Goal: Task Accomplishment & Management: Complete application form

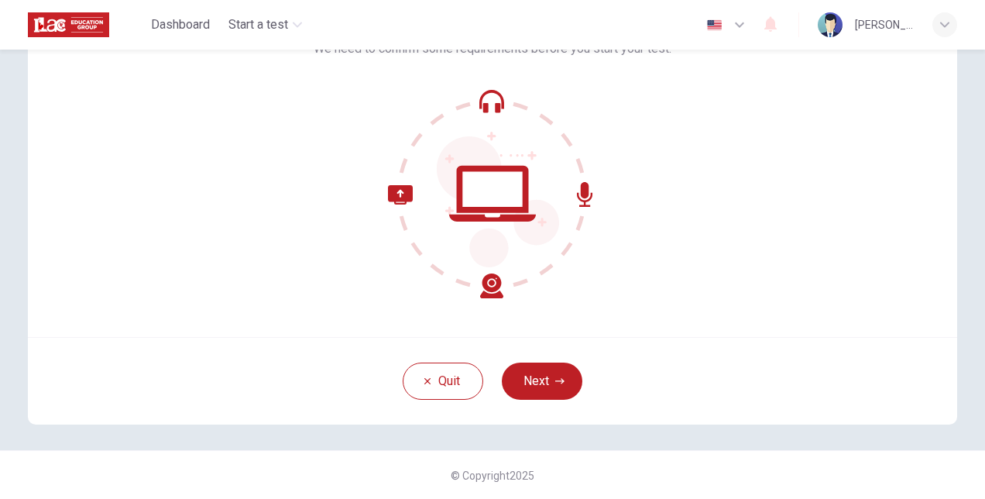
scroll to position [116, 0]
click at [544, 369] on button "Next" at bounding box center [542, 380] width 81 height 37
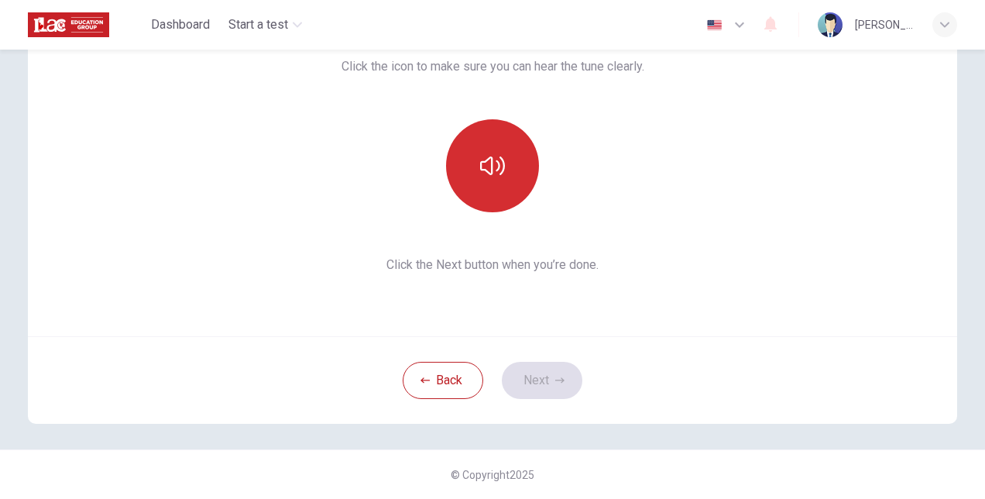
click at [482, 173] on icon "button" at bounding box center [492, 165] width 25 height 25
click at [498, 180] on button "button" at bounding box center [492, 165] width 93 height 93
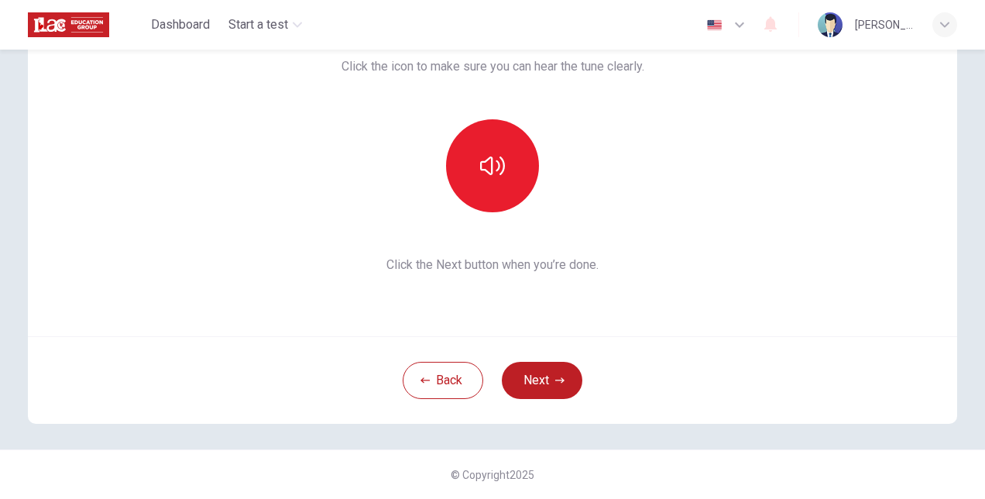
scroll to position [39, 0]
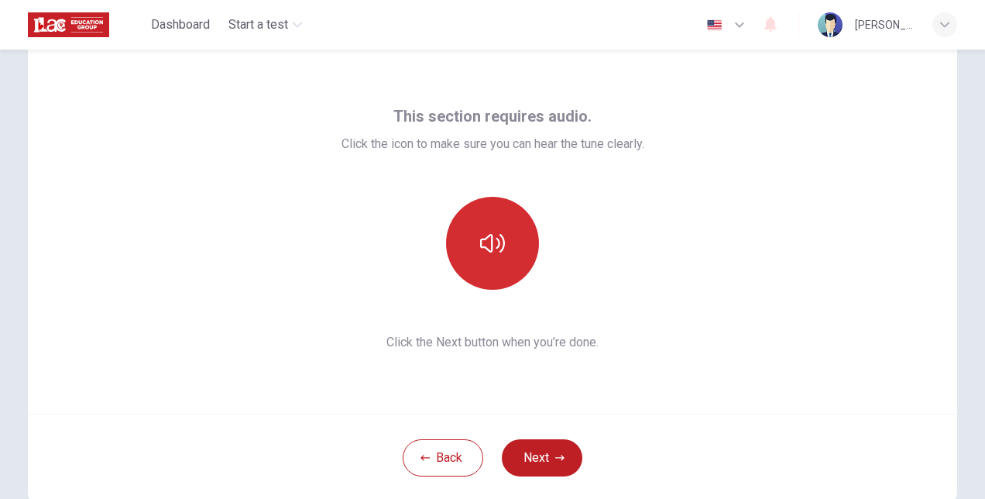
click at [474, 231] on button "button" at bounding box center [492, 243] width 93 height 93
click at [490, 243] on icon "button" at bounding box center [492, 243] width 25 height 25
click at [487, 251] on icon "button" at bounding box center [492, 243] width 25 height 19
click at [496, 251] on icon "button" at bounding box center [492, 243] width 25 height 25
click at [496, 251] on icon "button" at bounding box center [492, 243] width 25 height 19
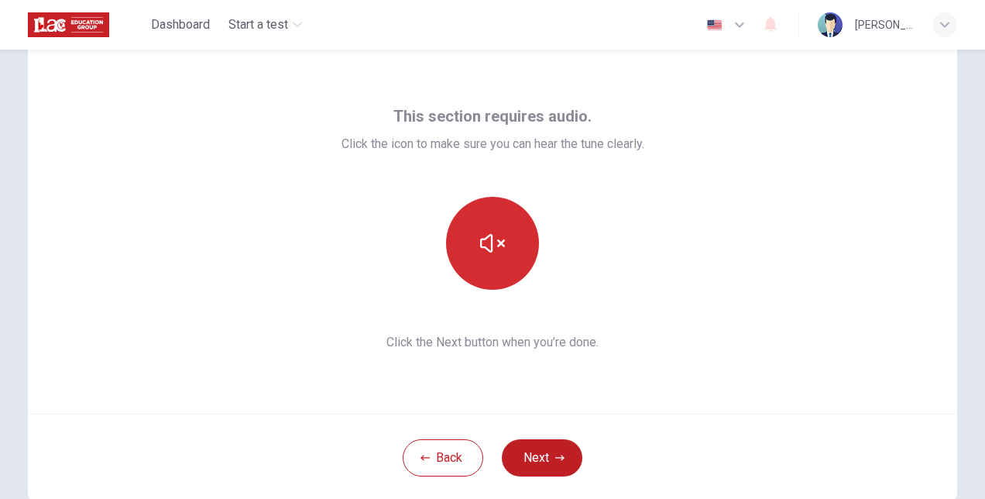
click at [503, 248] on button "button" at bounding box center [492, 243] width 93 height 93
click at [496, 252] on icon "button" at bounding box center [492, 243] width 25 height 25
click at [480, 251] on icon "button" at bounding box center [492, 243] width 25 height 25
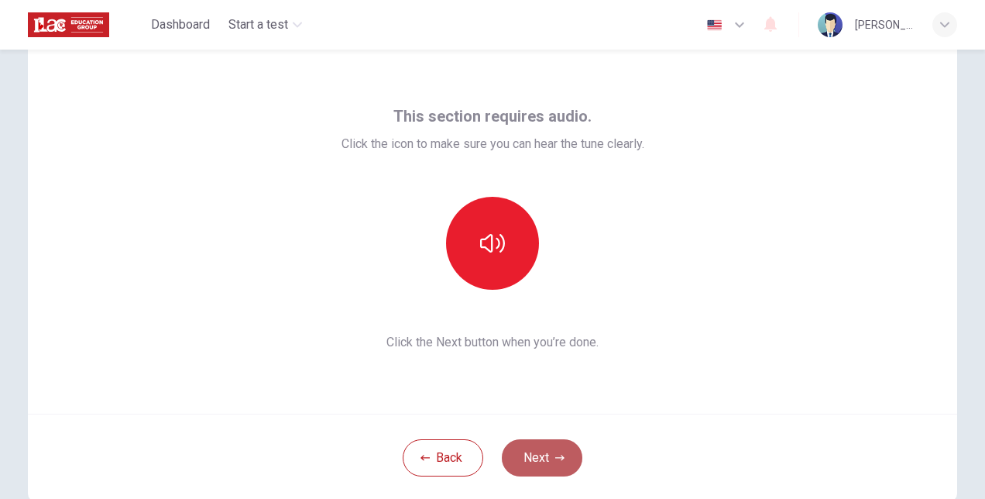
click at [550, 462] on button "Next" at bounding box center [542, 457] width 81 height 37
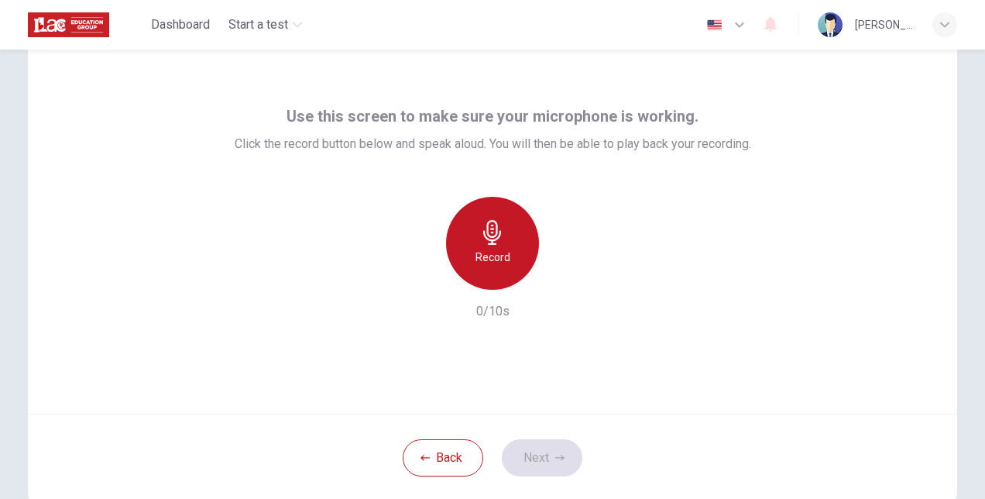
click at [494, 246] on div "Record" at bounding box center [492, 243] width 93 height 93
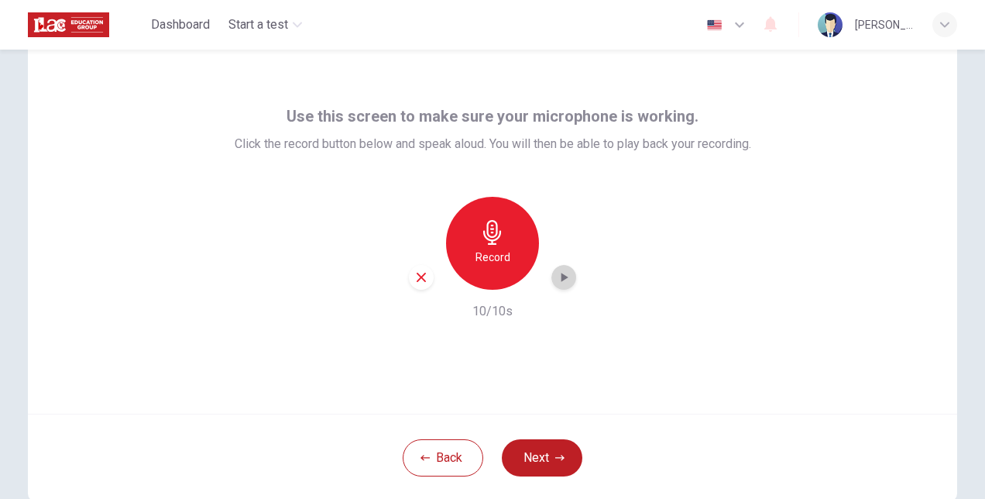
click at [565, 282] on icon "button" at bounding box center [563, 277] width 15 height 15
click at [550, 445] on button "Next" at bounding box center [542, 457] width 81 height 37
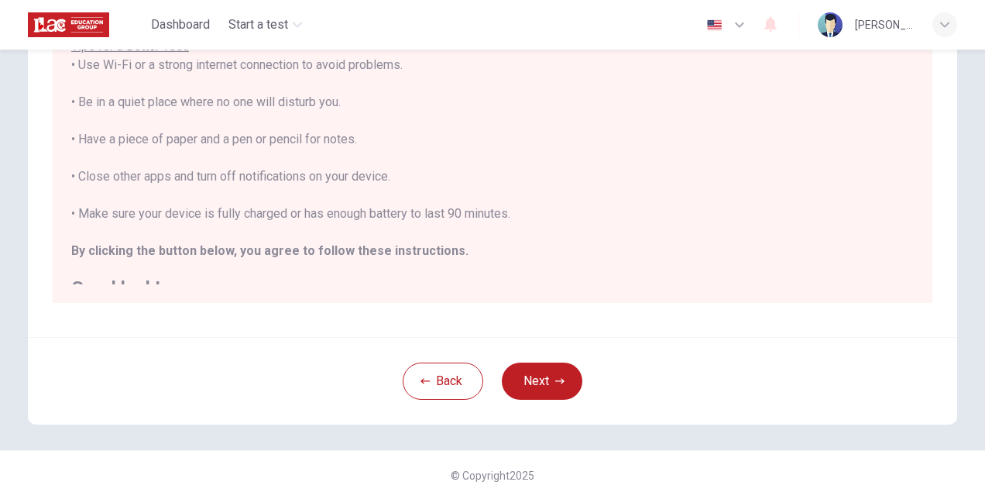
scroll to position [0, 0]
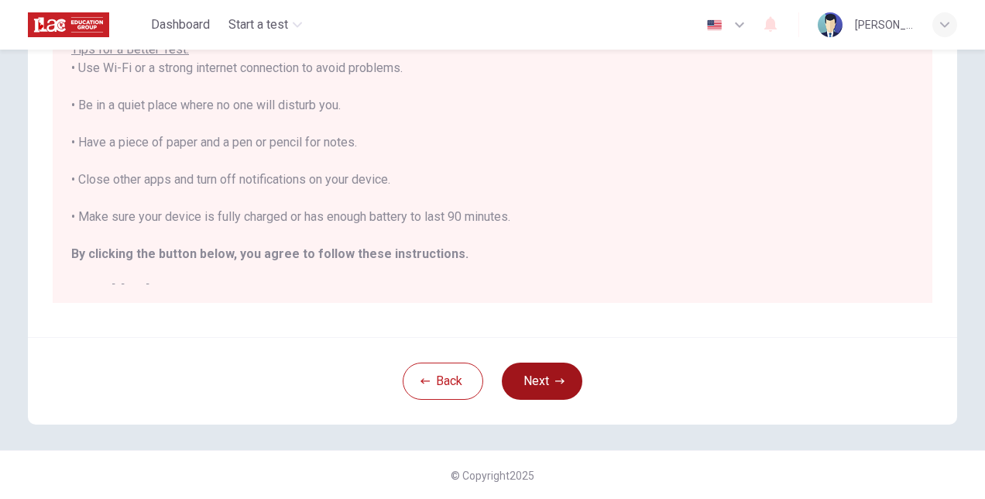
click at [550, 375] on button "Next" at bounding box center [542, 380] width 81 height 37
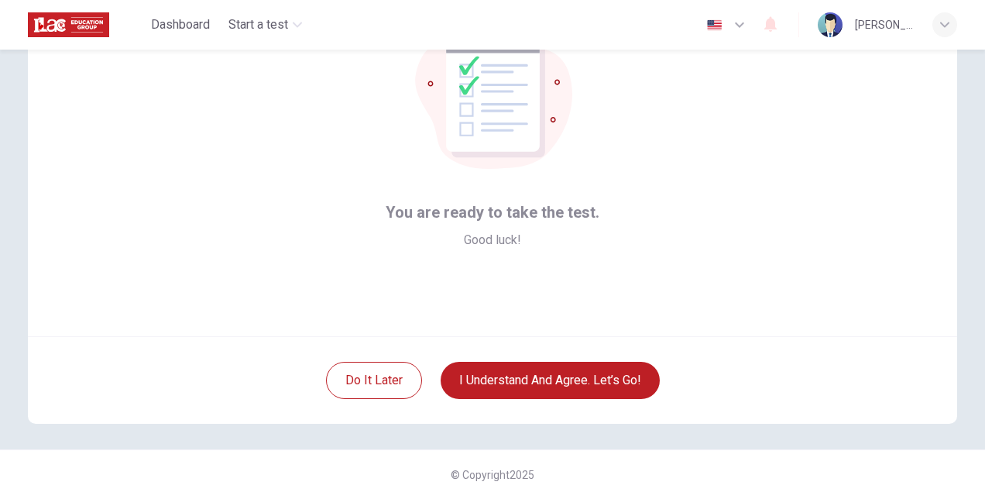
scroll to position [39, 0]
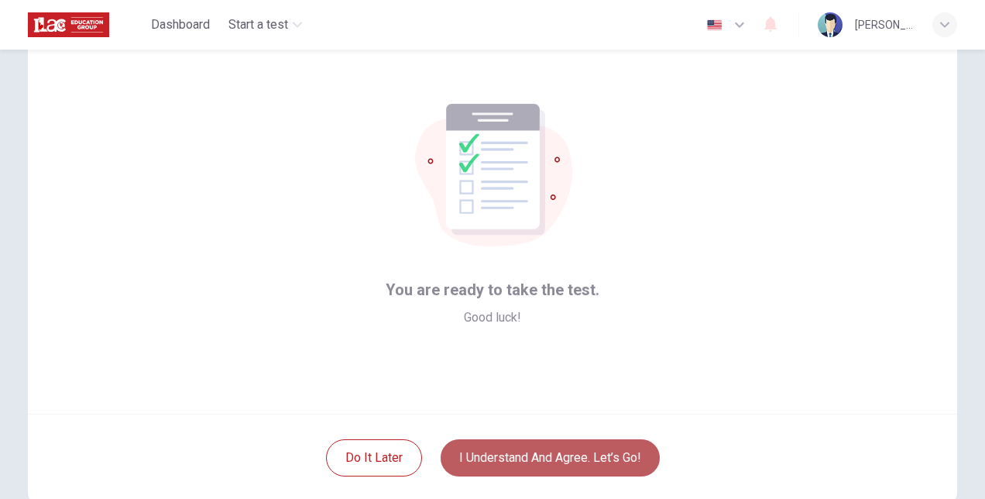
click at [548, 446] on button "I understand and agree. Let’s go!" at bounding box center [550, 457] width 219 height 37
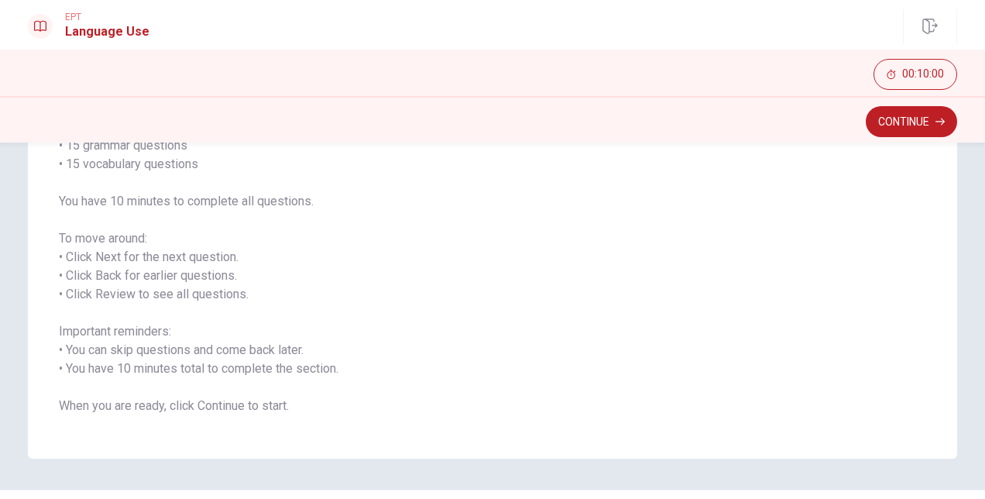
scroll to position [195, 0]
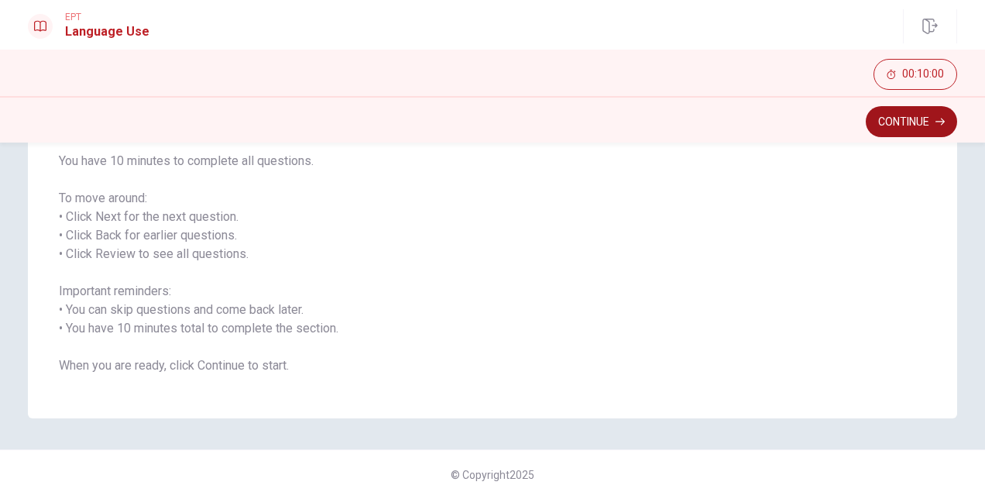
click at [933, 127] on button "Continue" at bounding box center [911, 121] width 91 height 31
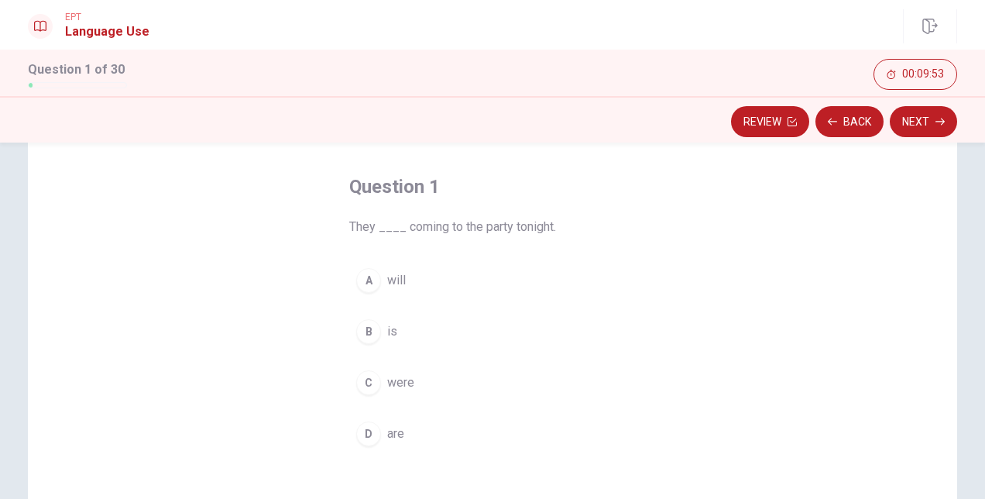
scroll to position [77, 0]
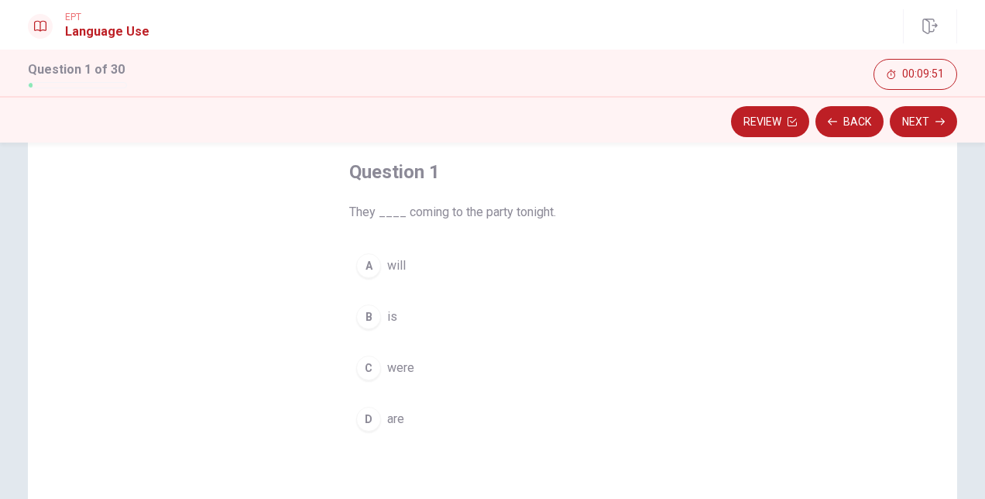
click at [361, 313] on div "B" at bounding box center [368, 316] width 25 height 25
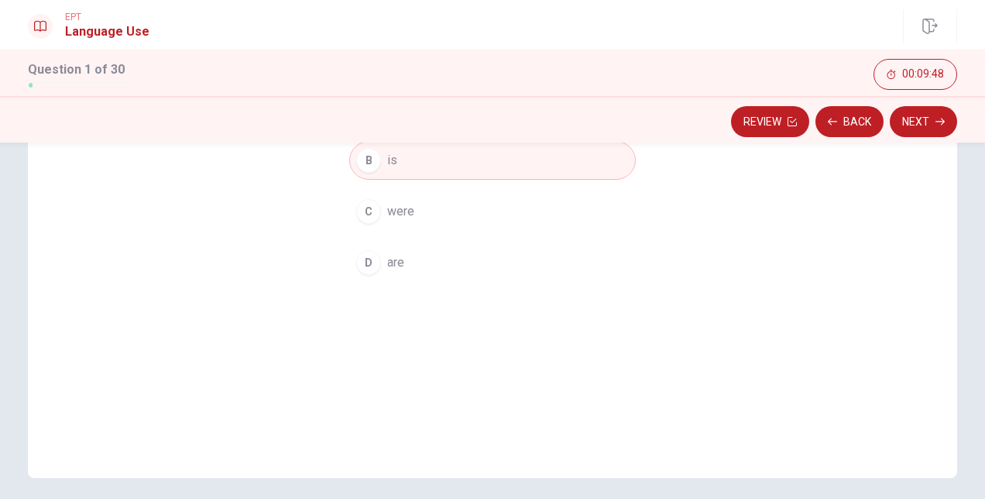
scroll to position [61, 0]
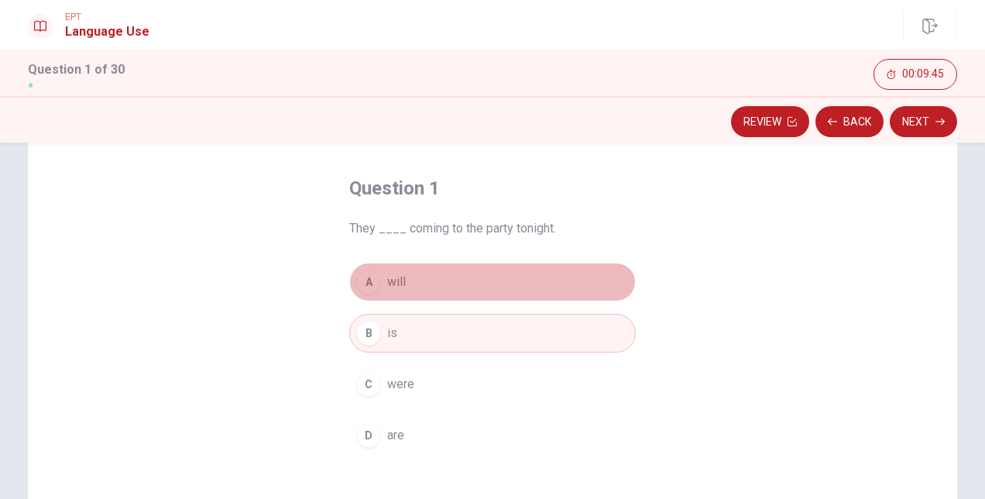
click at [404, 286] on button "A will" at bounding box center [492, 282] width 287 height 39
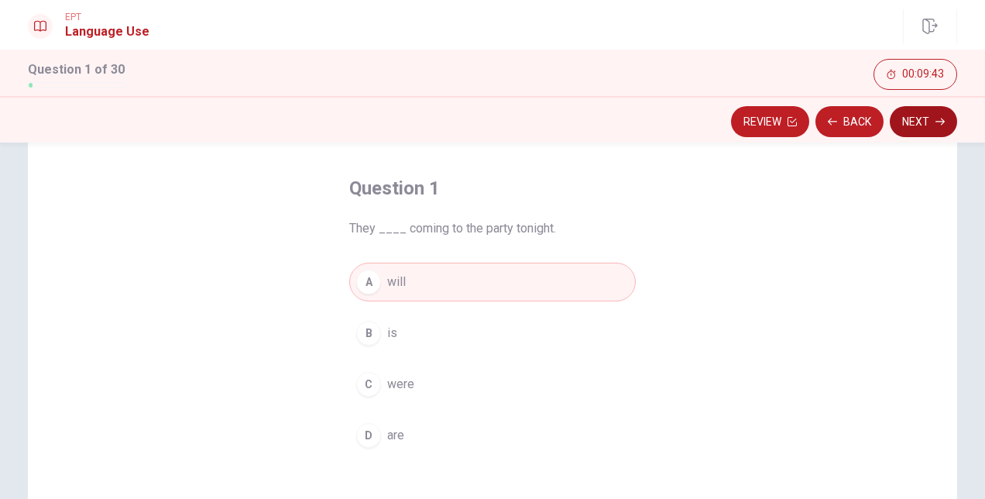
click at [920, 122] on button "Next" at bounding box center [923, 121] width 67 height 31
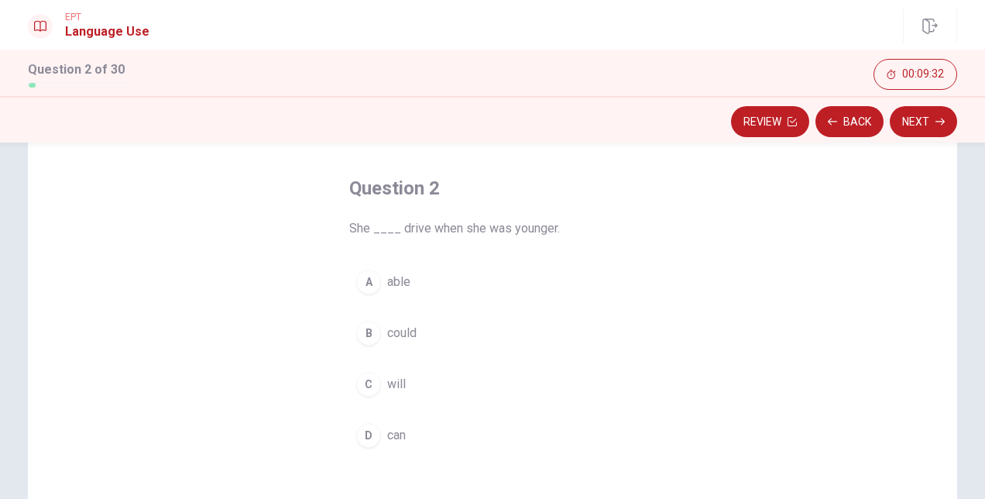
click at [404, 328] on span "could" at bounding box center [401, 333] width 29 height 19
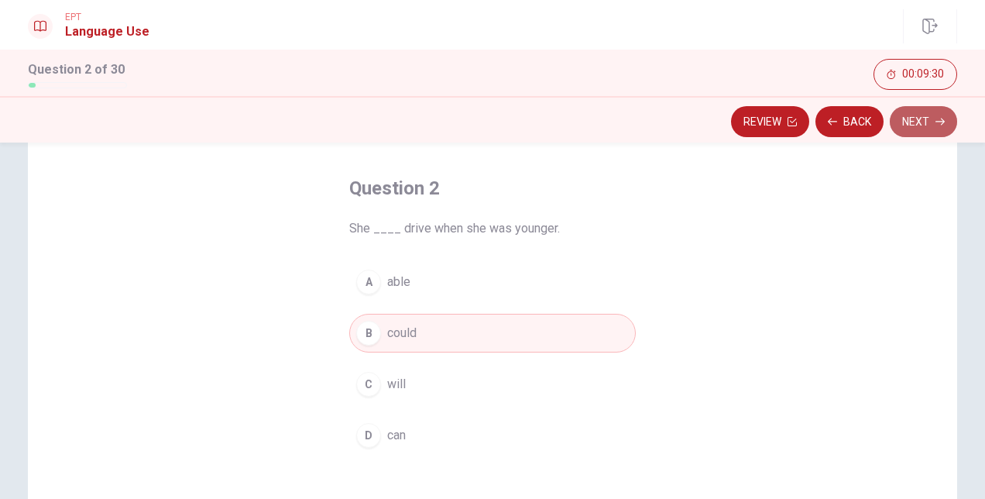
click at [919, 115] on button "Next" at bounding box center [923, 121] width 67 height 31
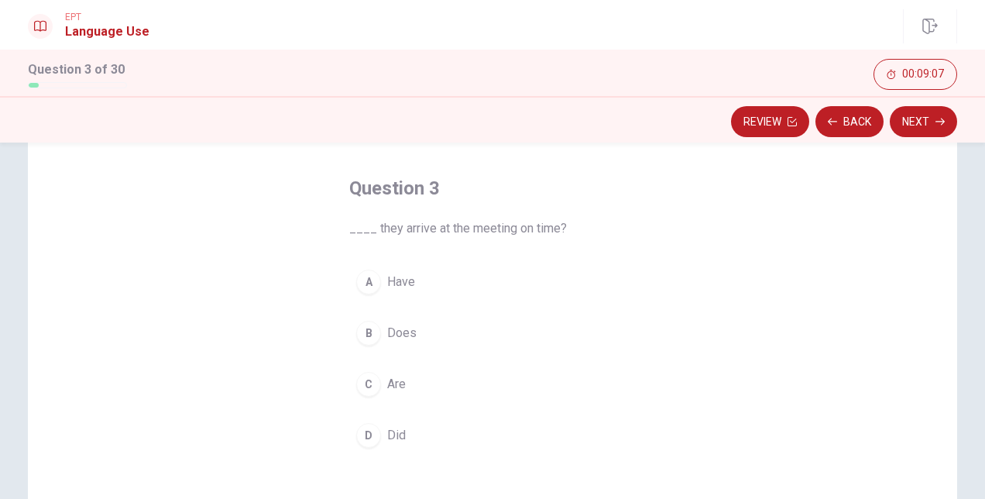
click at [381, 431] on button "D Did" at bounding box center [492, 435] width 287 height 39
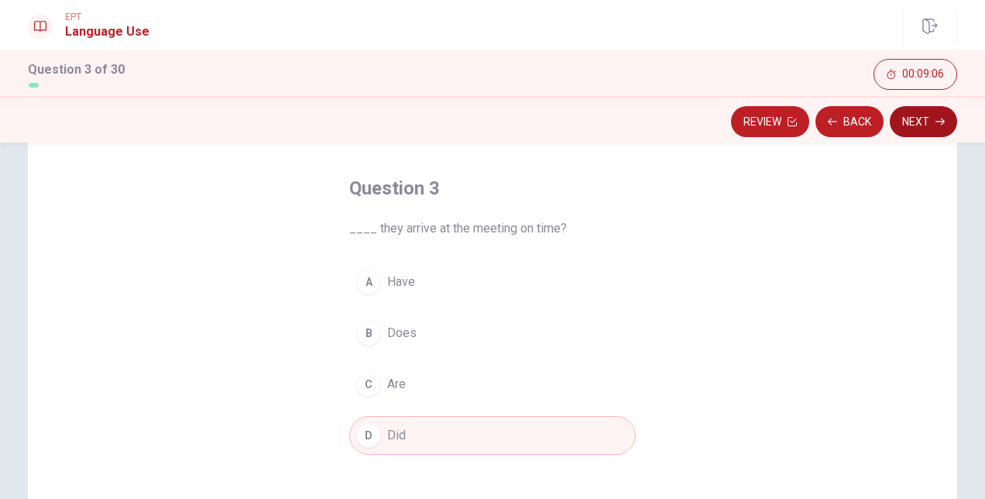
click at [942, 126] on button "Next" at bounding box center [923, 121] width 67 height 31
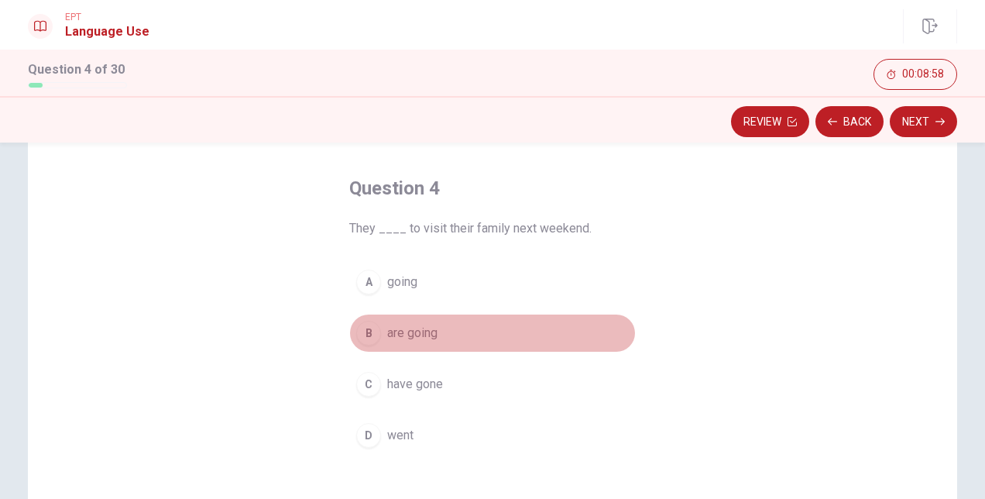
click at [423, 331] on span "are going" at bounding box center [412, 333] width 50 height 19
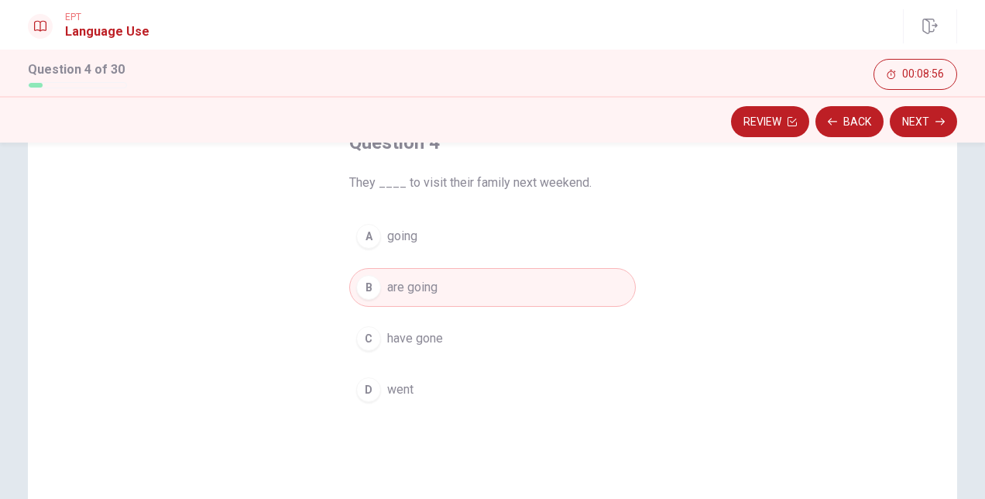
scroll to position [139, 0]
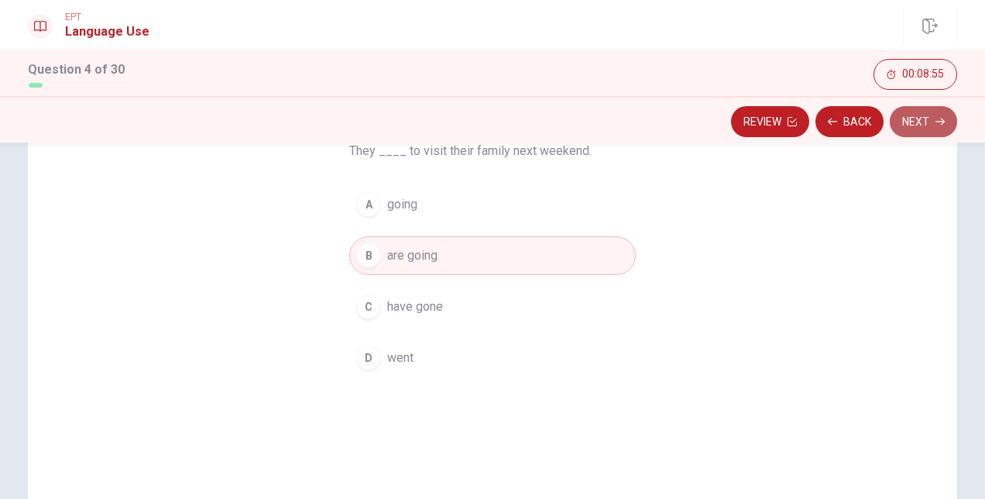
click at [937, 127] on button "Next" at bounding box center [923, 121] width 67 height 31
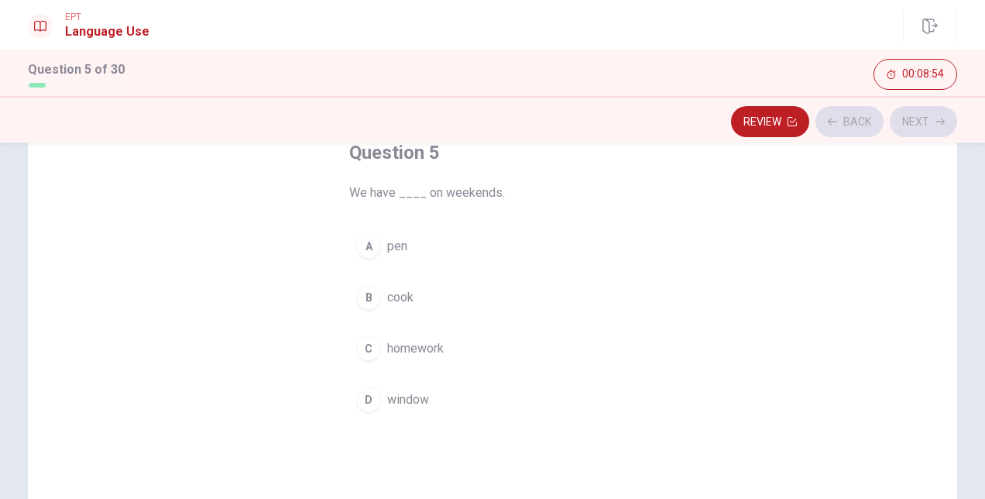
scroll to position [61, 0]
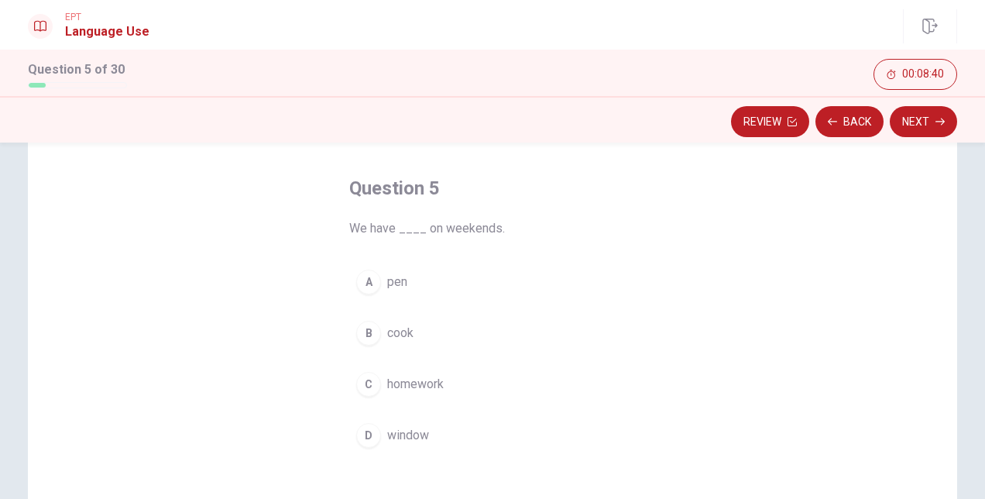
click at [411, 387] on span "homework" at bounding box center [415, 384] width 57 height 19
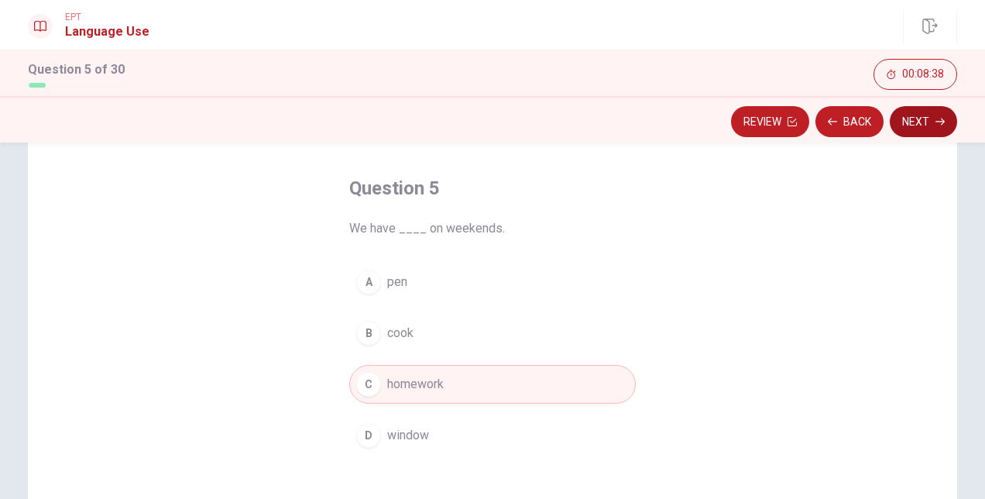
click at [948, 127] on button "Next" at bounding box center [923, 121] width 67 height 31
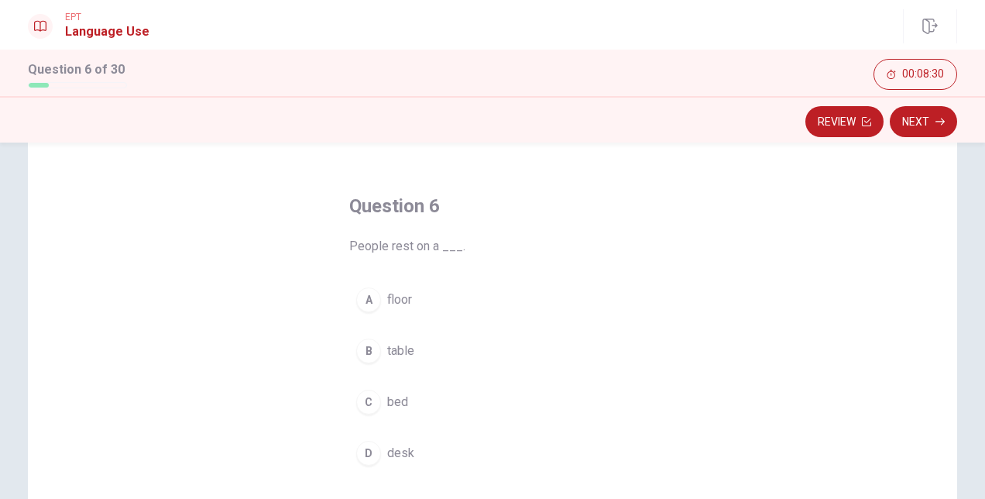
scroll to position [77, 0]
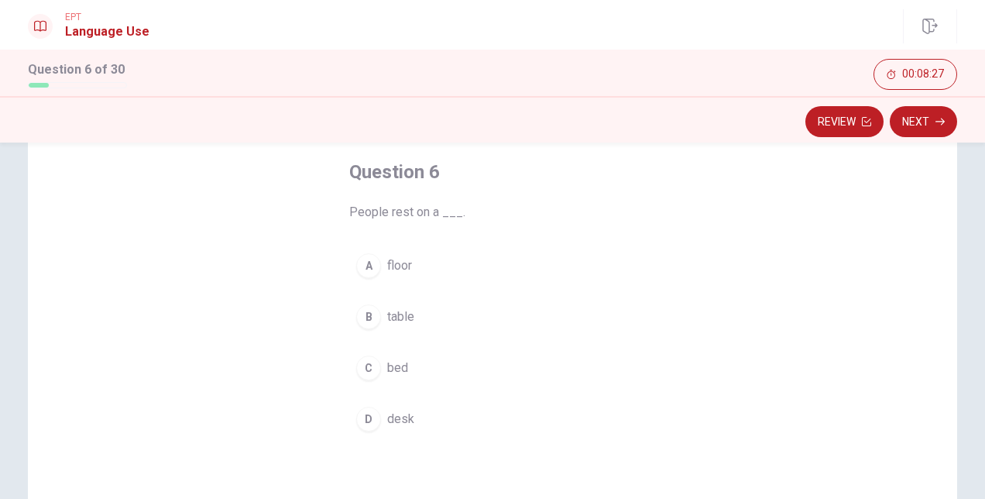
click at [393, 361] on span "bed" at bounding box center [397, 368] width 21 height 19
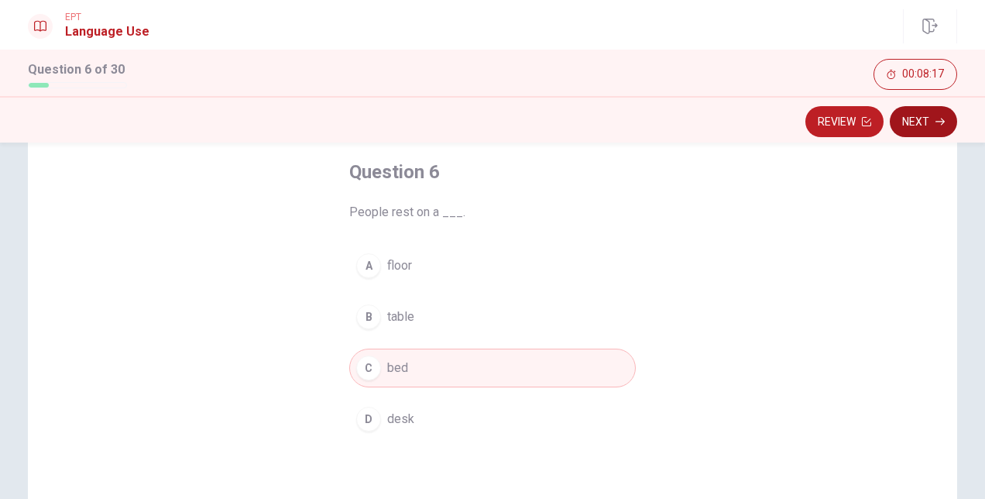
click at [923, 124] on button "Next" at bounding box center [923, 121] width 67 height 31
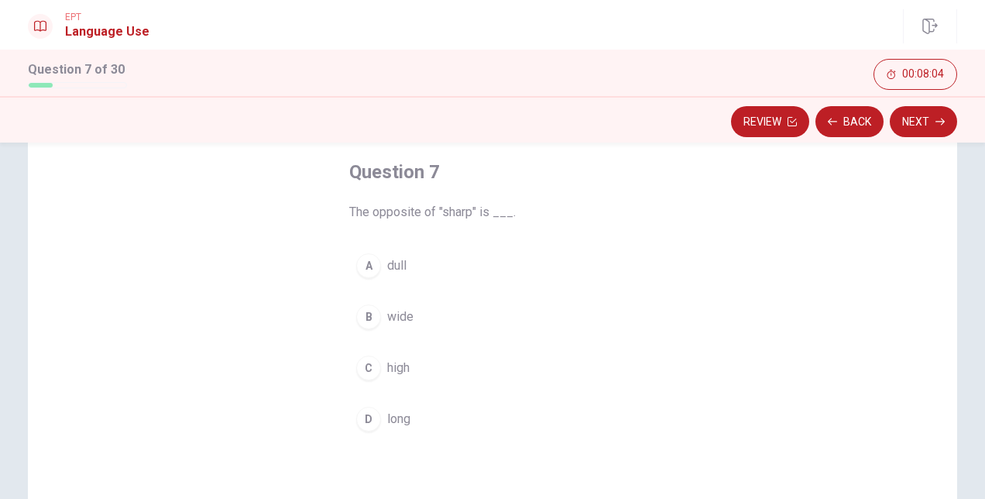
click at [389, 270] on span "dull" at bounding box center [396, 265] width 19 height 19
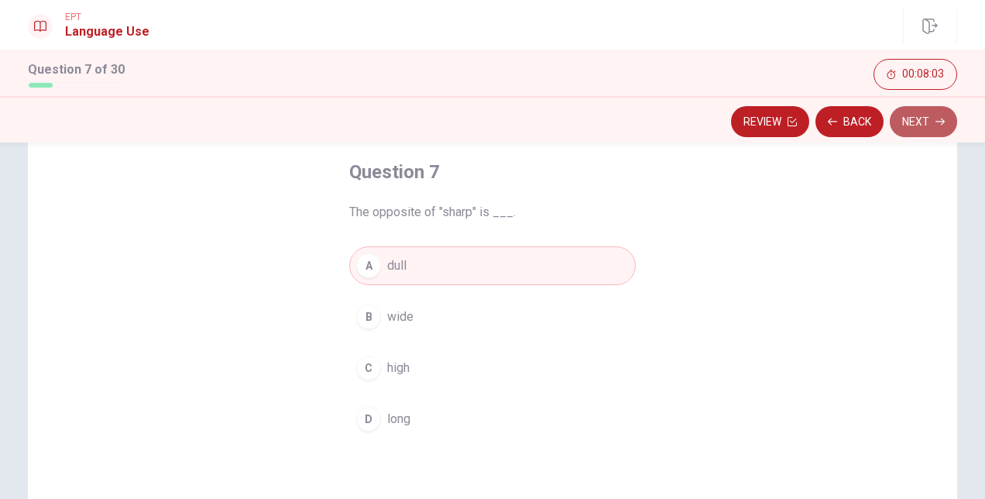
click at [928, 122] on button "Next" at bounding box center [923, 121] width 67 height 31
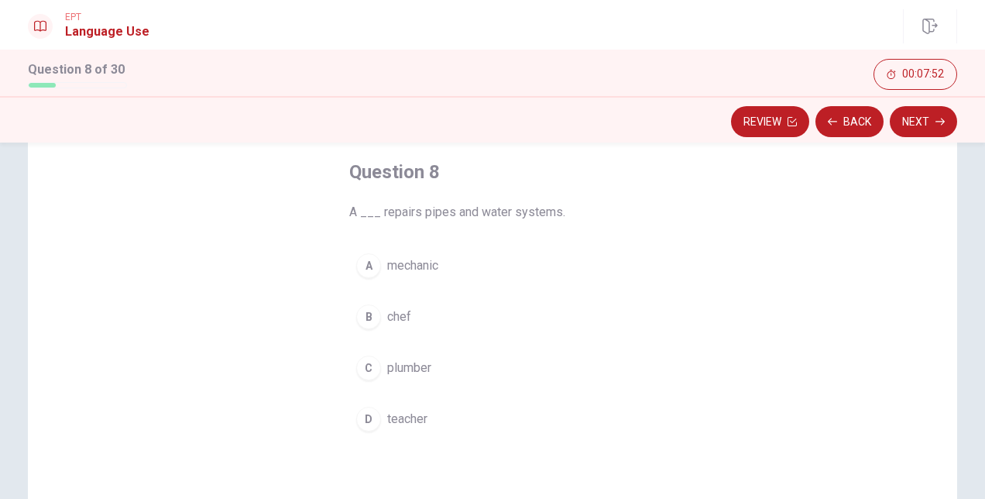
click at [404, 367] on span "plumber" at bounding box center [409, 368] width 44 height 19
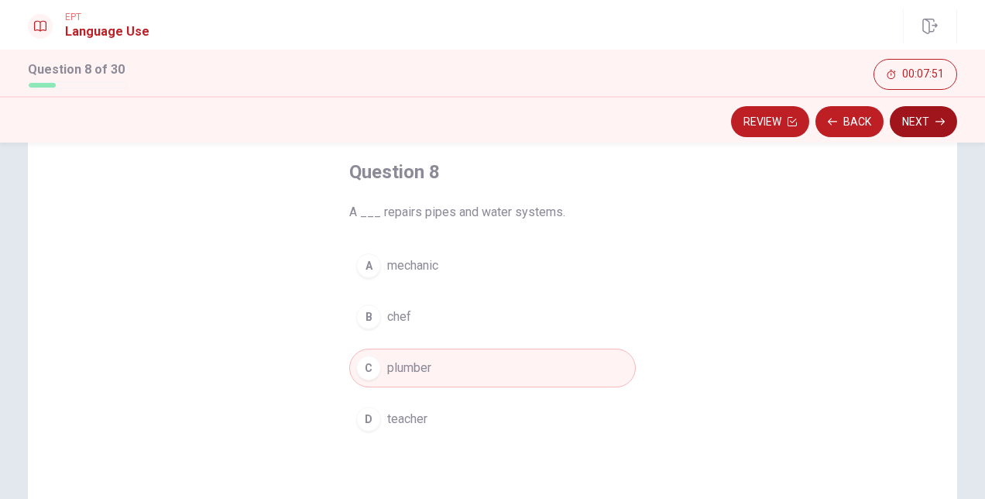
click at [919, 116] on button "Next" at bounding box center [923, 121] width 67 height 31
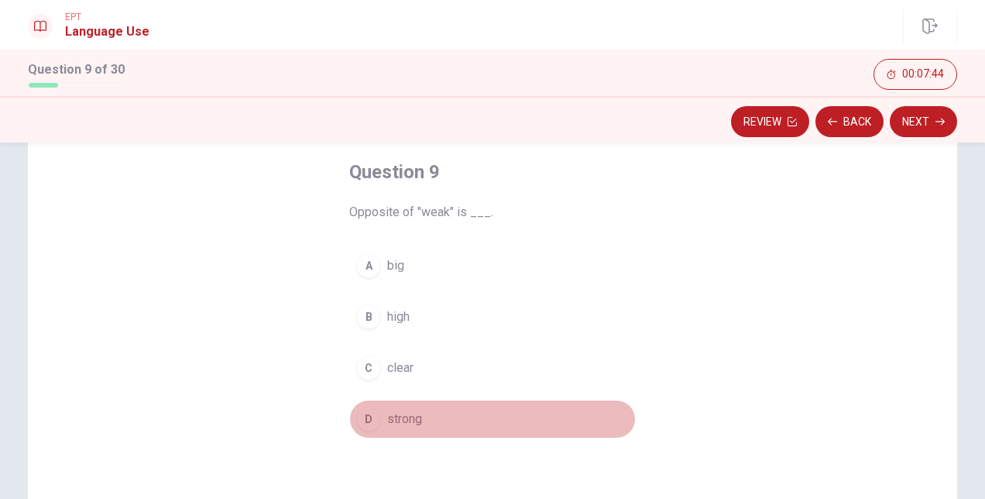
click at [406, 421] on span "strong" at bounding box center [404, 419] width 35 height 19
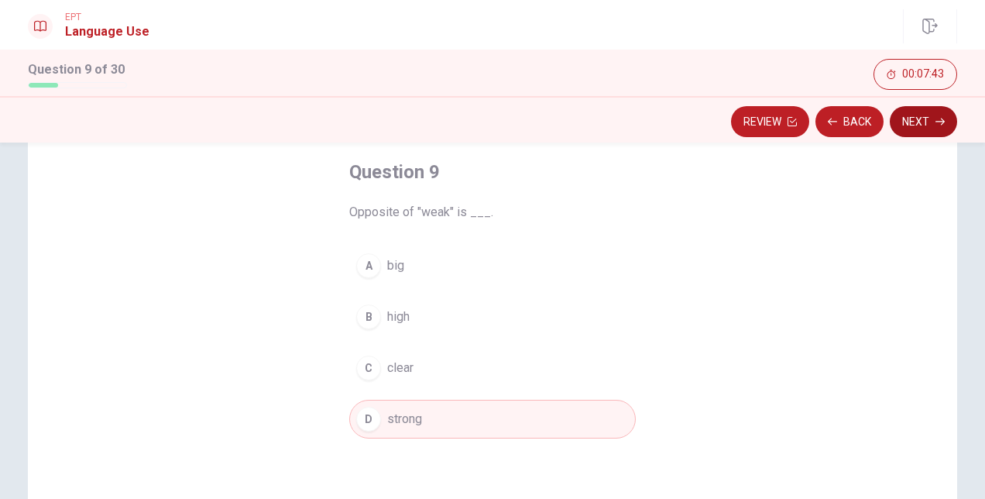
click at [937, 122] on icon "button" at bounding box center [940, 121] width 9 height 9
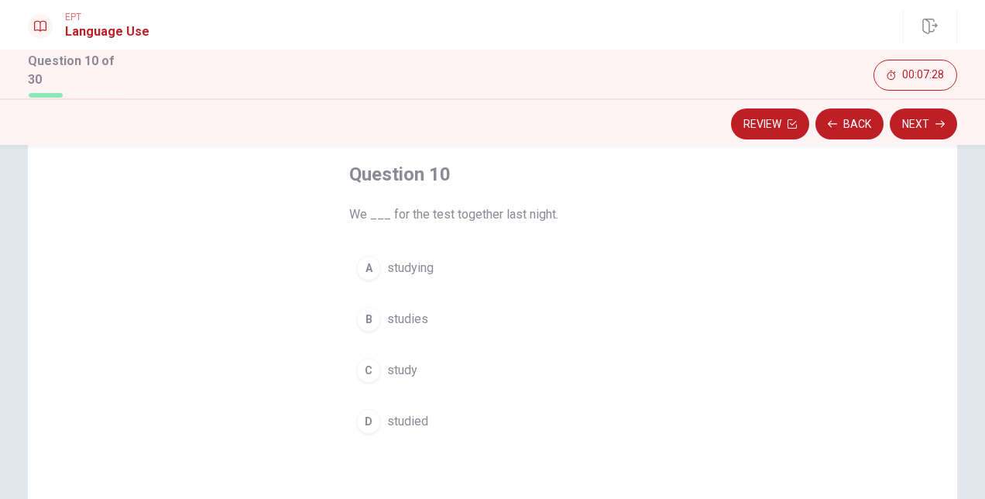
click at [413, 417] on span "studied" at bounding box center [407, 421] width 41 height 19
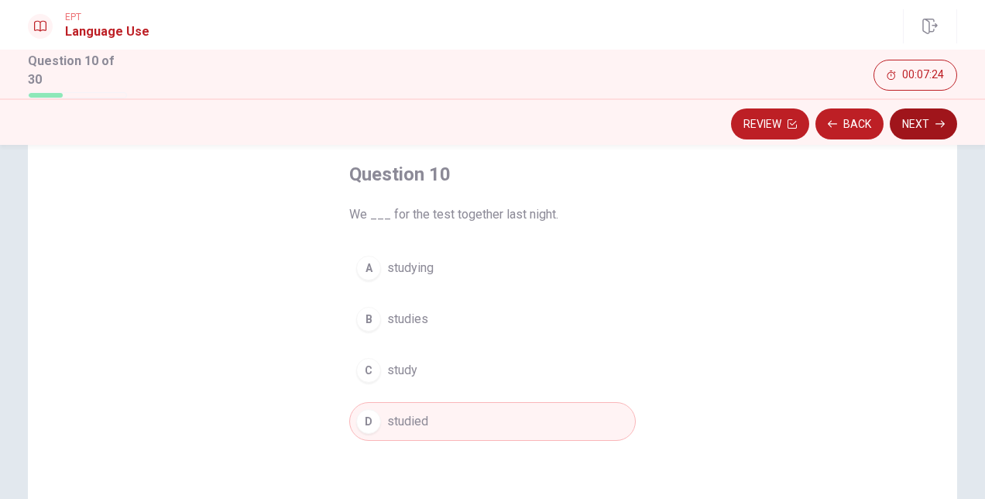
click at [923, 129] on button "Next" at bounding box center [923, 123] width 67 height 31
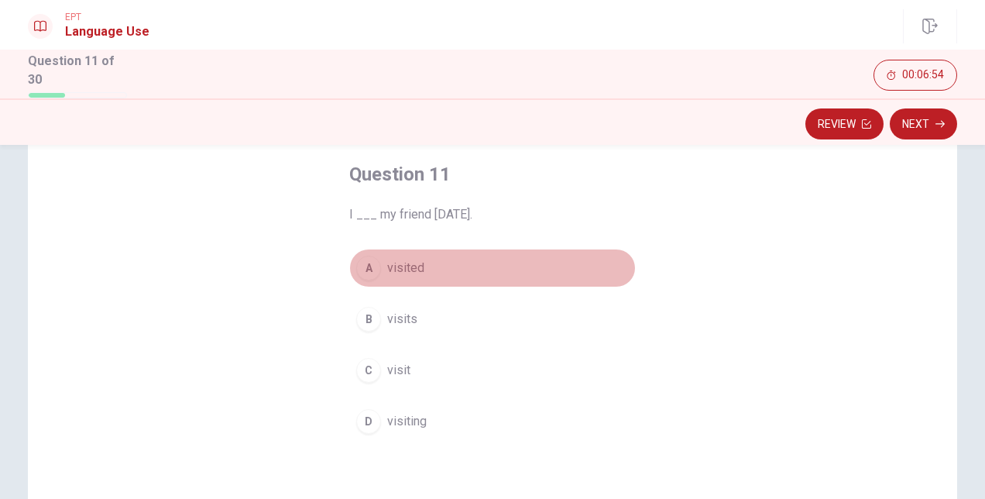
click at [413, 263] on span "visited" at bounding box center [405, 268] width 37 height 19
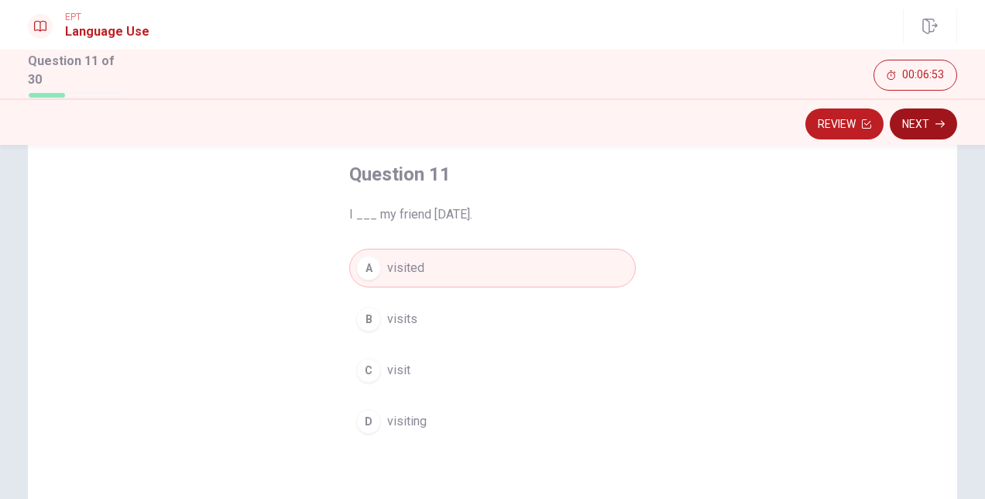
click at [928, 125] on button "Next" at bounding box center [923, 123] width 67 height 31
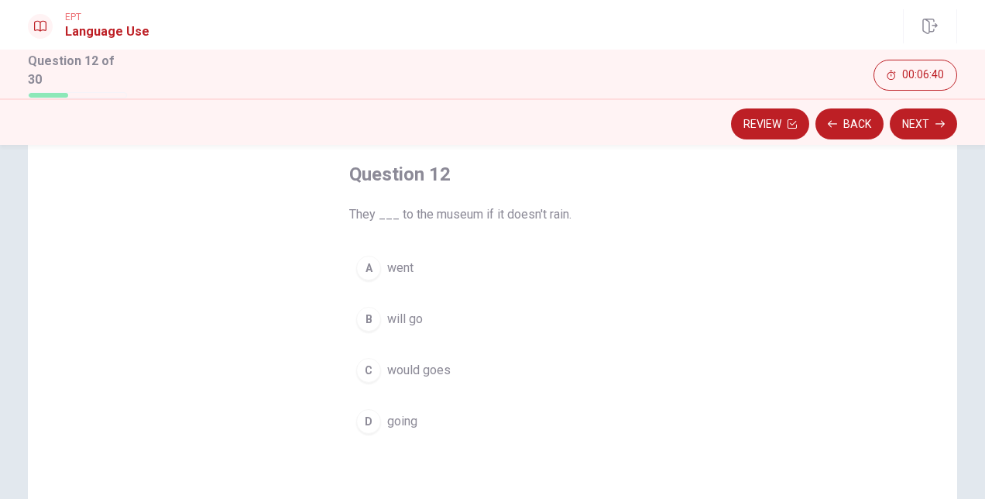
click at [408, 316] on span "will go" at bounding box center [405, 319] width 36 height 19
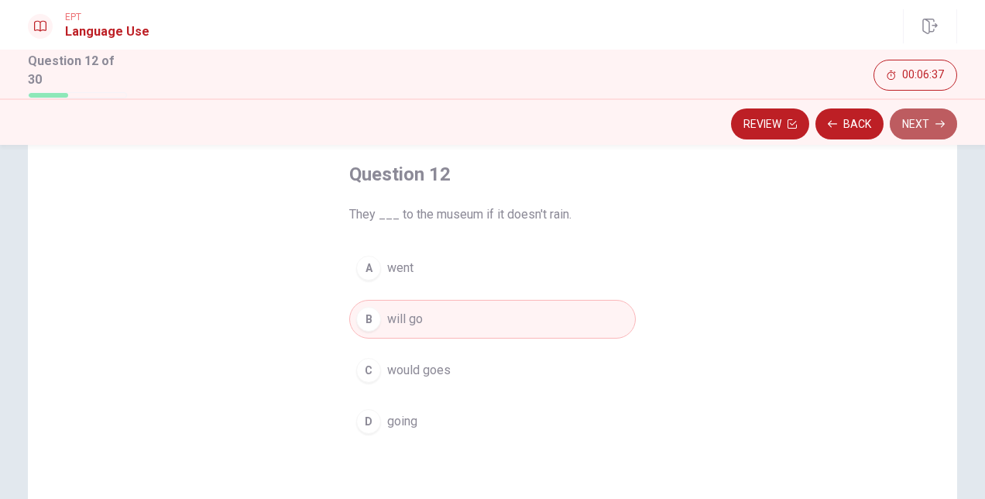
click at [920, 118] on button "Next" at bounding box center [923, 123] width 67 height 31
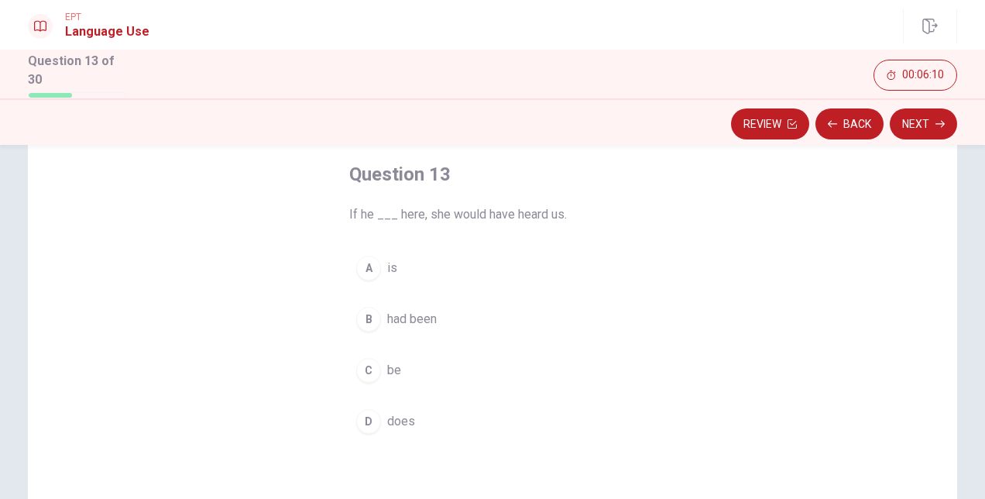
click at [417, 315] on span "had been" at bounding box center [412, 319] width 50 height 19
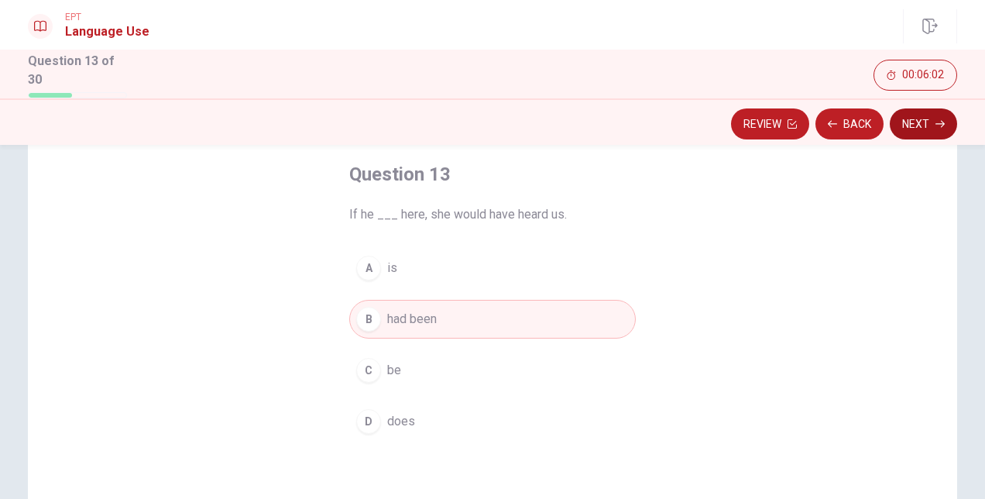
click at [922, 122] on button "Next" at bounding box center [923, 123] width 67 height 31
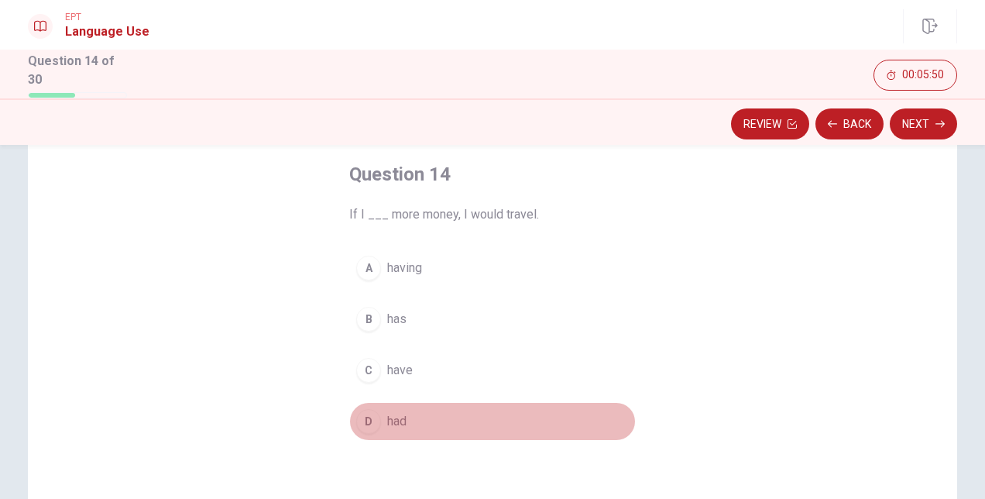
click at [398, 414] on span "had" at bounding box center [396, 421] width 19 height 19
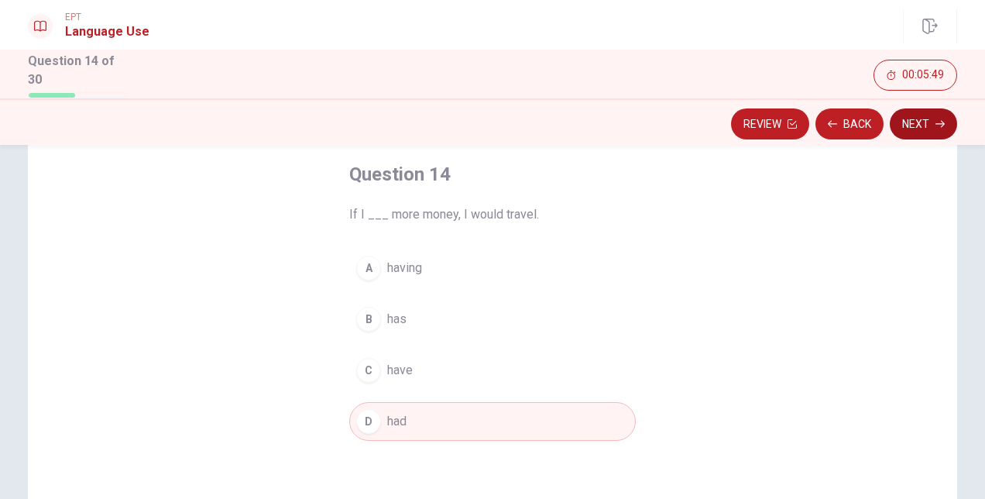
click at [938, 119] on icon "button" at bounding box center [940, 123] width 9 height 9
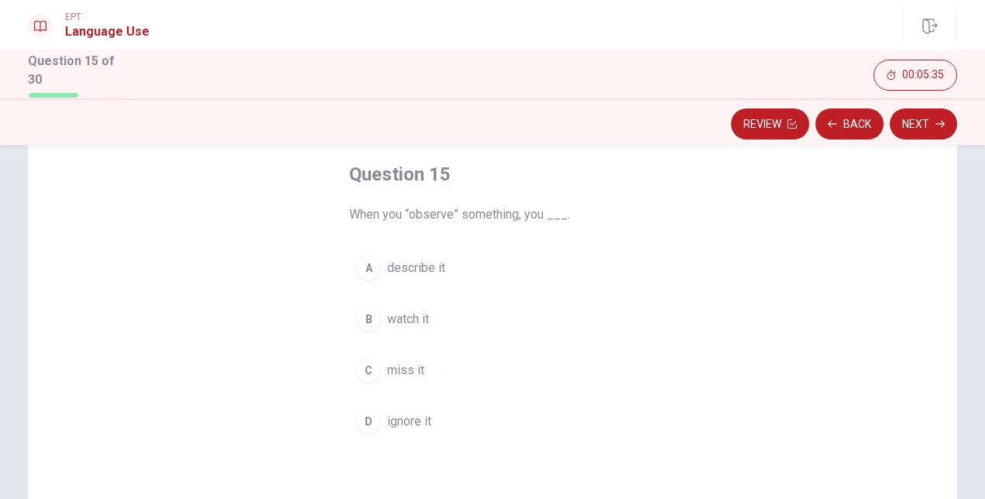
click at [420, 266] on span "describe it" at bounding box center [416, 268] width 58 height 19
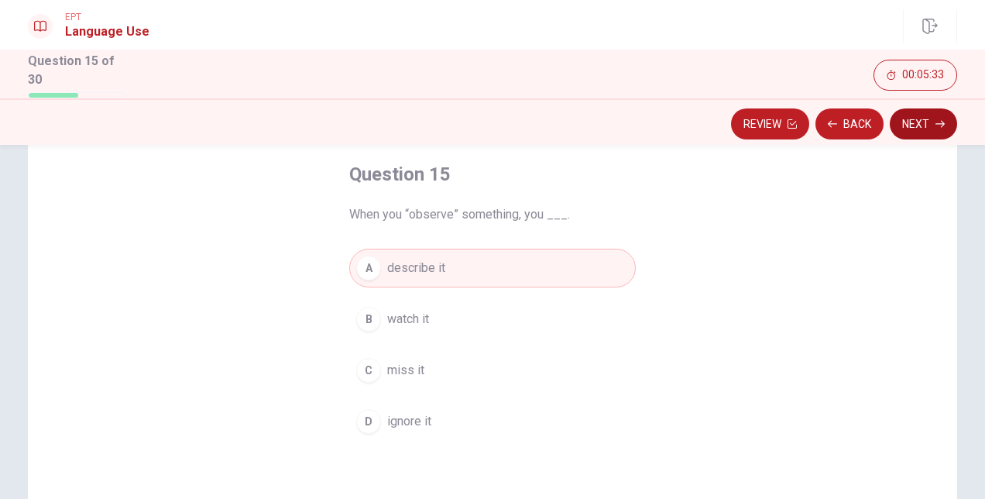
click at [922, 119] on button "Next" at bounding box center [923, 123] width 67 height 31
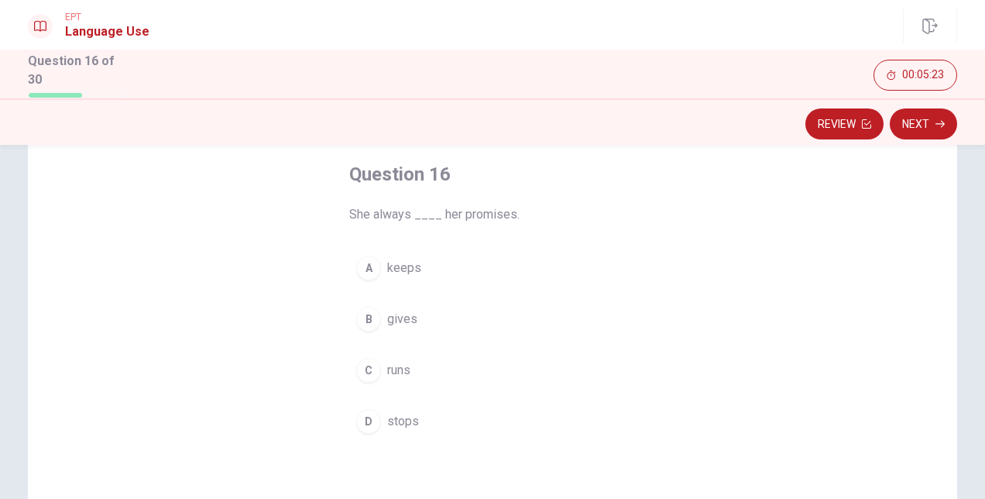
click at [415, 268] on span "keeps" at bounding box center [404, 268] width 34 height 19
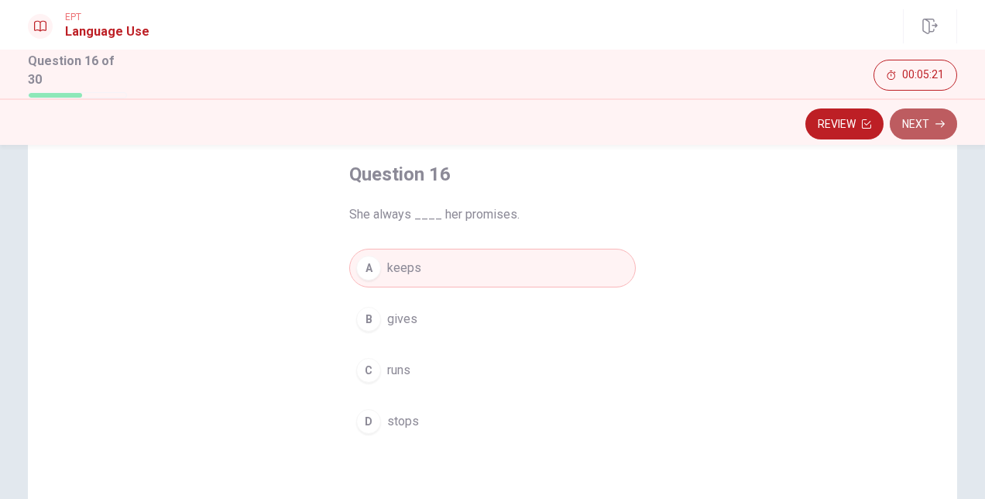
click at [915, 119] on button "Next" at bounding box center [923, 123] width 67 height 31
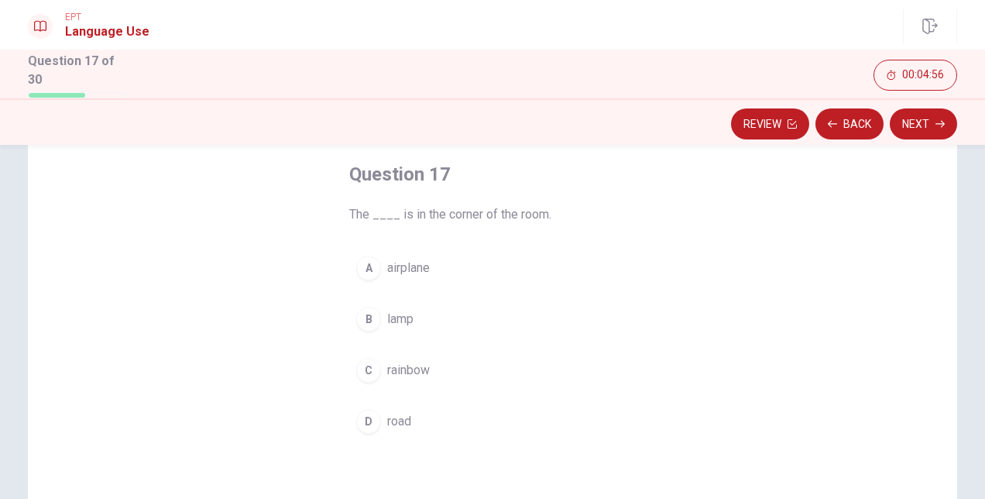
click at [410, 314] on button "B lamp" at bounding box center [492, 319] width 287 height 39
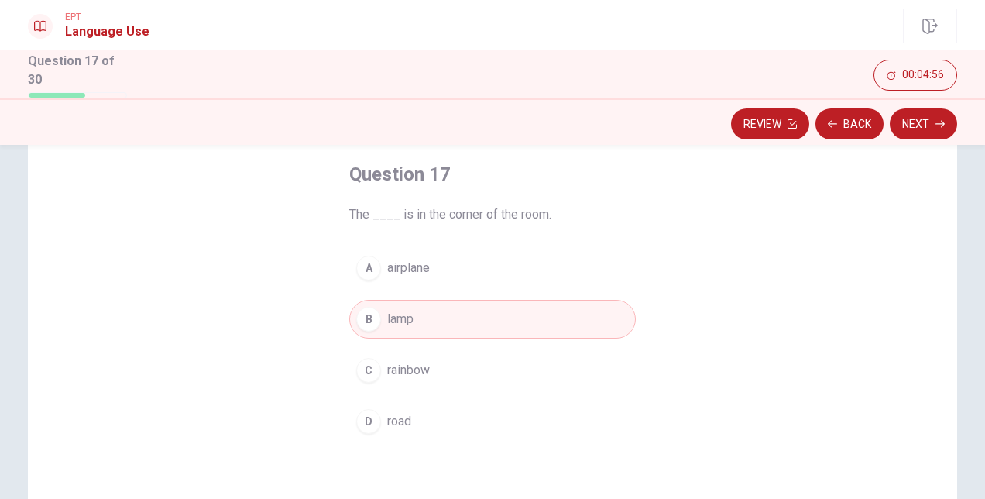
click at [939, 122] on icon "button" at bounding box center [940, 123] width 9 height 9
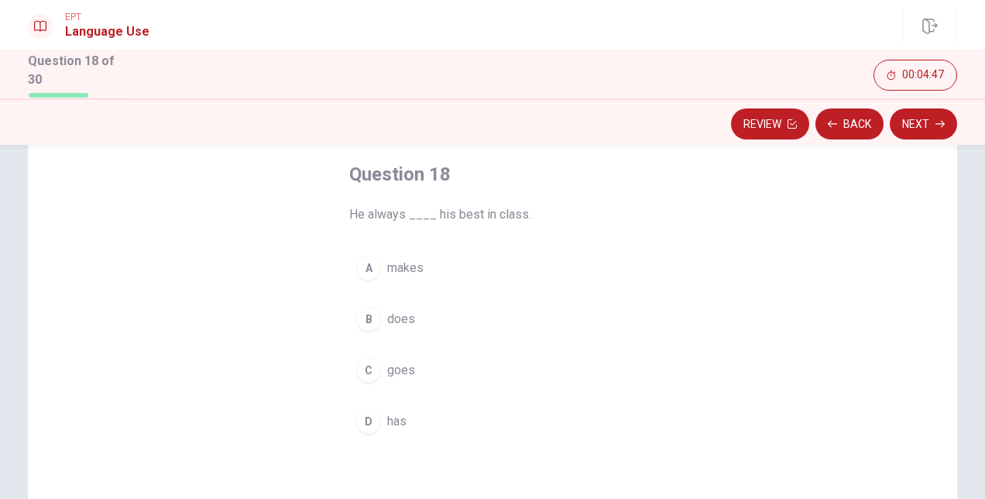
click at [398, 320] on span "does" at bounding box center [401, 319] width 28 height 19
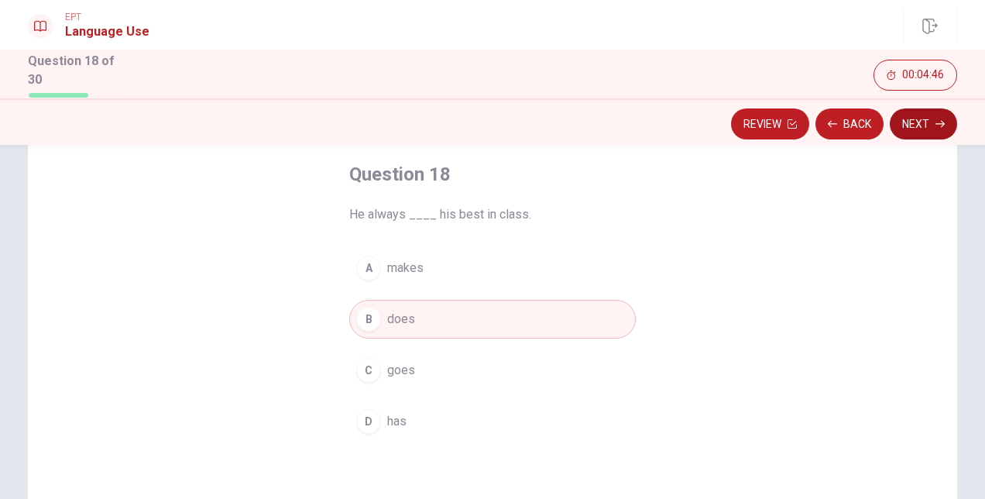
click at [922, 127] on button "Next" at bounding box center [923, 123] width 67 height 31
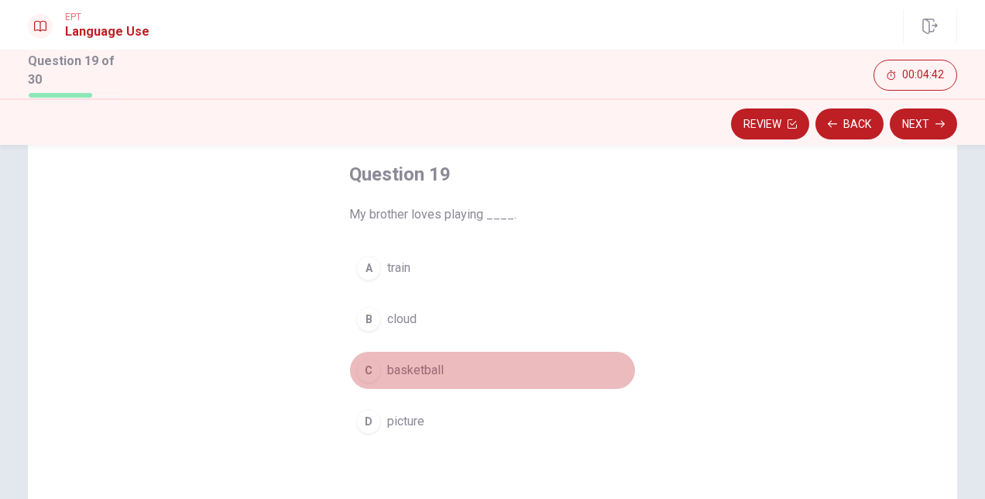
click at [421, 361] on span "basketball" at bounding box center [415, 370] width 57 height 19
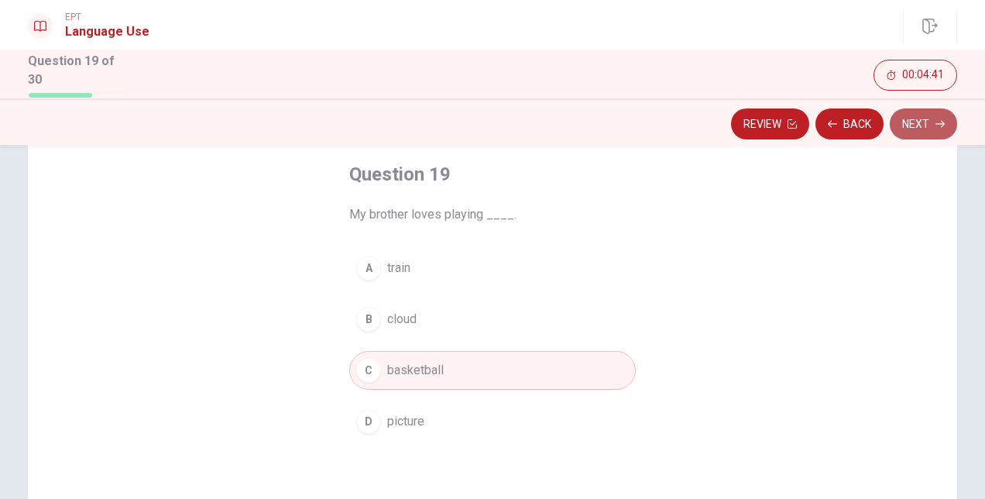
click at [945, 125] on button "Next" at bounding box center [923, 123] width 67 height 31
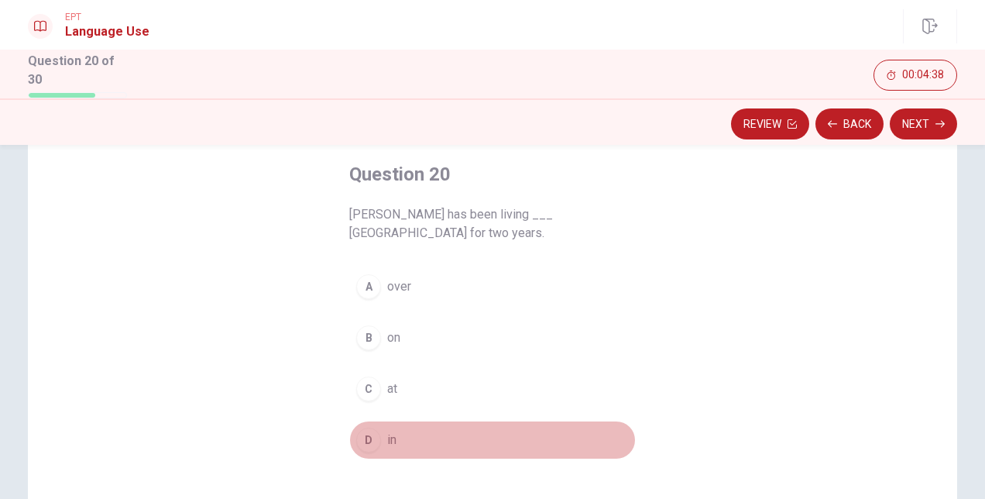
click at [387, 431] on span "in" at bounding box center [391, 440] width 9 height 19
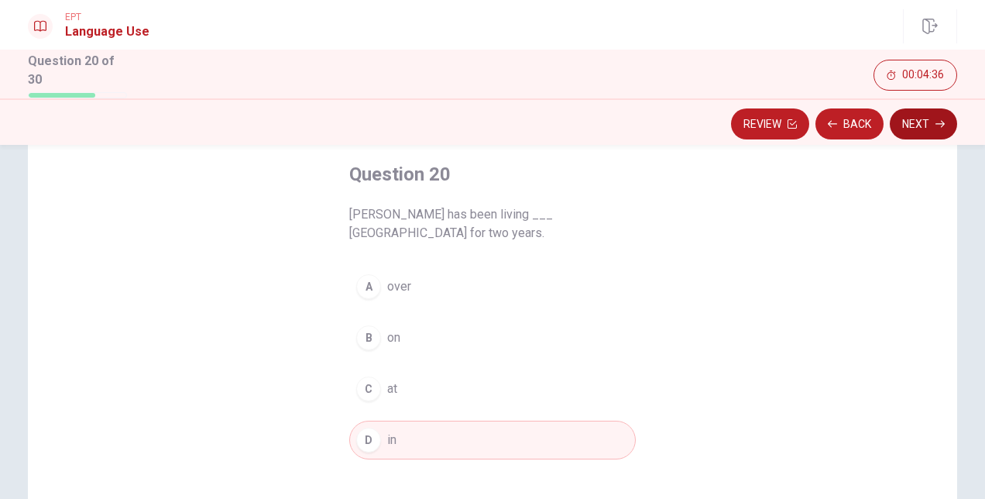
click at [925, 126] on button "Next" at bounding box center [923, 123] width 67 height 31
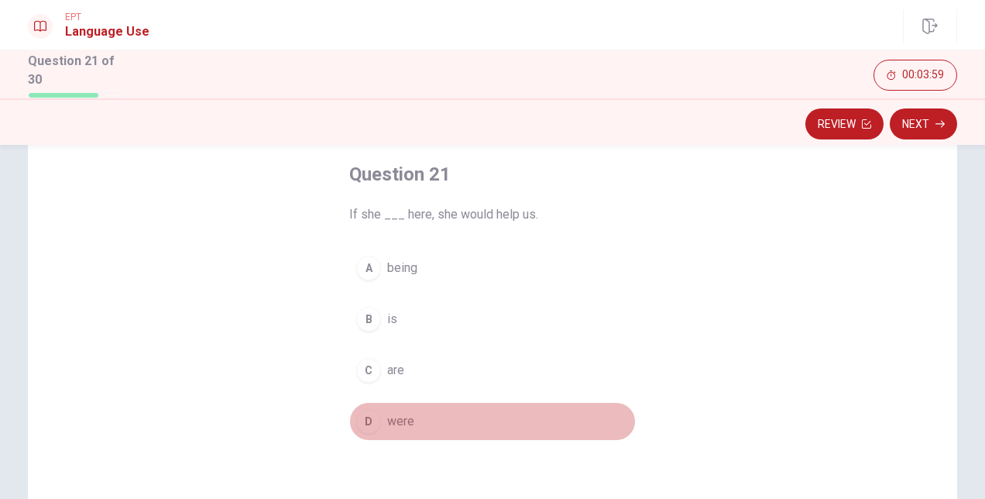
click at [390, 425] on span "were" at bounding box center [400, 421] width 27 height 19
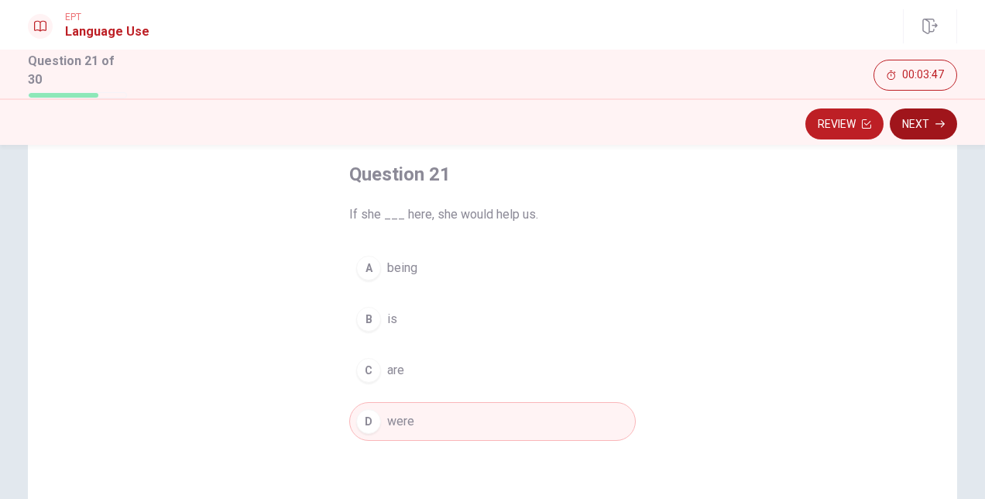
click at [915, 115] on button "Next" at bounding box center [923, 123] width 67 height 31
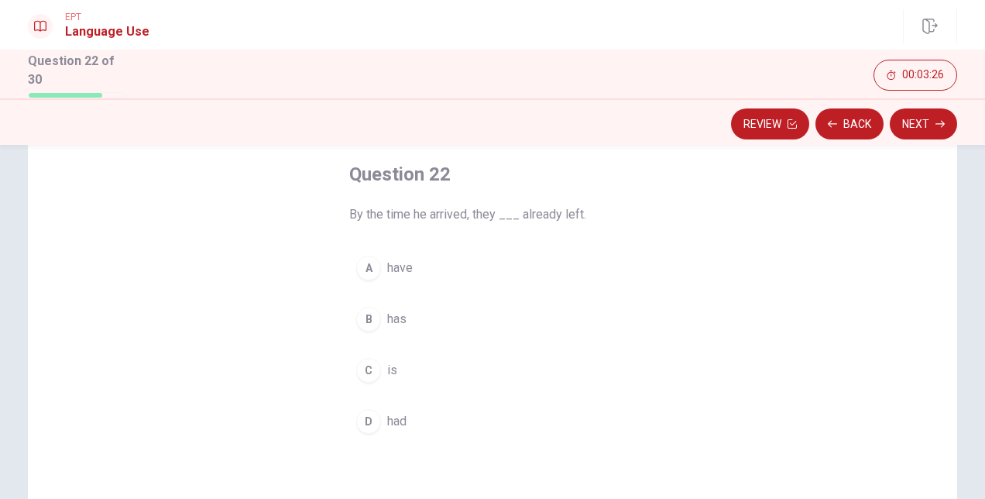
click at [404, 269] on span "have" at bounding box center [400, 268] width 26 height 19
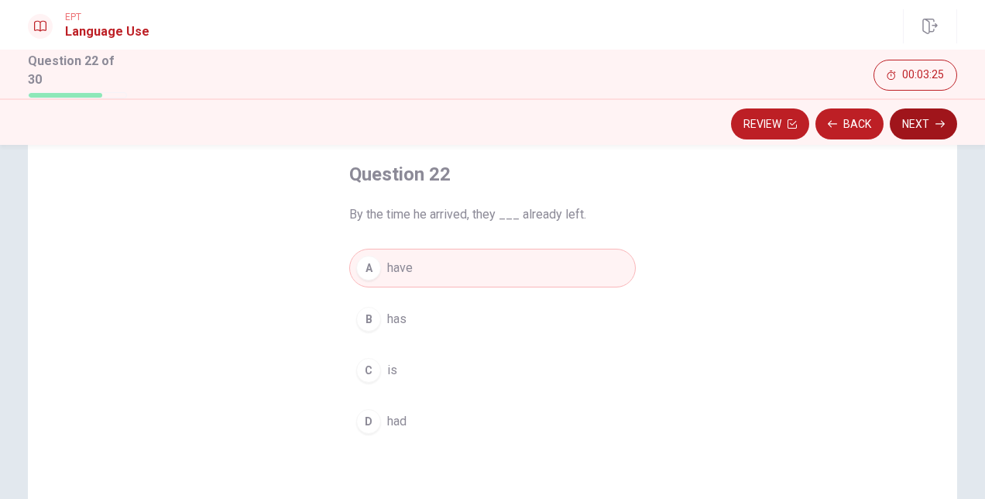
click at [919, 128] on button "Next" at bounding box center [923, 123] width 67 height 31
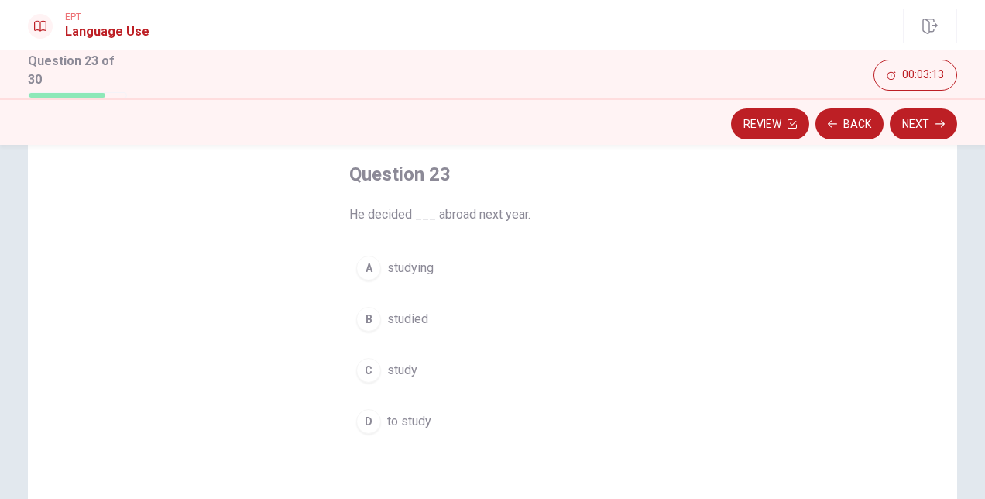
click at [395, 361] on span "study" at bounding box center [402, 370] width 30 height 19
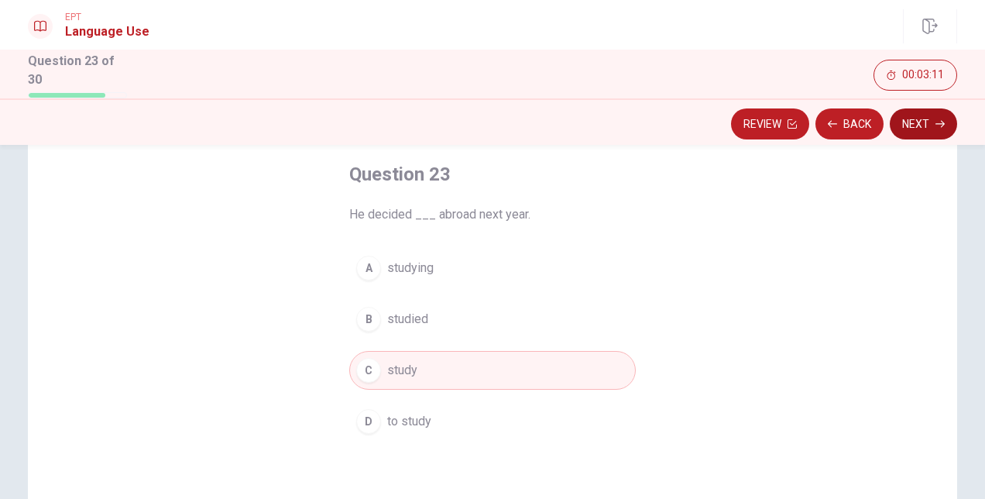
click at [936, 129] on button "Next" at bounding box center [923, 123] width 67 height 31
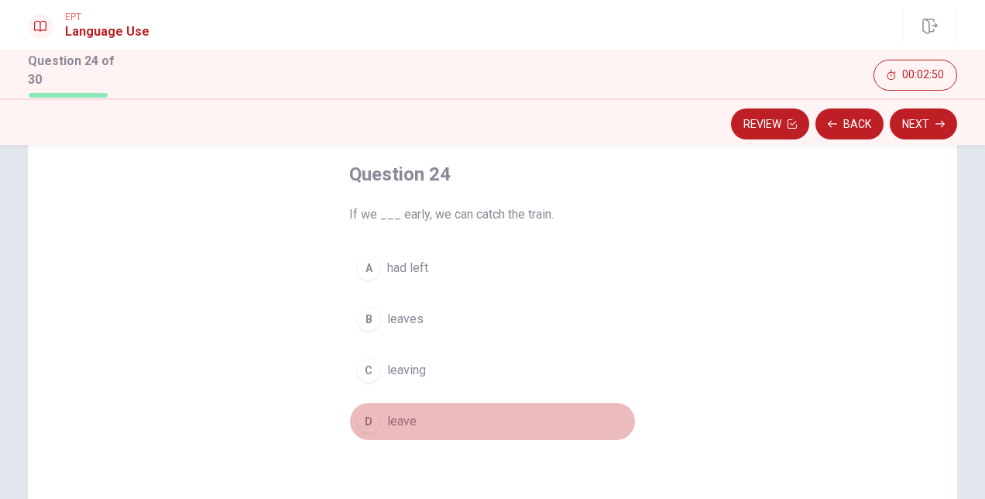
click at [407, 428] on button "D leave" at bounding box center [492, 421] width 287 height 39
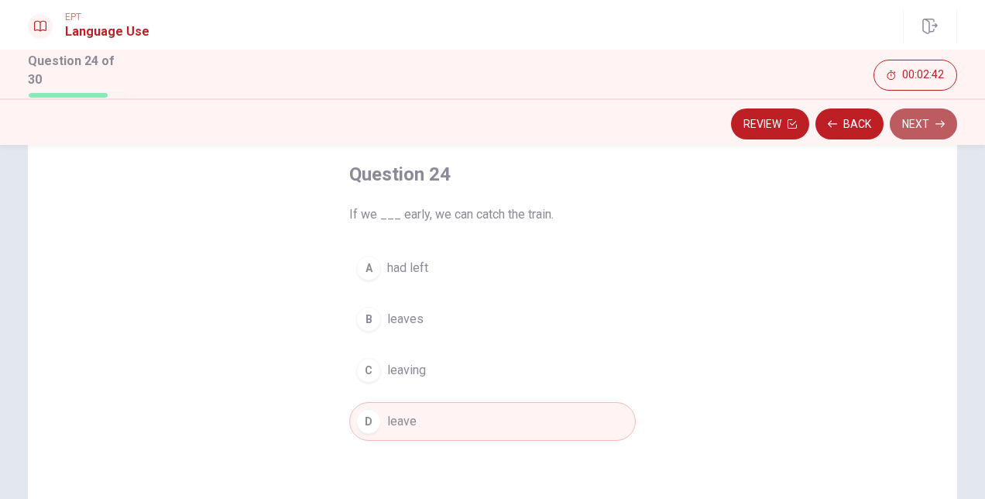
click at [916, 115] on button "Next" at bounding box center [923, 123] width 67 height 31
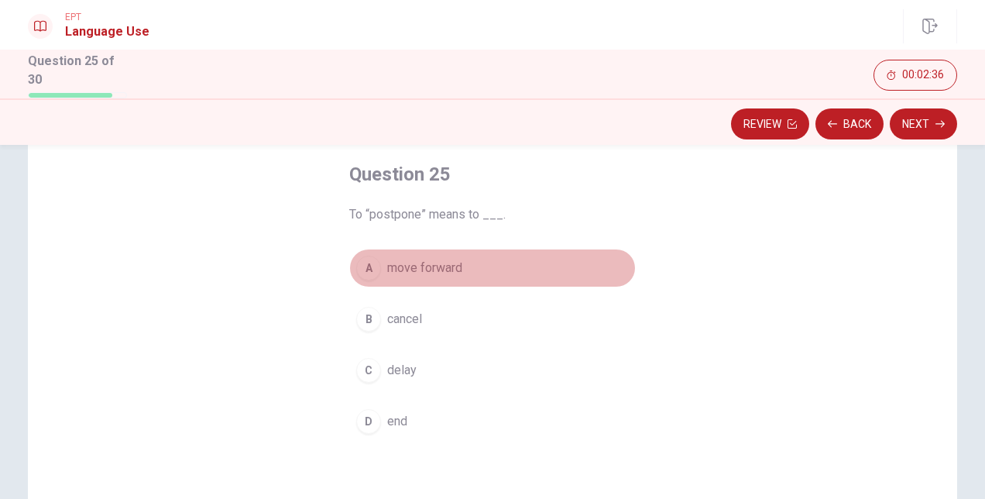
click at [441, 260] on span "move forward" at bounding box center [424, 268] width 75 height 19
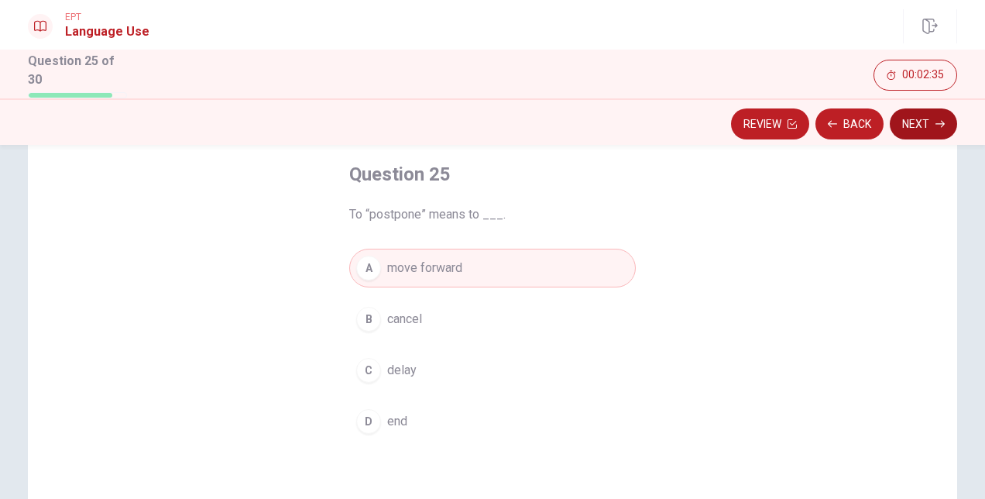
click at [933, 127] on button "Next" at bounding box center [923, 123] width 67 height 31
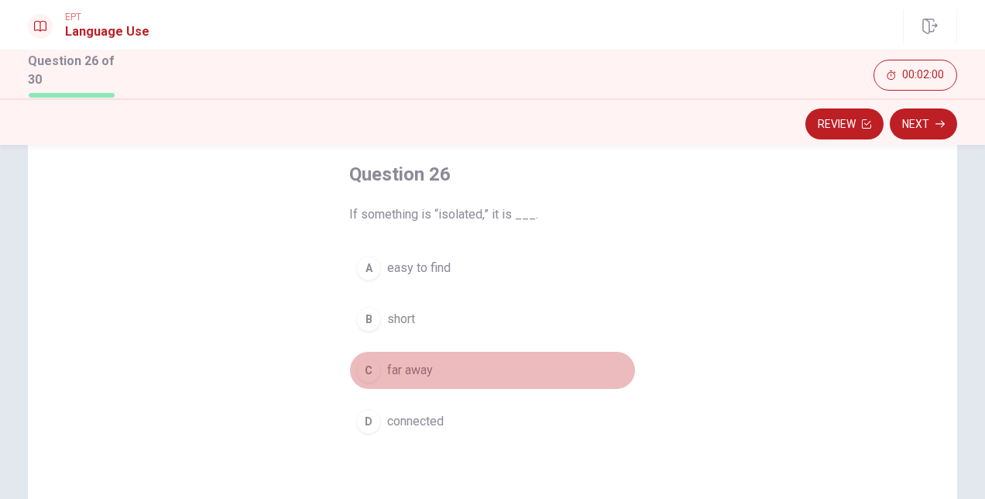
click at [420, 369] on span "far away" at bounding box center [410, 370] width 46 height 19
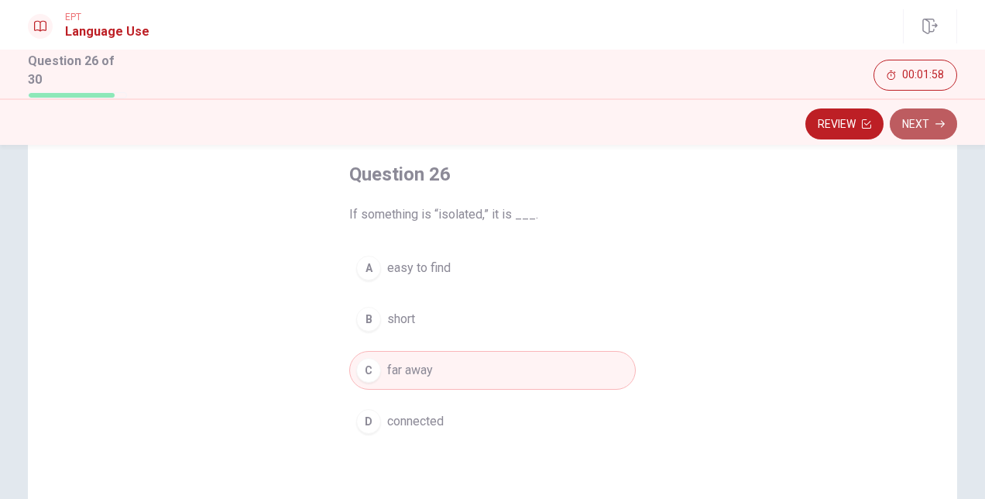
click at [929, 131] on button "Next" at bounding box center [923, 123] width 67 height 31
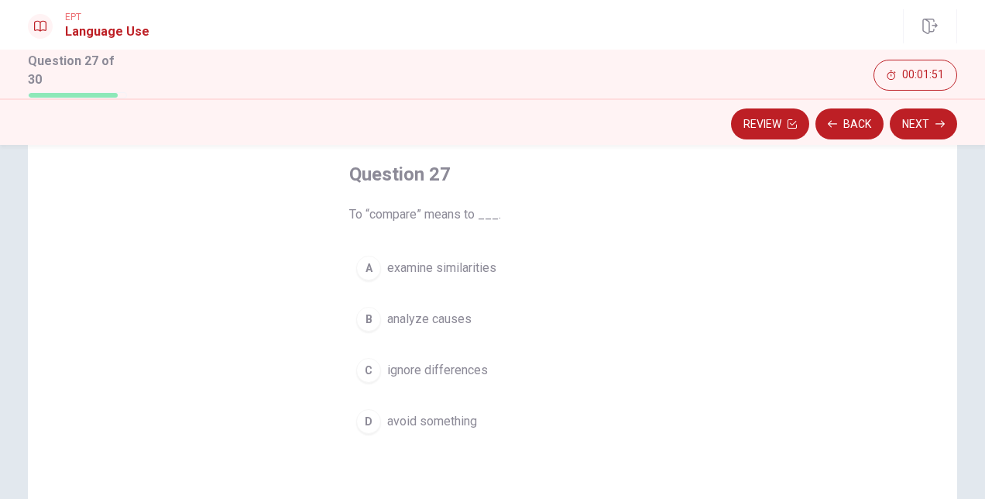
click at [488, 273] on span "examine similarities" at bounding box center [441, 268] width 109 height 19
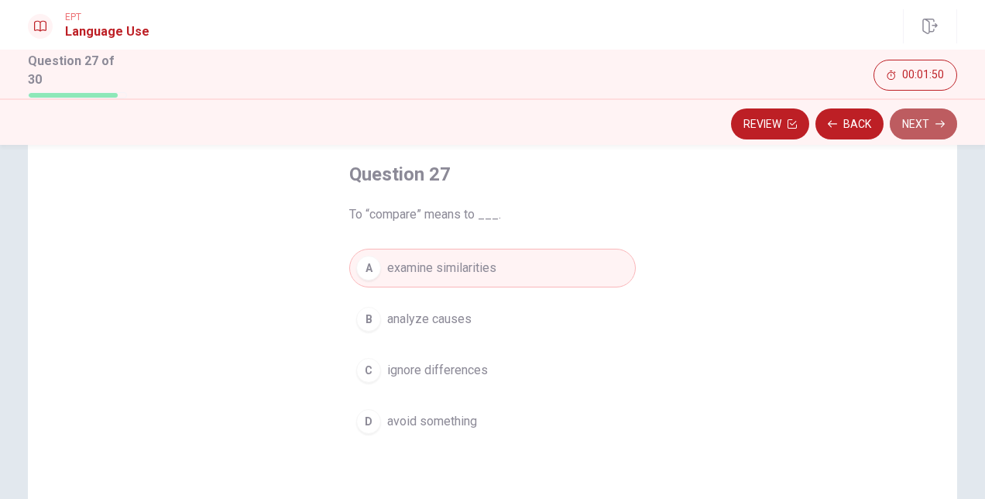
click at [933, 122] on button "Next" at bounding box center [923, 123] width 67 height 31
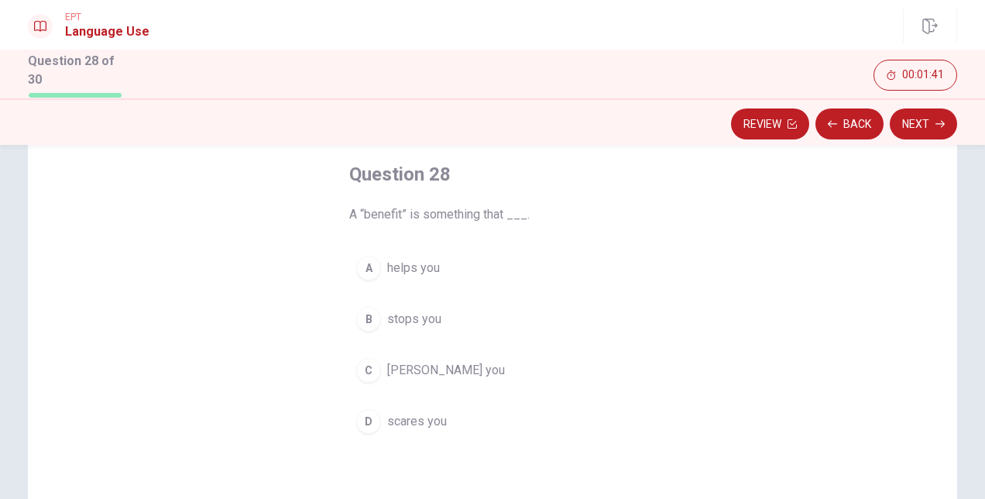
click at [407, 362] on span "[PERSON_NAME] you" at bounding box center [446, 370] width 118 height 19
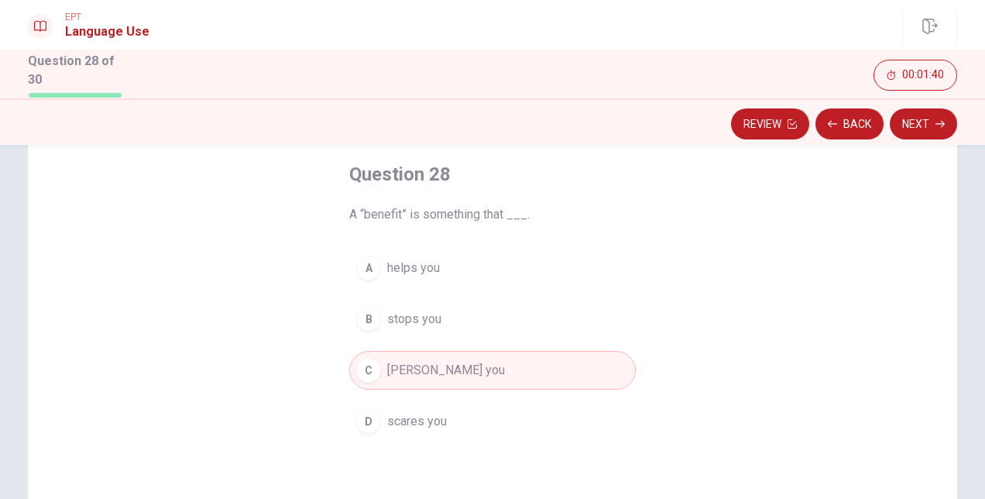
click at [922, 121] on button "Next" at bounding box center [923, 123] width 67 height 31
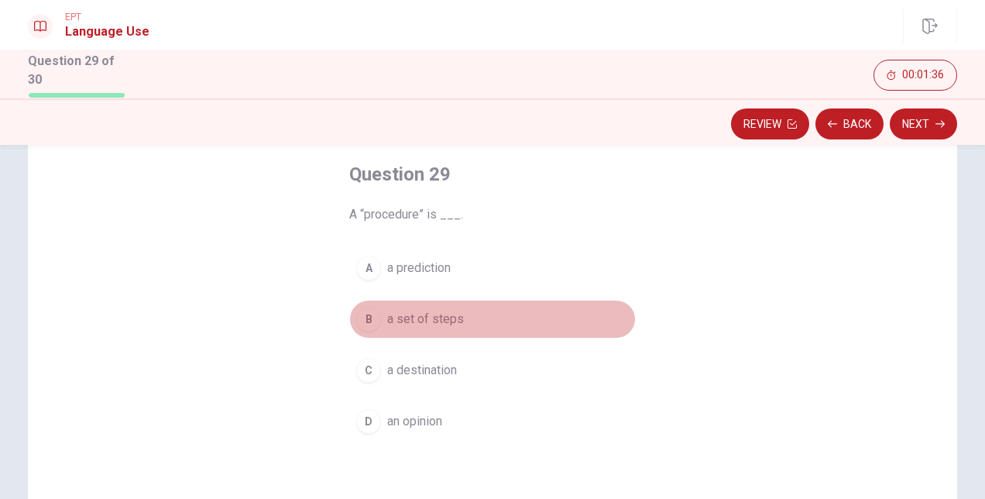
click at [439, 318] on span "a set of steps" at bounding box center [425, 319] width 77 height 19
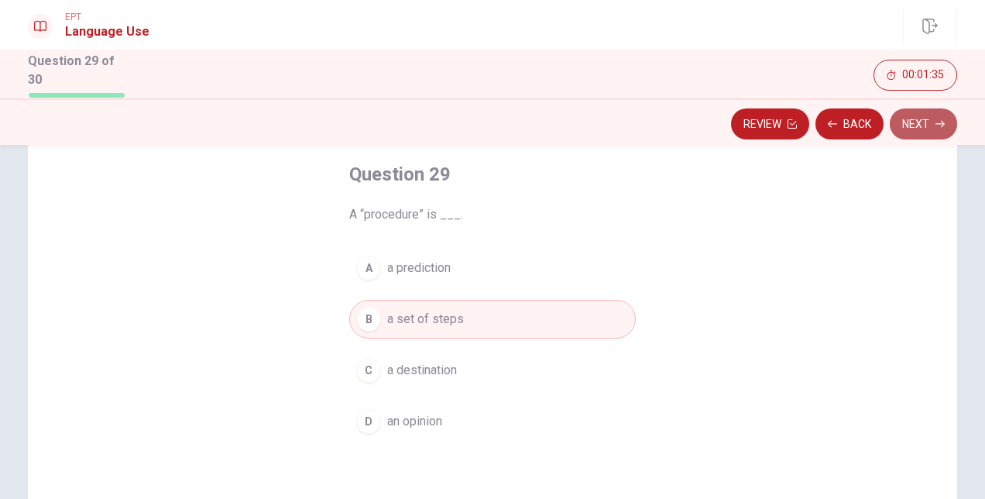
click at [926, 111] on button "Next" at bounding box center [923, 123] width 67 height 31
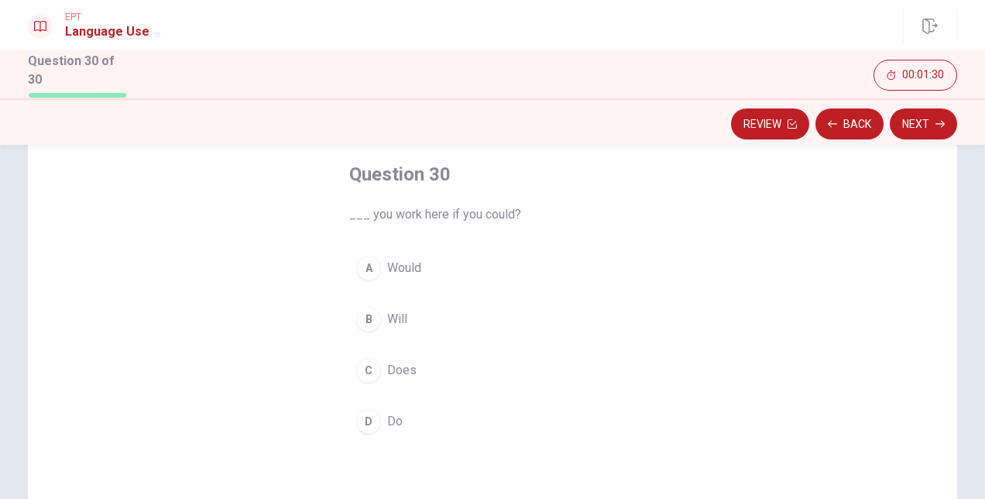
click at [410, 260] on span "Would" at bounding box center [404, 268] width 34 height 19
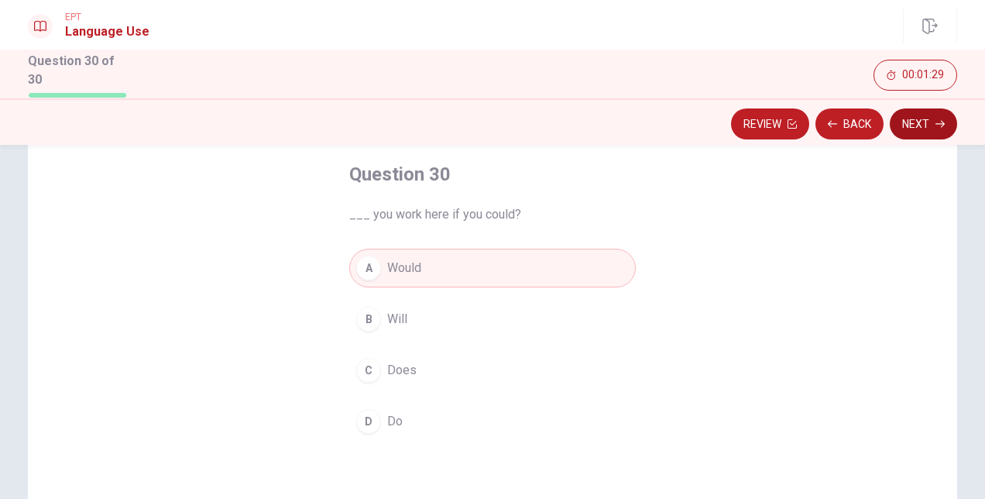
click at [945, 111] on button "Next" at bounding box center [923, 123] width 67 height 31
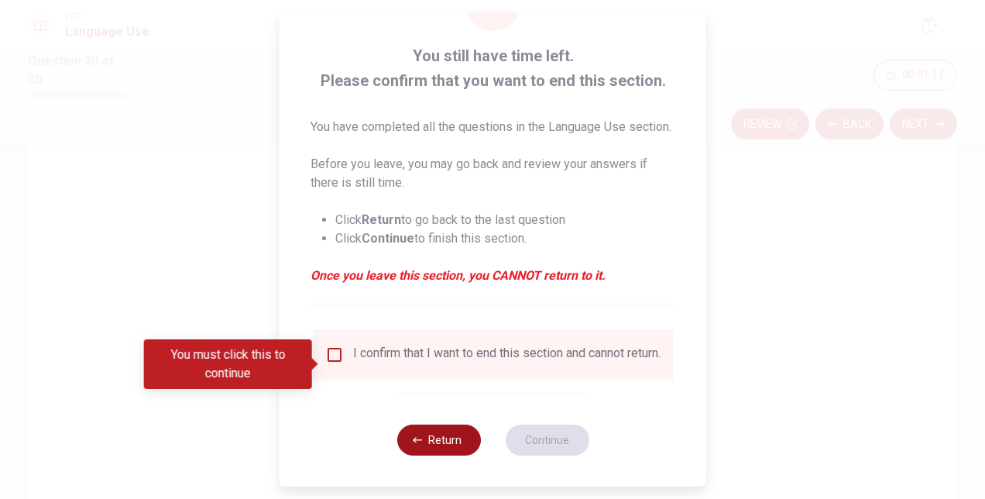
click at [449, 455] on button "Return" at bounding box center [439, 439] width 84 height 31
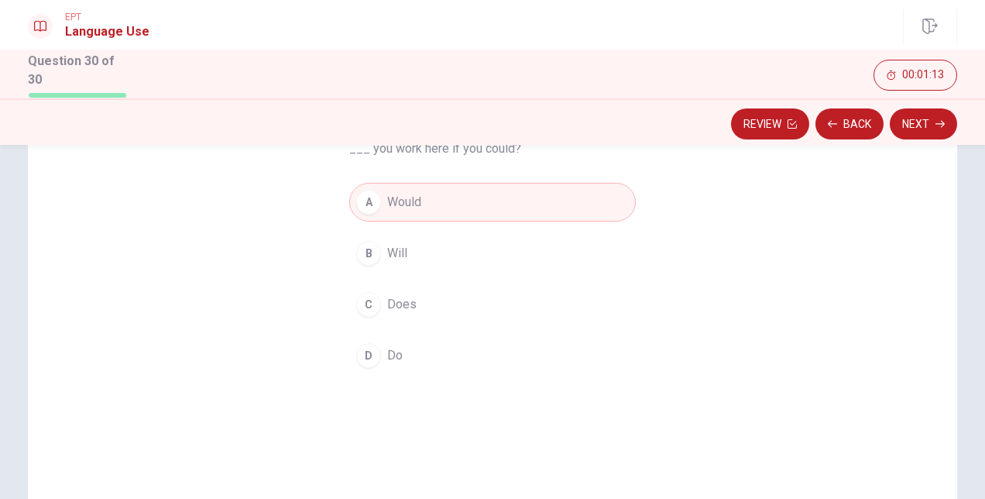
scroll to position [0, 0]
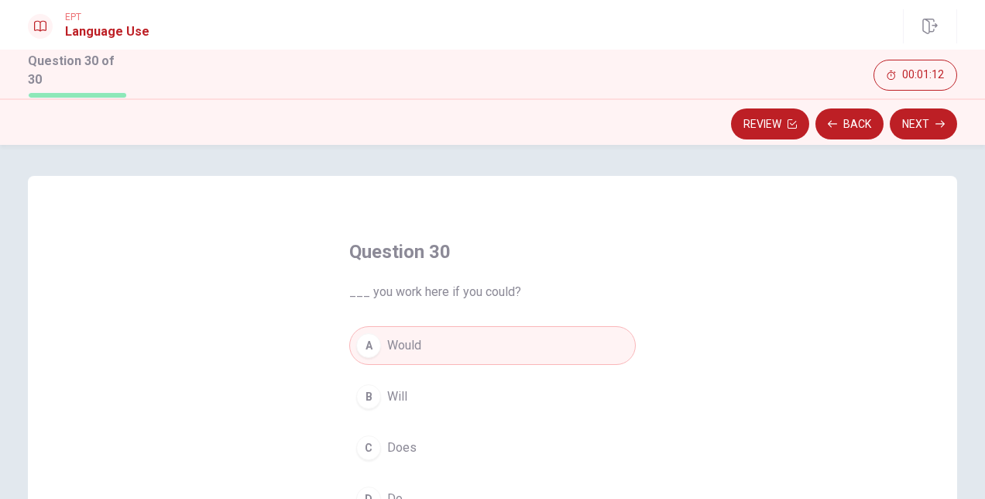
click at [775, 122] on button "Review" at bounding box center [770, 123] width 78 height 31
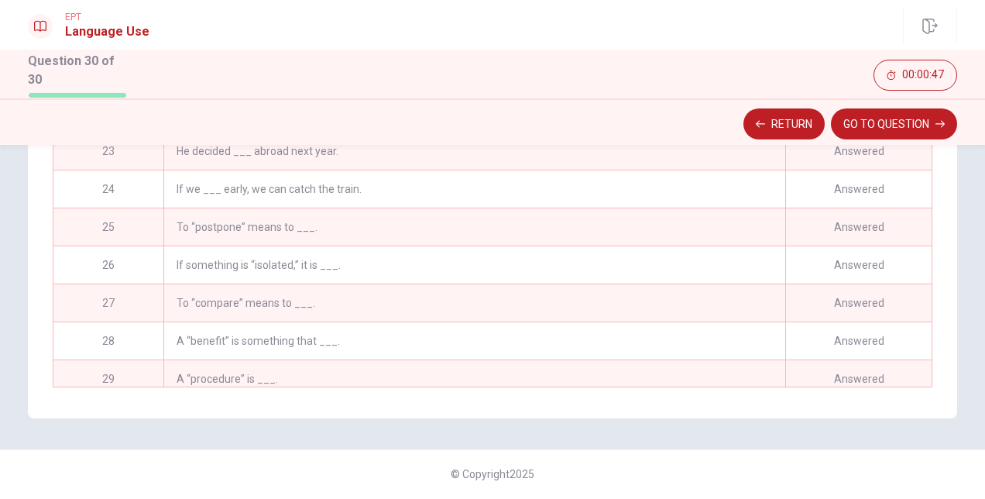
scroll to position [791, 0]
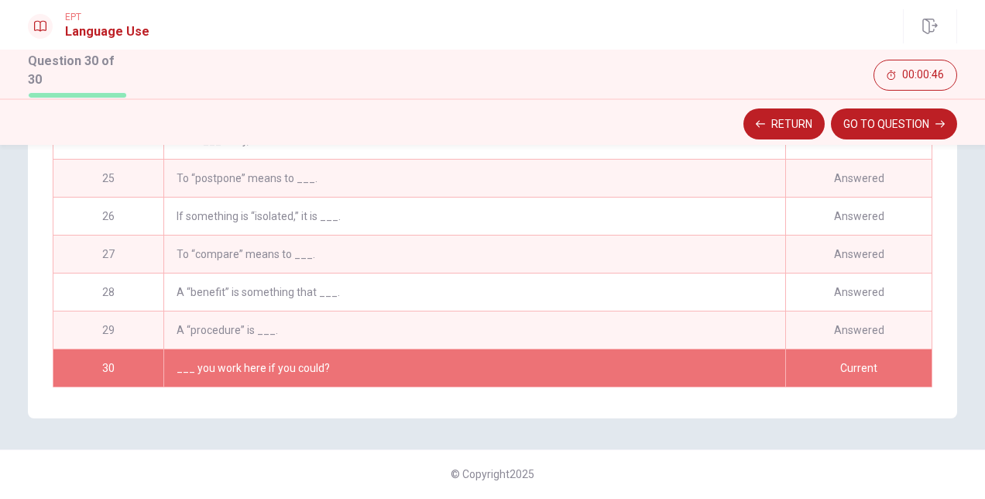
click at [525, 206] on div "If something is “isolated,” it is ___." at bounding box center [474, 216] width 622 height 37
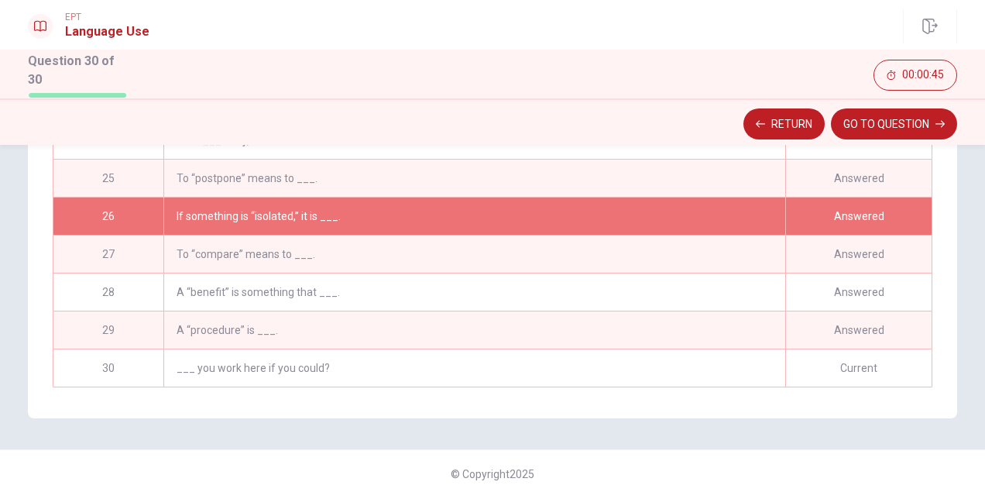
scroll to position [713, 0]
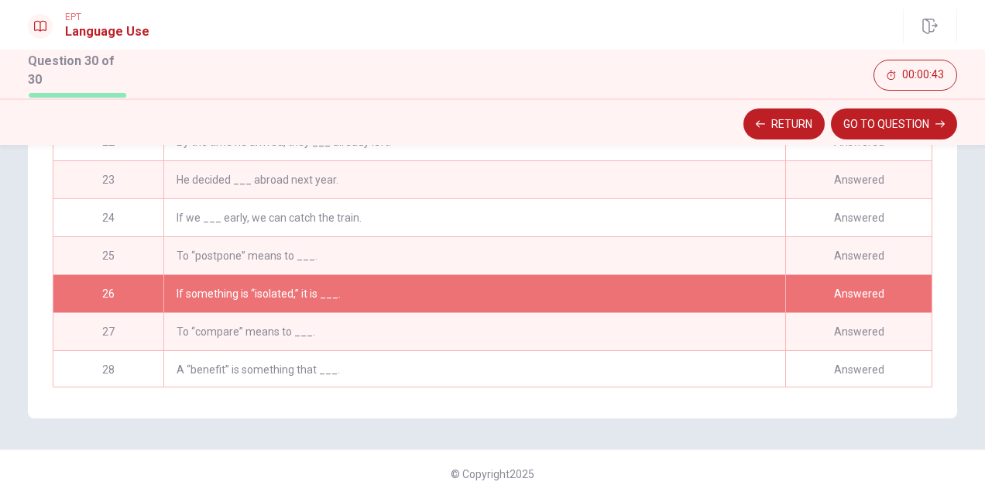
click at [520, 247] on div "To “postpone” means to ___." at bounding box center [474, 255] width 622 height 37
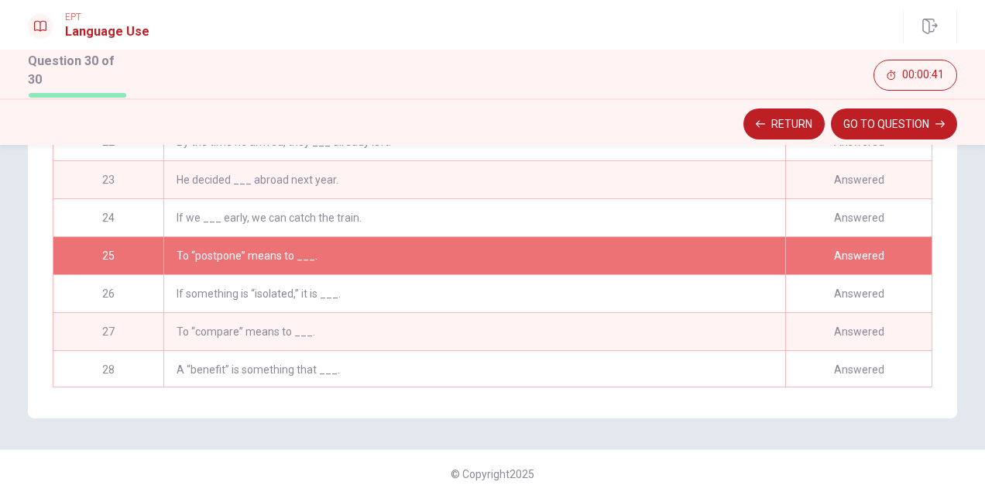
click at [529, 220] on div "If we ___ early, we can catch the train." at bounding box center [474, 217] width 622 height 37
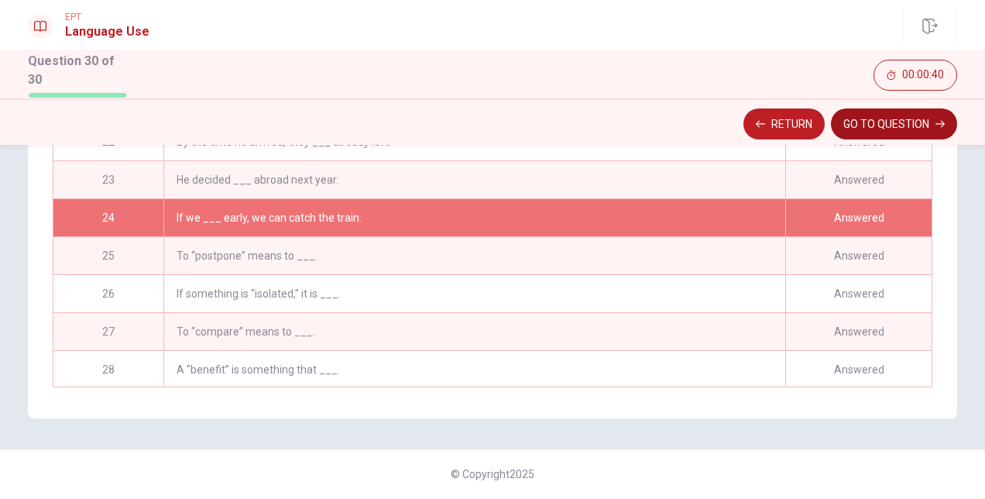
click at [874, 124] on button "GO TO QUESTION" at bounding box center [894, 123] width 126 height 31
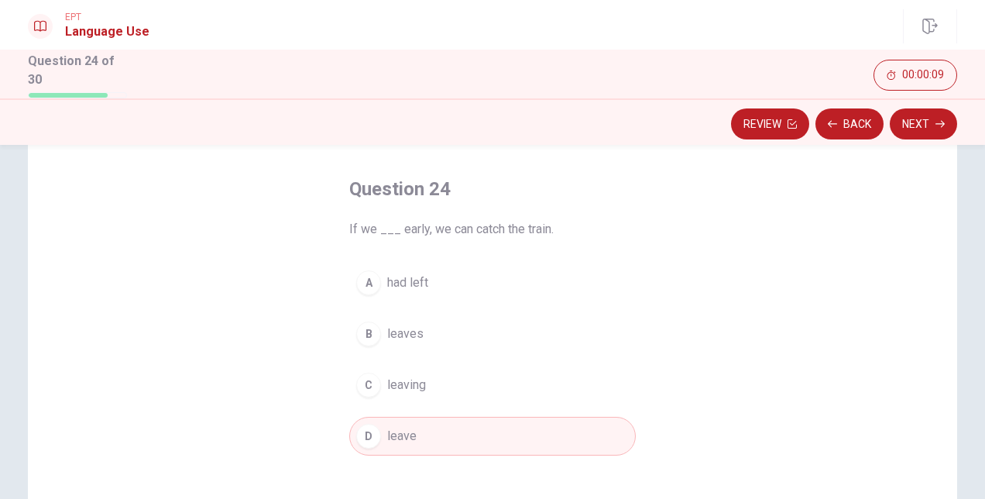
scroll to position [61, 0]
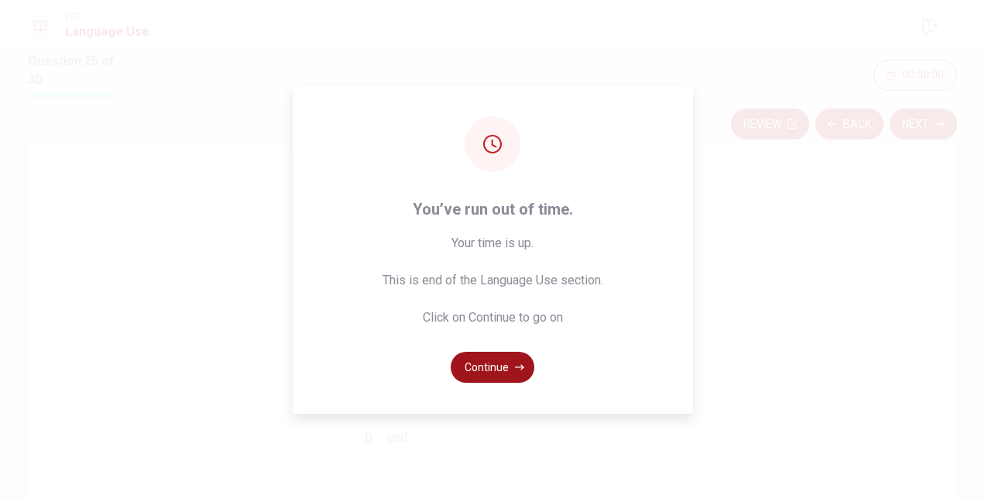
click at [496, 353] on button "Continue" at bounding box center [493, 367] width 84 height 31
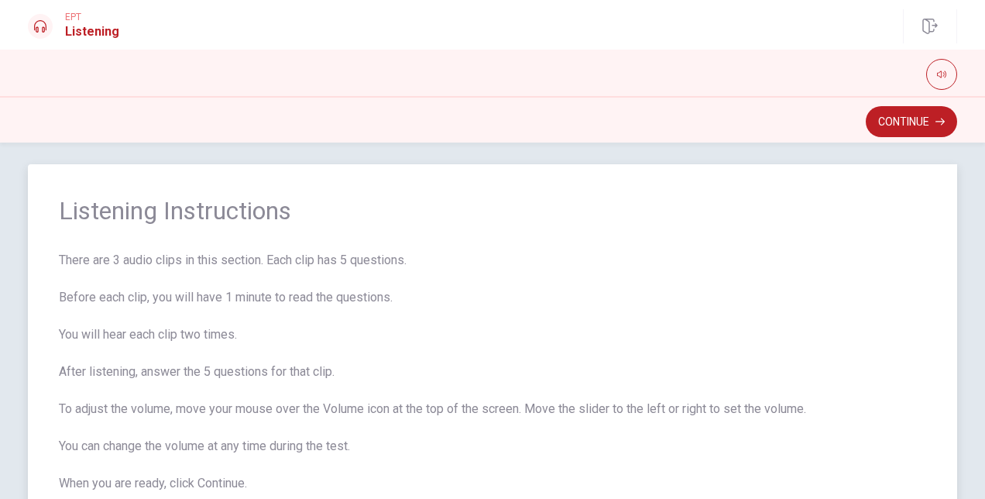
scroll to position [0, 0]
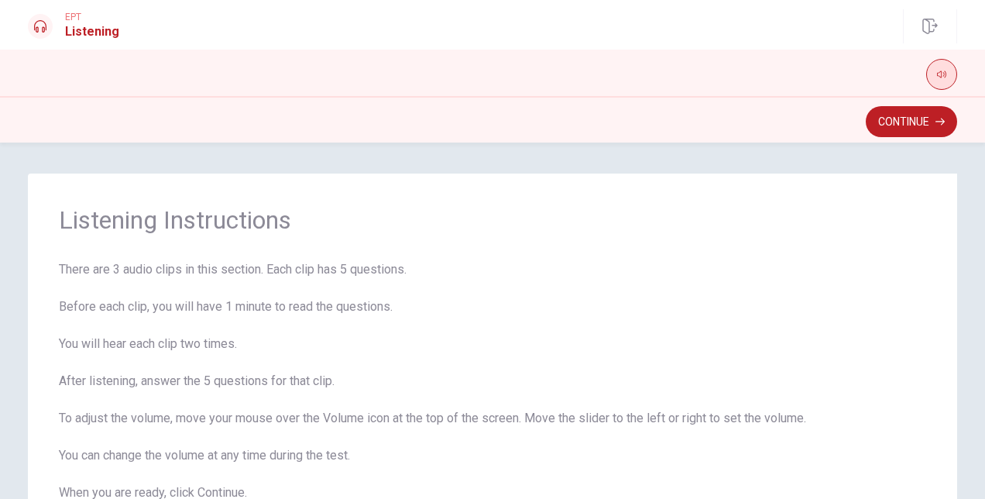
click at [940, 73] on icon "button" at bounding box center [941, 74] width 9 height 9
click at [912, 124] on button "Continue" at bounding box center [911, 121] width 91 height 31
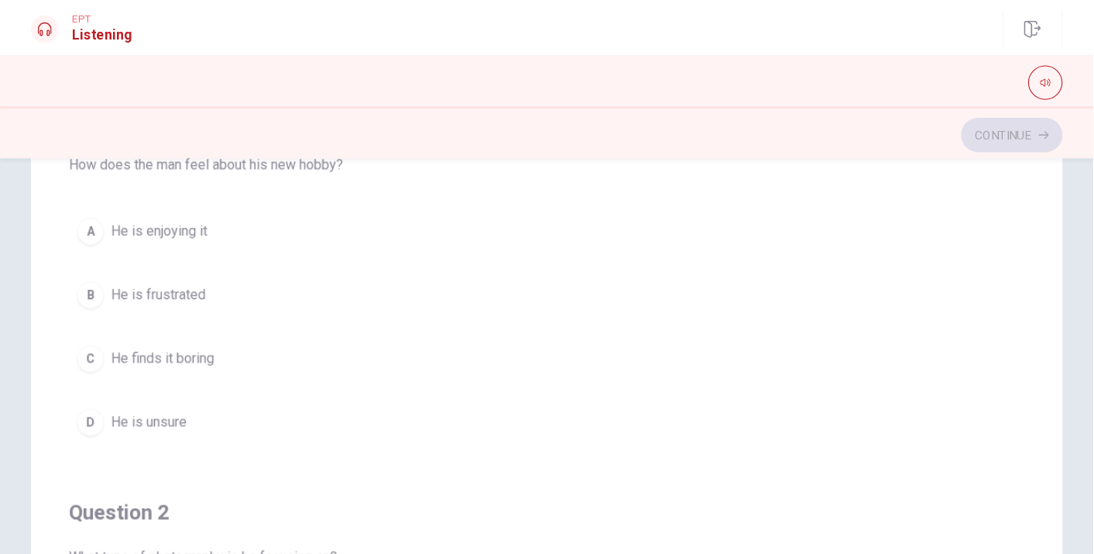
scroll to position [57, 0]
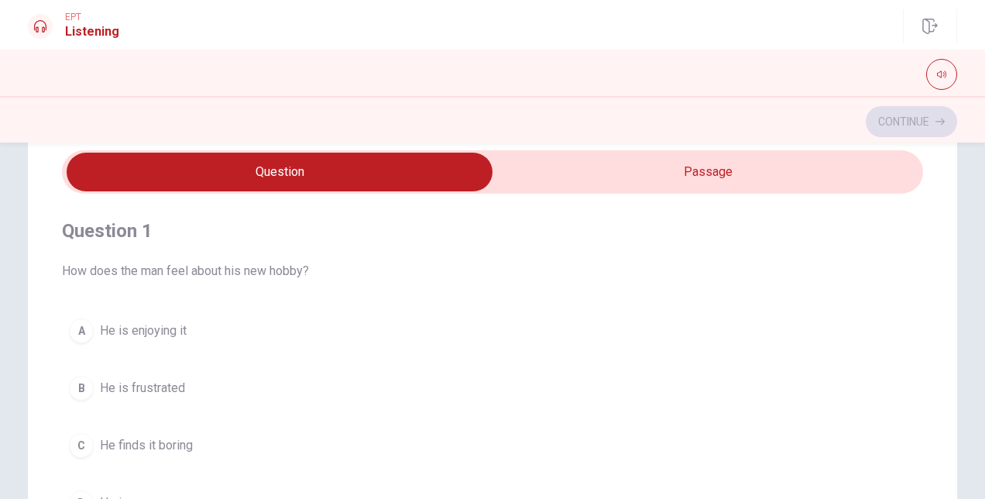
type input "19"
click at [657, 186] on input "checkbox" at bounding box center [280, 172] width 1292 height 39
checkbox input "true"
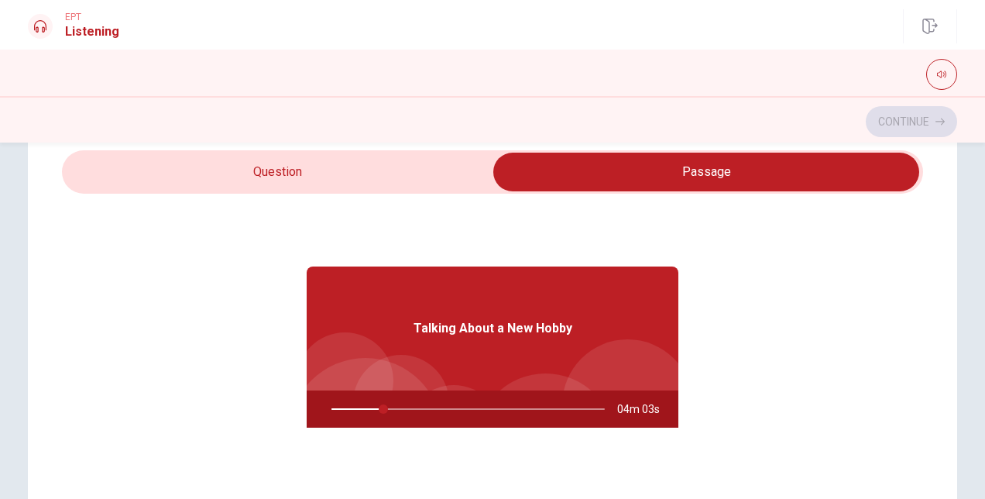
type input "19"
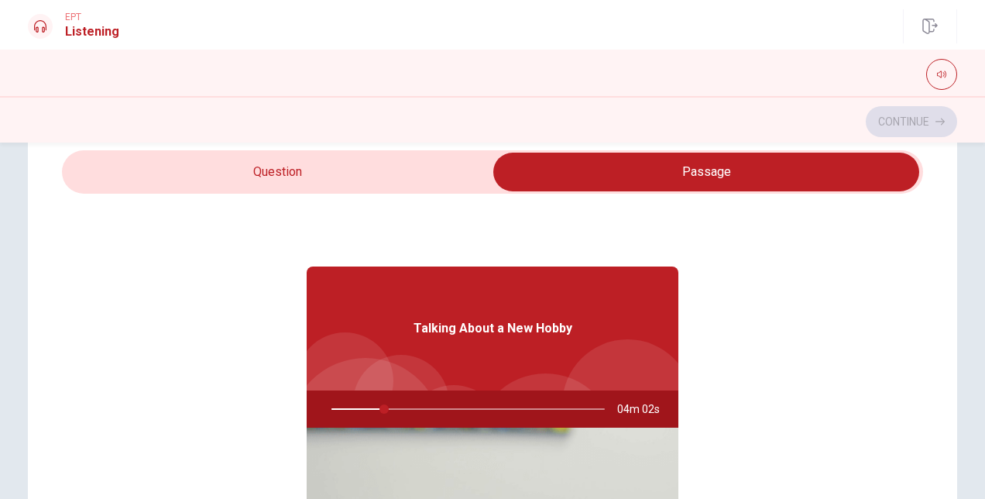
click at [321, 163] on input "checkbox" at bounding box center [706, 172] width 1292 height 39
checkbox input "false"
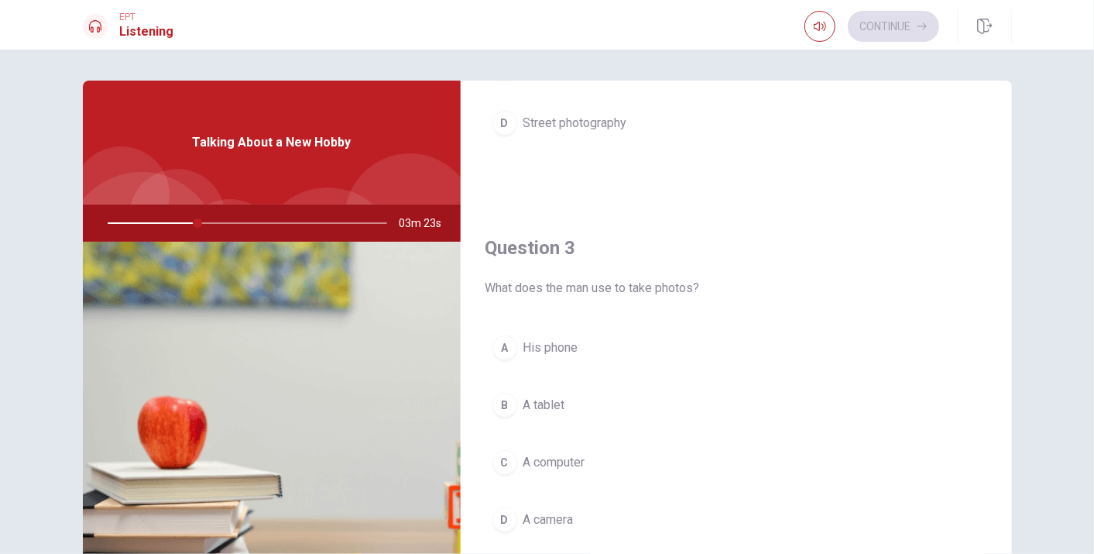
scroll to position [688, 0]
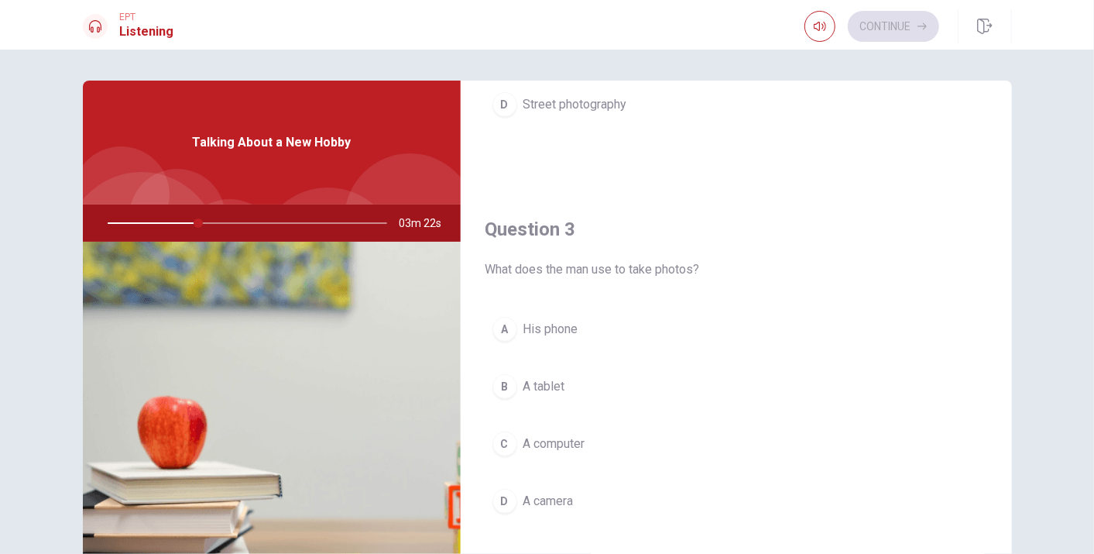
click at [565, 498] on span "A camera" at bounding box center [549, 501] width 50 height 19
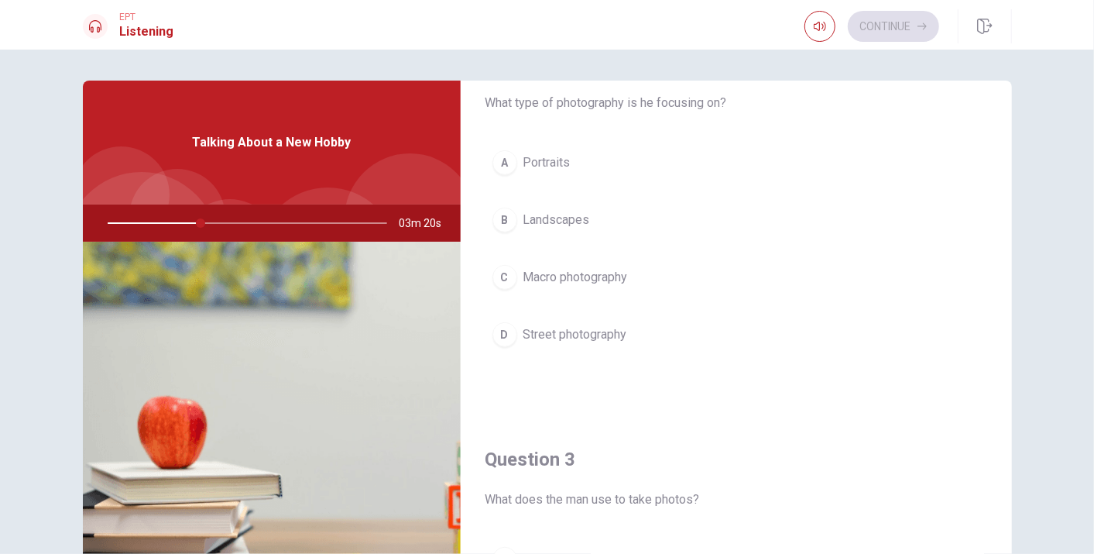
scroll to position [430, 0]
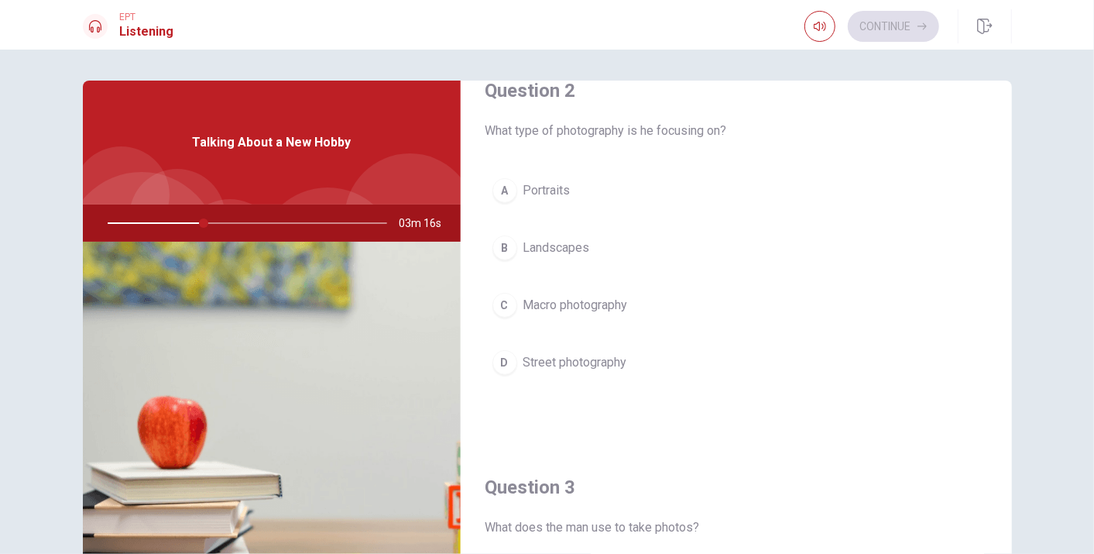
click at [551, 248] on span "Landscapes" at bounding box center [557, 248] width 67 height 19
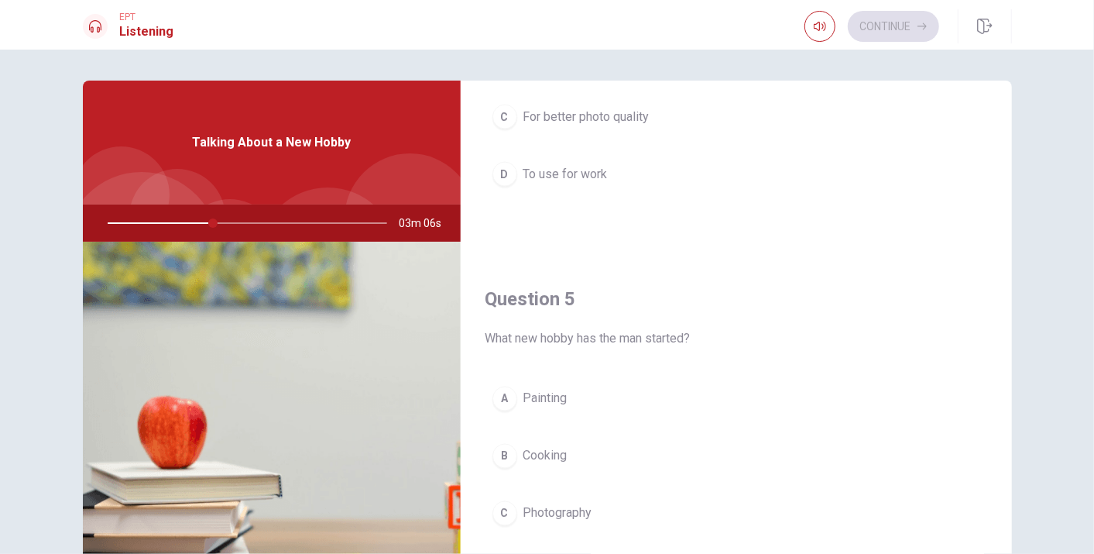
scroll to position [1436, 0]
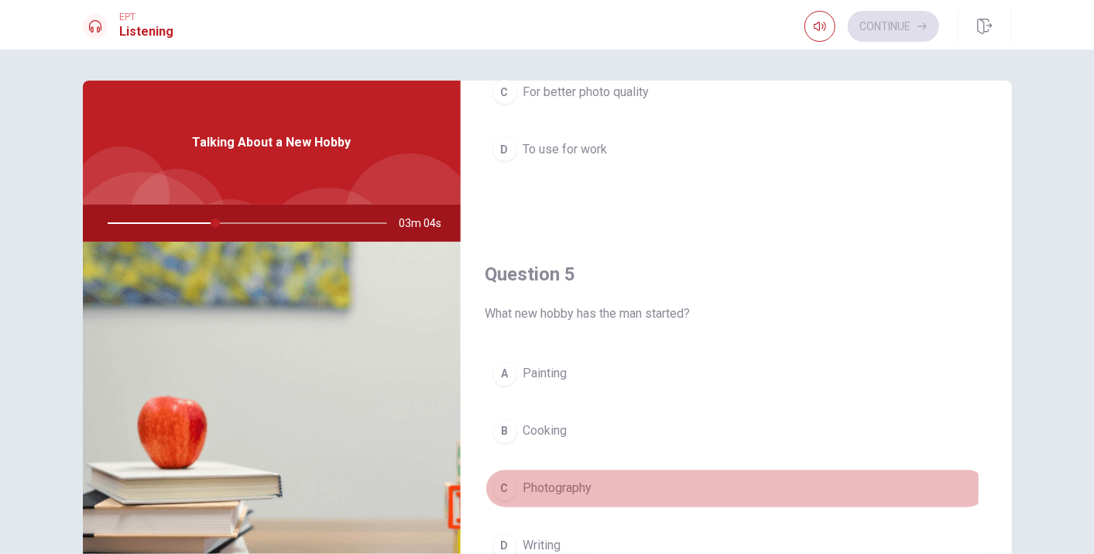
click at [571, 479] on span "Photography" at bounding box center [558, 488] width 69 height 19
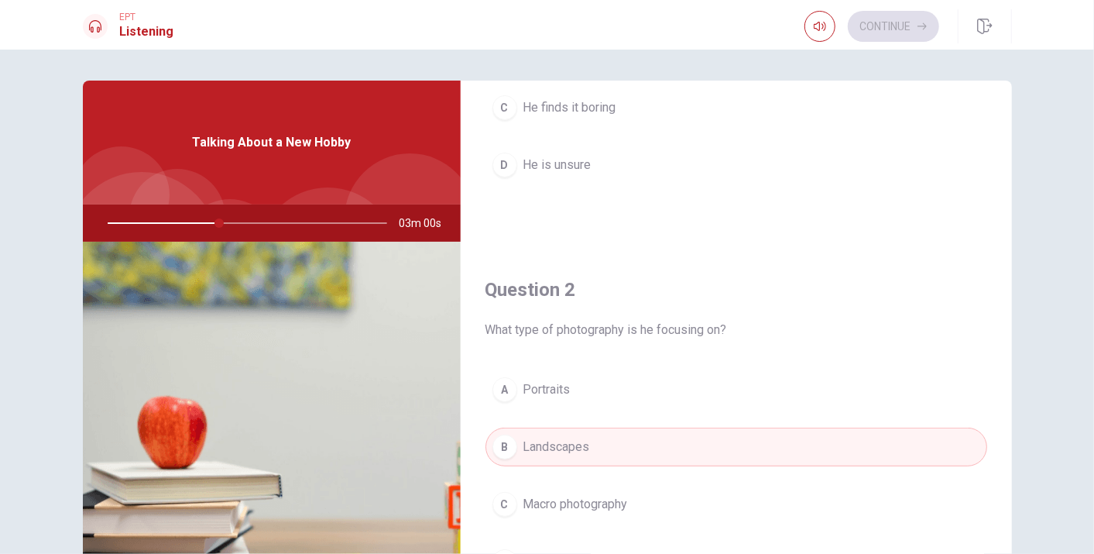
scroll to position [59, 0]
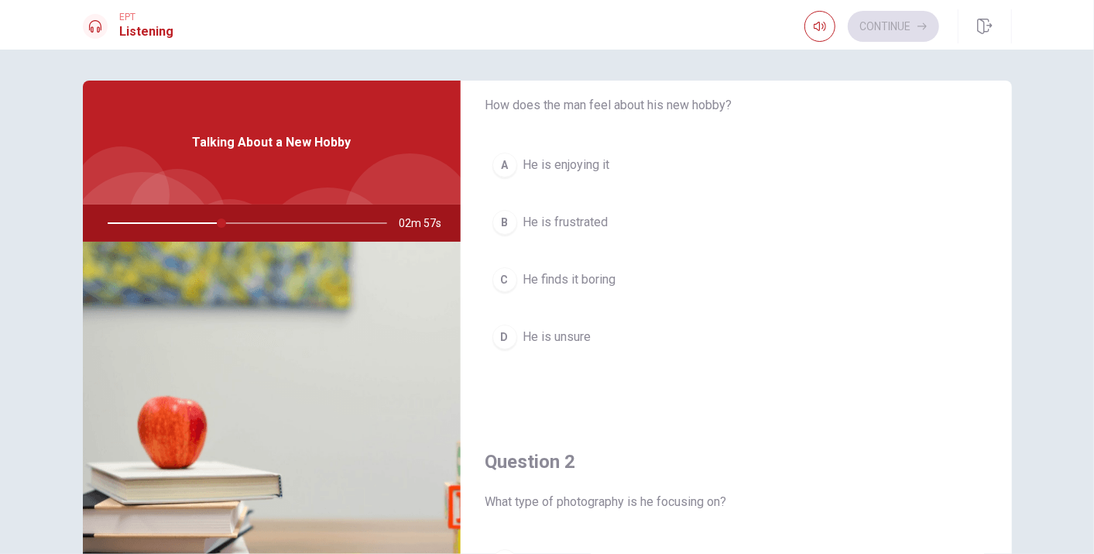
click at [583, 166] on span "He is enjoying it" at bounding box center [567, 165] width 87 height 19
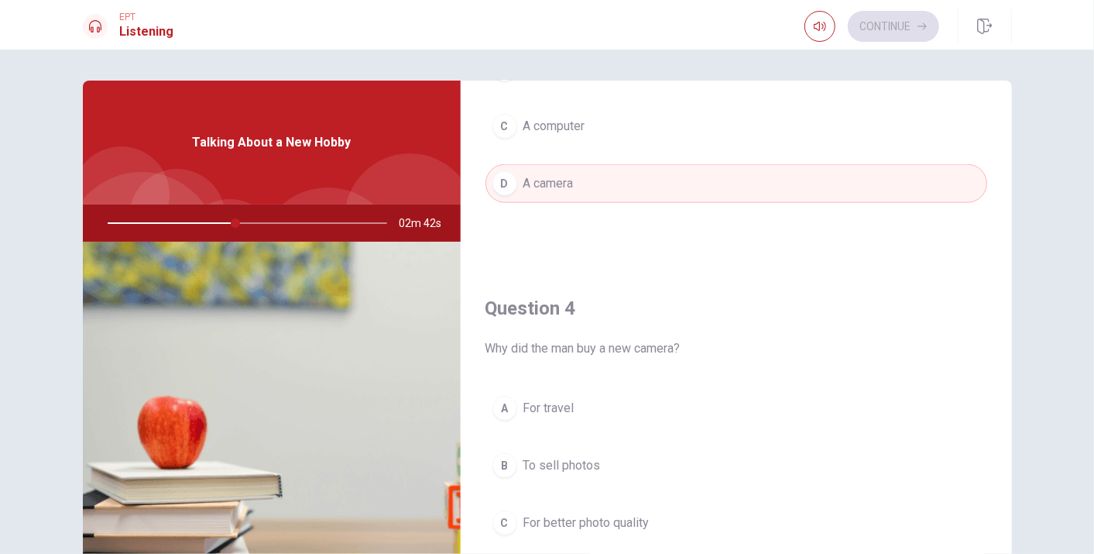
scroll to position [1091, 0]
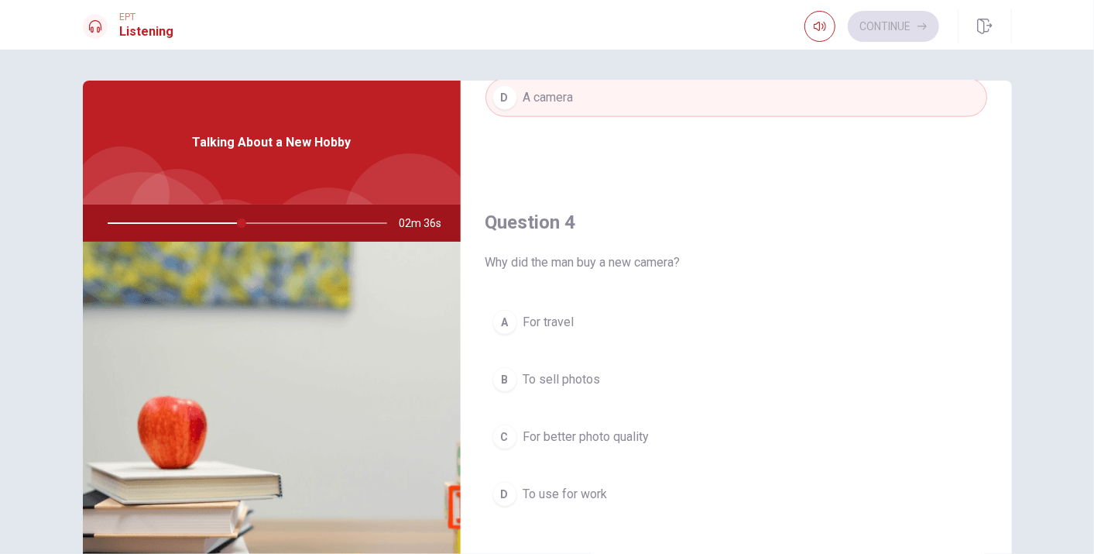
click at [615, 438] on span "For better photo quality" at bounding box center [587, 437] width 126 height 19
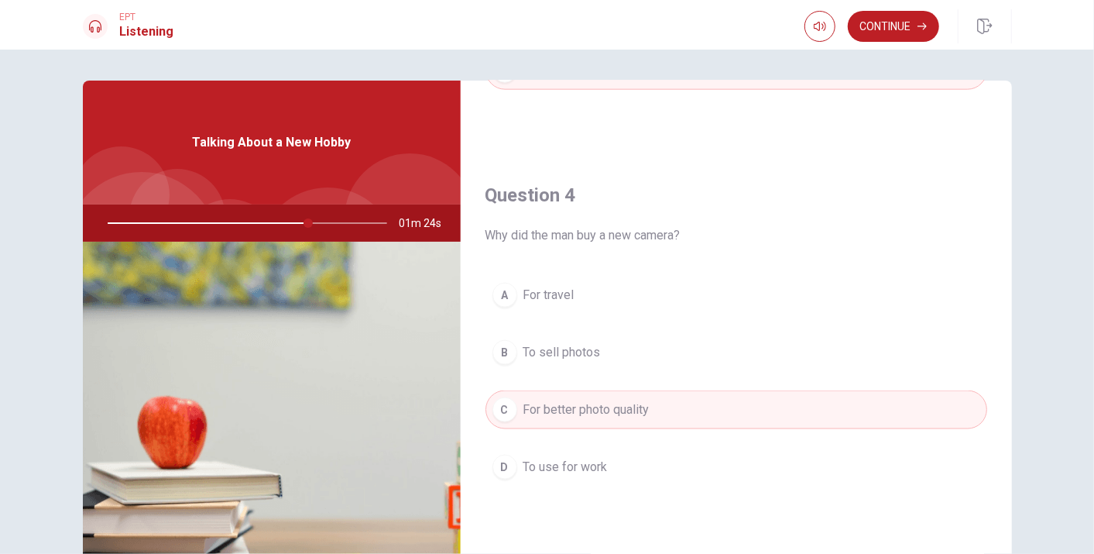
scroll to position [1436, 0]
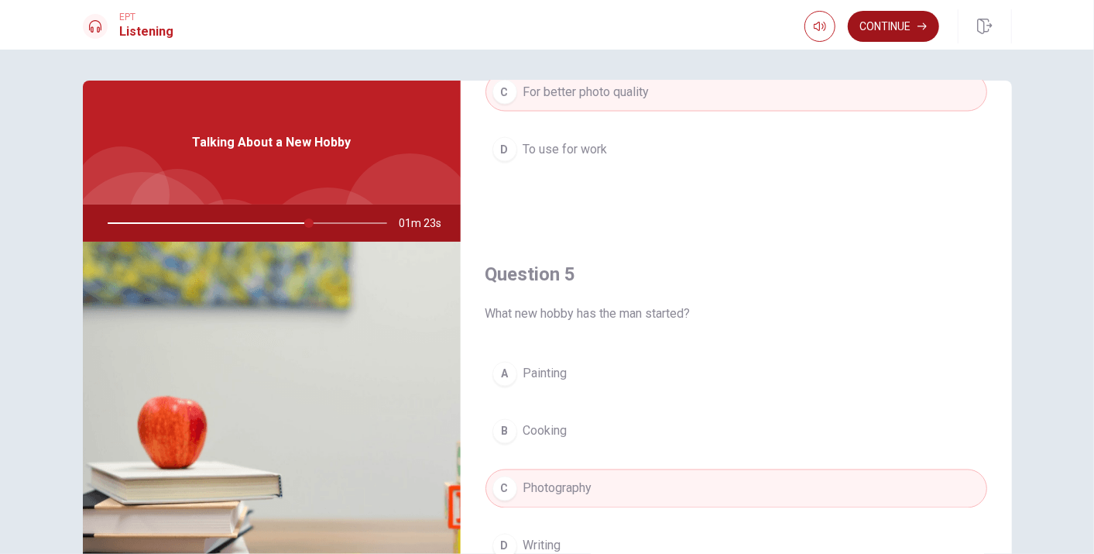
click at [907, 24] on button "Continue" at bounding box center [893, 26] width 91 height 31
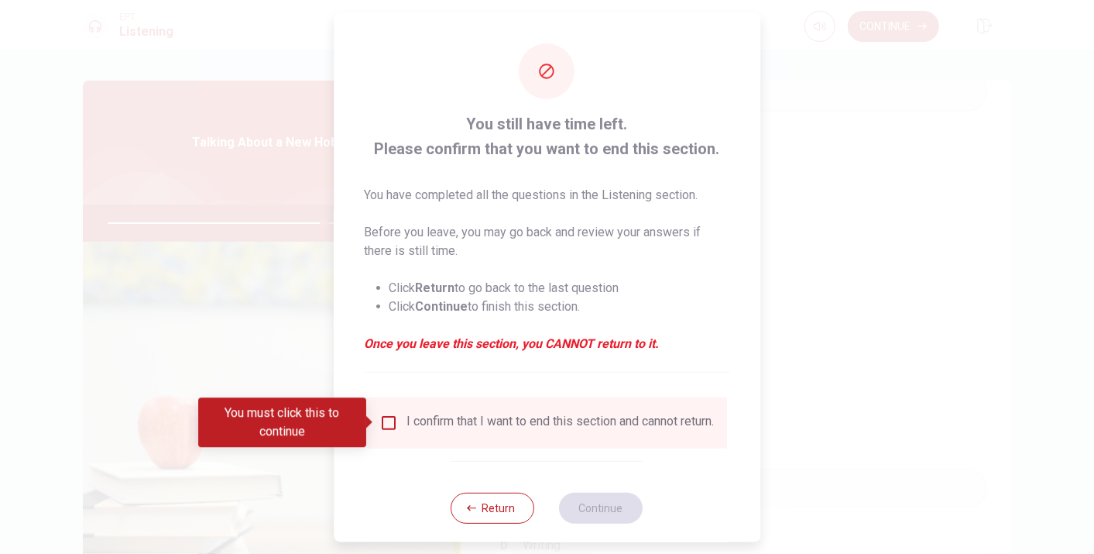
click at [857, 232] on div at bounding box center [547, 277] width 1094 height 554
click at [480, 498] on button "Return" at bounding box center [494, 508] width 84 height 31
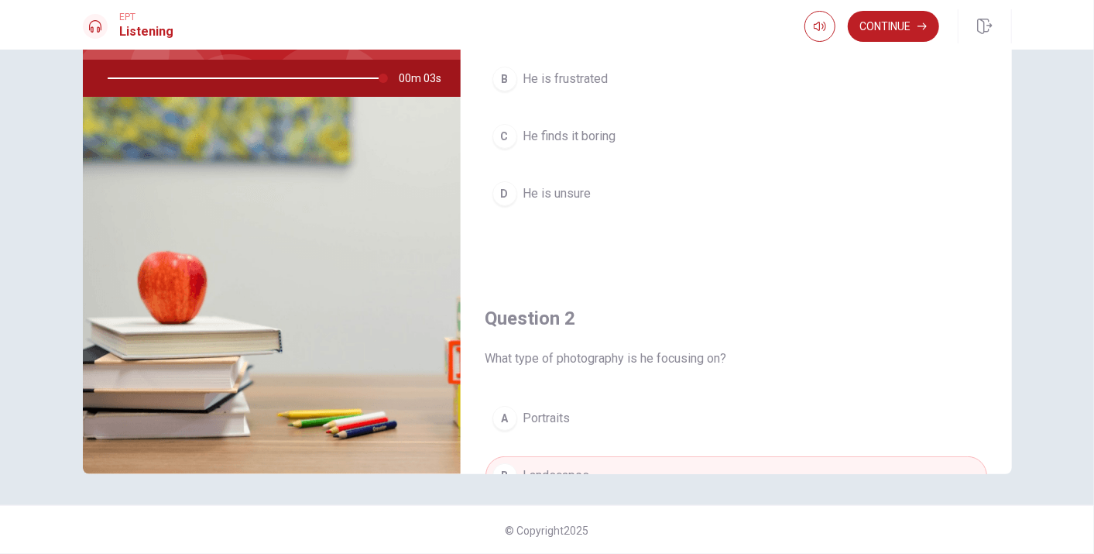
scroll to position [0, 0]
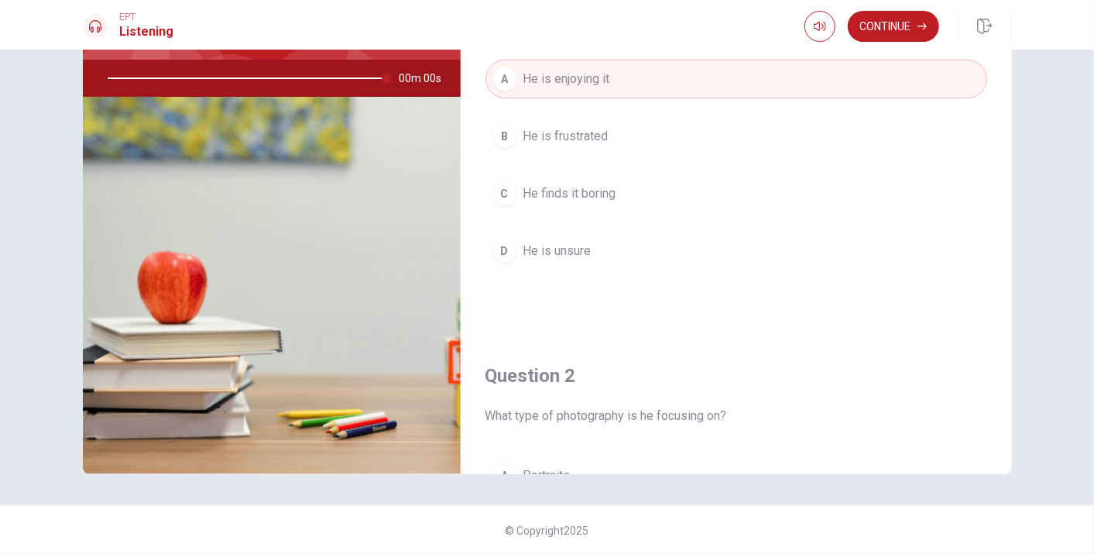
type input "0"
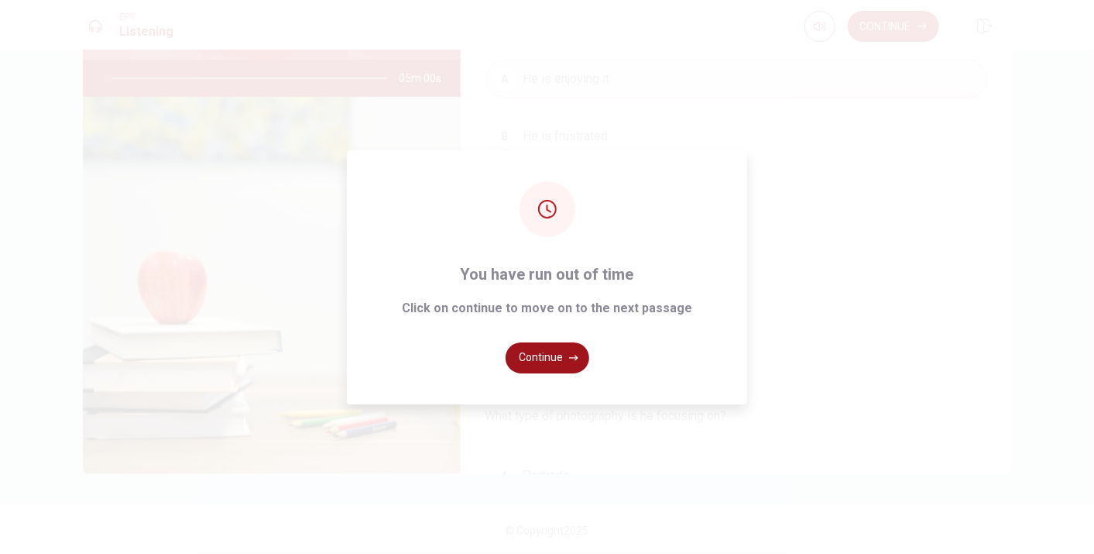
click at [558, 354] on button "Continue" at bounding box center [548, 357] width 84 height 31
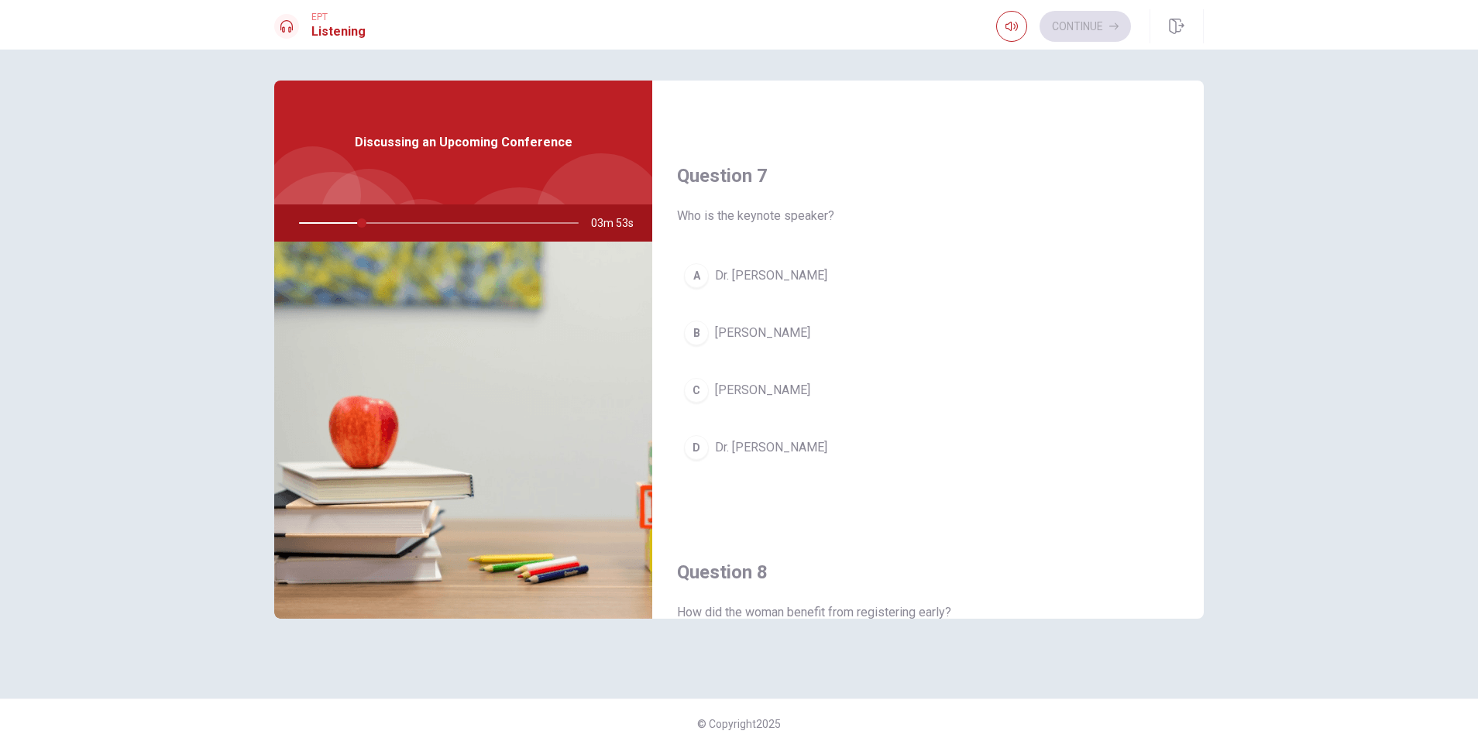
scroll to position [349, 0]
click at [785, 328] on span "[PERSON_NAME]" at bounding box center [762, 329] width 95 height 19
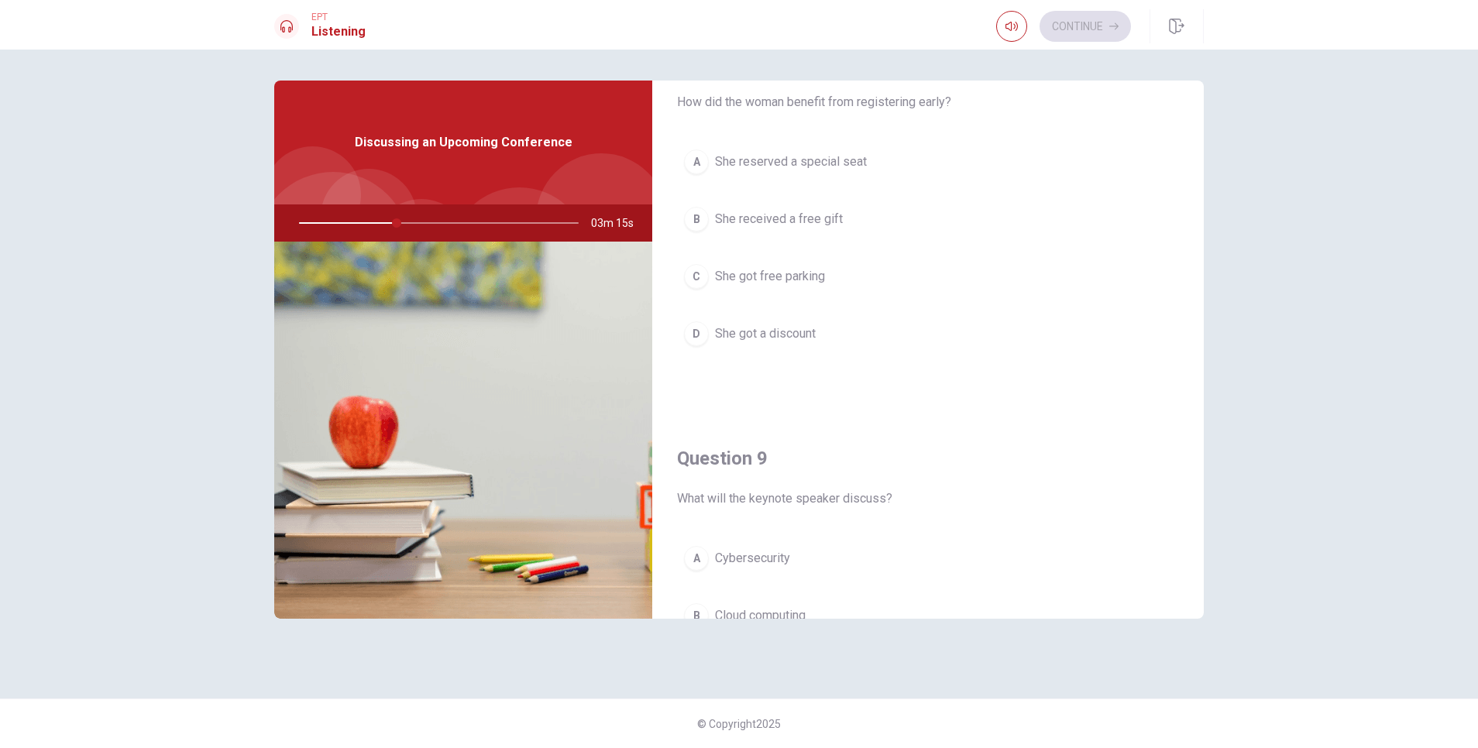
scroll to position [1046, 0]
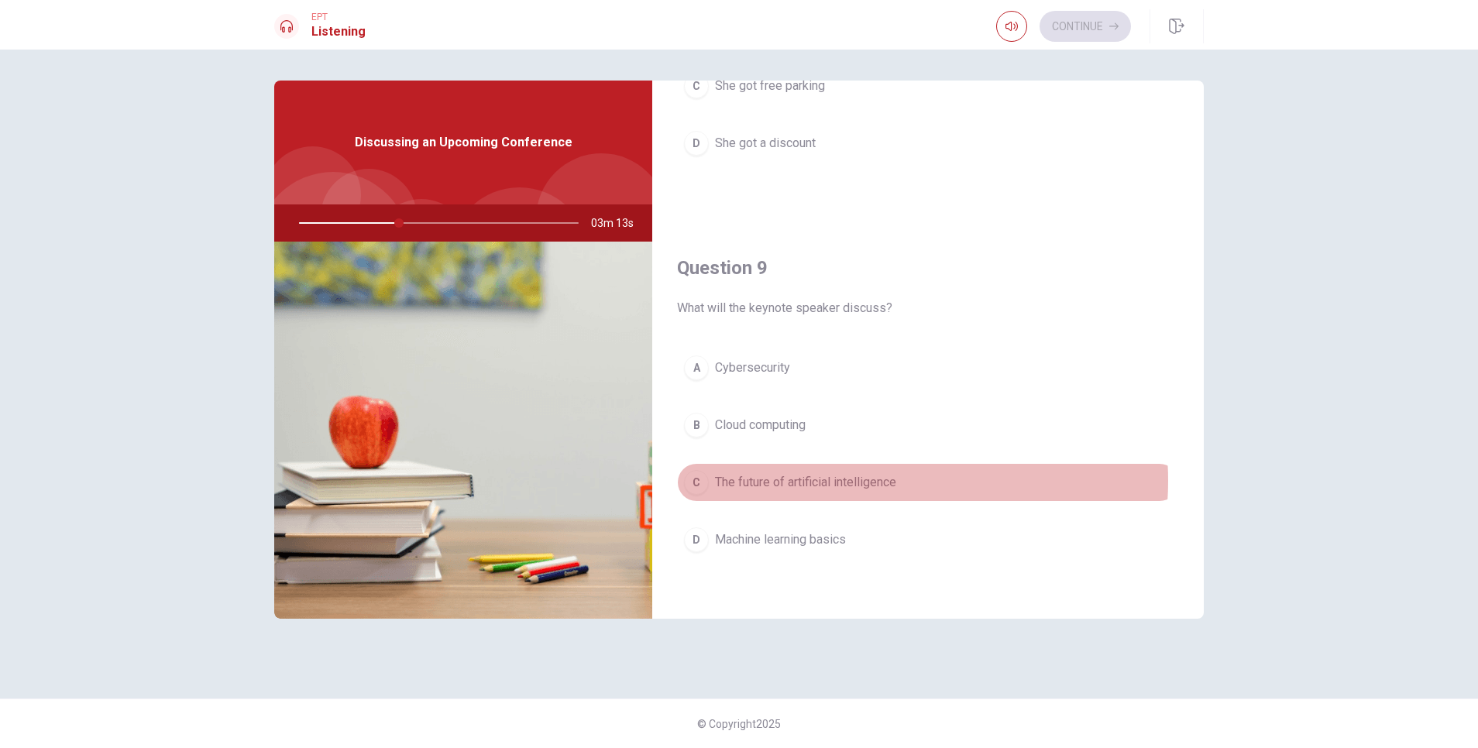
click at [856, 481] on span "The future of artificial intelligence" at bounding box center [805, 482] width 181 height 19
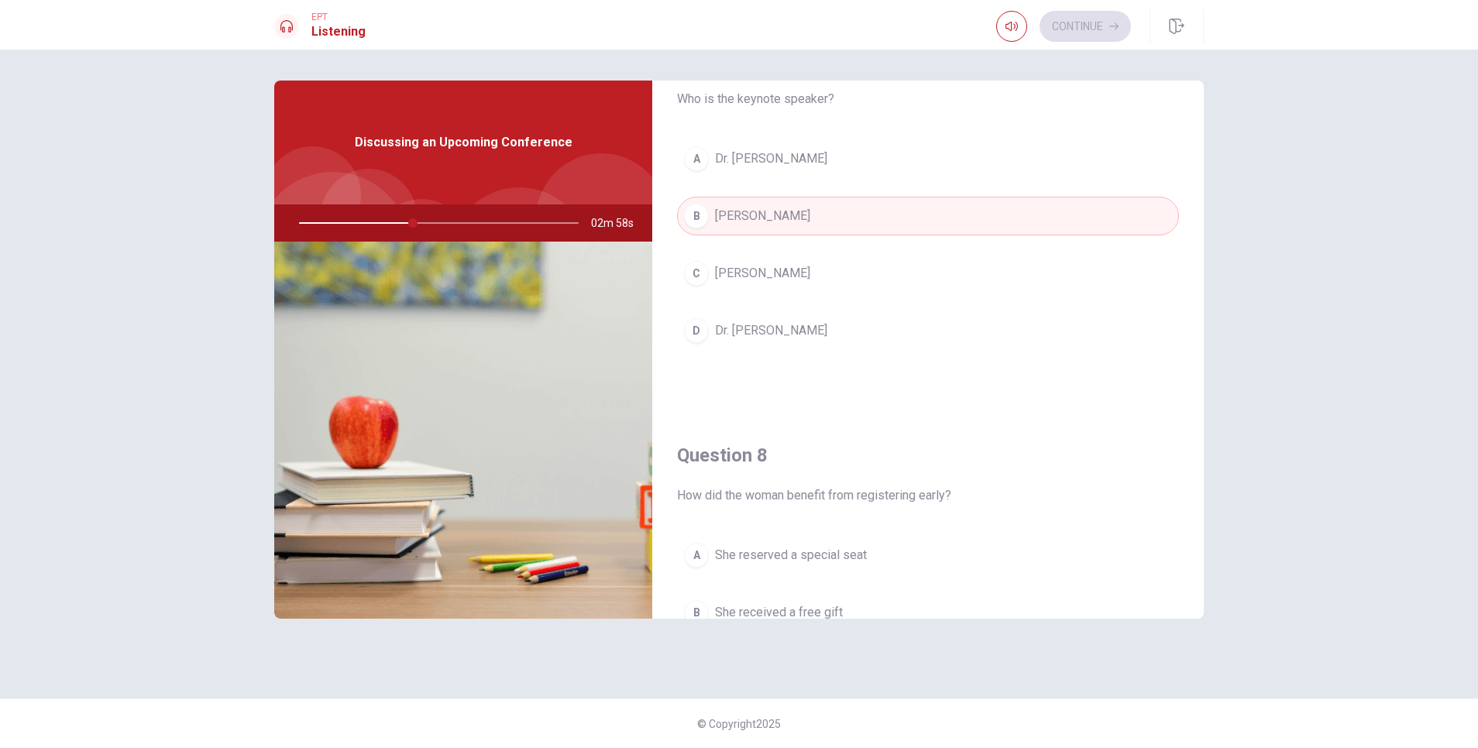
scroll to position [697, 0]
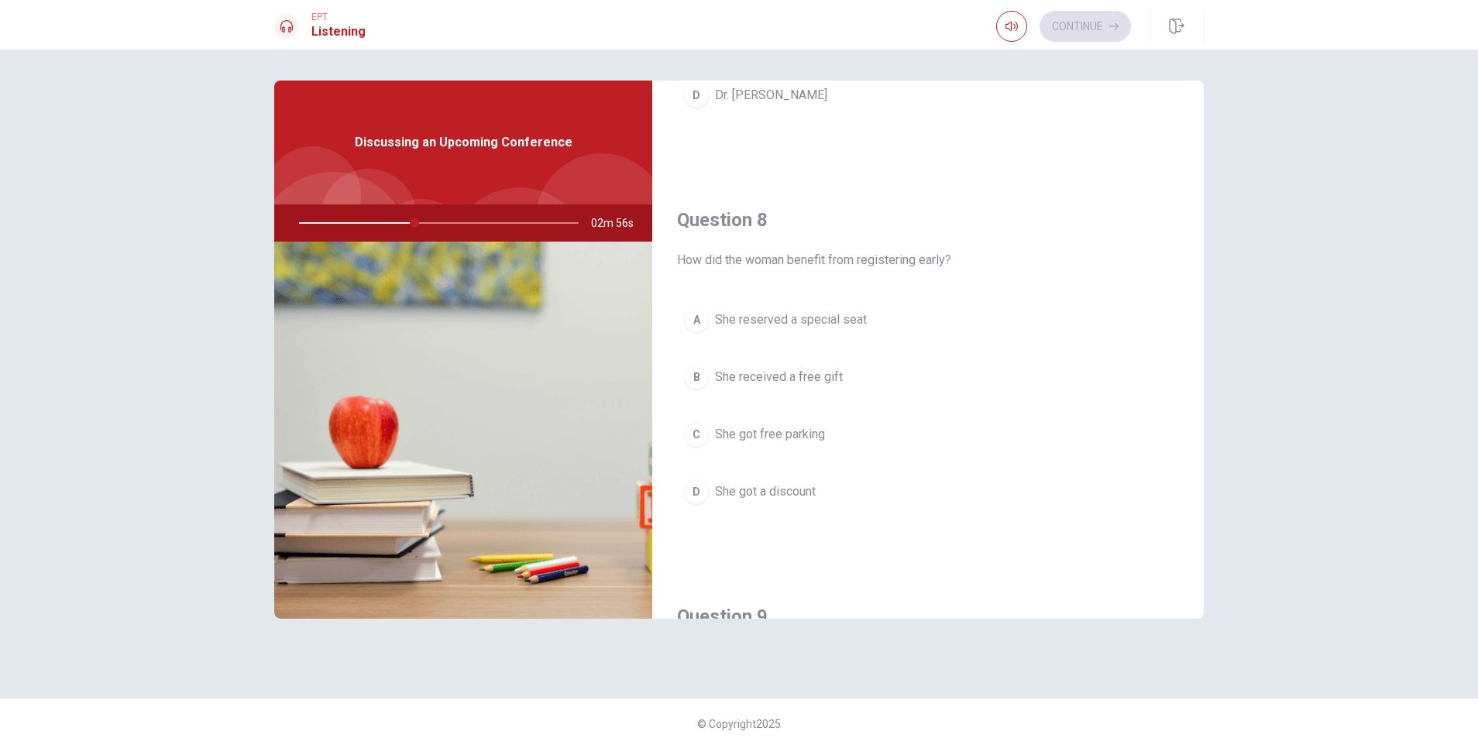
click at [783, 486] on span "She got a discount" at bounding box center [765, 492] width 101 height 19
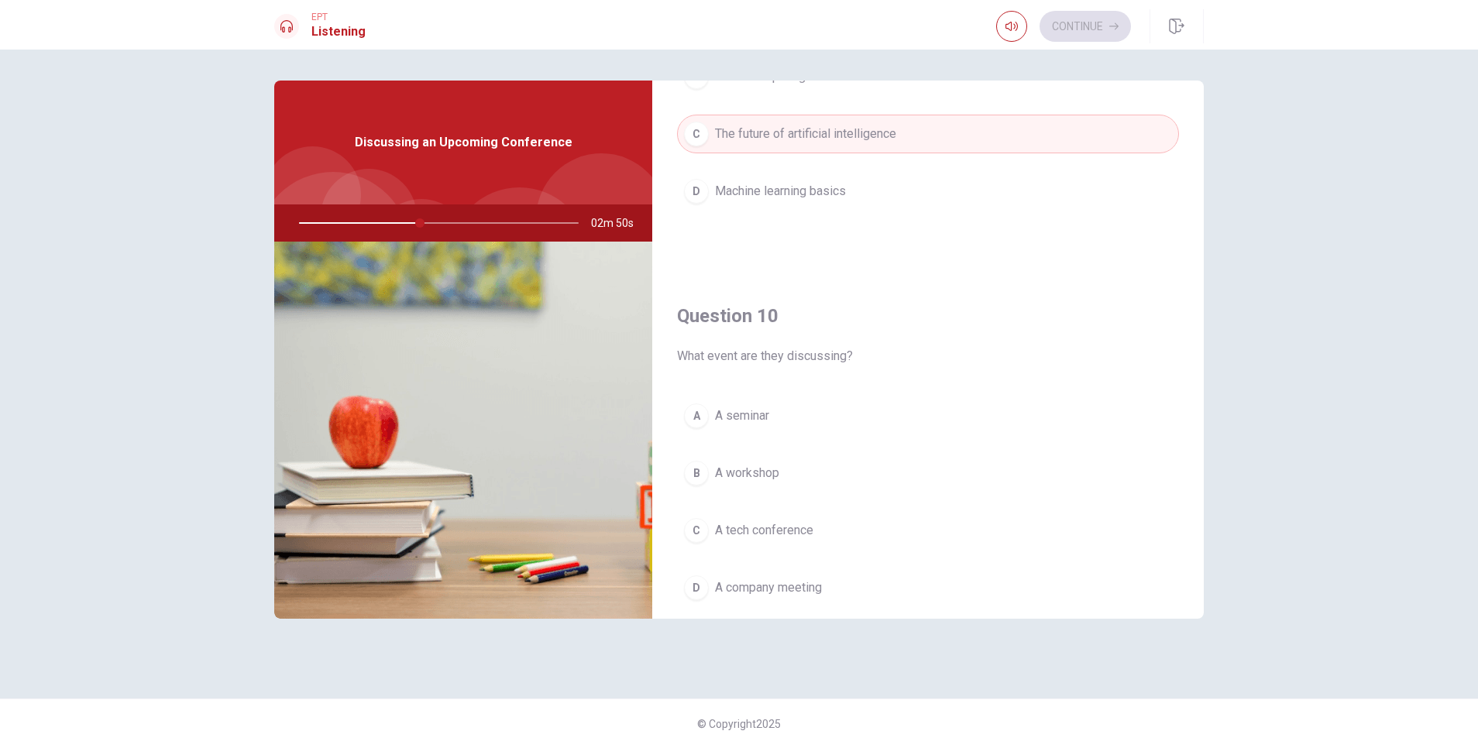
scroll to position [1444, 0]
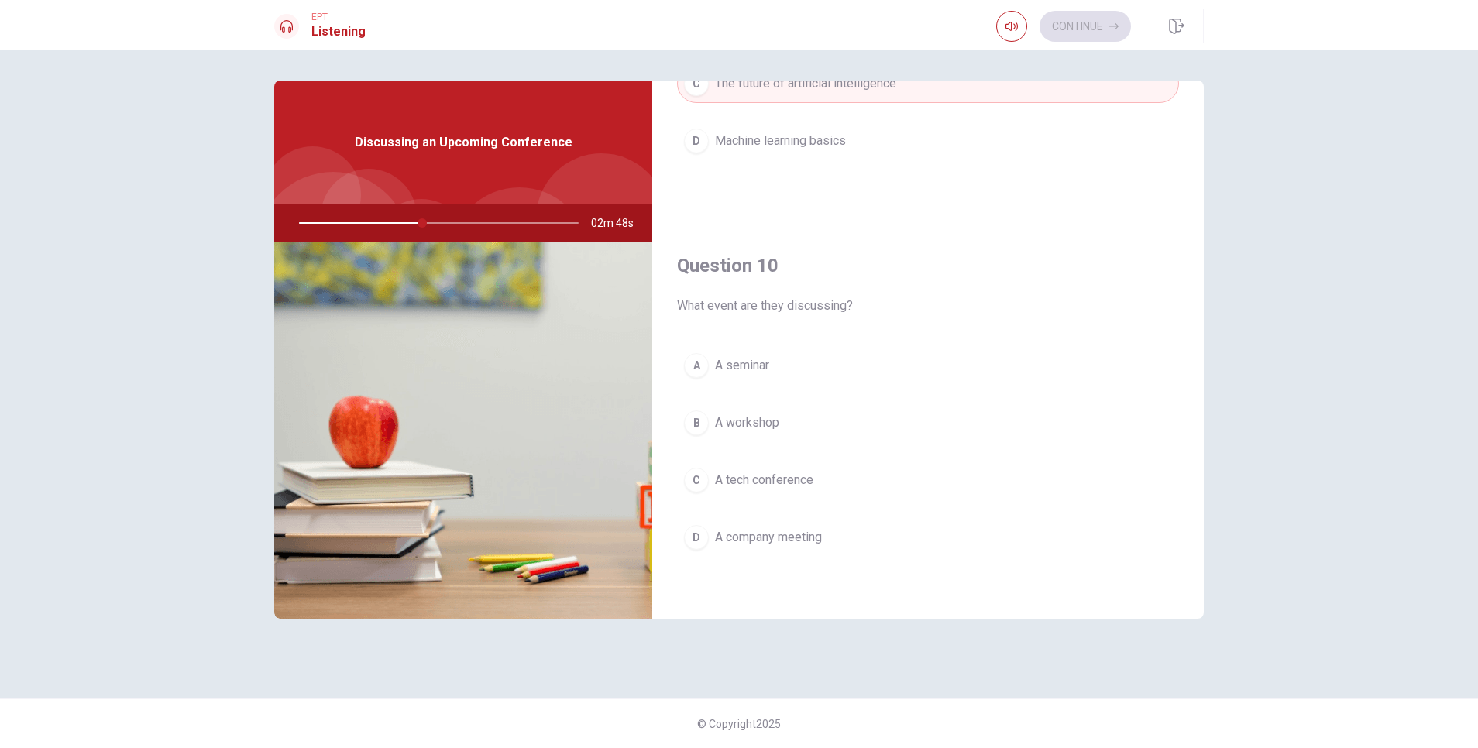
click at [785, 483] on span "A tech conference" at bounding box center [764, 480] width 98 height 19
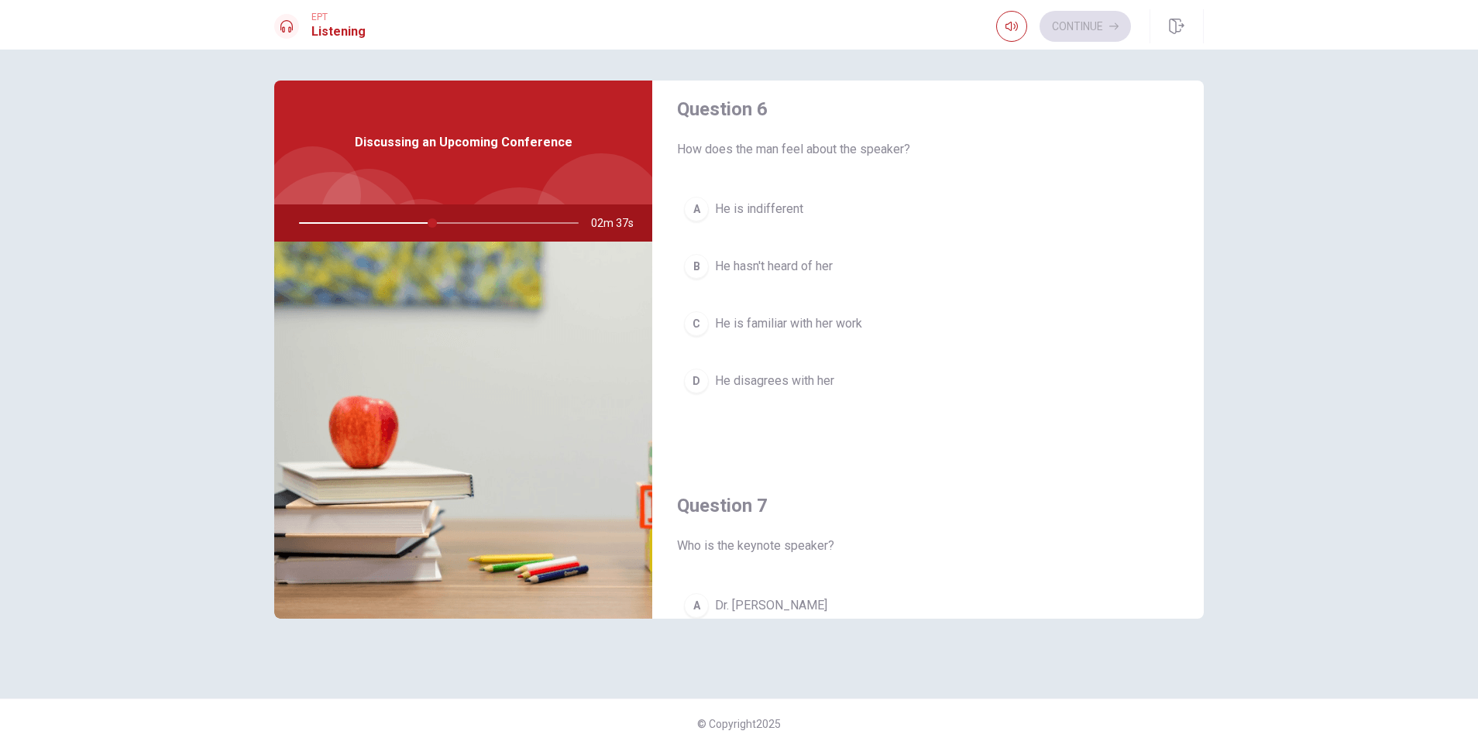
scroll to position [0, 0]
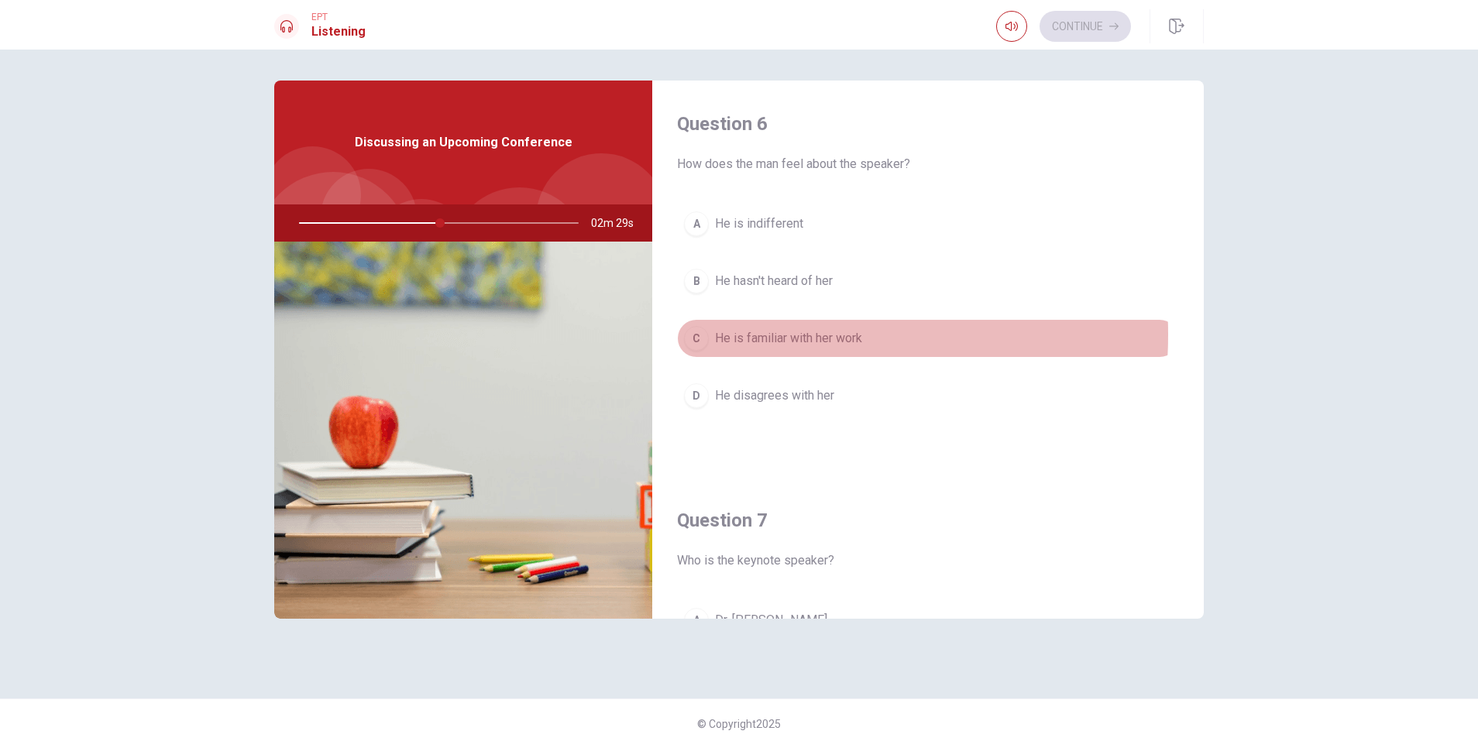
click at [739, 335] on span "He is familiar with her work" at bounding box center [788, 338] width 147 height 19
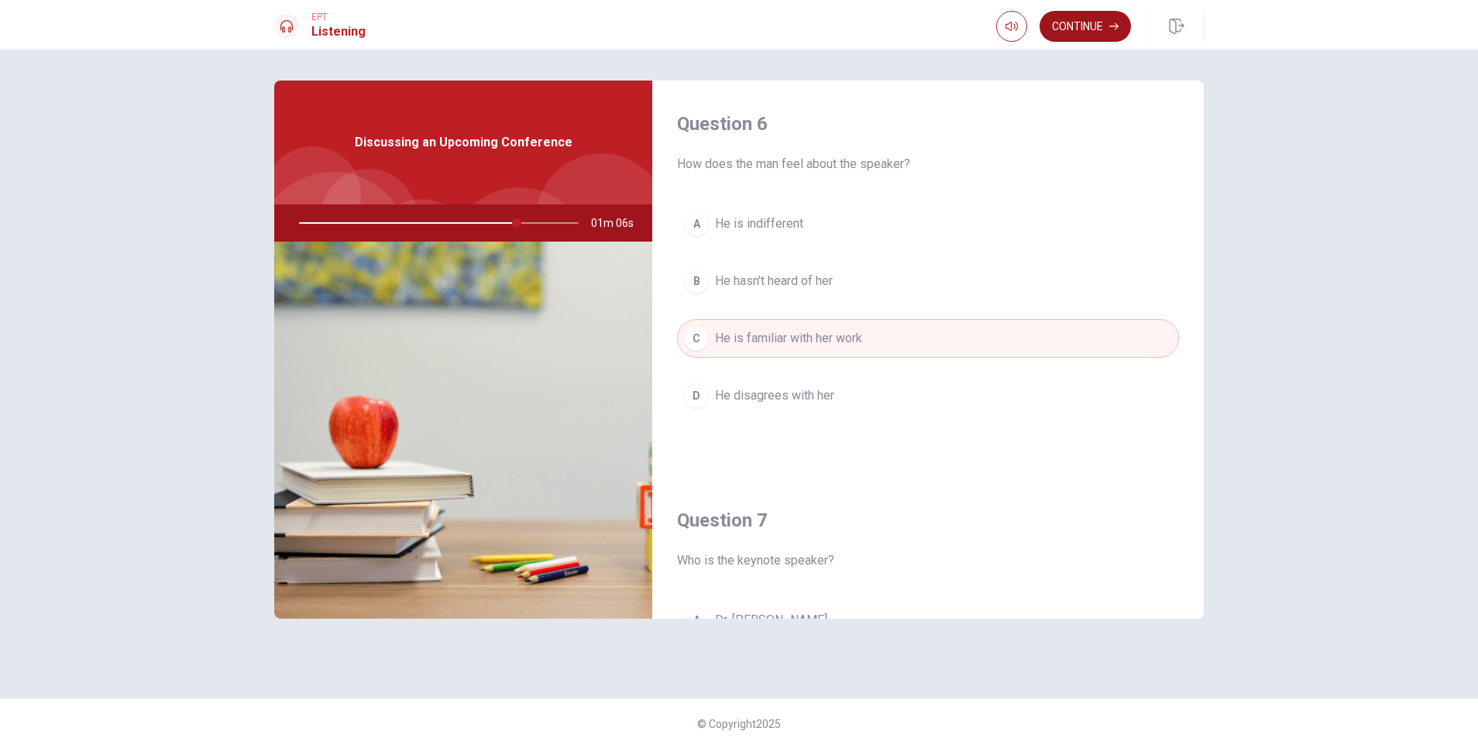
click at [984, 23] on button "Continue" at bounding box center [1084, 26] width 91 height 31
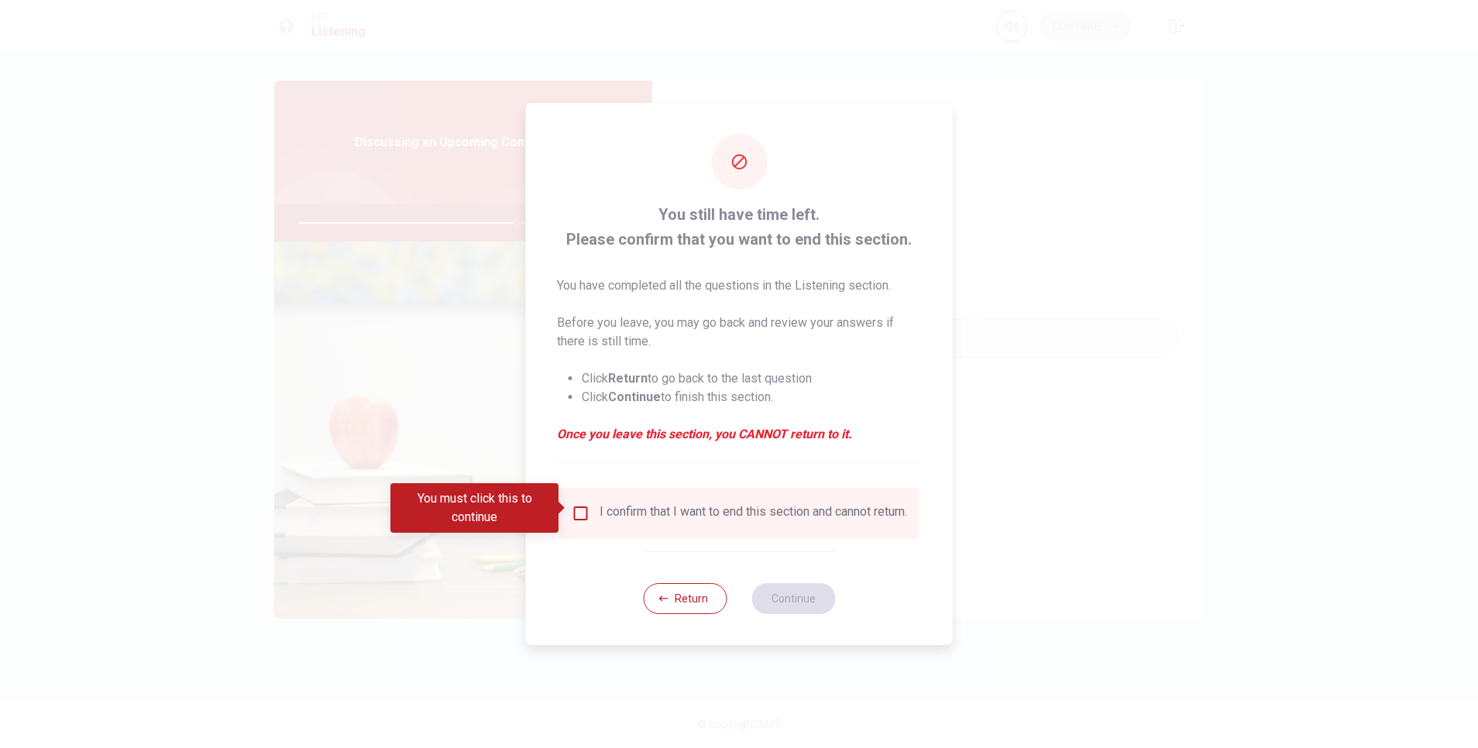
click at [588, 494] on div "I confirm that I want to end this section and cannot return." at bounding box center [739, 513] width 360 height 51
click at [579, 498] on input "You must click this to continue" at bounding box center [581, 513] width 19 height 19
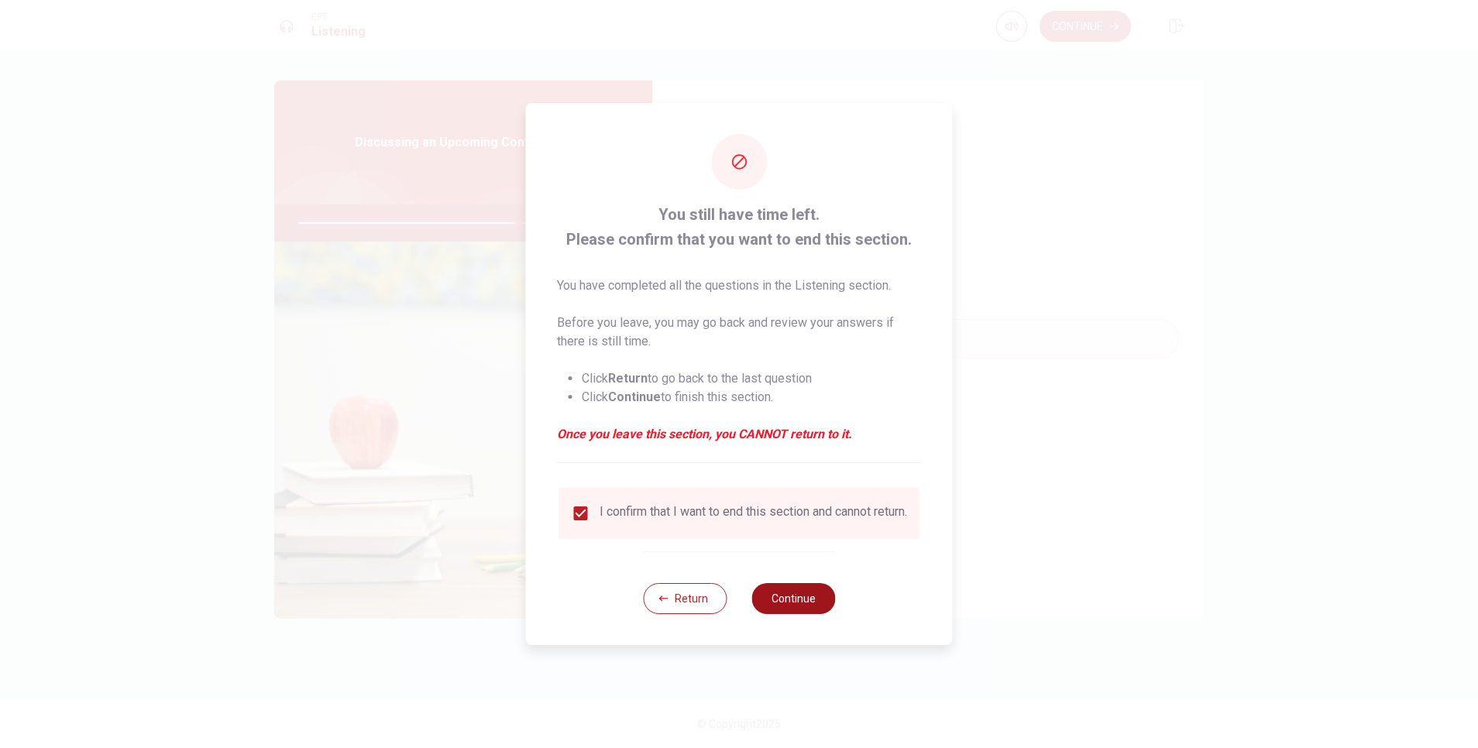
click at [806, 498] on button "Continue" at bounding box center [793, 598] width 84 height 31
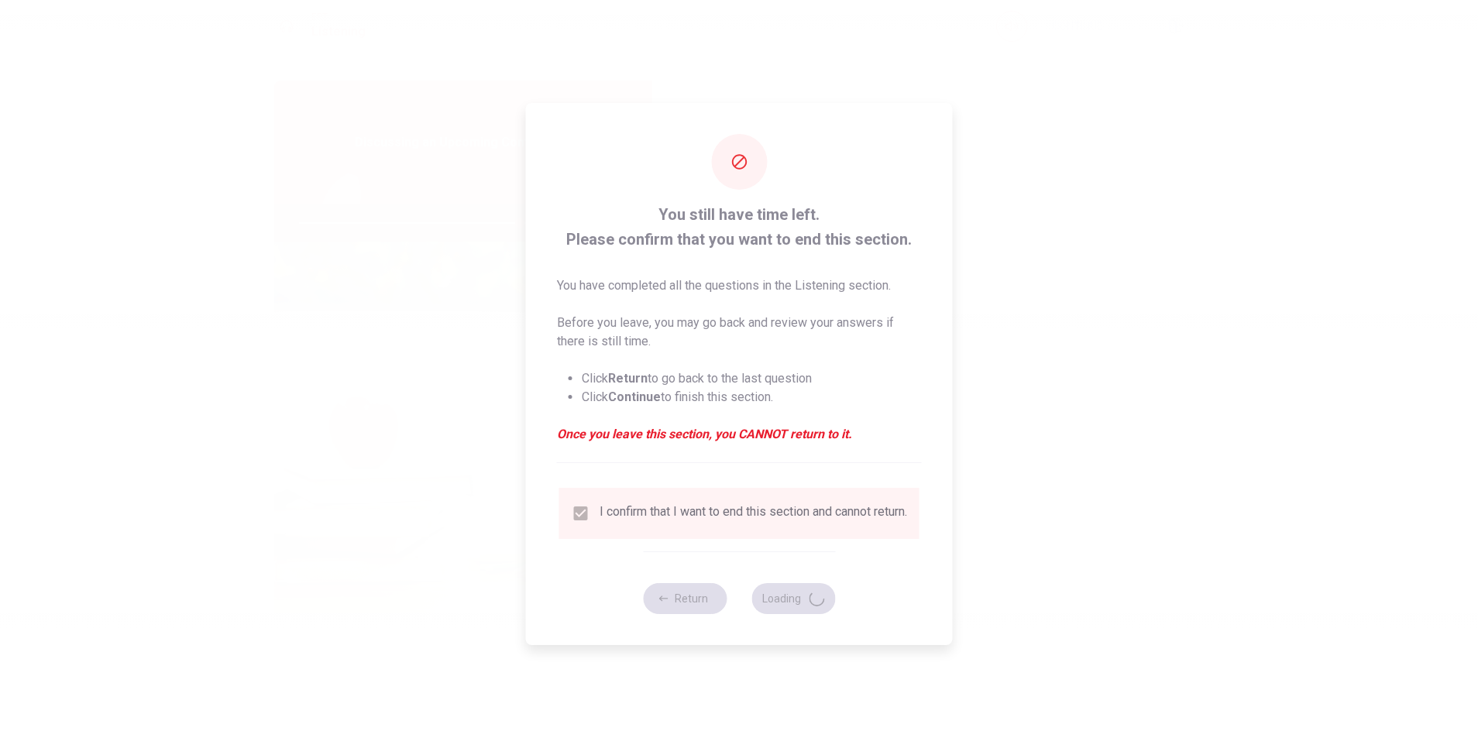
type input "79"
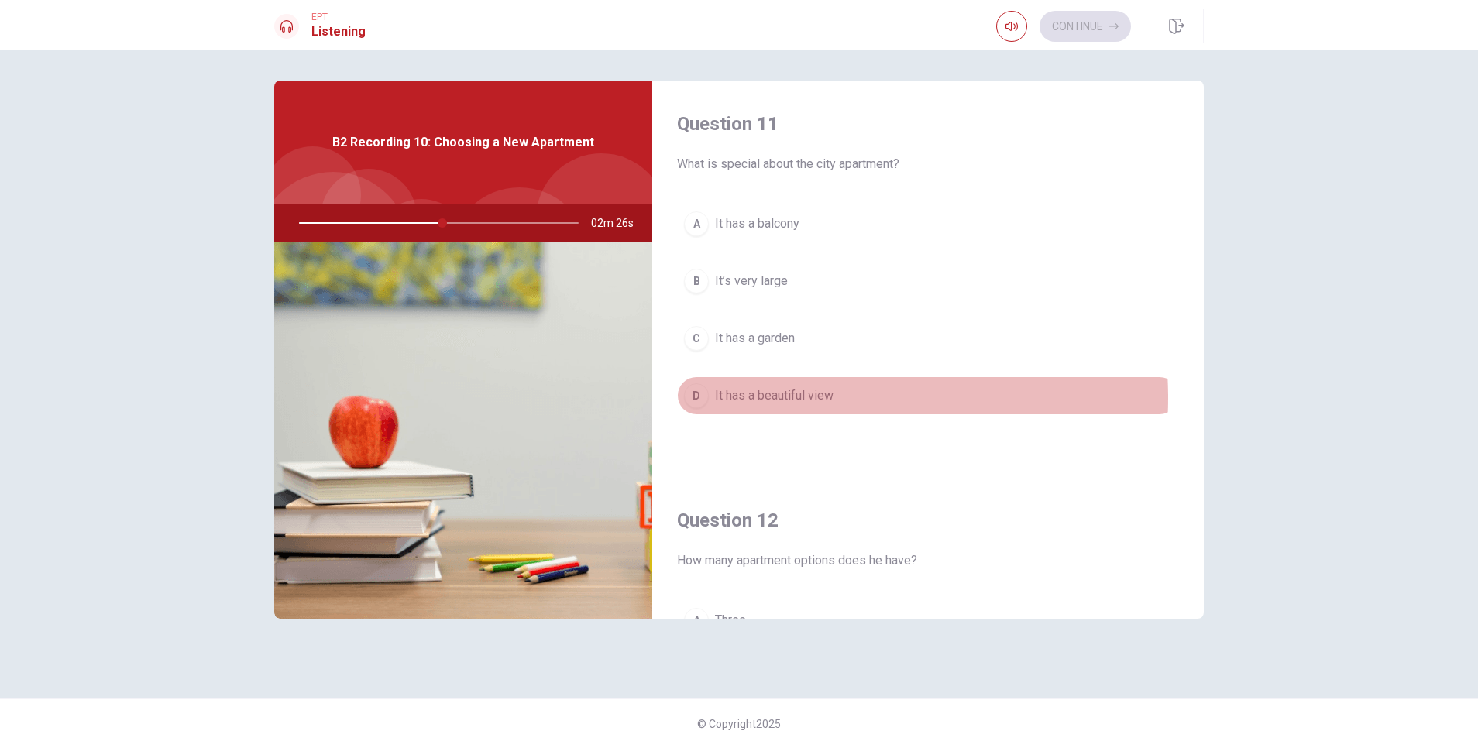
click at [794, 398] on span "It has a beautiful view" at bounding box center [774, 395] width 119 height 19
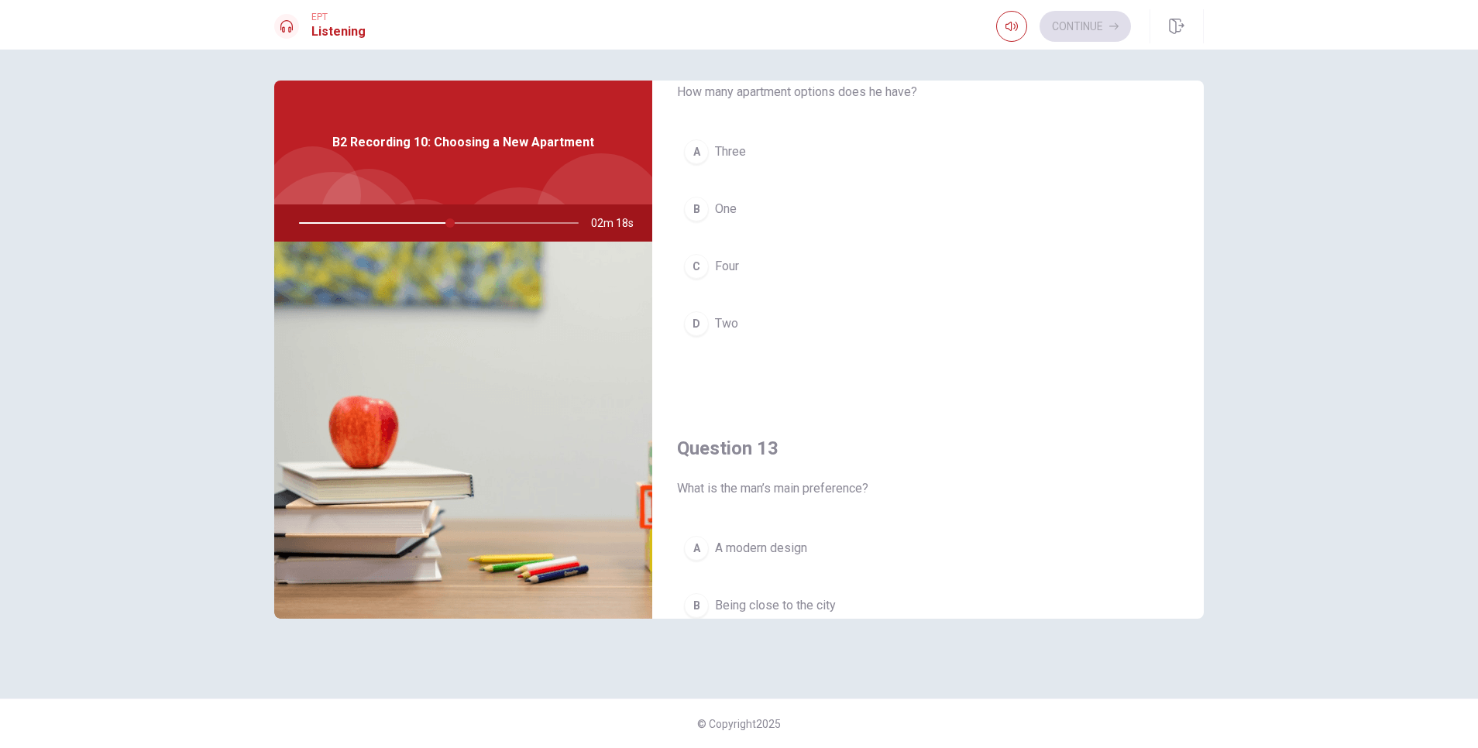
scroll to position [697, 0]
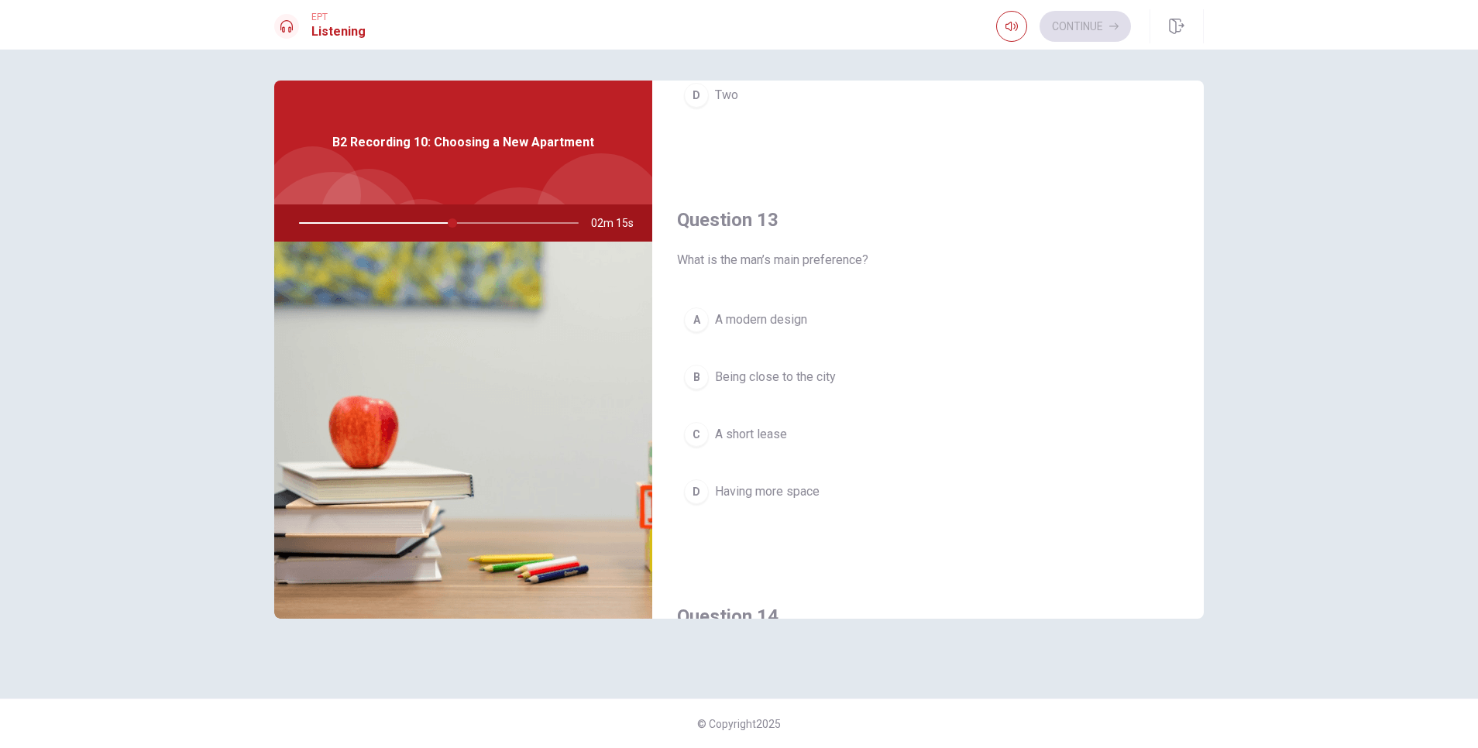
click at [730, 484] on span "Having more space" at bounding box center [767, 492] width 105 height 19
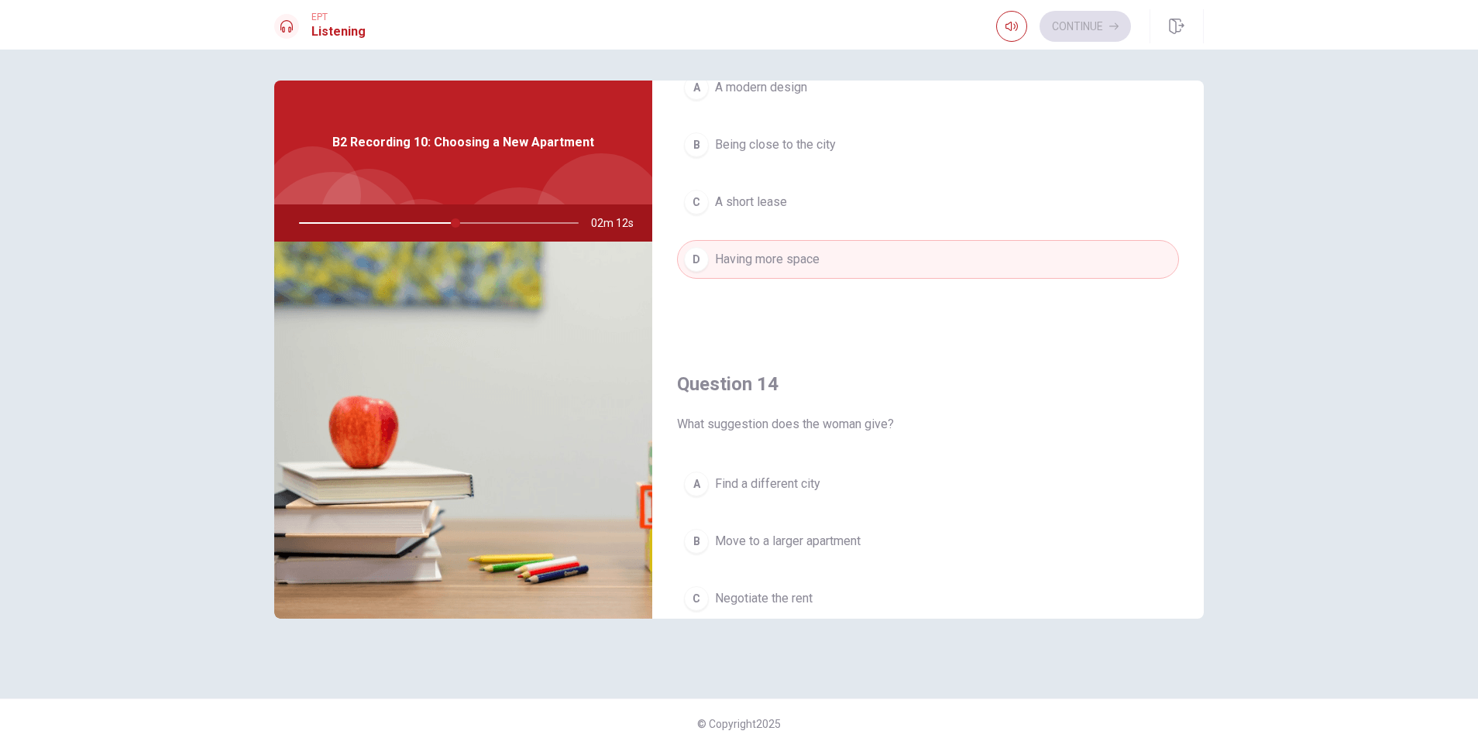
scroll to position [1046, 0]
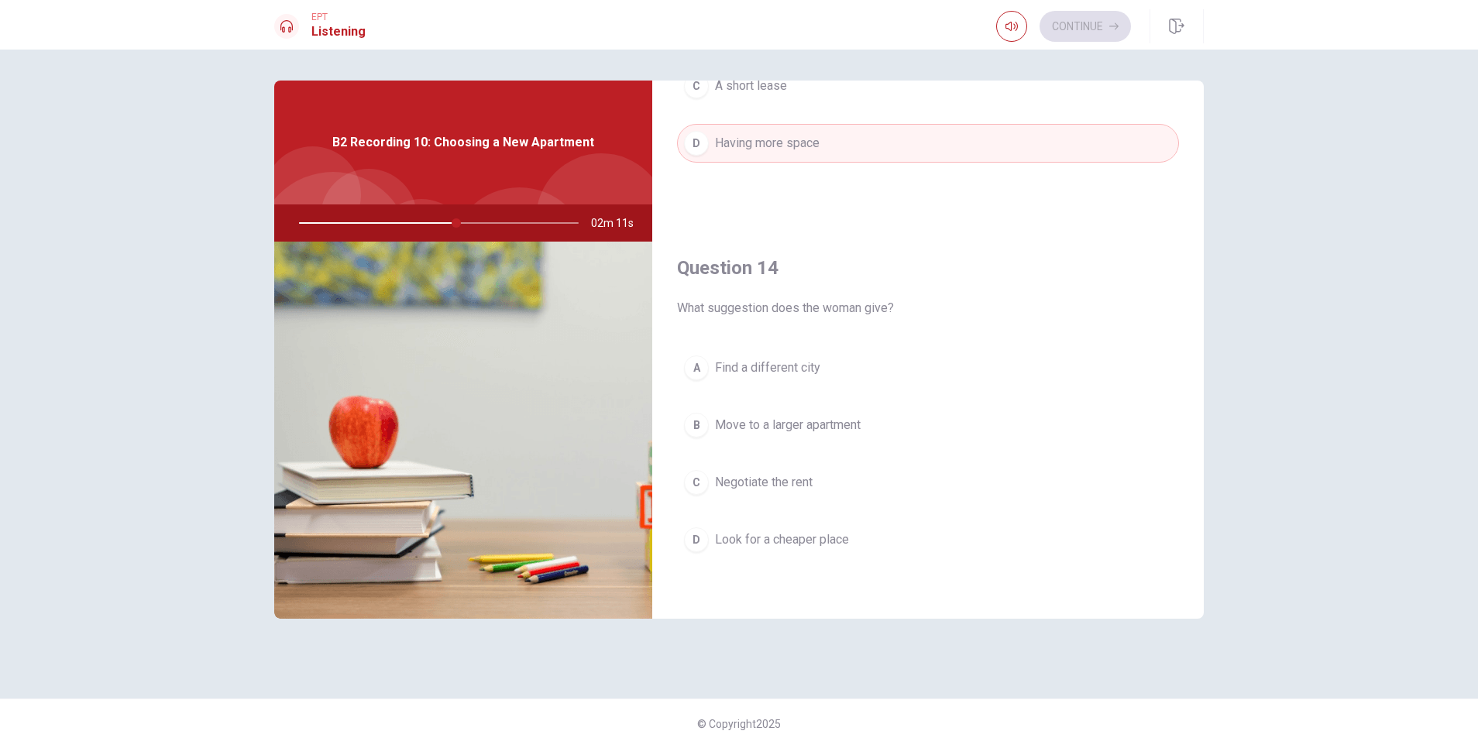
click at [802, 478] on span "Negotiate the rent" at bounding box center [764, 482] width 98 height 19
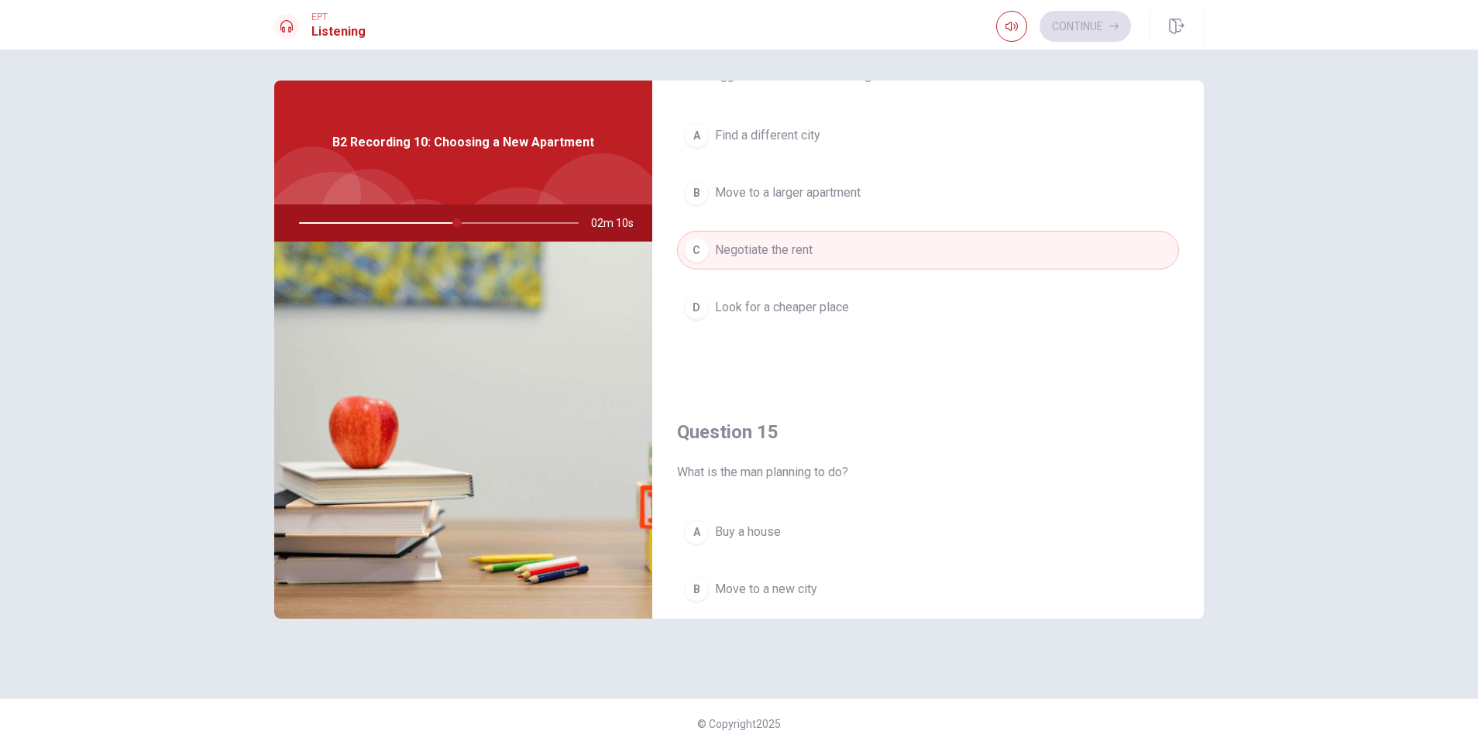
scroll to position [1394, 0]
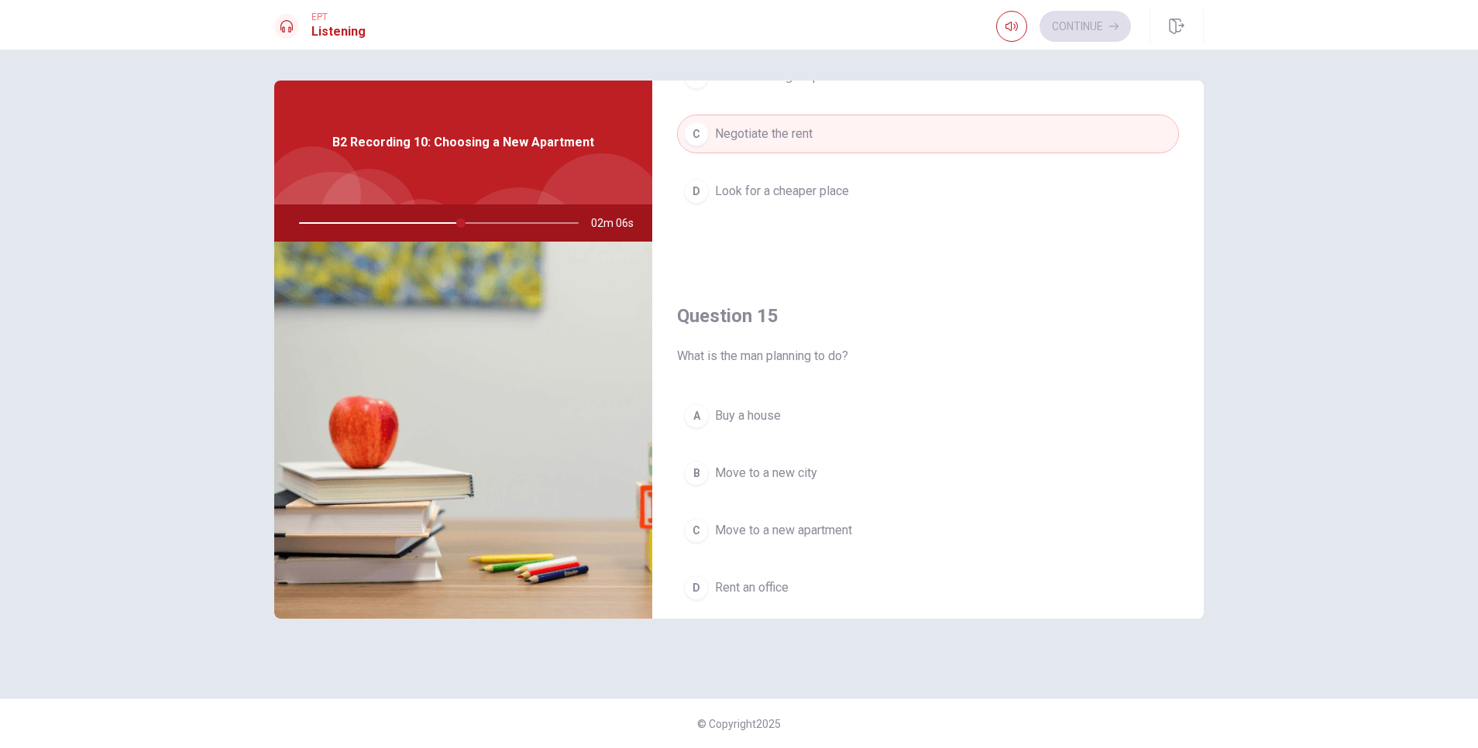
click at [780, 498] on span "Move to a new apartment" at bounding box center [783, 530] width 137 height 19
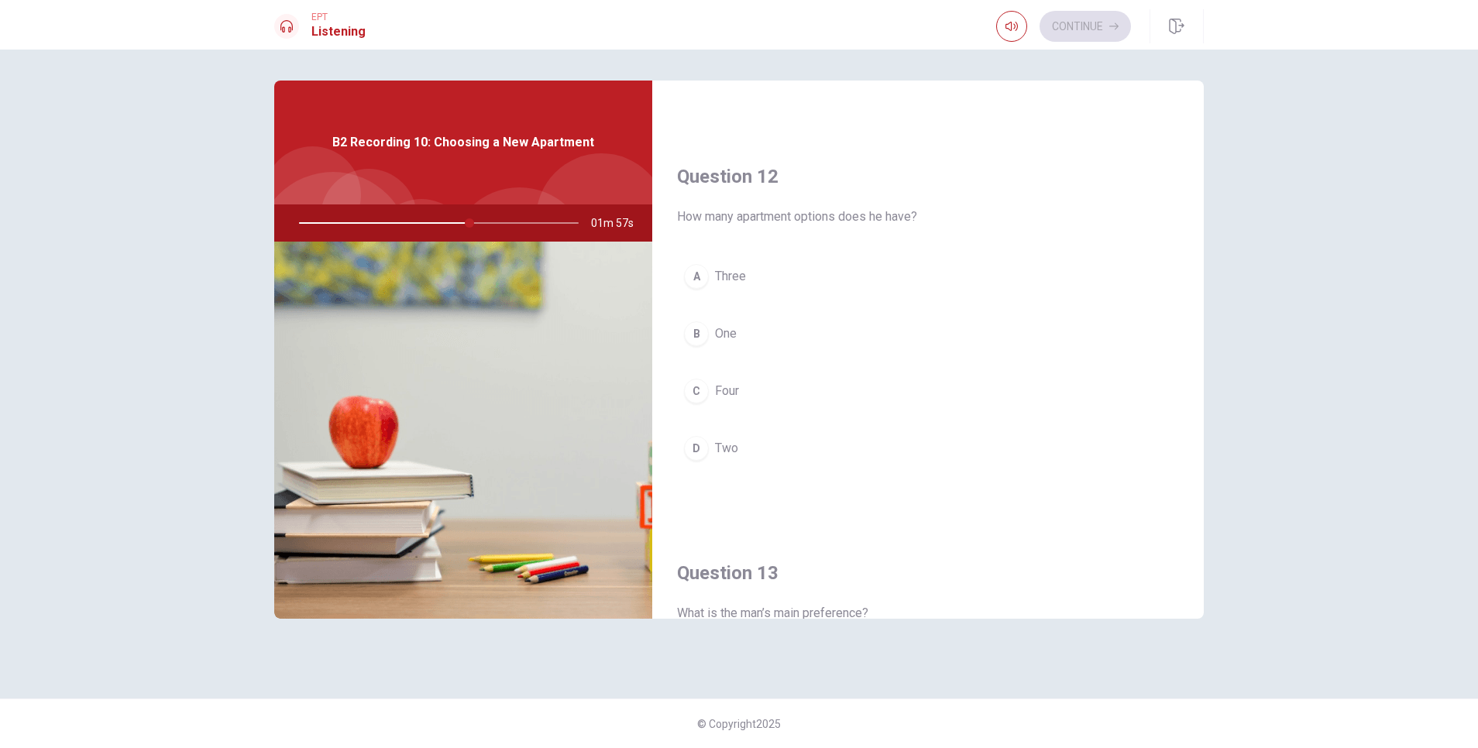
scroll to position [349, 0]
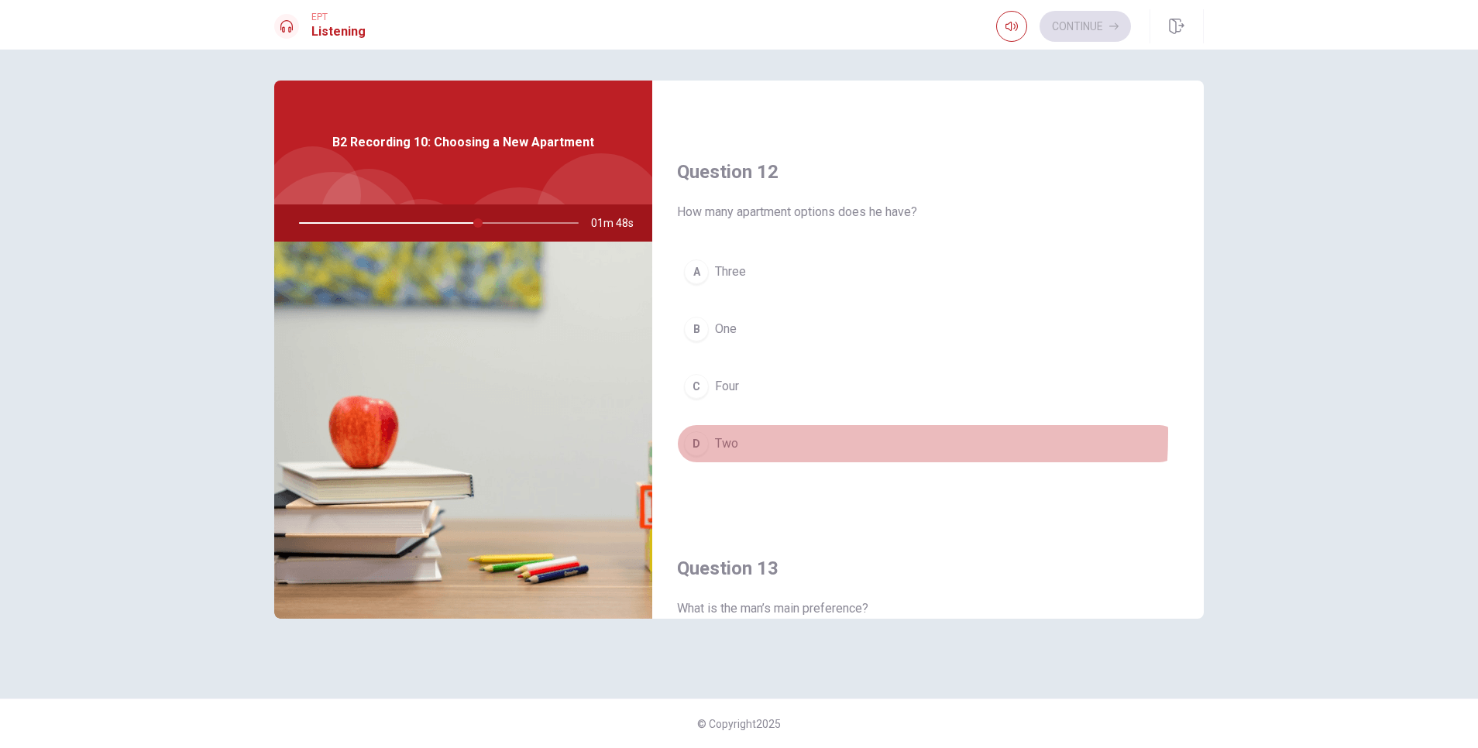
click at [716, 434] on button "D Two" at bounding box center [928, 443] width 502 height 39
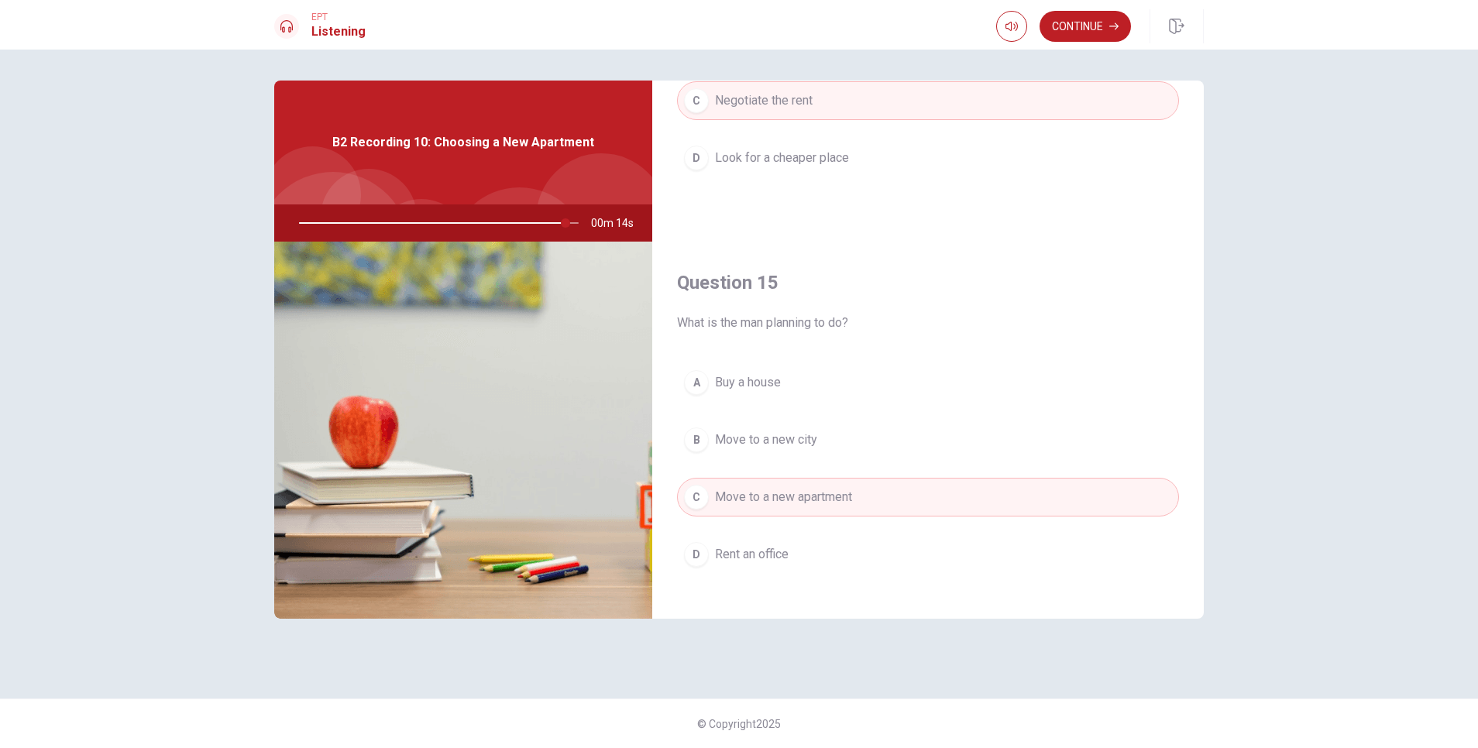
scroll to position [1444, 0]
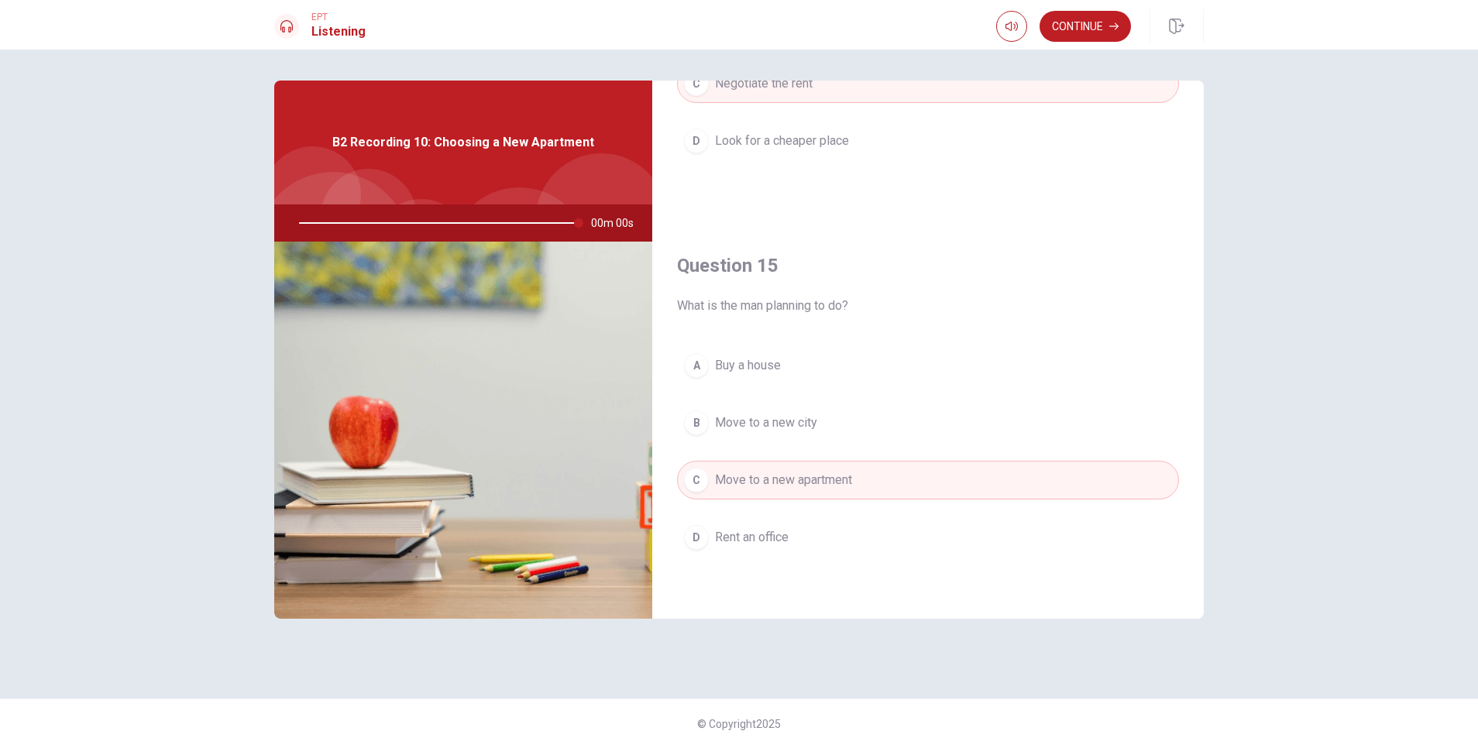
type input "0"
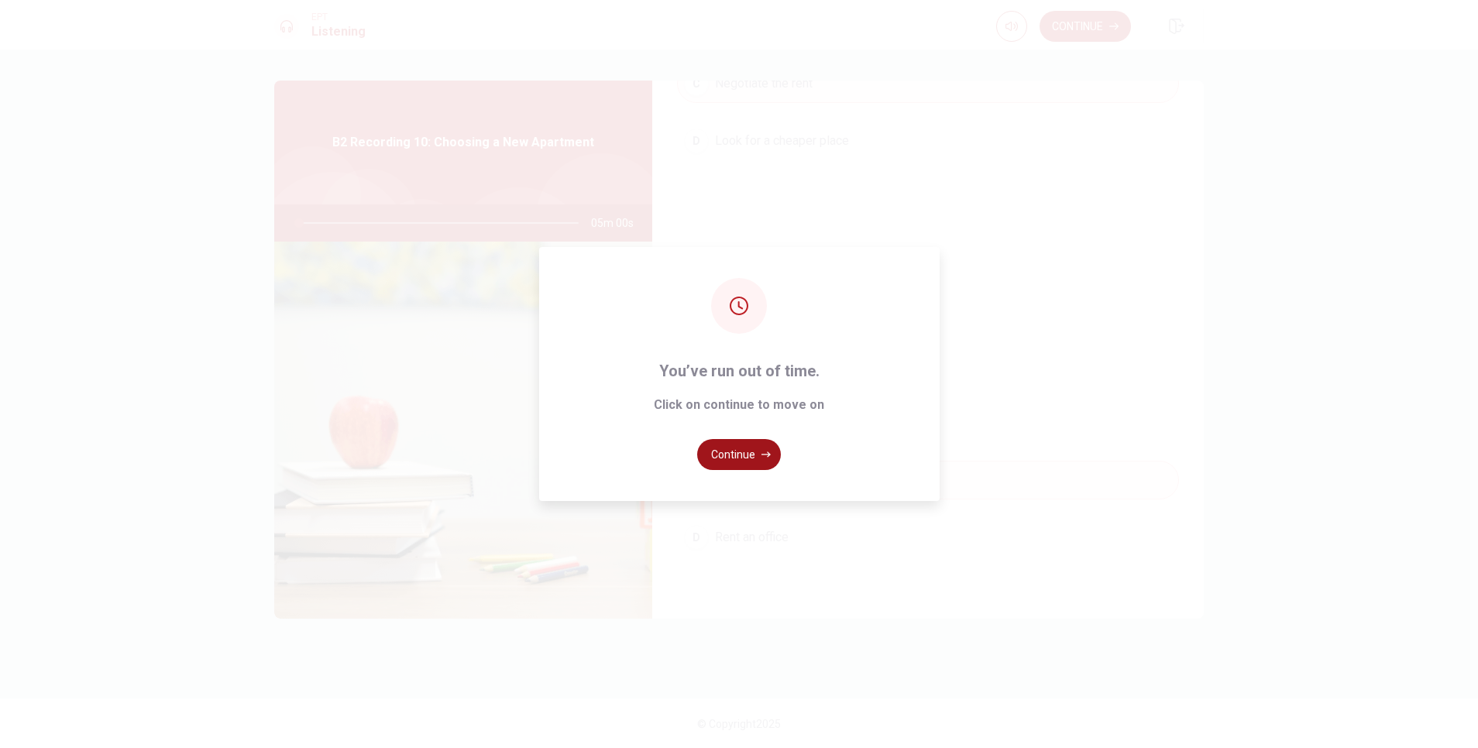
click at [744, 462] on button "Continue" at bounding box center [739, 454] width 84 height 31
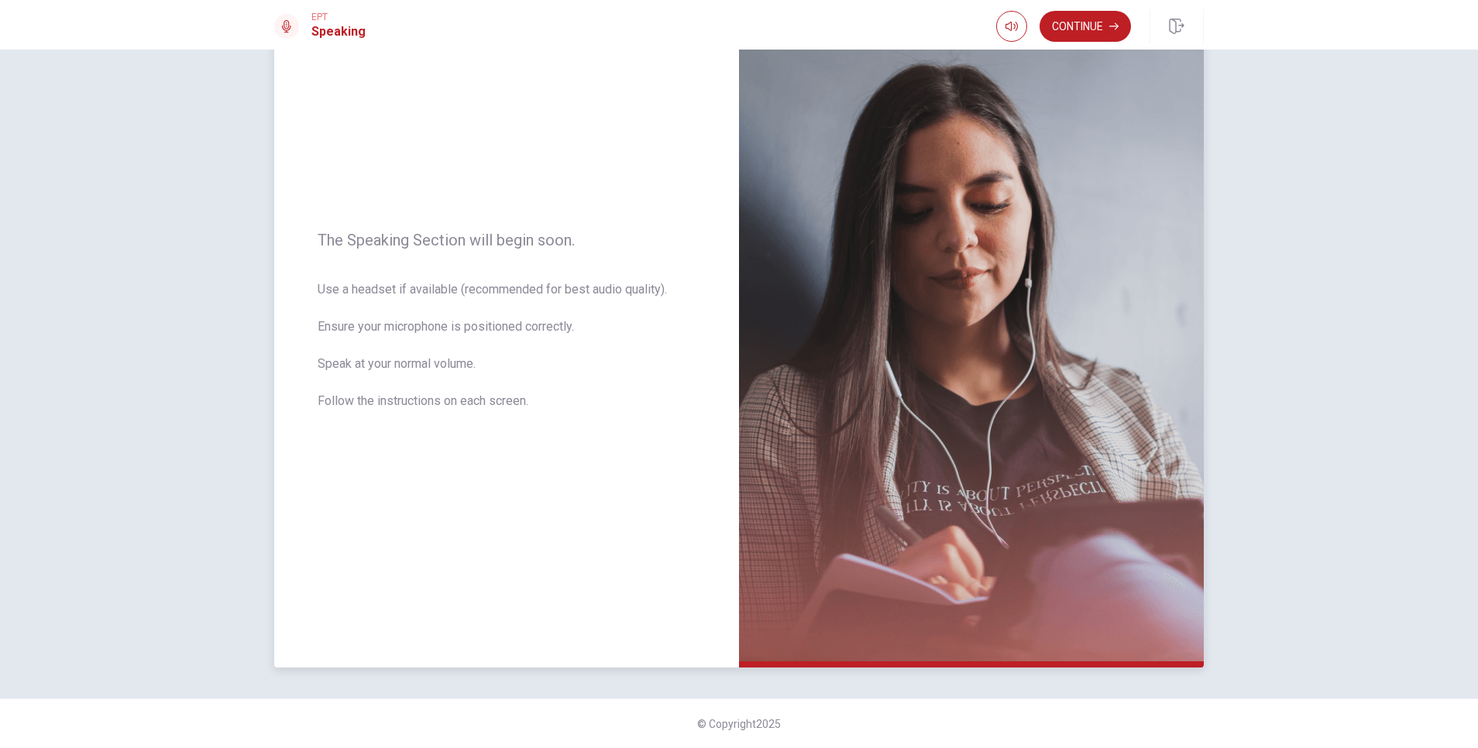
scroll to position [0, 0]
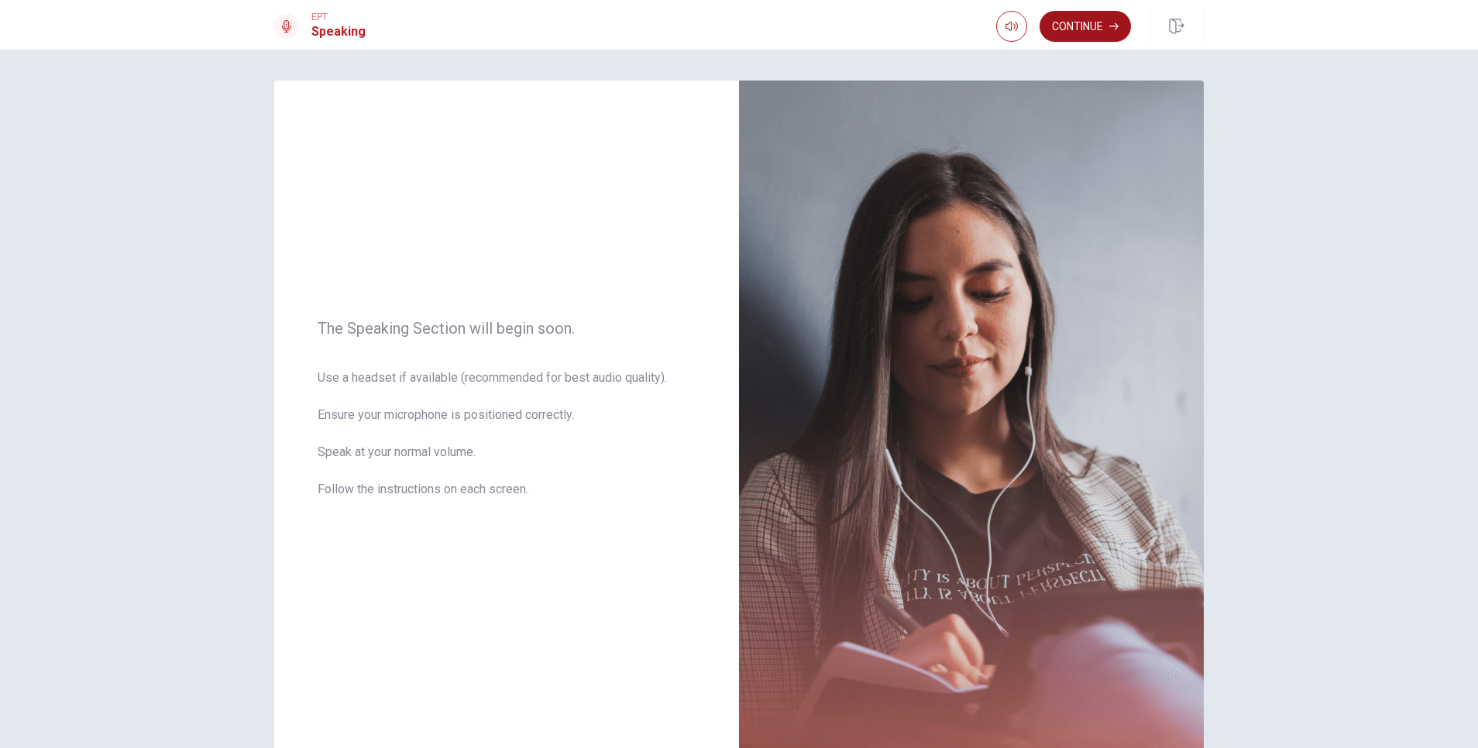
click at [984, 26] on icon "button" at bounding box center [1113, 26] width 9 height 9
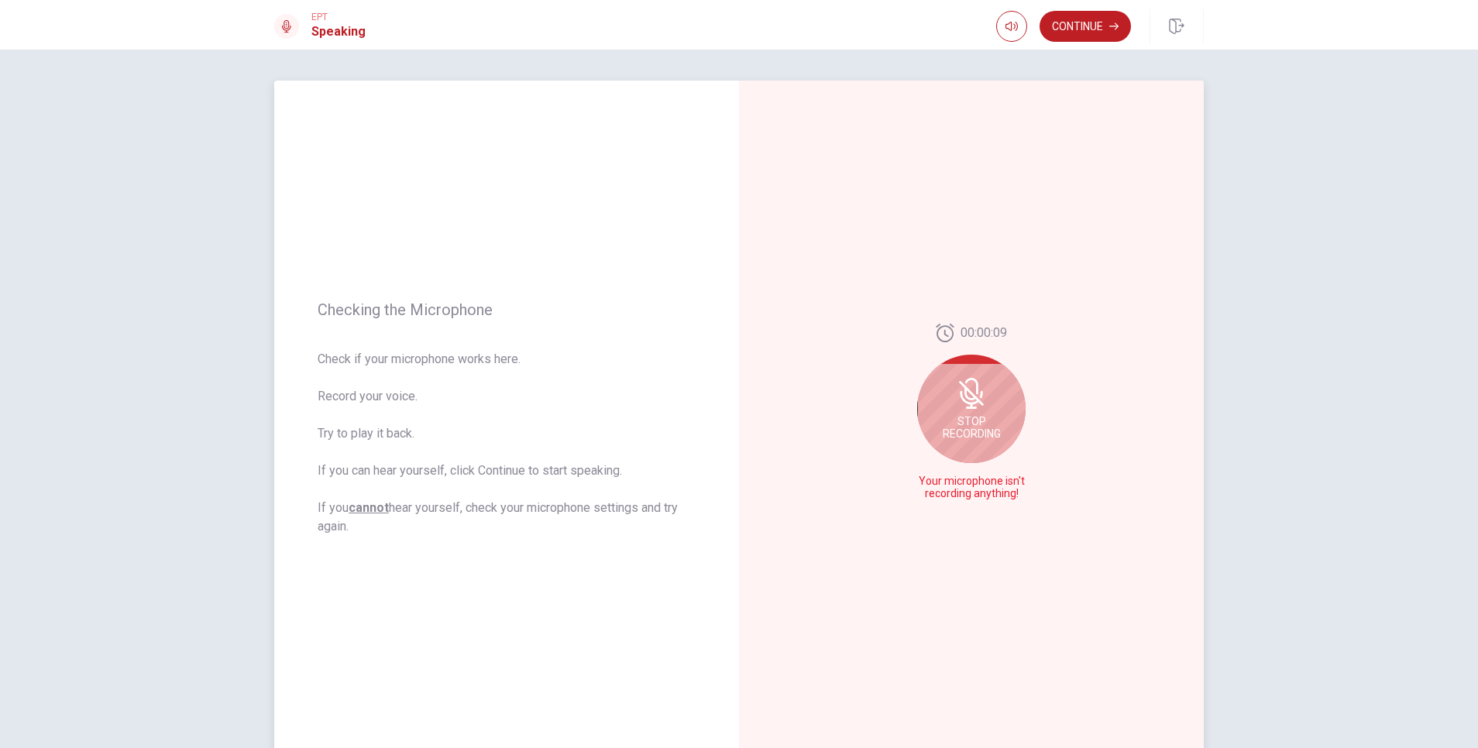
click at [956, 409] on icon at bounding box center [971, 393] width 31 height 31
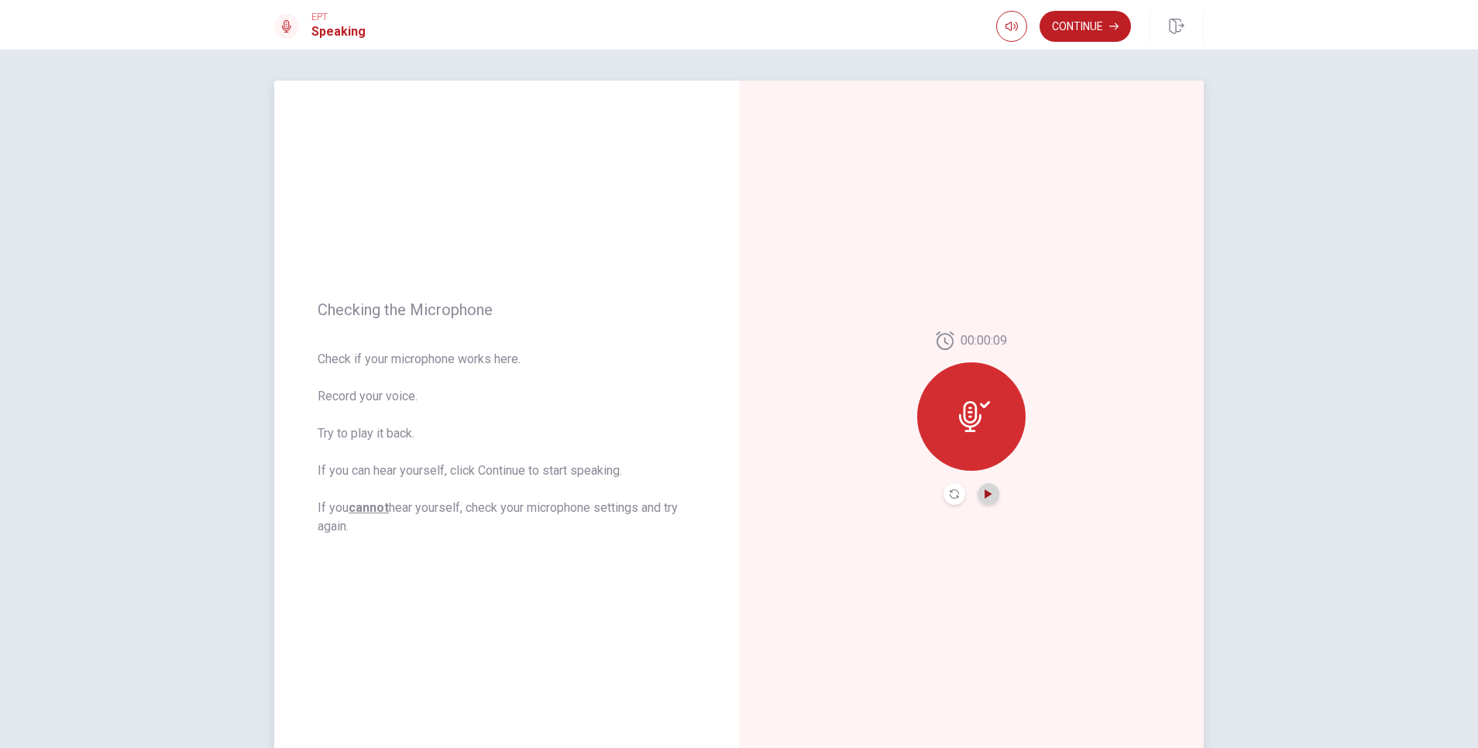
click at [984, 493] on icon "Play Audio" at bounding box center [987, 493] width 7 height 9
click at [969, 408] on icon at bounding box center [970, 416] width 22 height 31
click at [950, 495] on icon "Record Again" at bounding box center [954, 493] width 9 height 9
click at [984, 443] on span "Stop Recording" at bounding box center [972, 446] width 58 height 25
click at [984, 488] on button "Play Audio" at bounding box center [988, 494] width 22 height 22
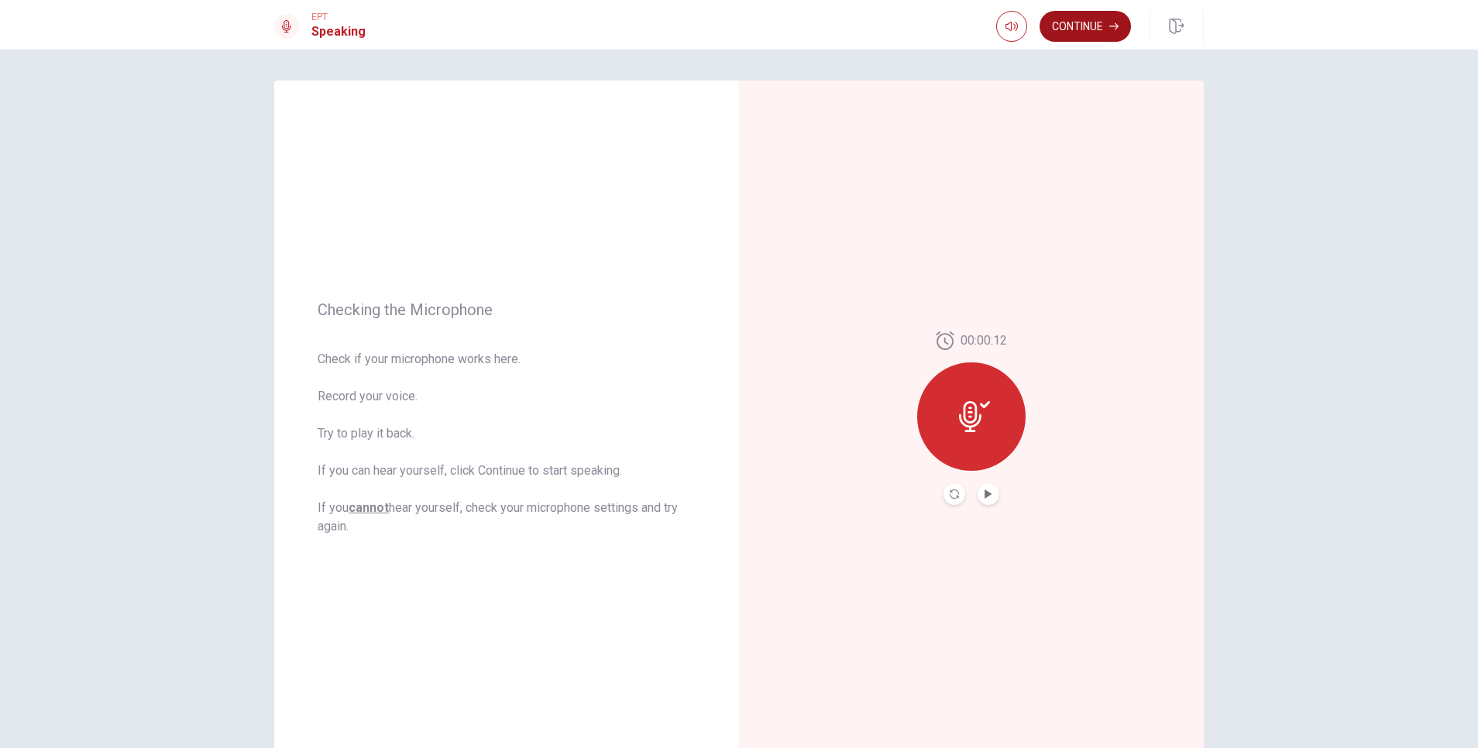
click at [984, 21] on button "Continue" at bounding box center [1084, 26] width 91 height 31
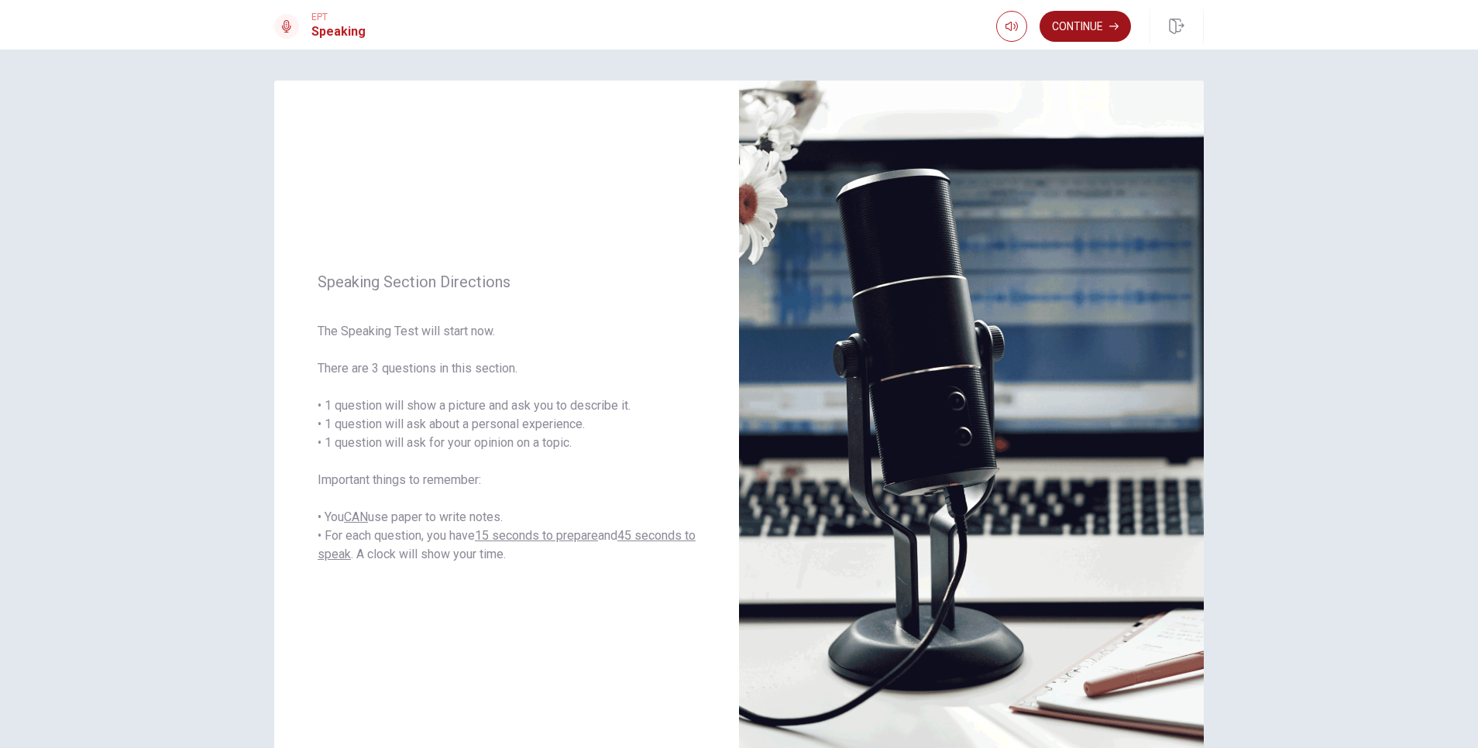
click at [984, 30] on button "Continue" at bounding box center [1084, 26] width 91 height 31
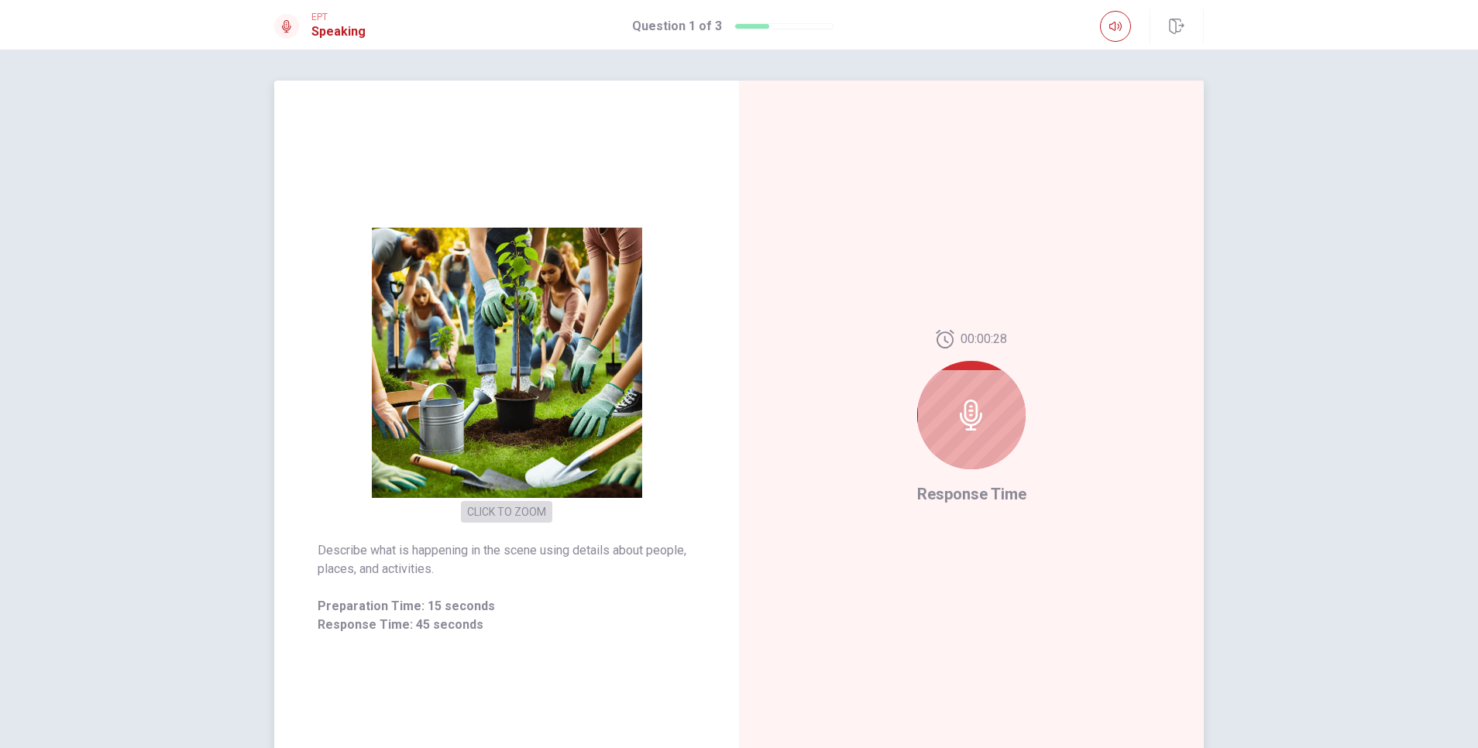
click at [518, 498] on button "CLICK TO ZOOM" at bounding box center [506, 512] width 91 height 22
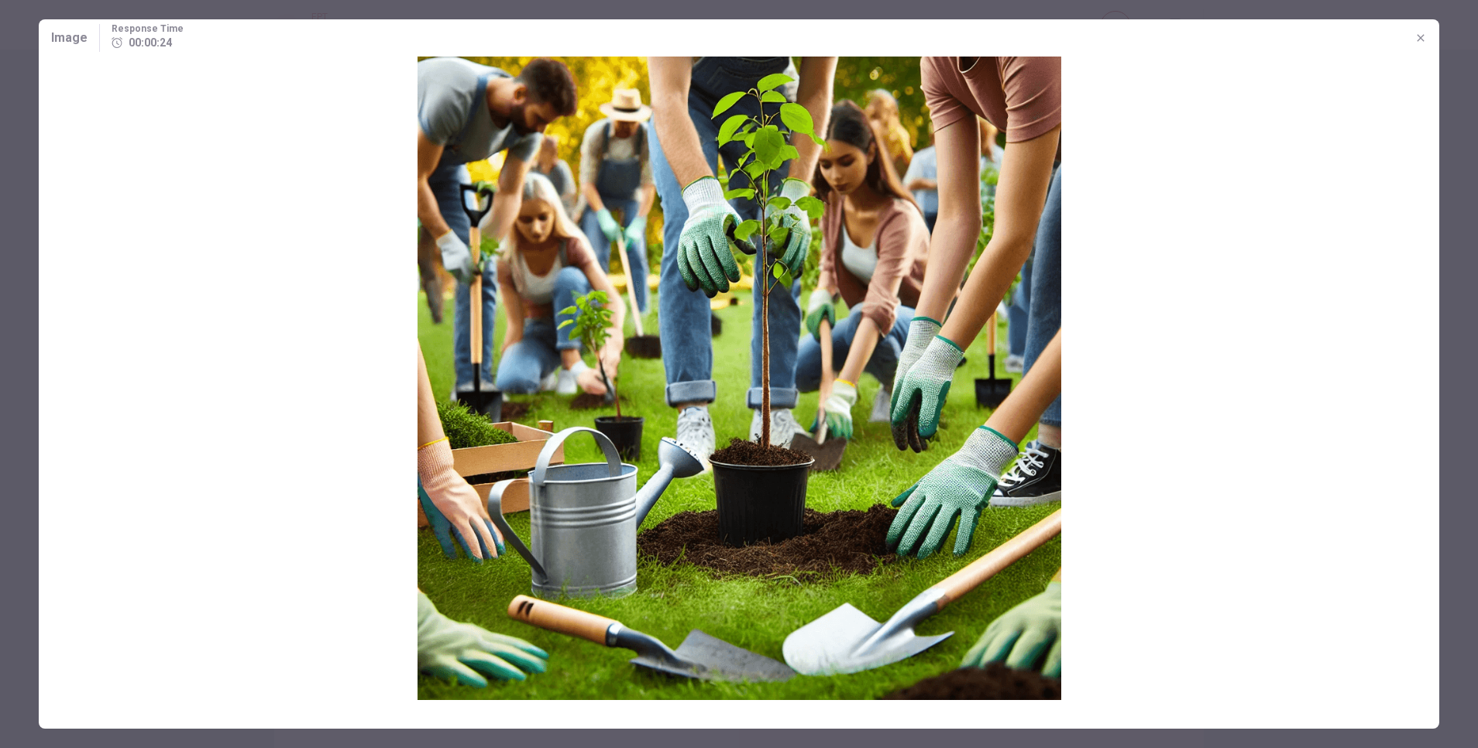
click at [984, 32] on button "button" at bounding box center [1420, 38] width 25 height 25
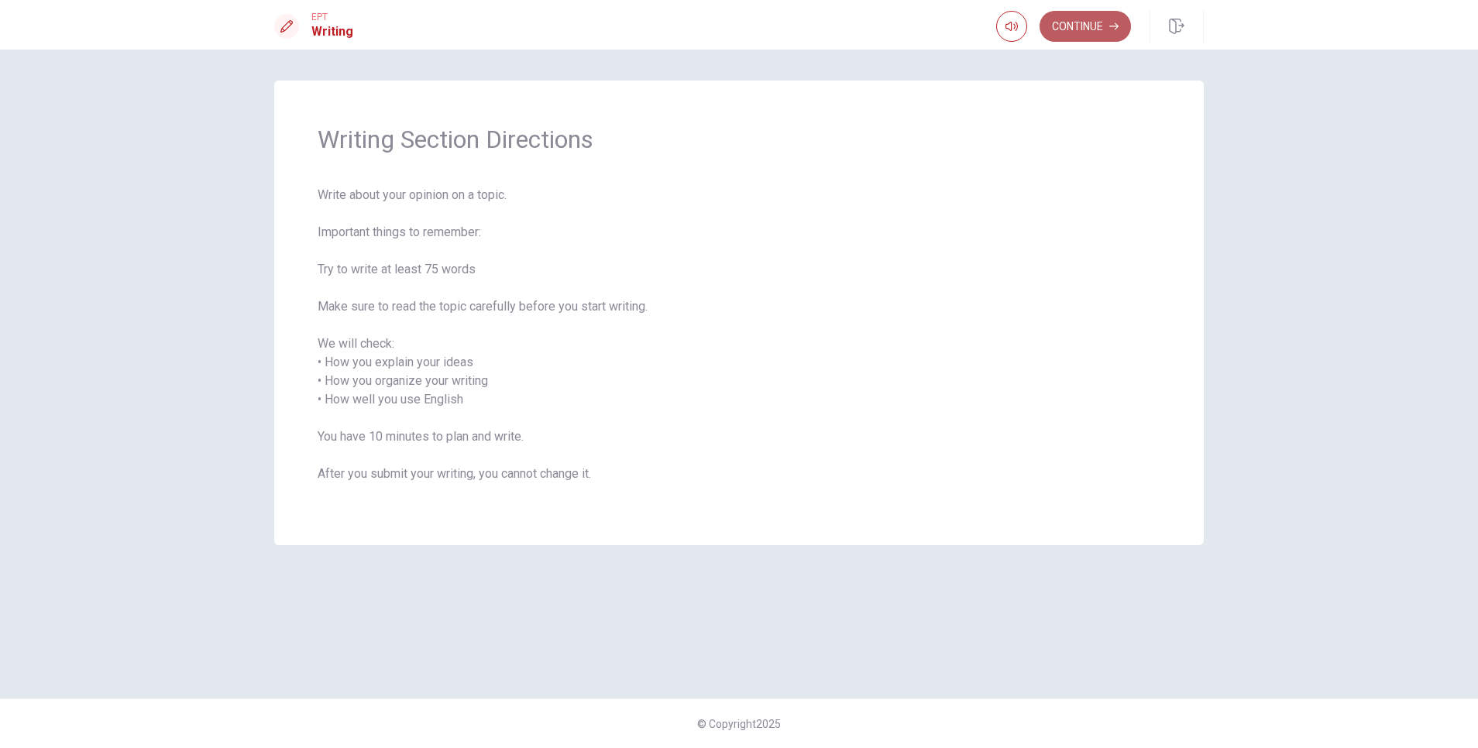
click at [984, 26] on button "Continue" at bounding box center [1084, 26] width 91 height 31
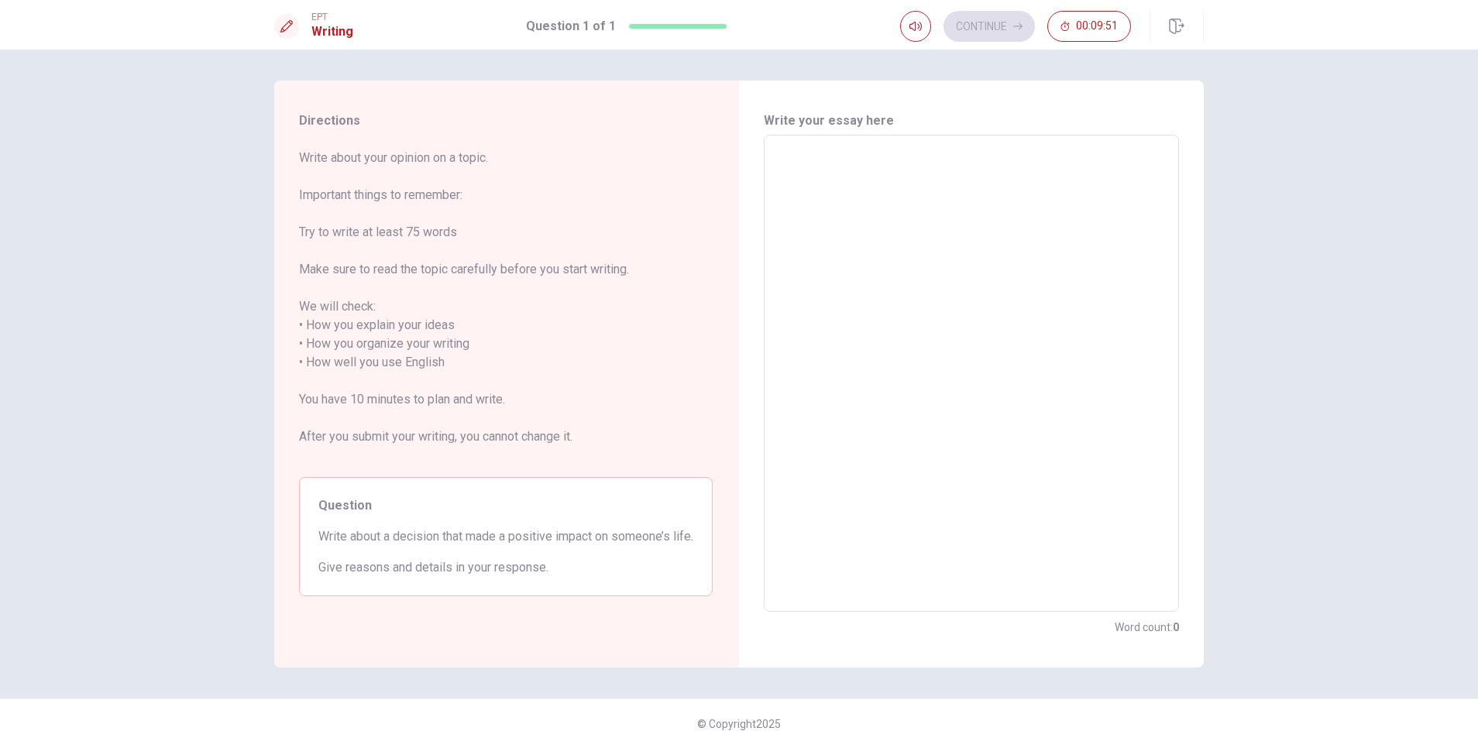
click at [832, 201] on textarea at bounding box center [971, 374] width 393 height 452
click at [833, 175] on textarea at bounding box center [971, 374] width 393 height 452
type textarea "I"
type textarea "x"
type textarea "I"
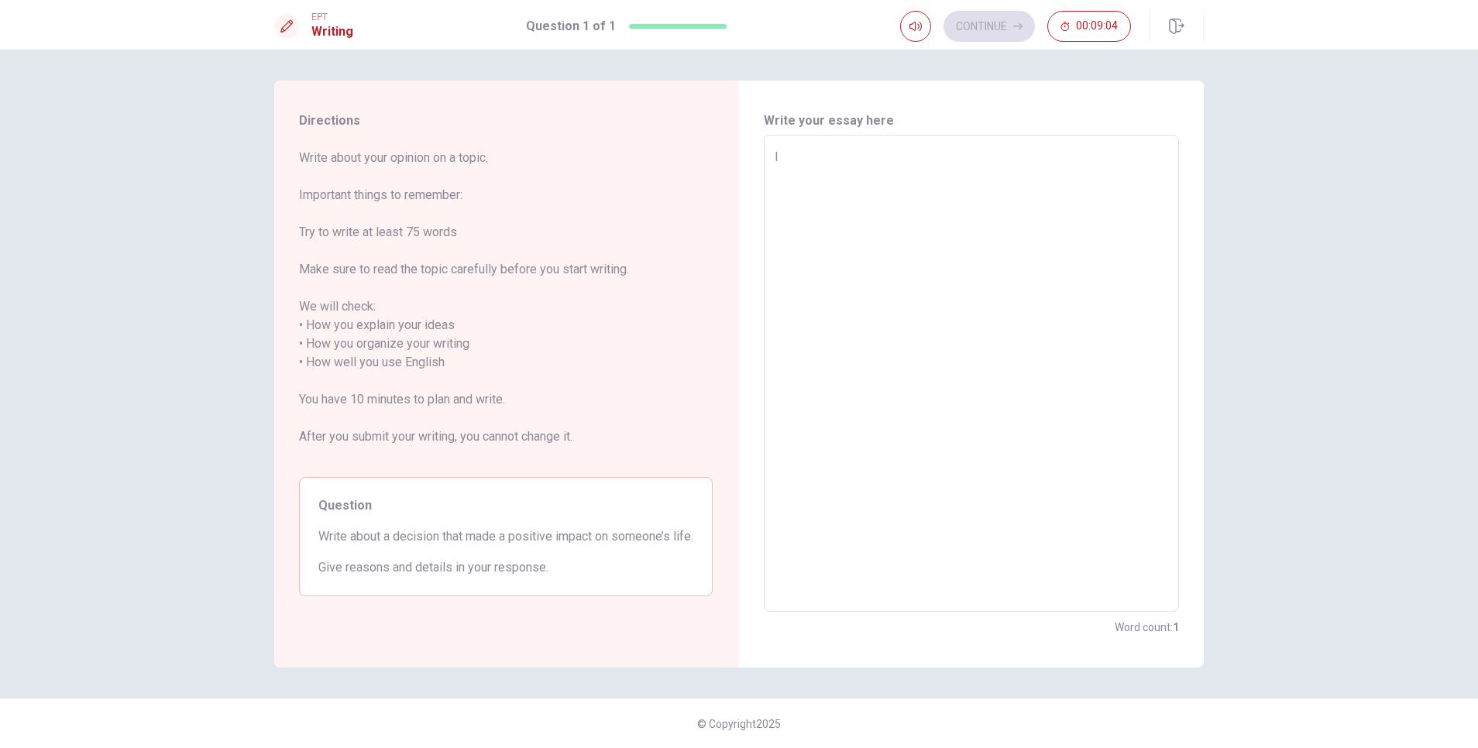
type textarea "x"
type textarea "I C"
type textarea "x"
type textarea "I Ca"
type textarea "x"
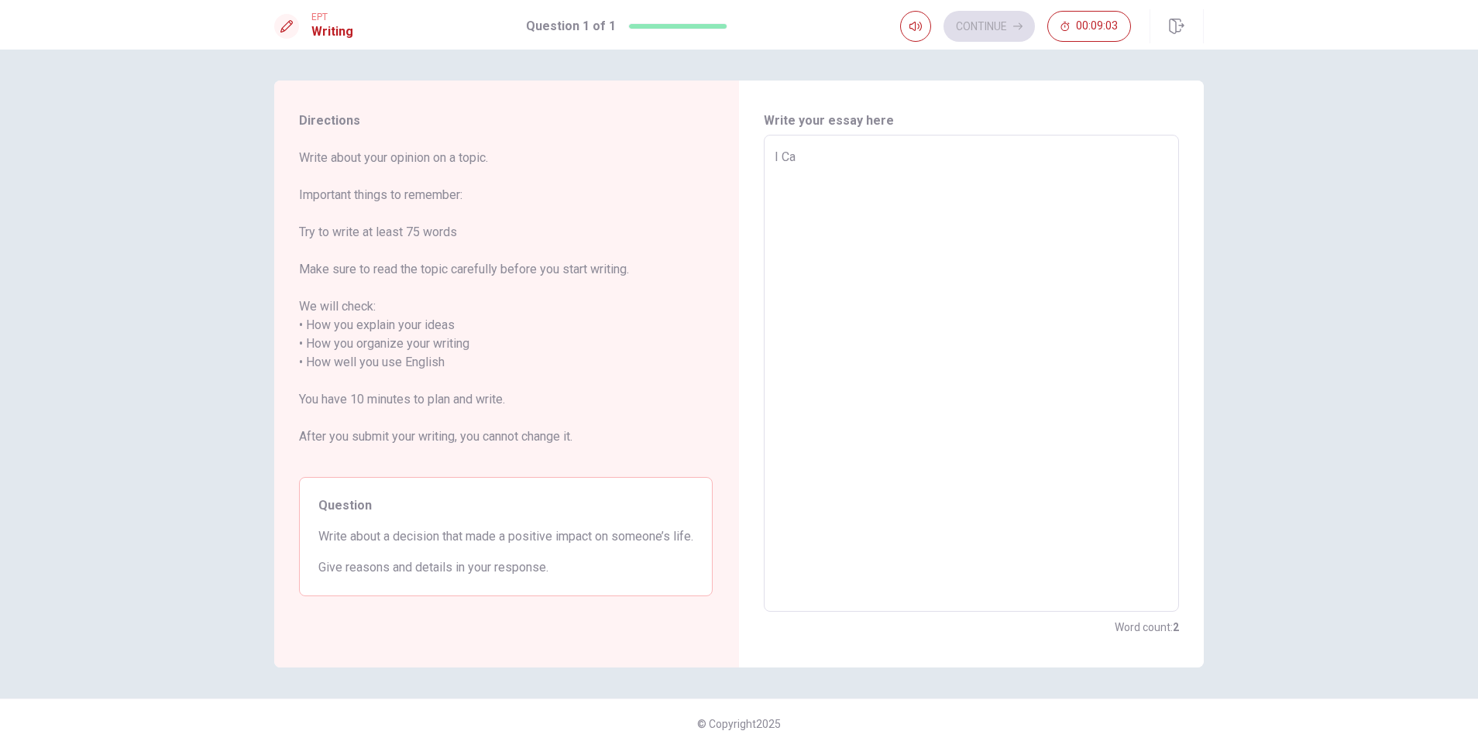
type textarea "I Can"
type textarea "x"
type textarea "I Can"
type textarea "x"
type textarea "I Can t"
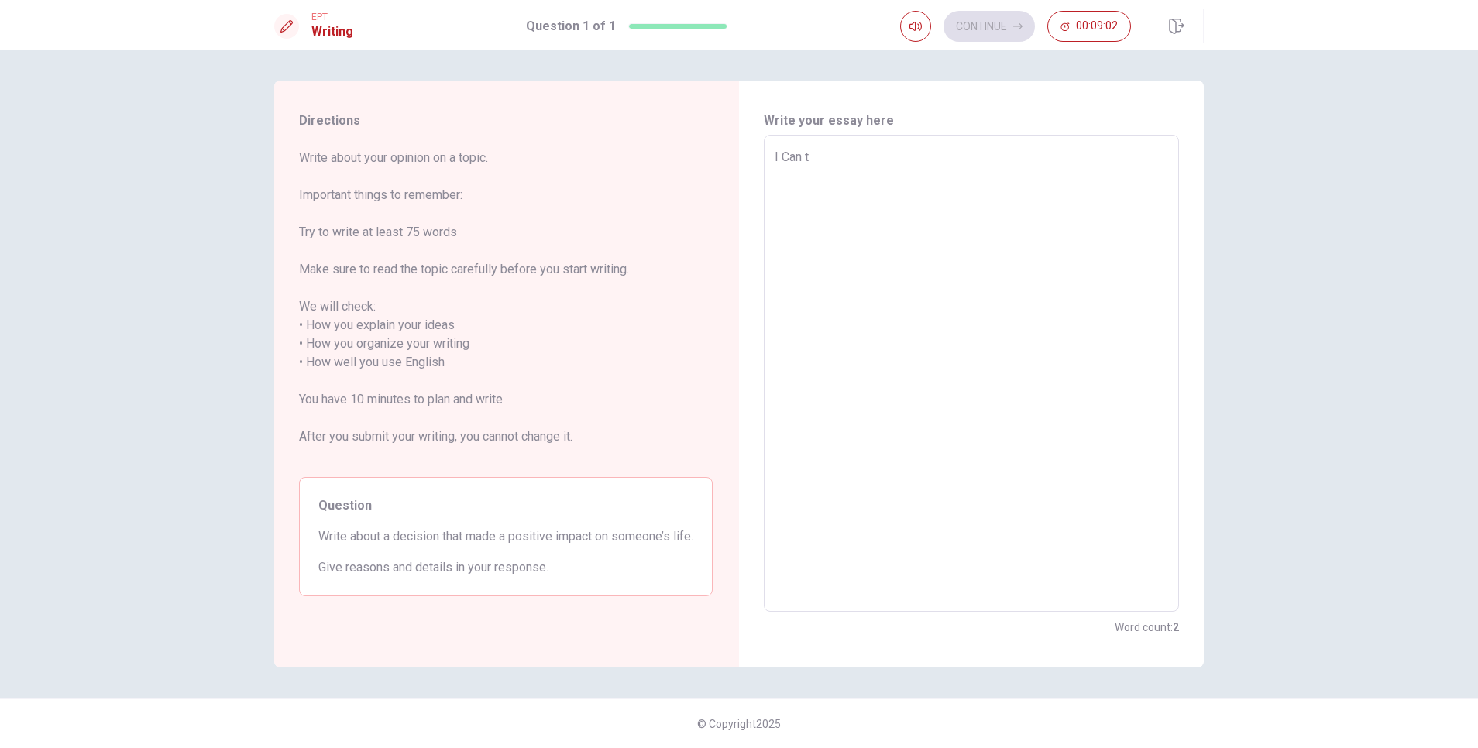
type textarea "x"
type textarea "I Can ta"
type textarea "x"
type textarea "I Can tal"
type textarea "x"
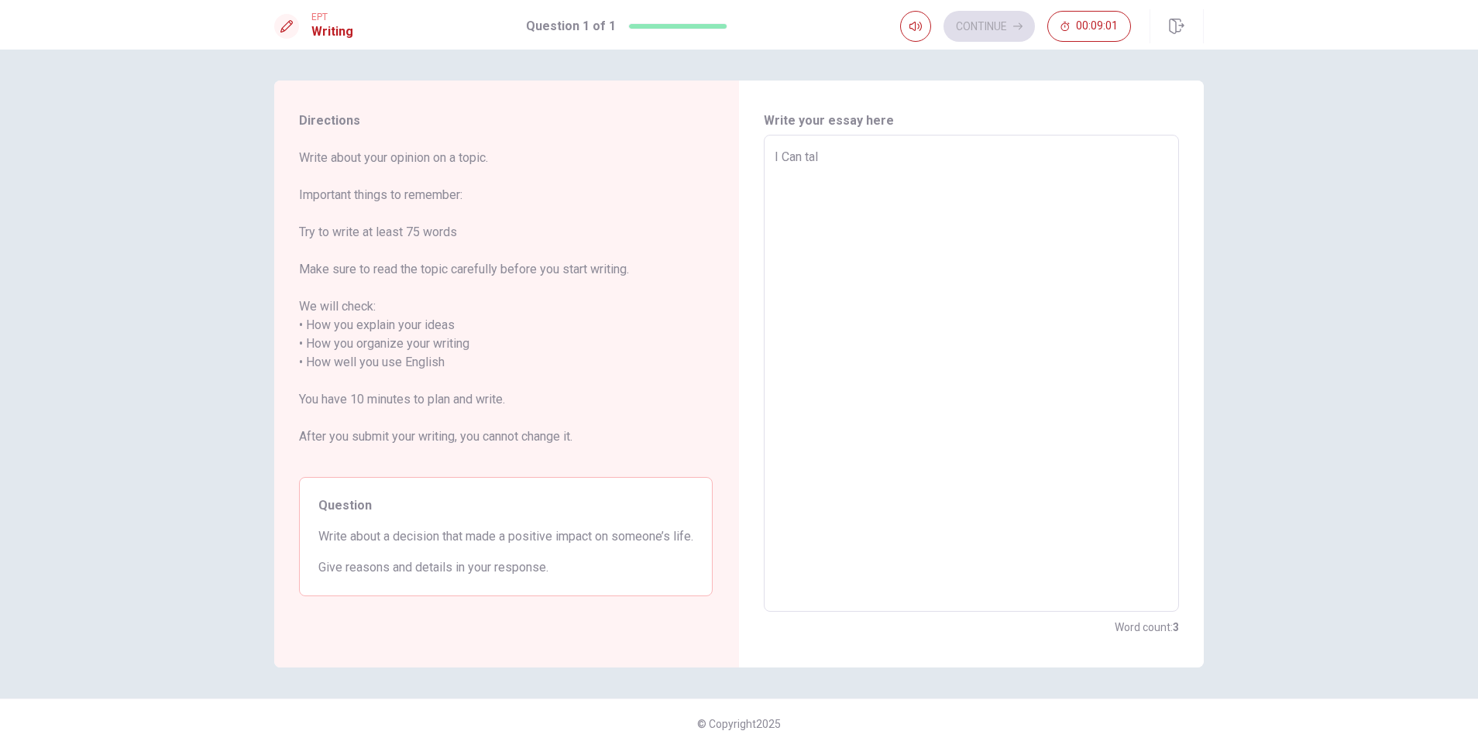
type textarea "I Can tal"
type textarea "x"
type textarea "I Can tal a"
type textarea "x"
type textarea "I Can tal ab"
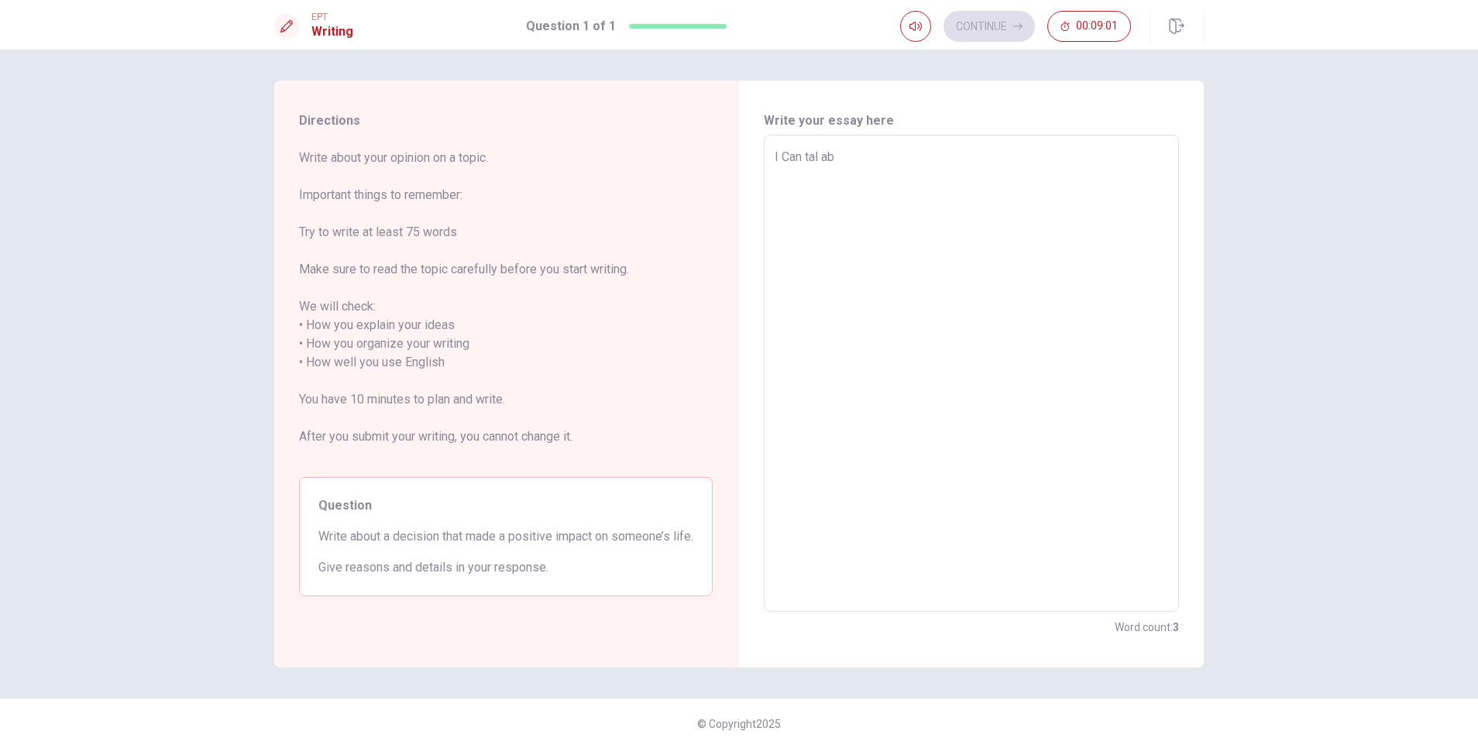
type textarea "x"
type textarea "I Can tal abo"
type textarea "x"
type textarea "I Can tal abou"
type textarea "x"
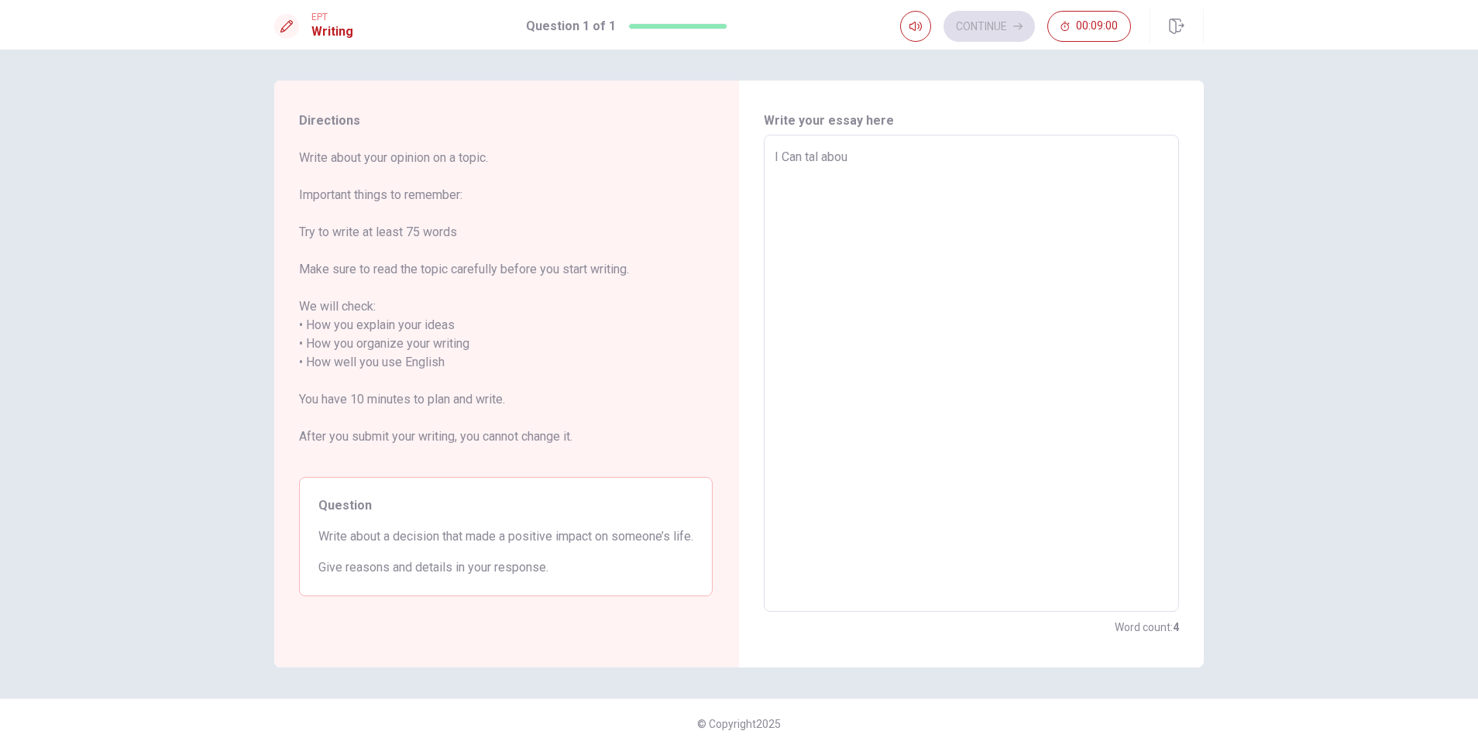
type textarea "I Can tal about"
type textarea "x"
type textarea "I Can tal about"
type textarea "x"
type textarea "I Can tal about m"
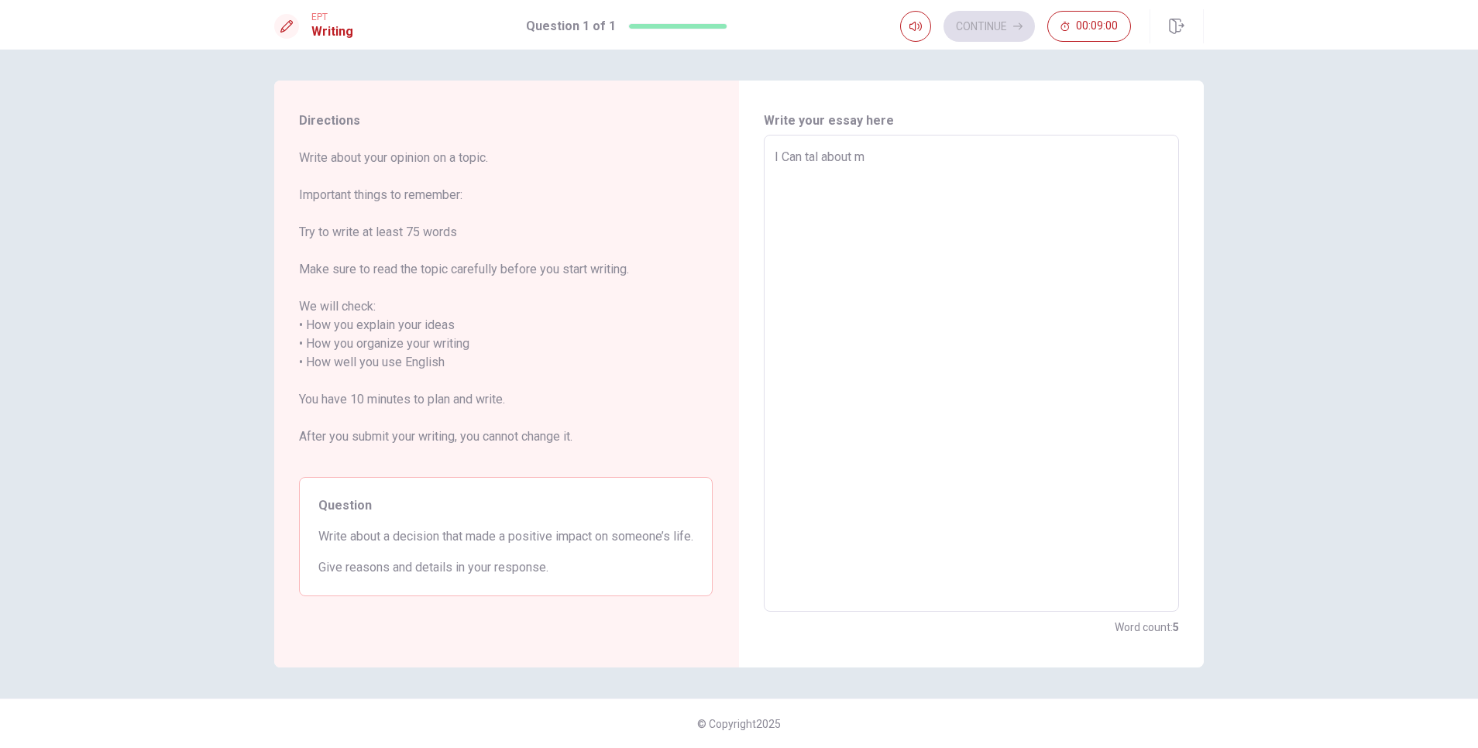
type textarea "x"
type textarea "I Can tal about my"
type textarea "x"
type textarea "I Can tal about my"
type textarea "x"
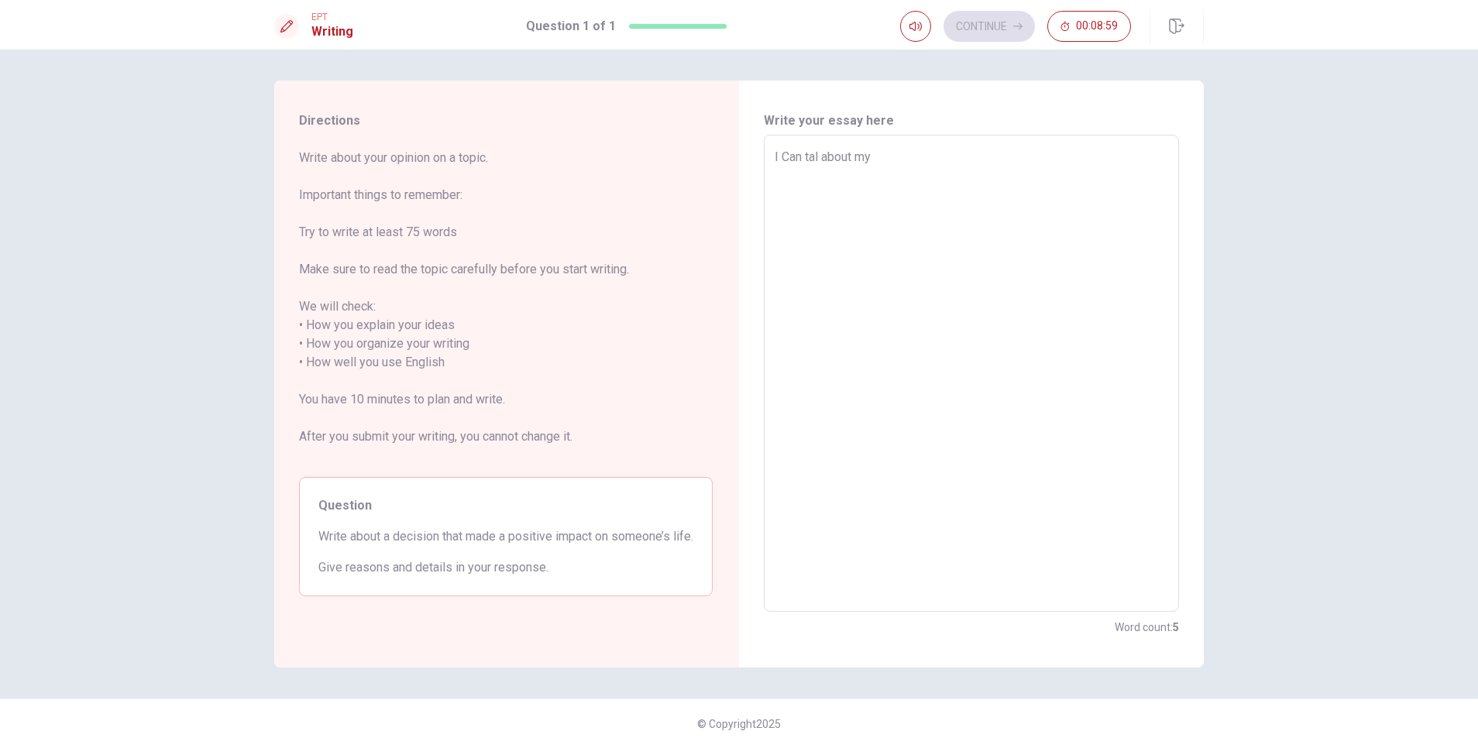
type textarea "I Can tal about my s"
type textarea "x"
type textarea "I Can tal about my se"
type textarea "x"
type textarea "I Can tal about my sel"
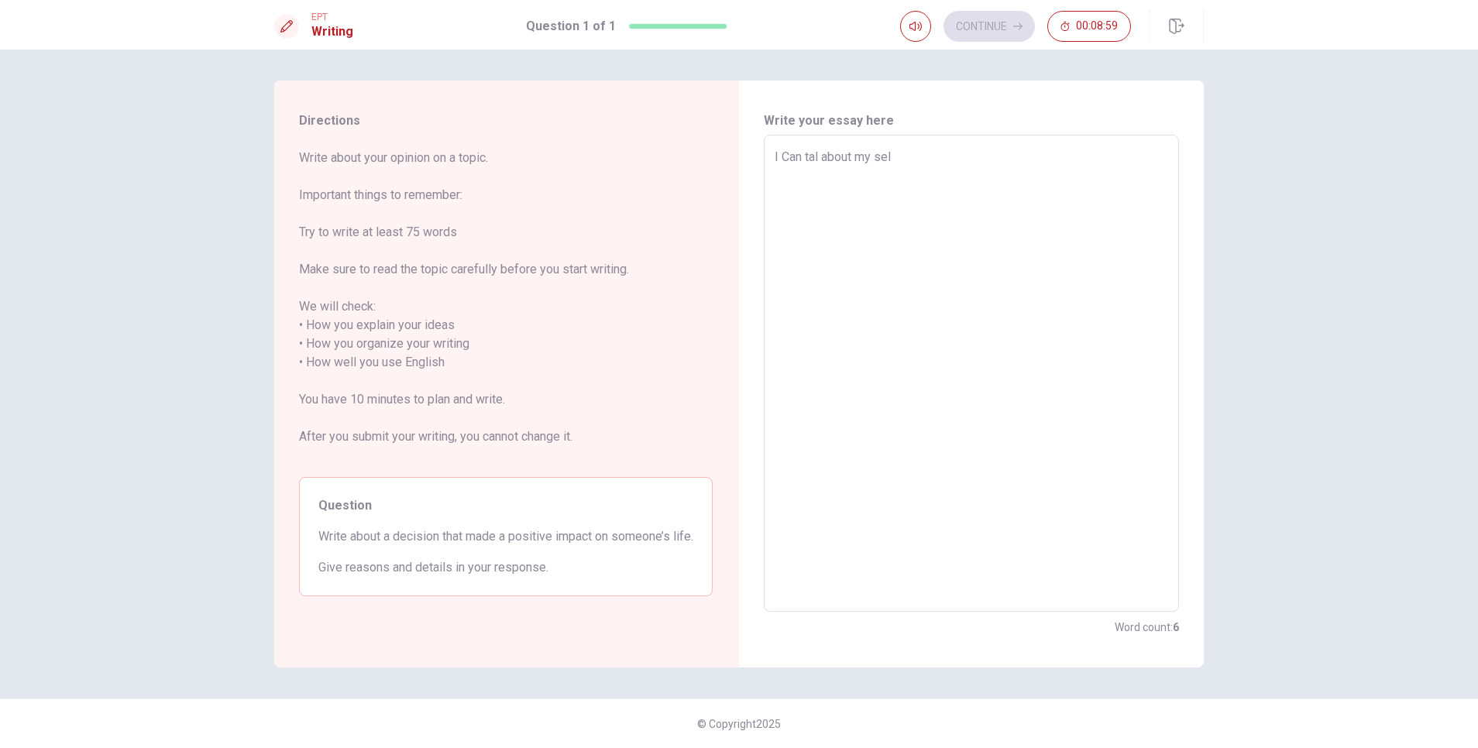
type textarea "x"
type textarea "I Can tal about my self"
type textarea "x"
type textarea "I Can tal about my self,"
type textarea "x"
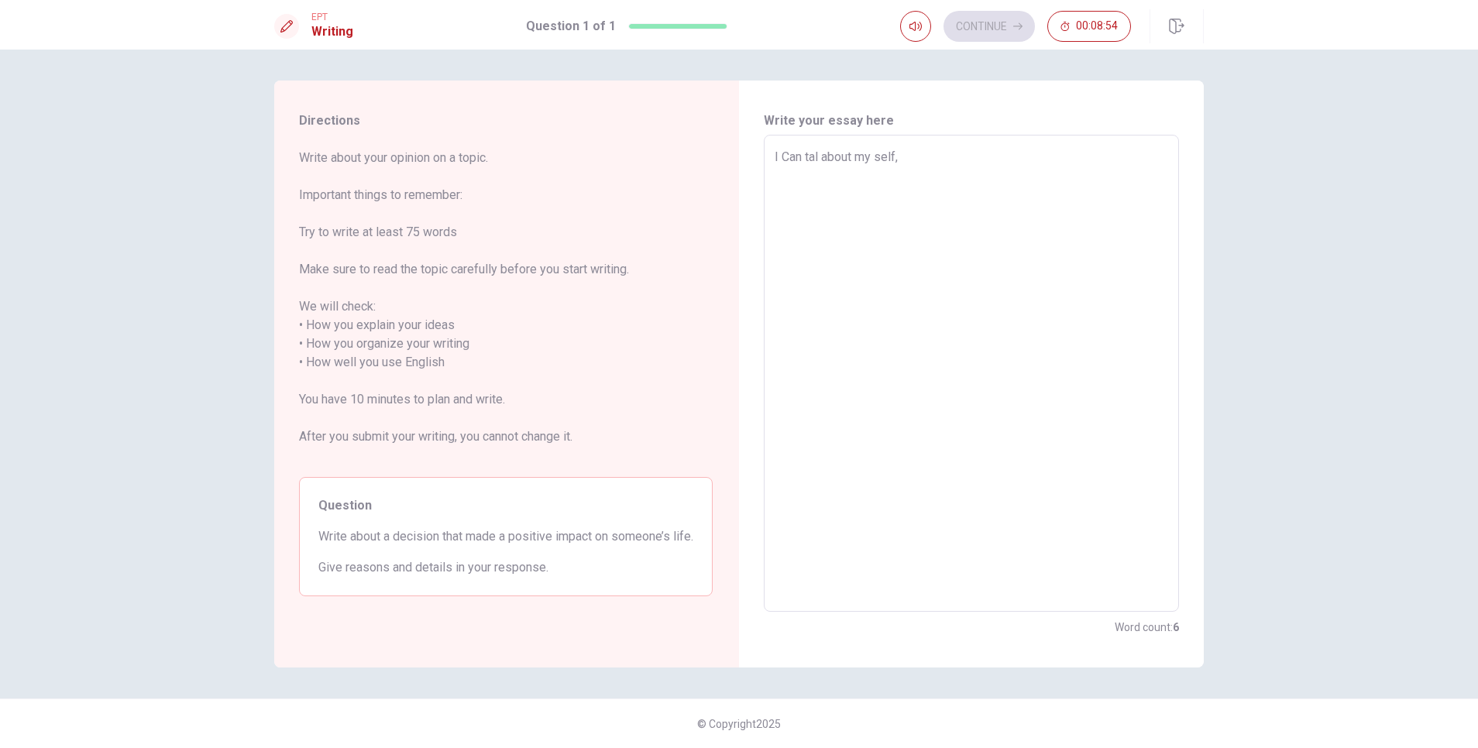
type textarea "I Can tal about my self,"
type textarea "x"
type textarea "I Can tal about my self, i"
type textarea "x"
type textarea "I Can tal about my self, i"
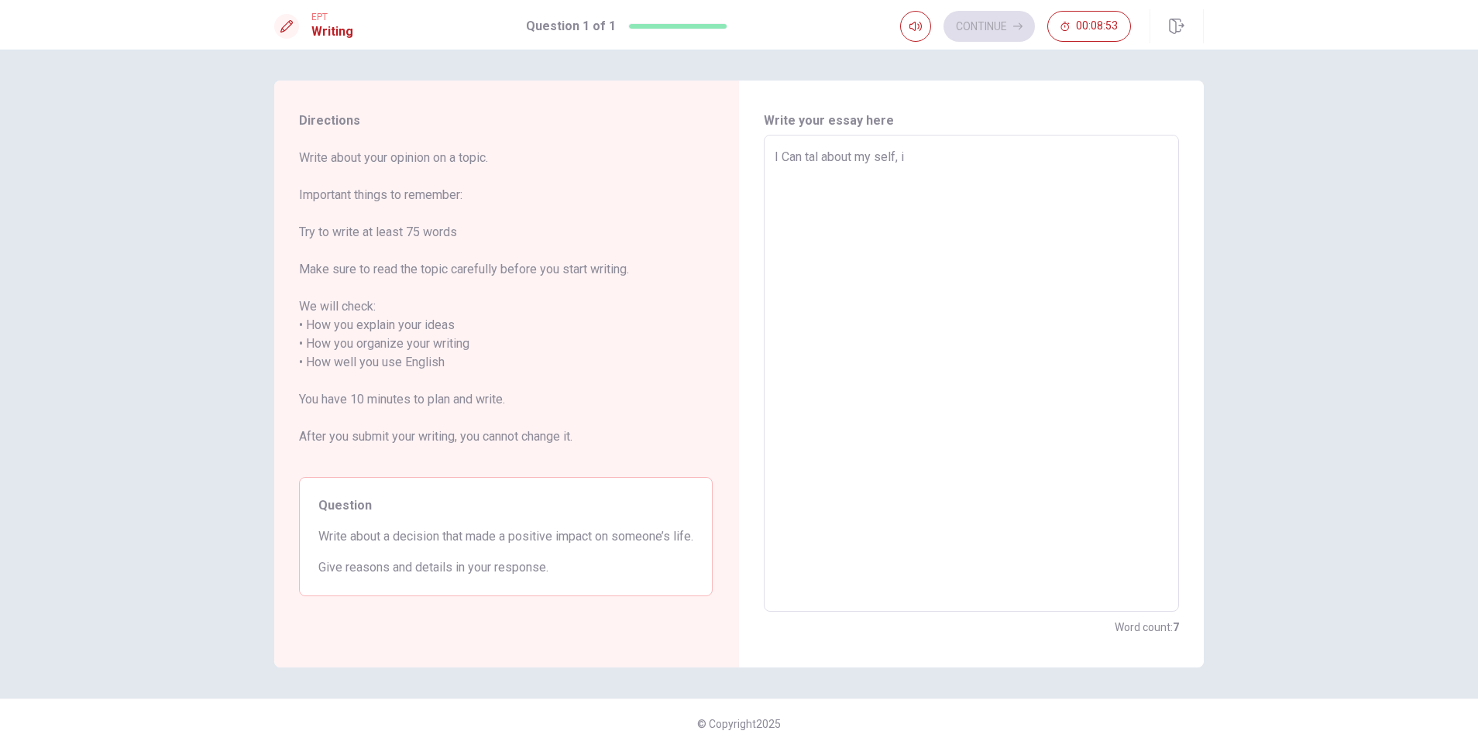
type textarea "x"
type textarea "I Can tal about my self, i k"
type textarea "x"
type textarea "I Can tal about my self, i kn"
type textarea "x"
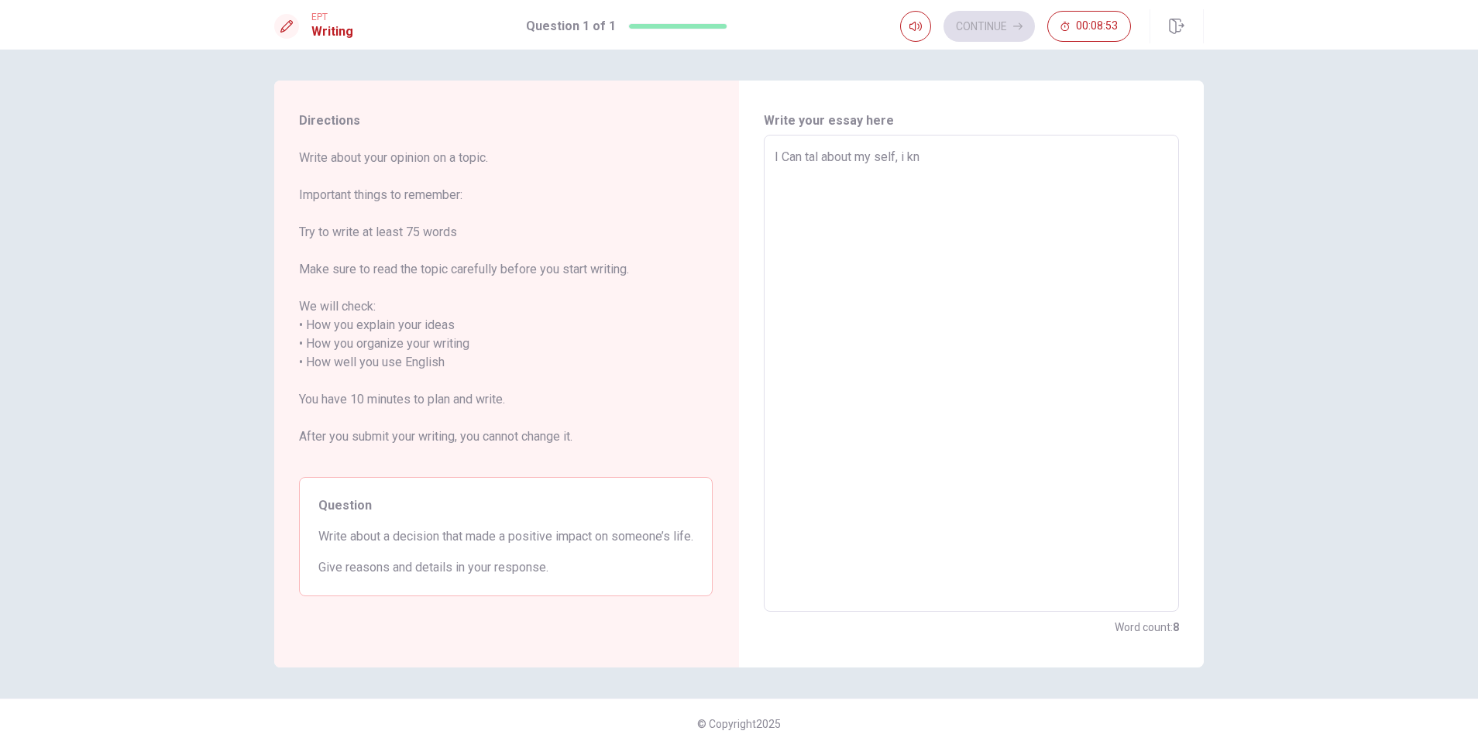
type textarea "I Can tal about my self, i kno"
type textarea "x"
type textarea "I Can tal about my self, i know"
type textarea "x"
type textarea "I Can tal about my self, i know"
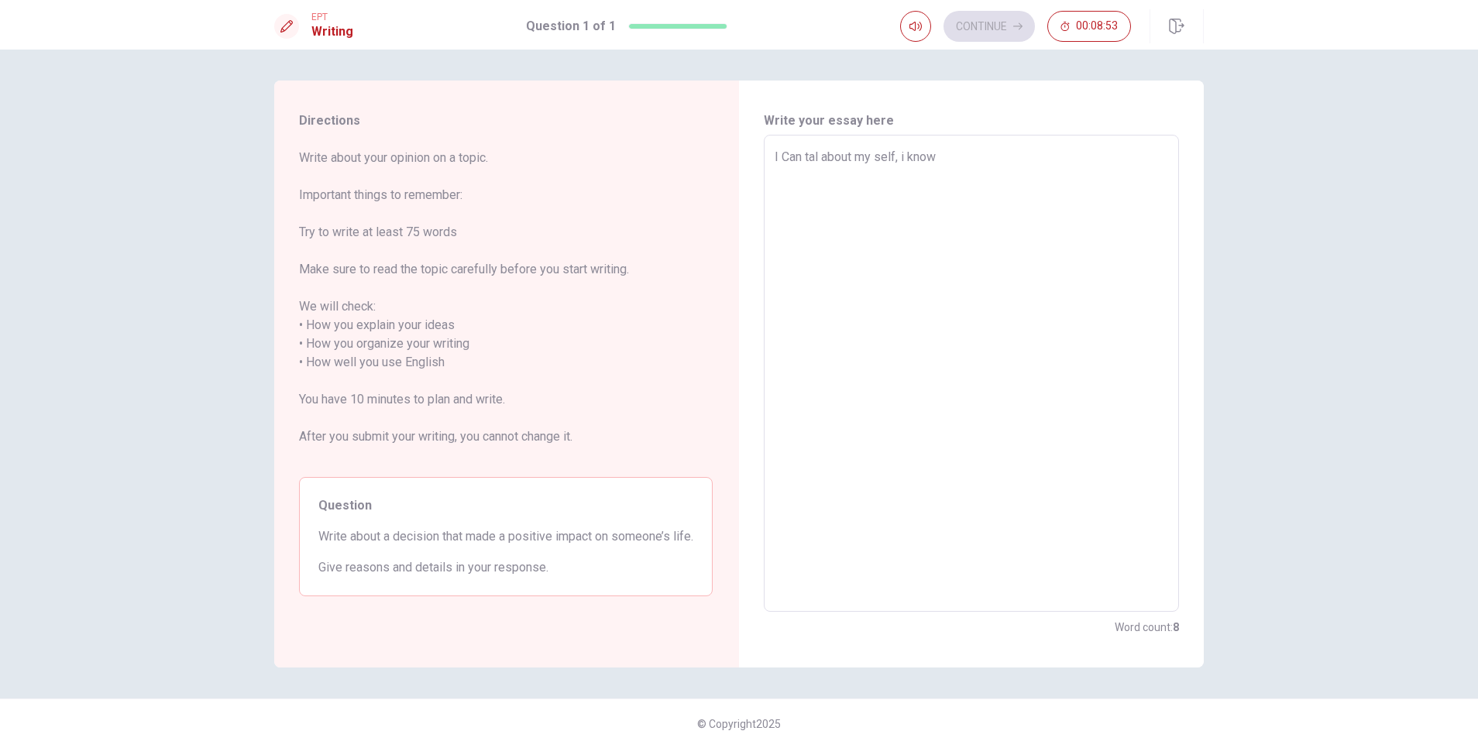
type textarea "x"
type textarea "I Can tal about my self, i know t"
type textarea "x"
type textarea "I Can tal about my self, i know th"
type textarea "x"
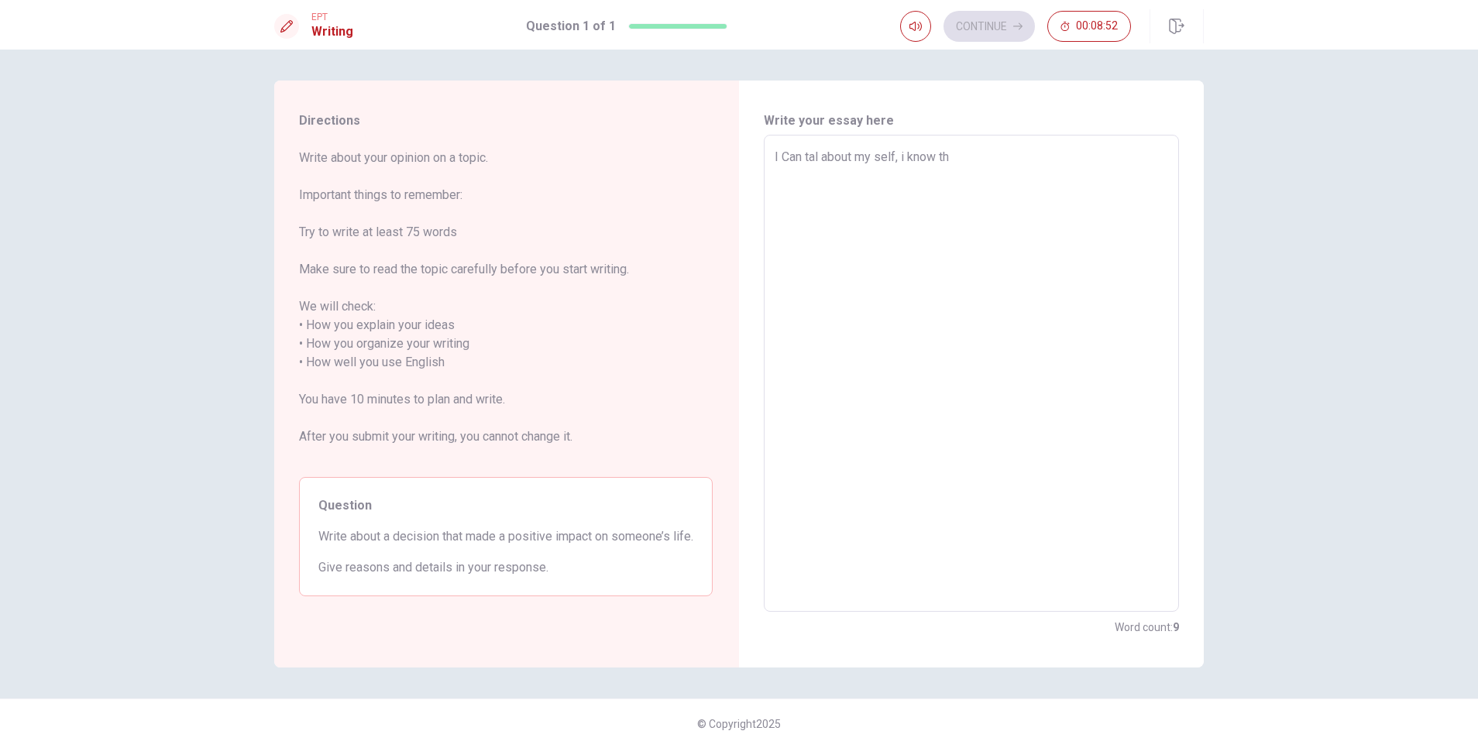
type textarea "I Can tal about my self, i know tha"
type textarea "x"
type textarea "I Can tal about my self, i know that"
type textarea "x"
type textarea "I Can tal about my self, i know that"
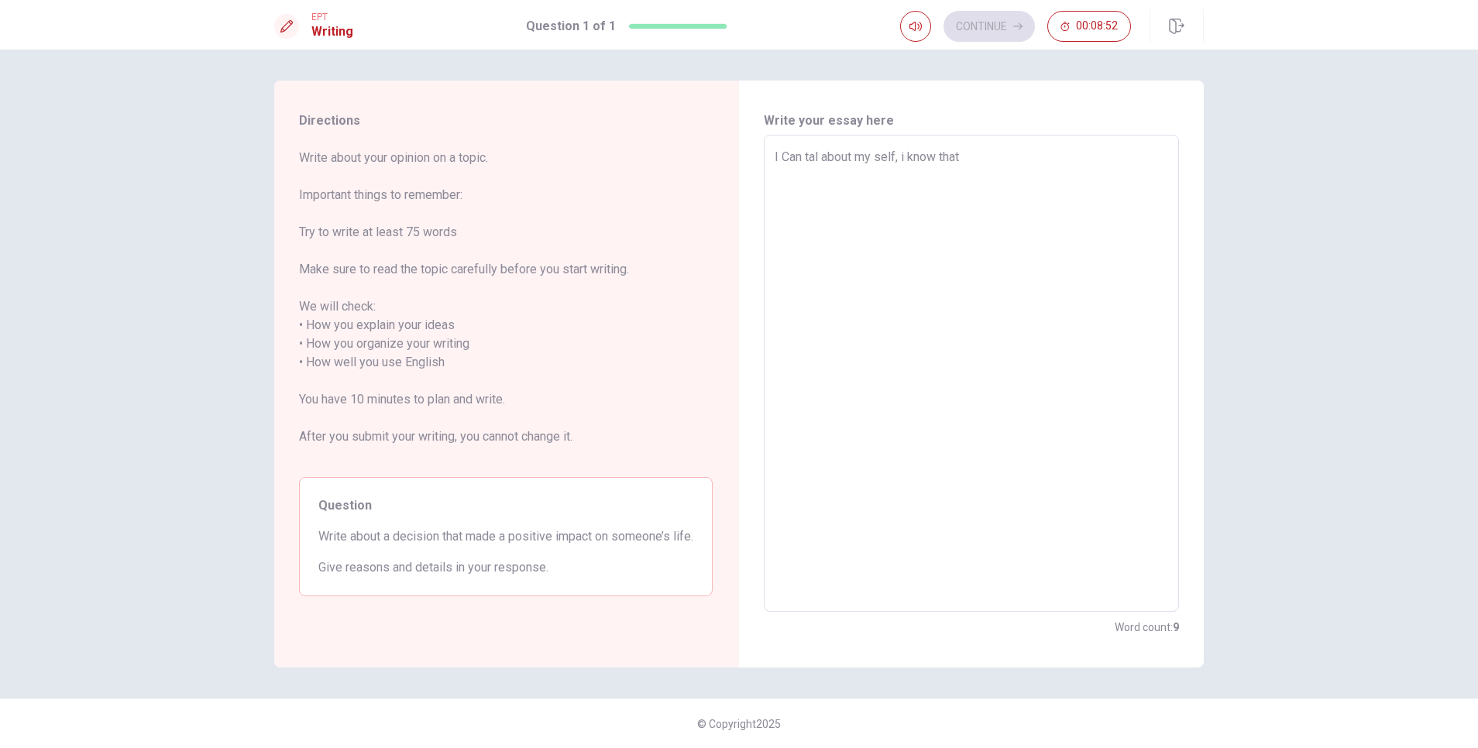
type textarea "x"
type textarea "I Can tal about my self, i know that o"
type textarea "x"
type textarea "I Can tal about my self, i know that"
type textarea "x"
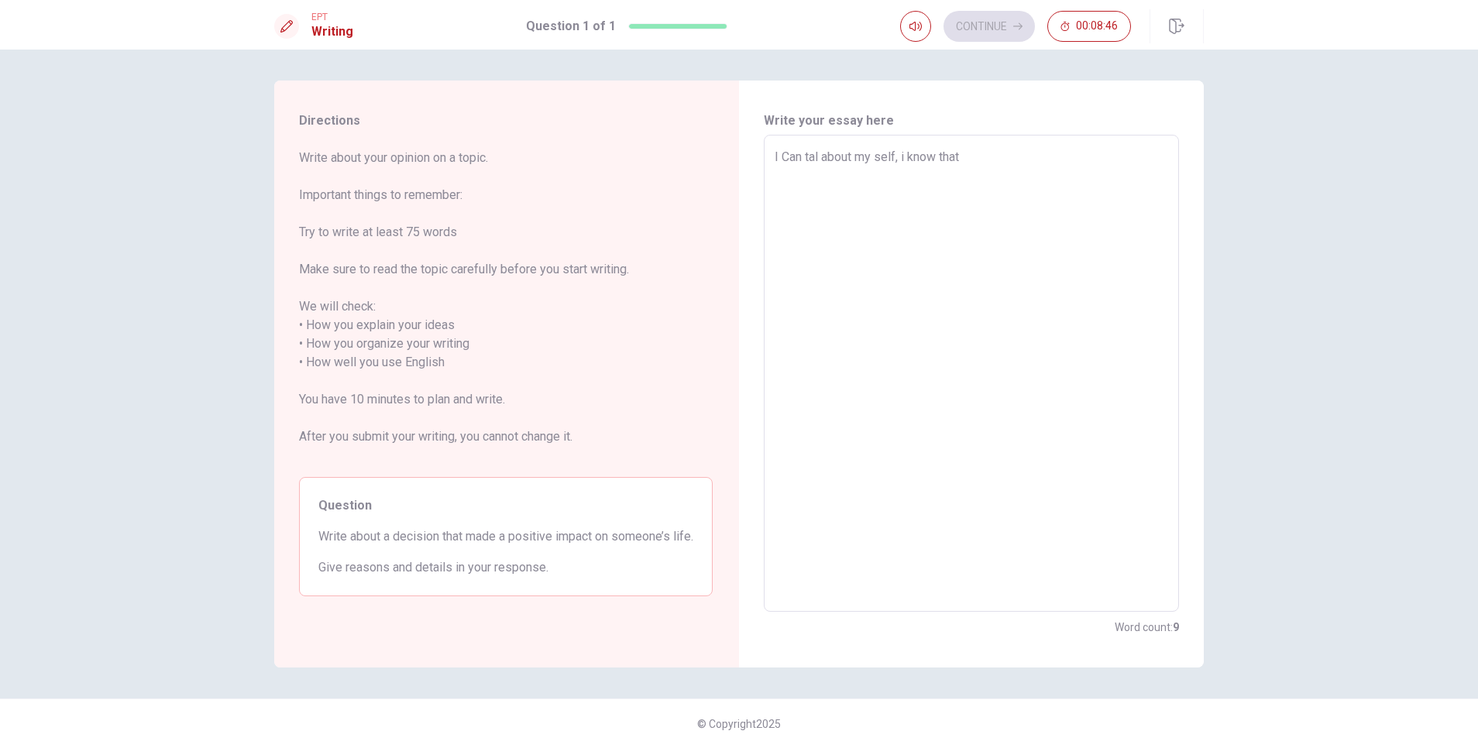
type textarea "I Can tal about my self, i know that t"
type textarea "x"
type textarea "I Can tal about my self, i know that th"
type textarea "x"
type textarea "I Can tal about my self, i know that tha"
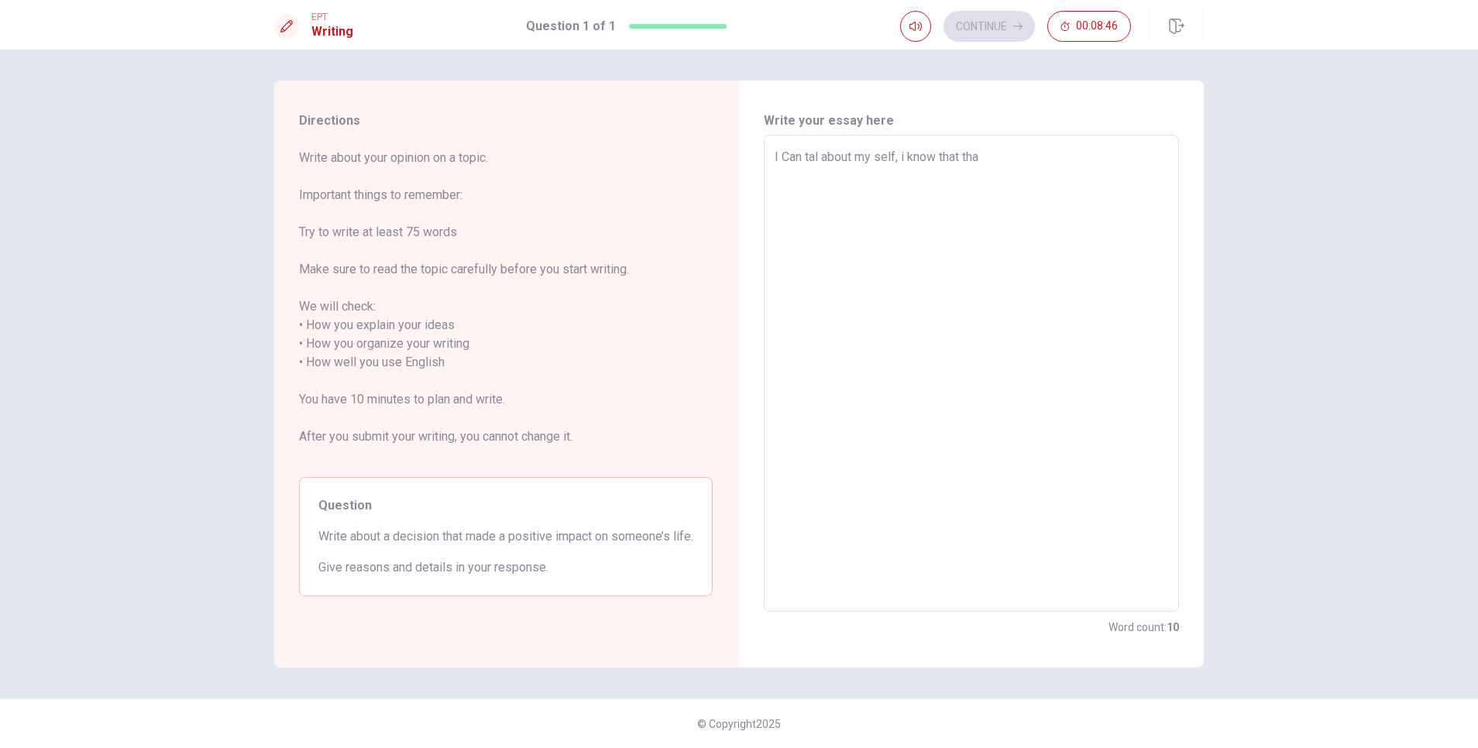
type textarea "x"
type textarea "I Can tal about my self, i know that that"
type textarea "x"
type textarea "I Can tal about my self, i know that that"
type textarea "x"
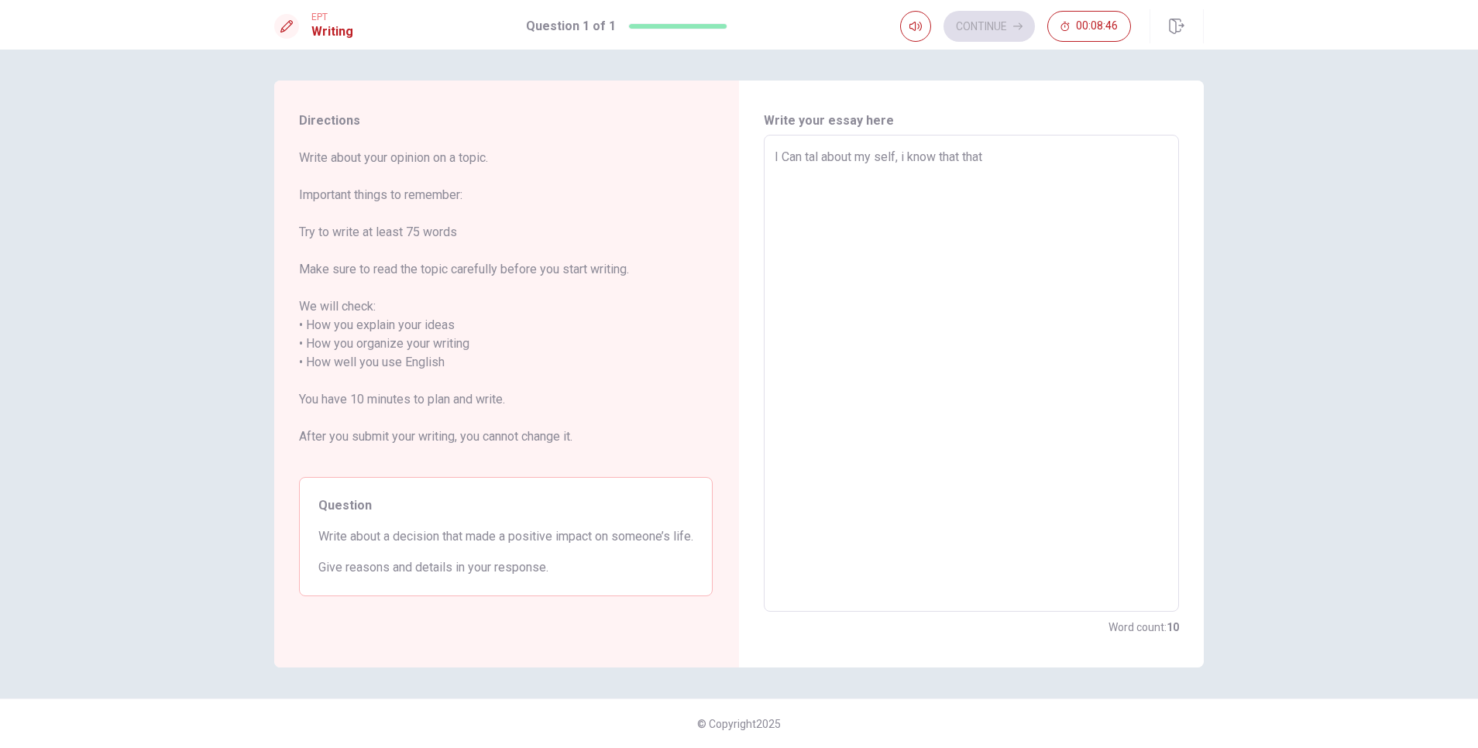
type textarea "I Can tal about my self, i know that that t"
type textarea "x"
type textarea "I Can tal about my self, i know that that th"
type textarea "x"
type textarea "I Can tal about my self, i know that that the"
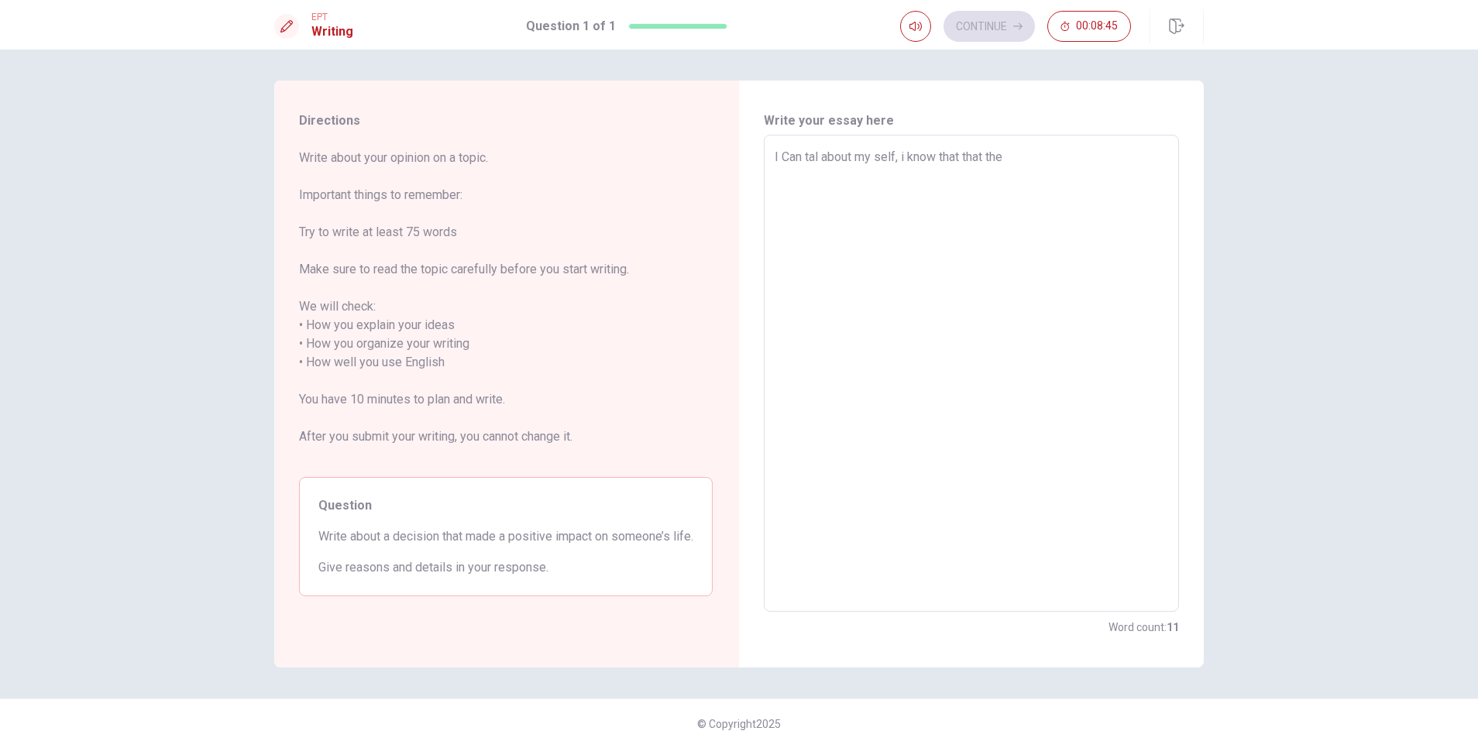
type textarea "x"
type textarea "I Can tal about my self, i know that that the"
type textarea "x"
type textarea "I Can tal about my self, i know that that the q"
type textarea "x"
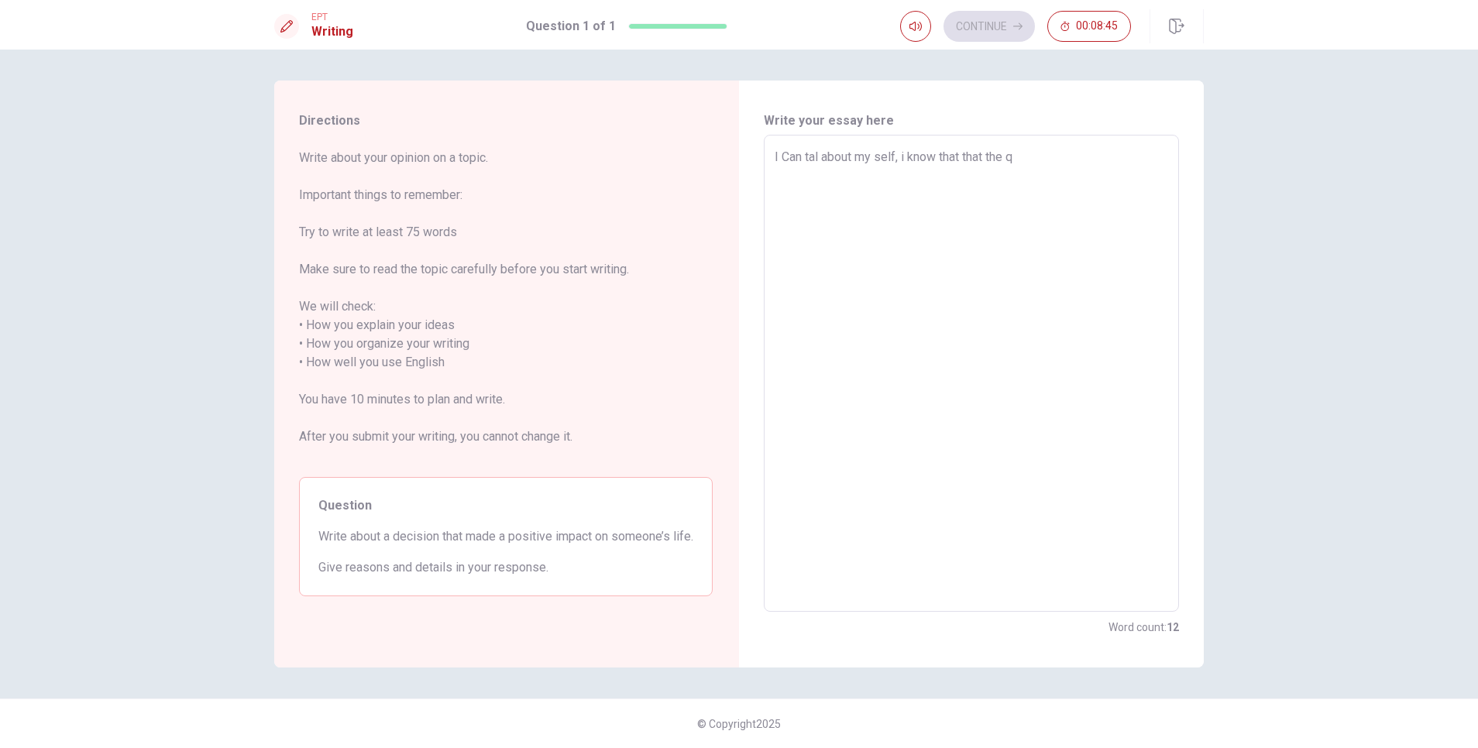
type textarea "I Can tal about my self, i know that that the qu"
type textarea "x"
type textarea "I Can tal about my self, i know that that the que"
type textarea "x"
type textarea "I Can tal about my self, i know that that the ques"
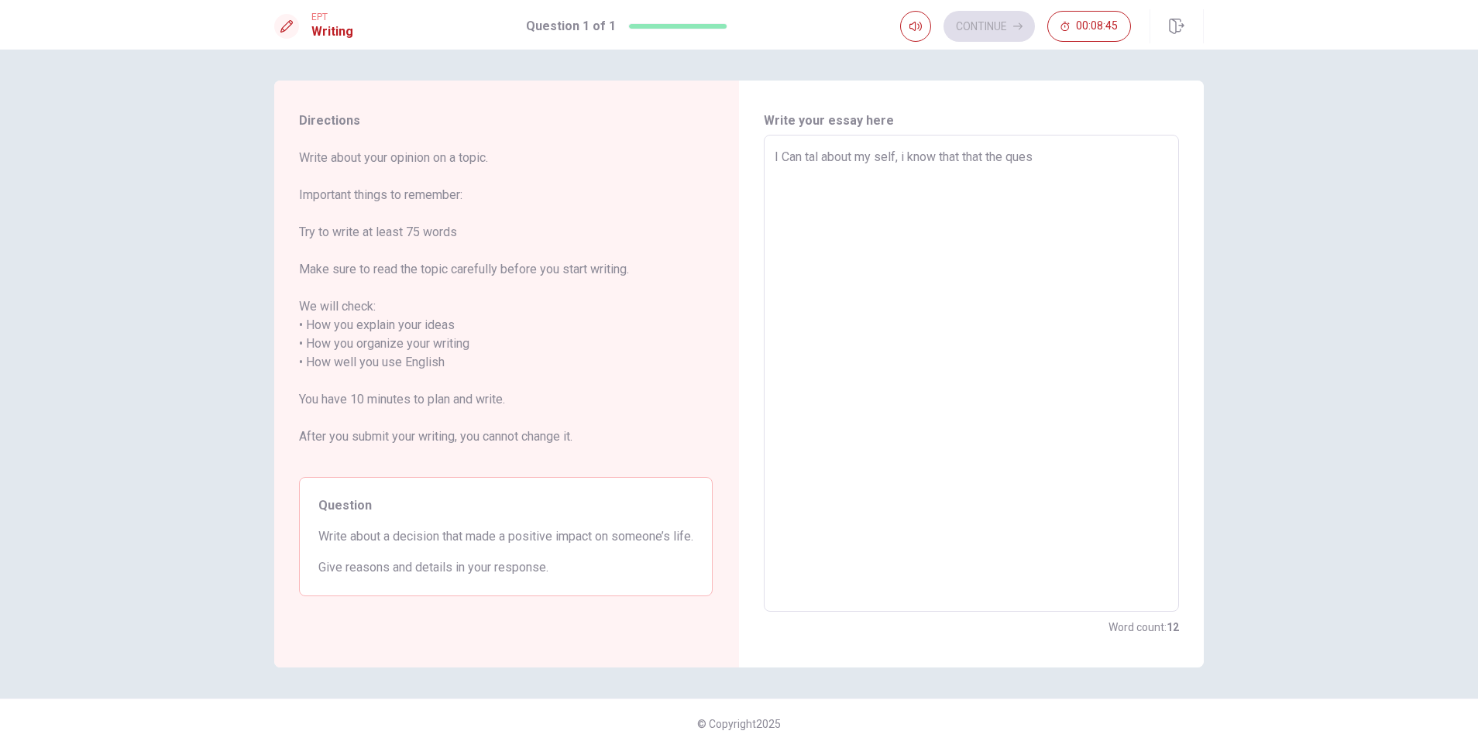
type textarea "x"
type textarea "I Can tal about my self, i know that that the quest"
type textarea "x"
type textarea "I Can tal about my self, i know that that the questi"
type textarea "x"
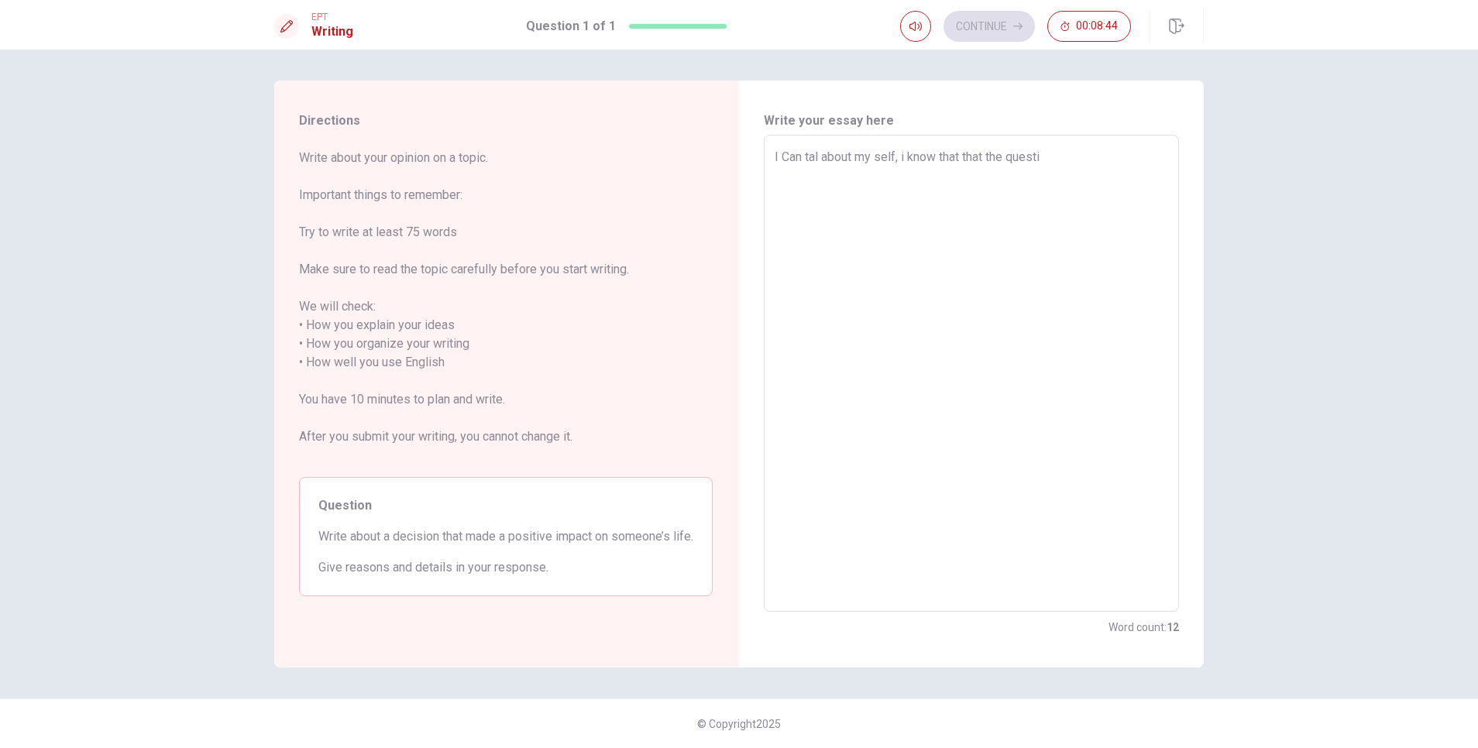
type textarea "I Can tal about my self, i know that that the questio"
type textarea "x"
type textarea "I Can tal about my self, i know that that the question"
type textarea "x"
type textarea "I Can tal about my self, i know that that the question"
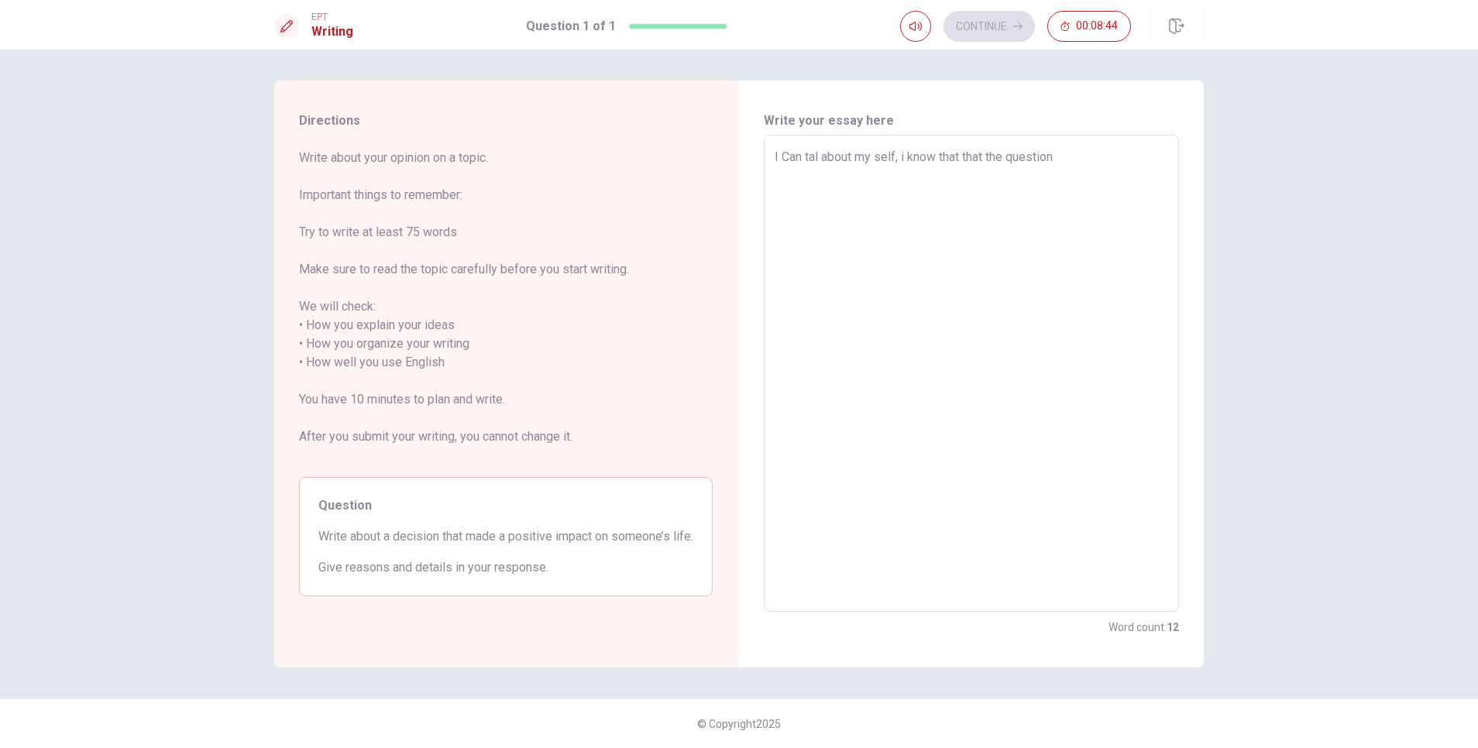
type textarea "x"
type textarea "I Can tal about my self, i know that that the question h"
type textarea "x"
type textarea "I Can tal about my self, i know that that the question he"
type textarea "x"
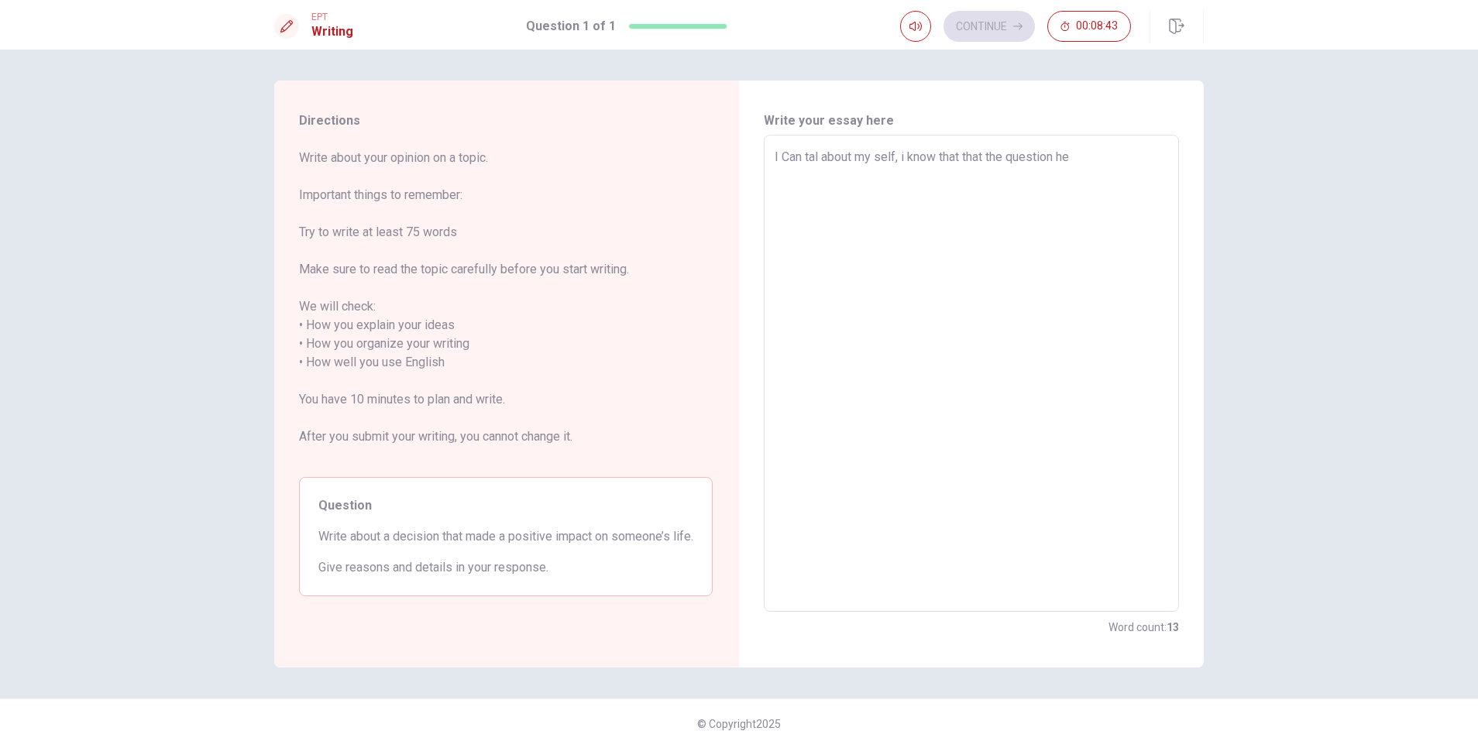
type textarea "I Can tal about my self, i know that that the question her"
type textarea "x"
type textarea "I Can tal about my self, i know that that the question here"
type textarea "x"
type textarea "I Can tal about my self, i know that that the question here"
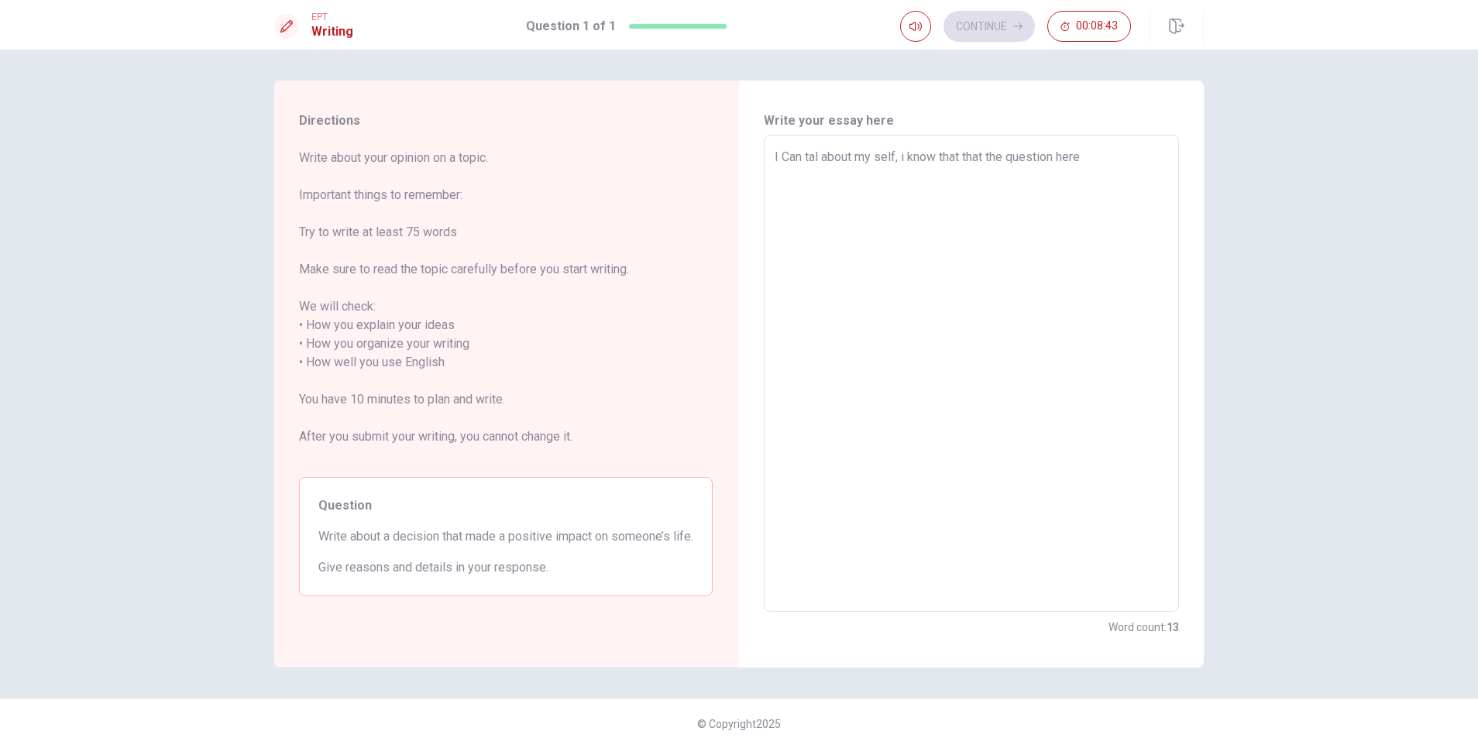
type textarea "x"
type textarea "I Can tal about my self, i know that that the question here i"
type textarea "x"
type textarea "I Can tal about my self, i know that that the question here is"
type textarea "x"
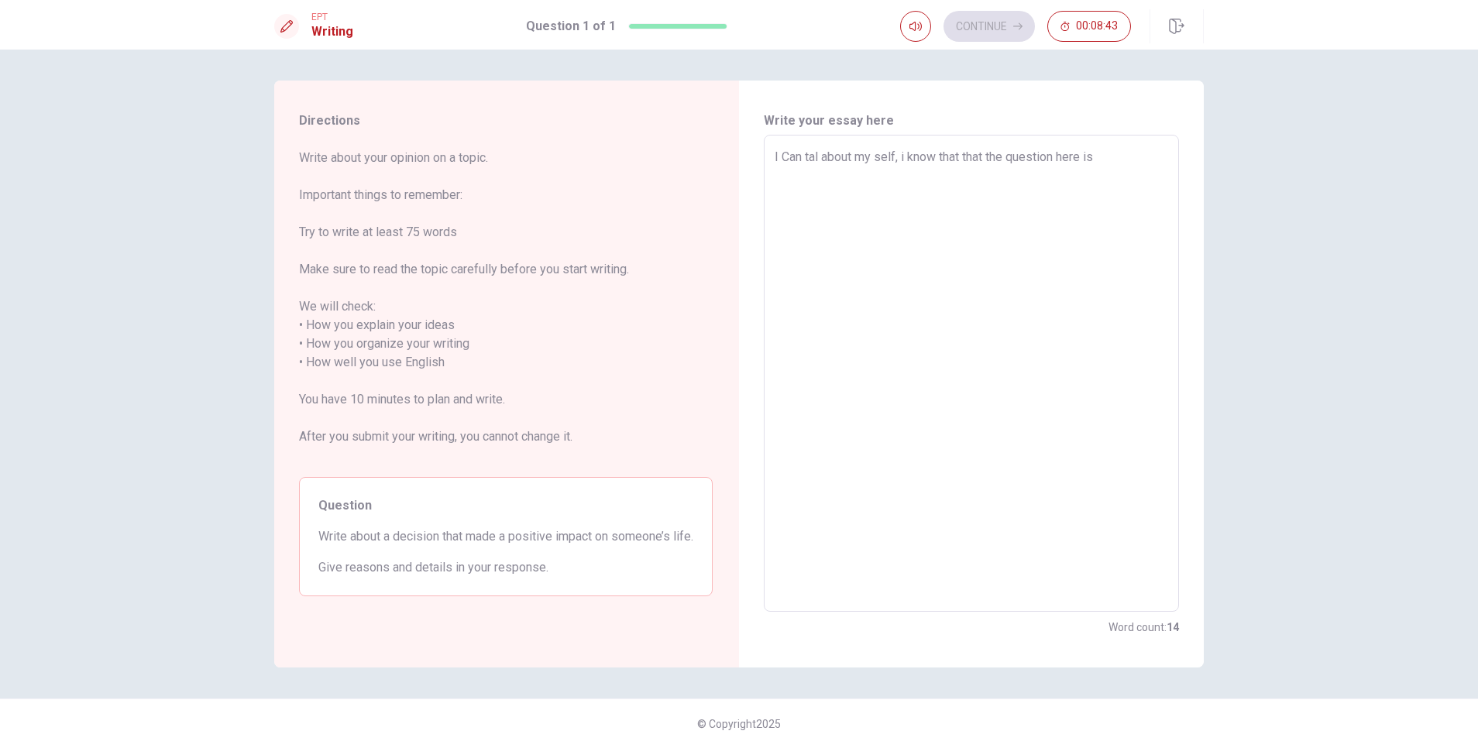
type textarea "I Can tal about my self, i know that that the question here is"
type textarea "x"
type textarea "I Can tal about my self, i know that that the question here is a"
type textarea "x"
type textarea "I Can tal about my self, i know that that the question here is ab"
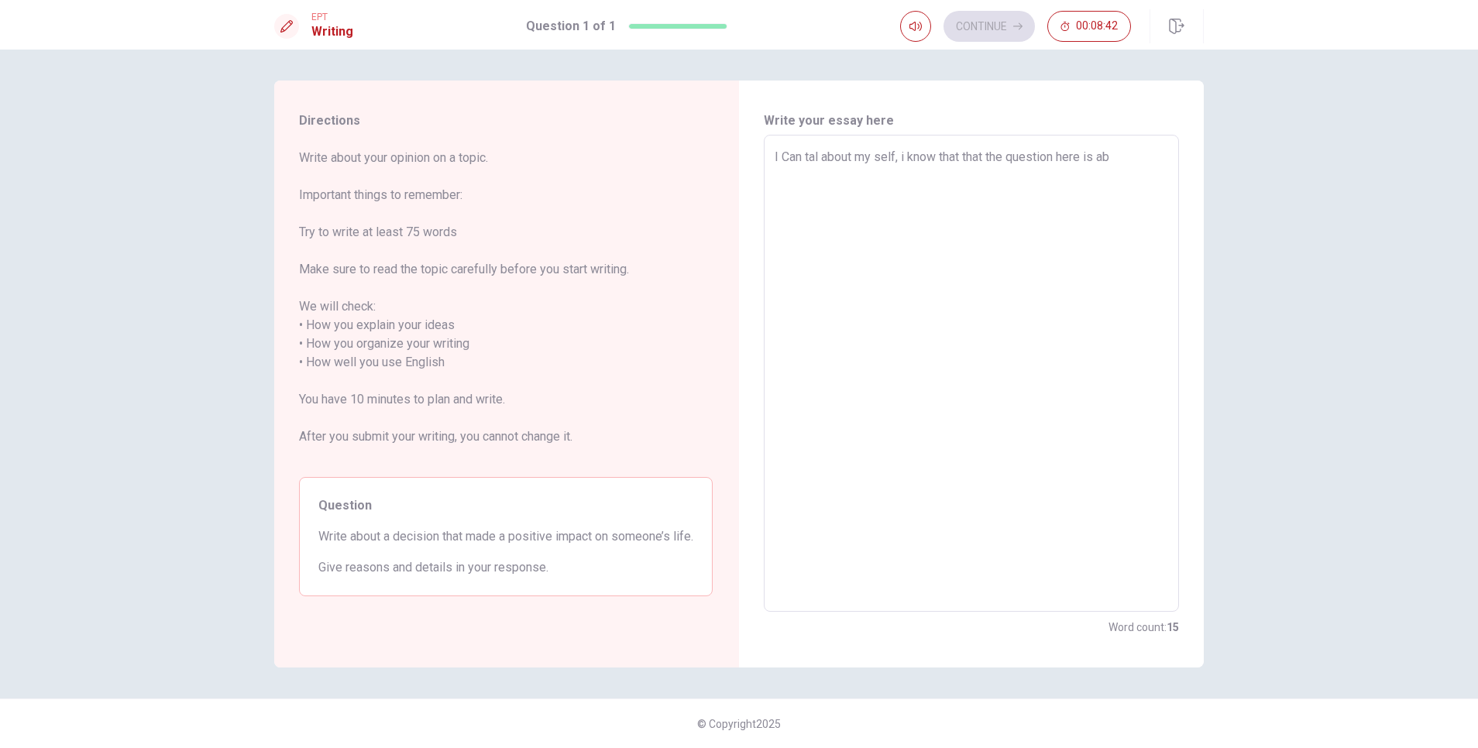
type textarea "x"
type textarea "I Can tal about my self, i know that that the question here is abo"
type textarea "x"
type textarea "I Can tal about my self, i know that that the question here is abou"
type textarea "x"
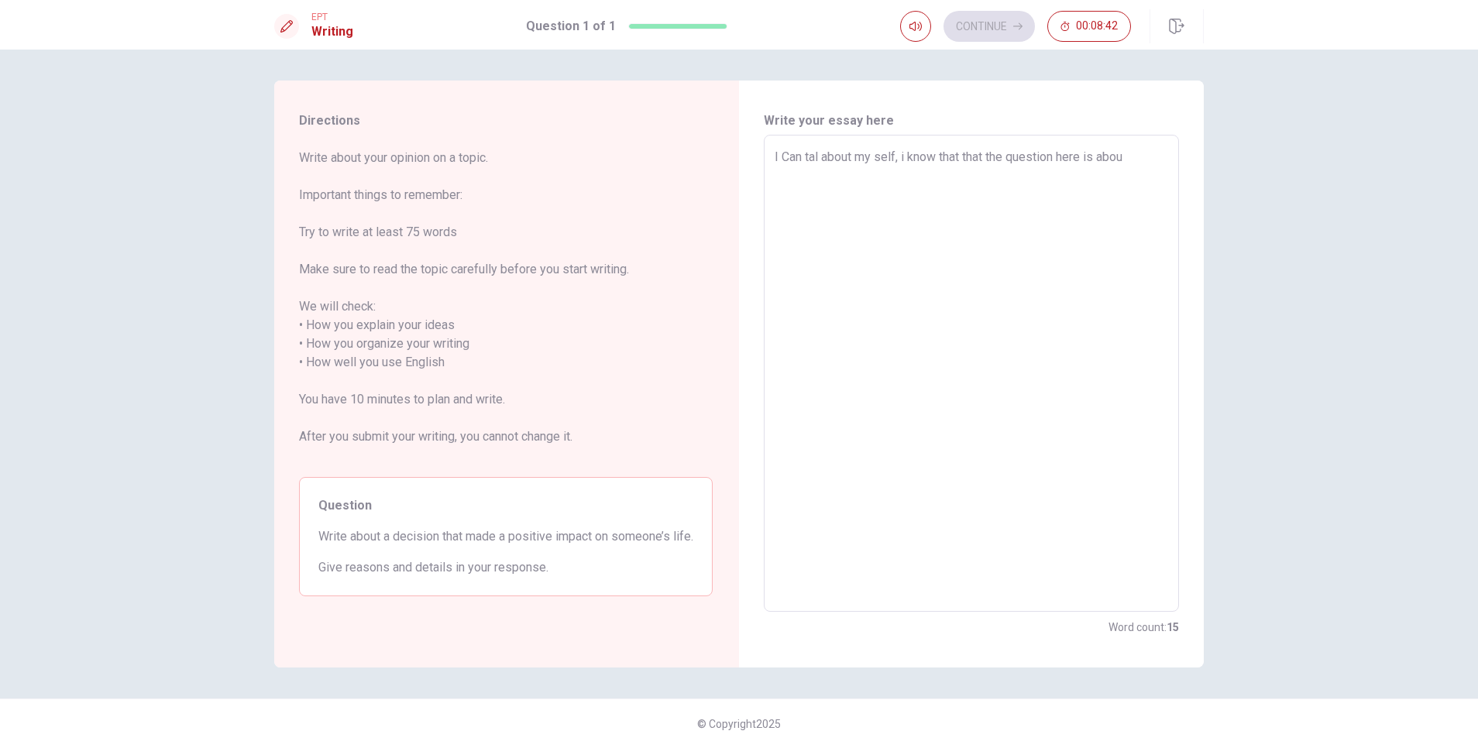
type textarea "I Can tal about my self, i know that that the question here is about"
type textarea "x"
type textarea "I Can tal about my self, i know that that the question here is about"
type textarea "x"
type textarea "I Can tal about my self, i know that that the question here is about a"
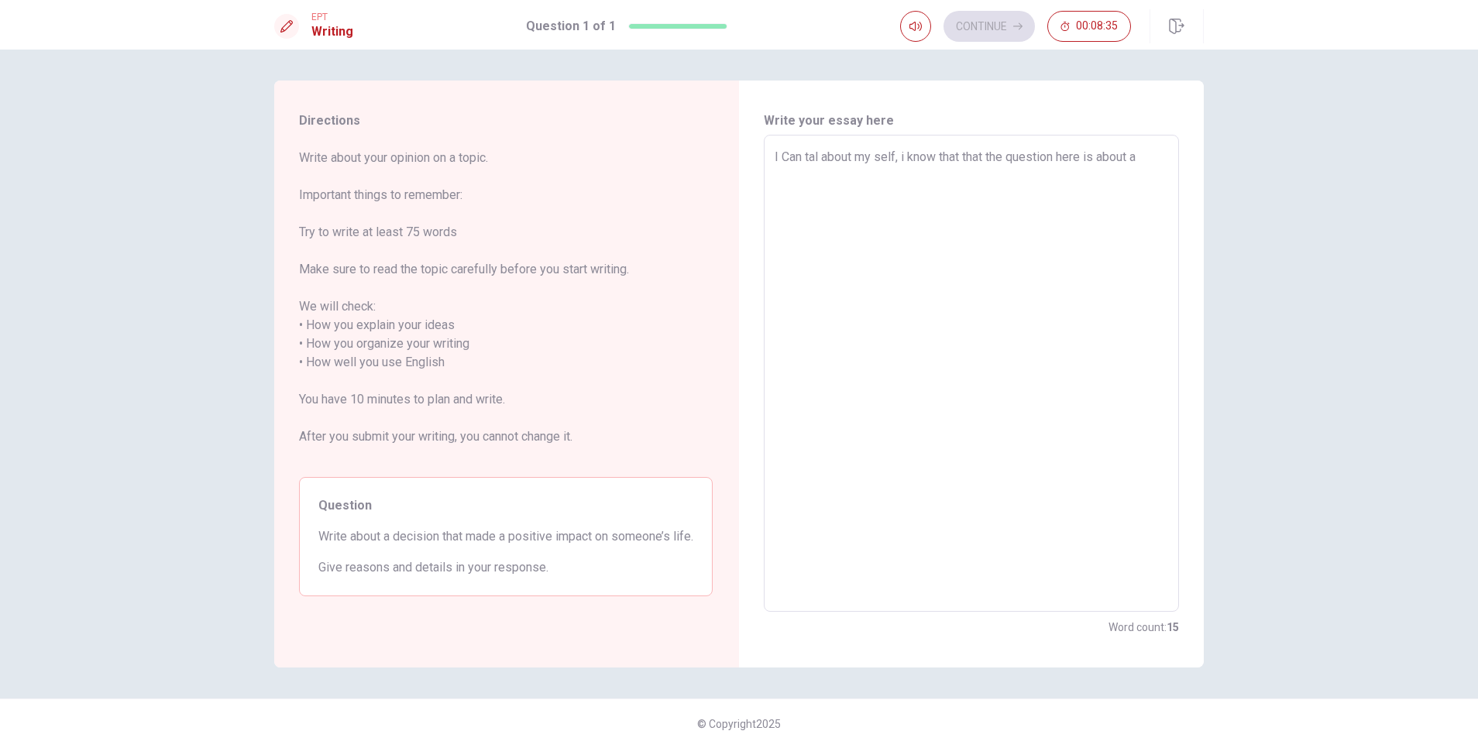
type textarea "x"
type textarea "I Can tal about my self, i know that that the question here is about an"
type textarea "x"
type textarea "I Can tal about my self, i know that that the question here is about an"
type textarea "x"
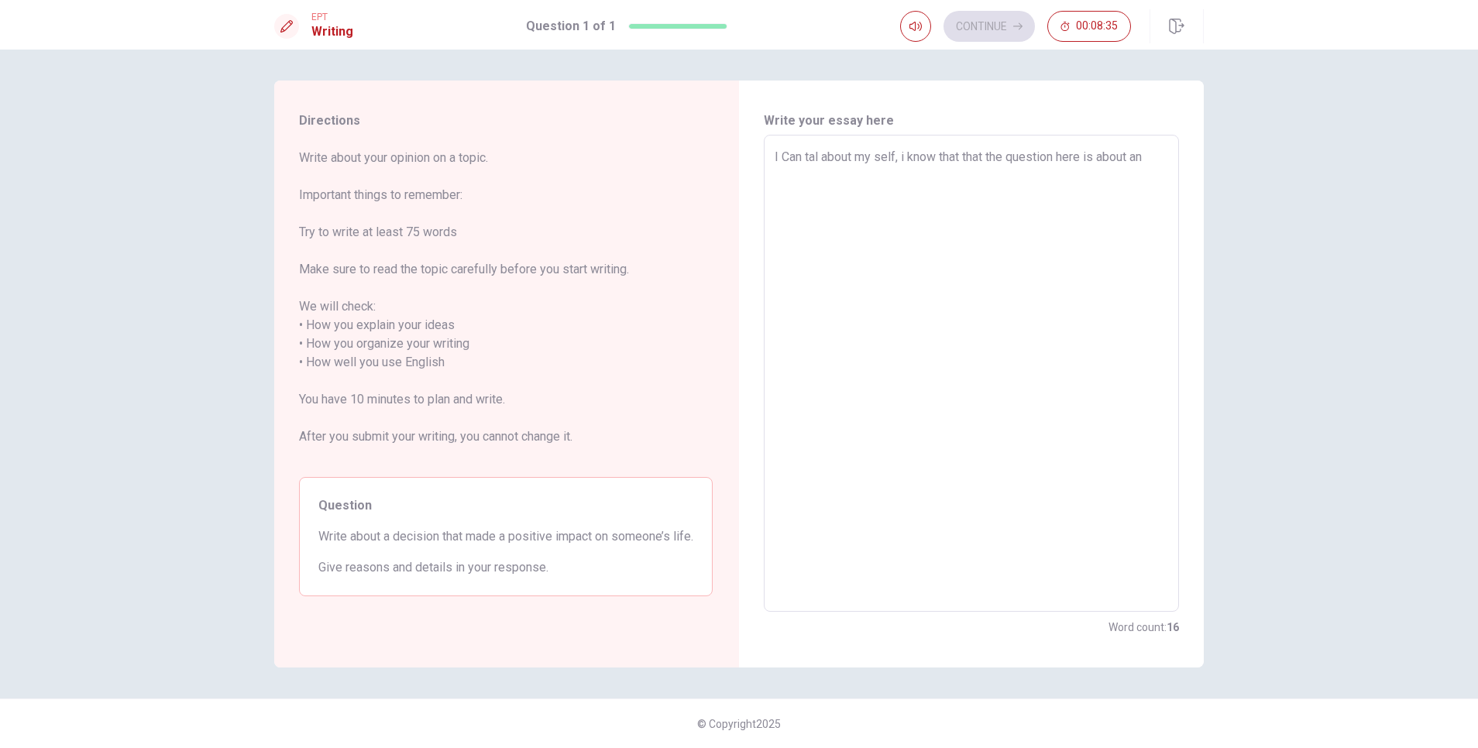
type textarea "I Can tal about my self, i know that that the question here is about an i"
type textarea "x"
type textarea "I Can tal about my self, i know that that the question here is about an in"
type textarea "x"
type textarea "I Can tal about my self, i know that that the question here is about an inp"
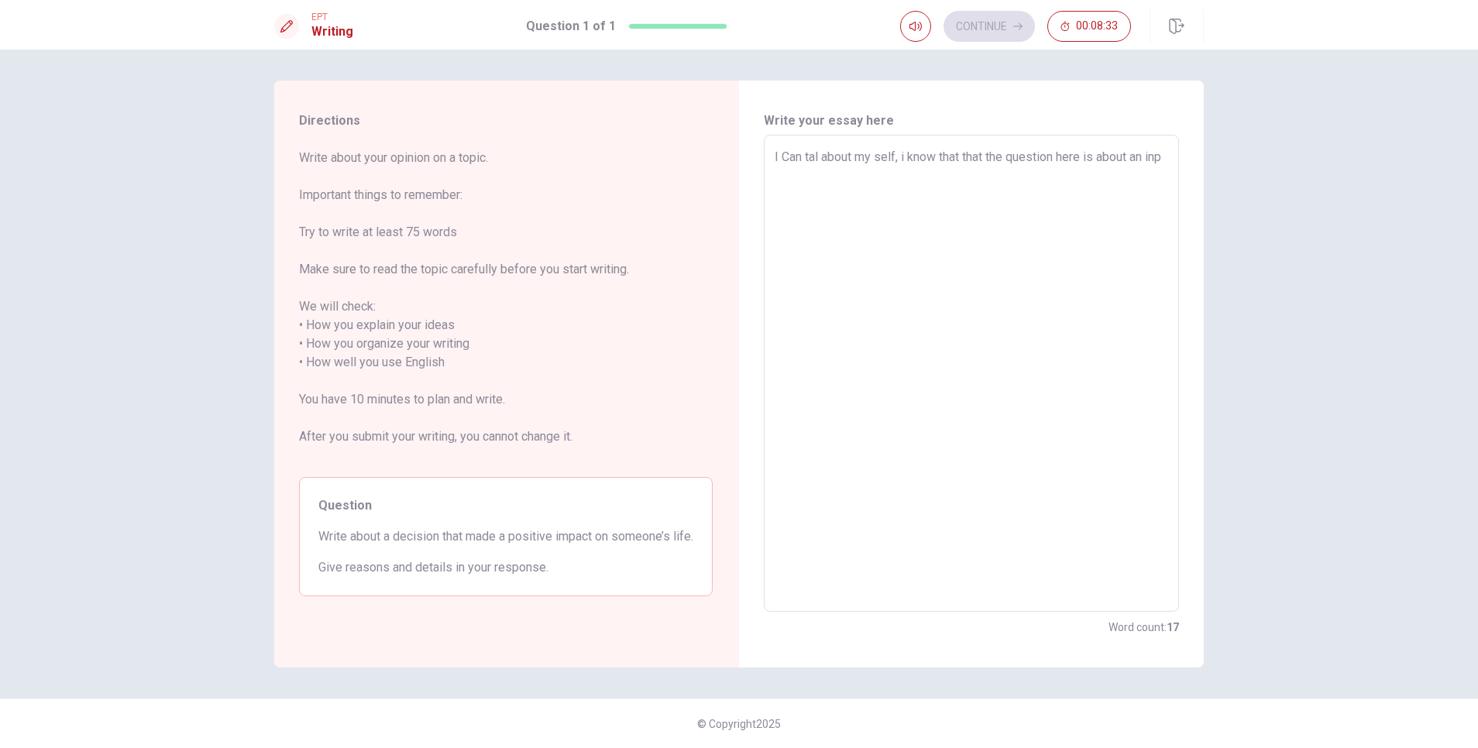
type textarea "x"
type textarea "I Can tal about my self, i know that that the question here is about an inpa"
type textarea "x"
type textarea "I Can tal about my self, i know that that the question here is about an inpac"
type textarea "x"
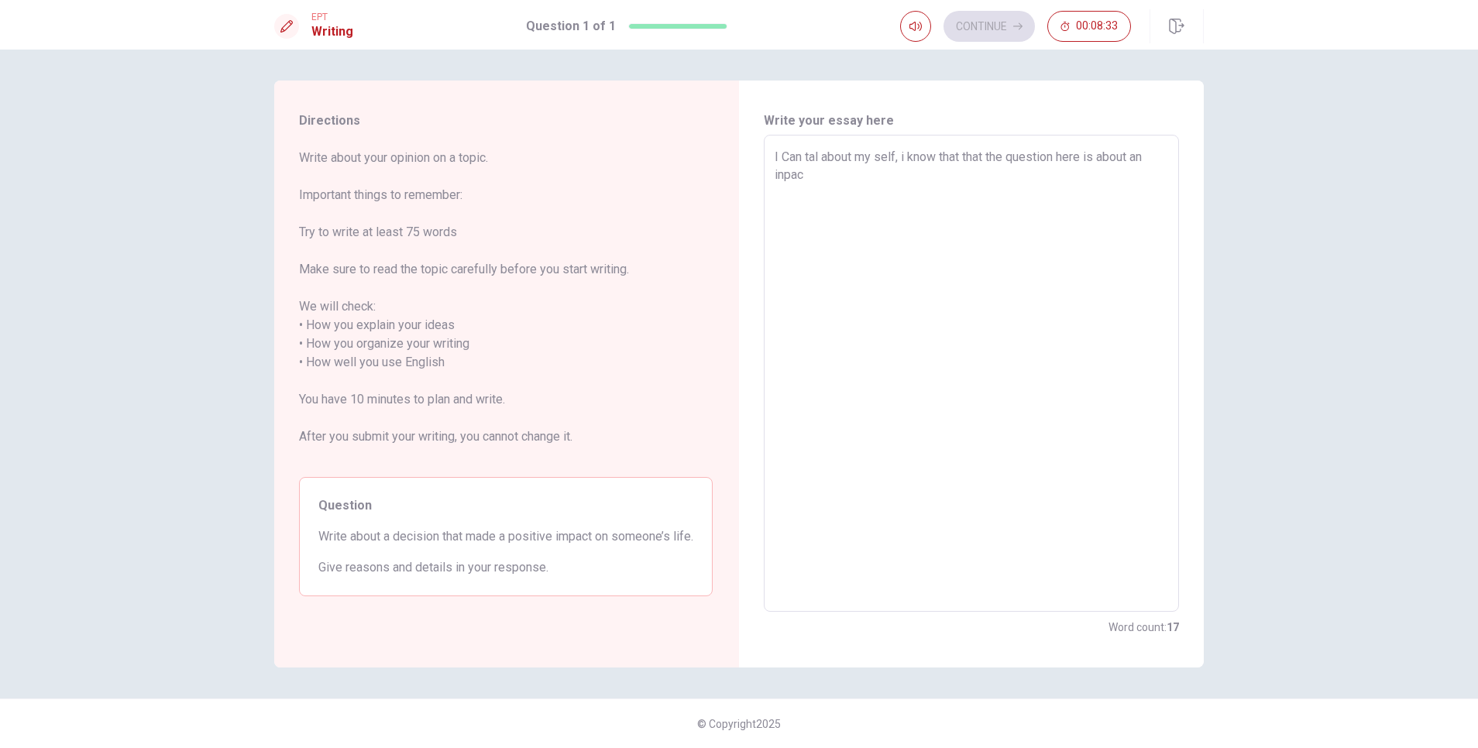
type textarea "I Can tal about my self, i know that that the question here is about an inpact"
type textarea "x"
type textarea "I Can tal about my self, i know that that the question here is about an inpac"
type textarea "x"
type textarea "I Can tal about my self, i know that that the question here is about an inpa"
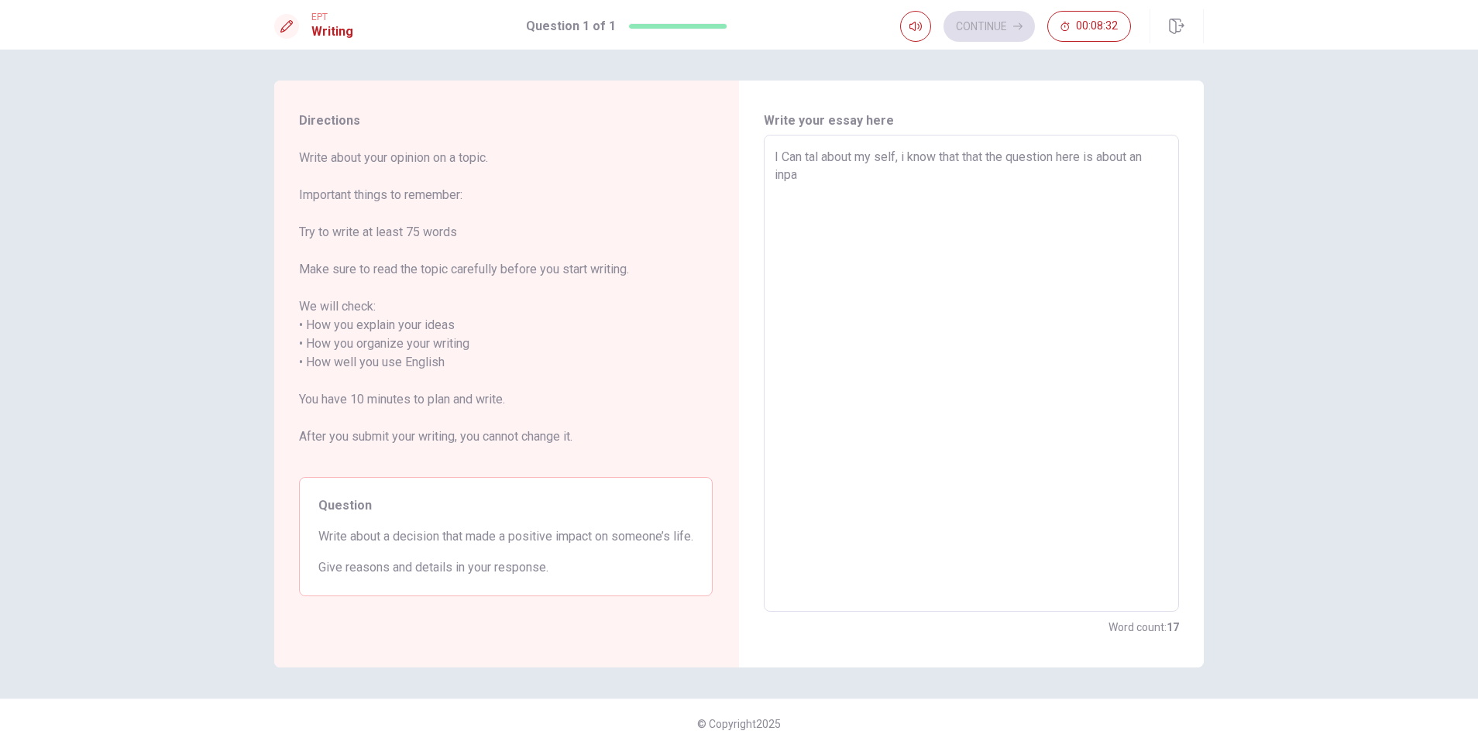
type textarea "x"
type textarea "I Can tal about my self, i know that that the question here is about an inp"
type textarea "x"
type textarea "I Can tal about my self, i know that that the question here is about an in"
type textarea "x"
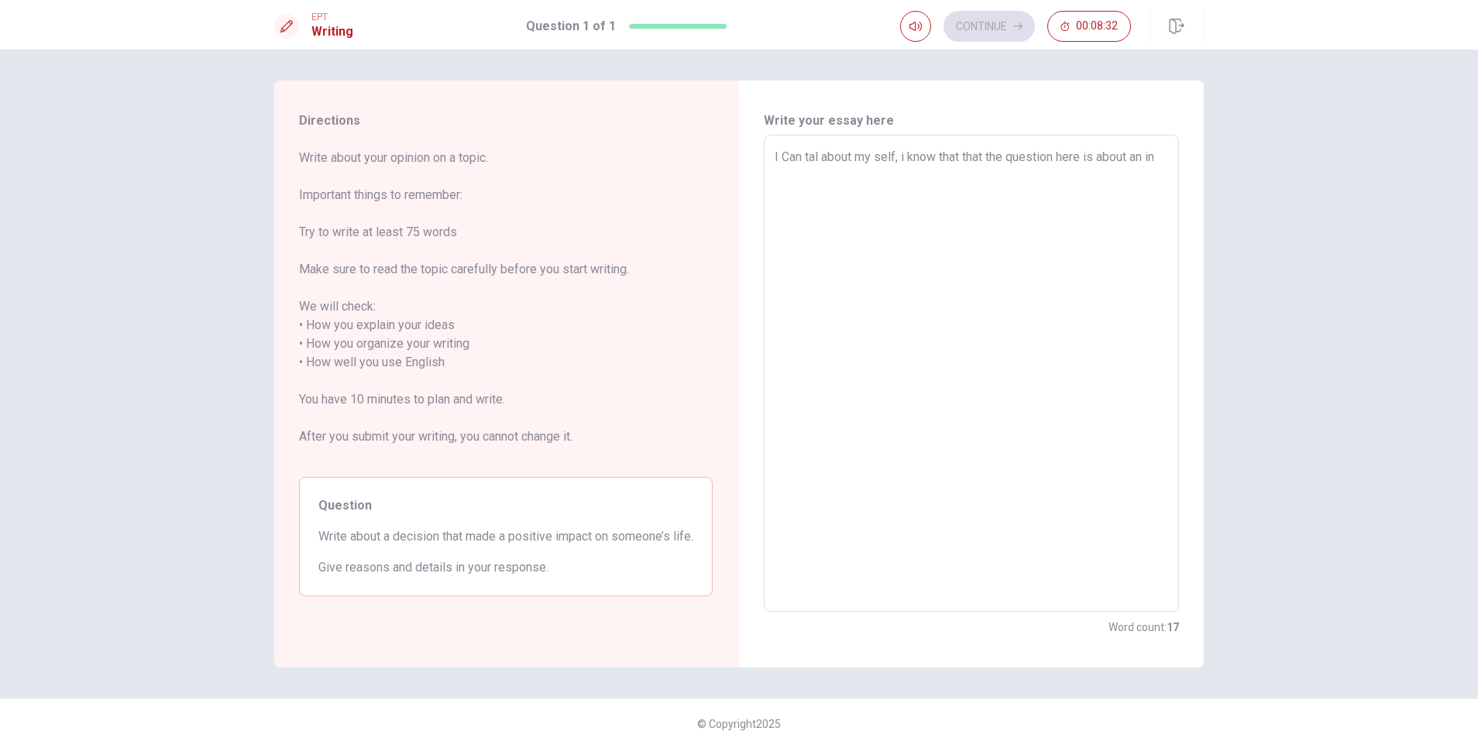
type textarea "I Can tal about my self, i know that that the question here is about an i"
type textarea "x"
type textarea "I Can tal about my self, i know that that the question here is about an im"
type textarea "x"
type textarea "I Can tal about my self, i know that that the question here is about an imp"
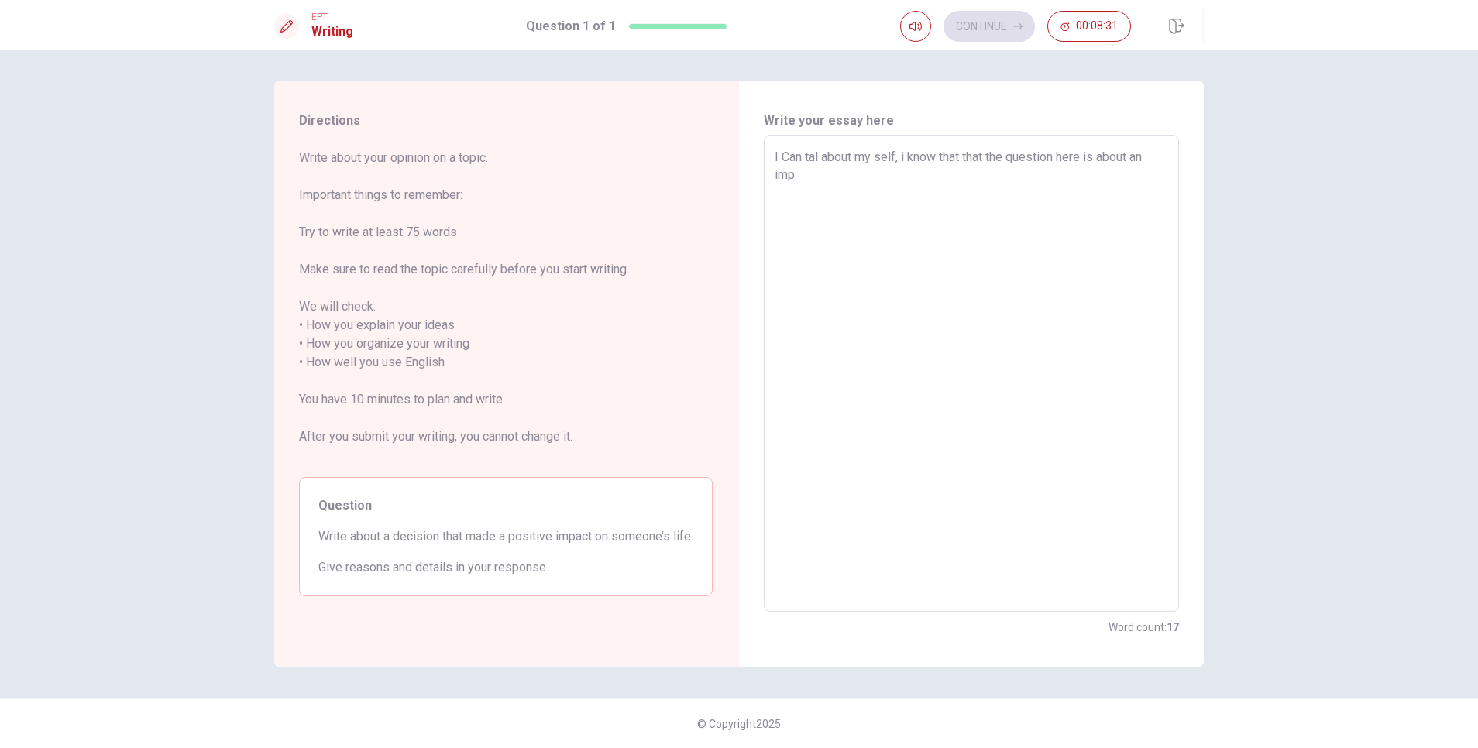
type textarea "x"
type textarea "I Can tal about my self, i know that that the question here is about an impa"
type textarea "x"
type textarea "I Can tal about my self, i know that that the question here is about an impac"
type textarea "x"
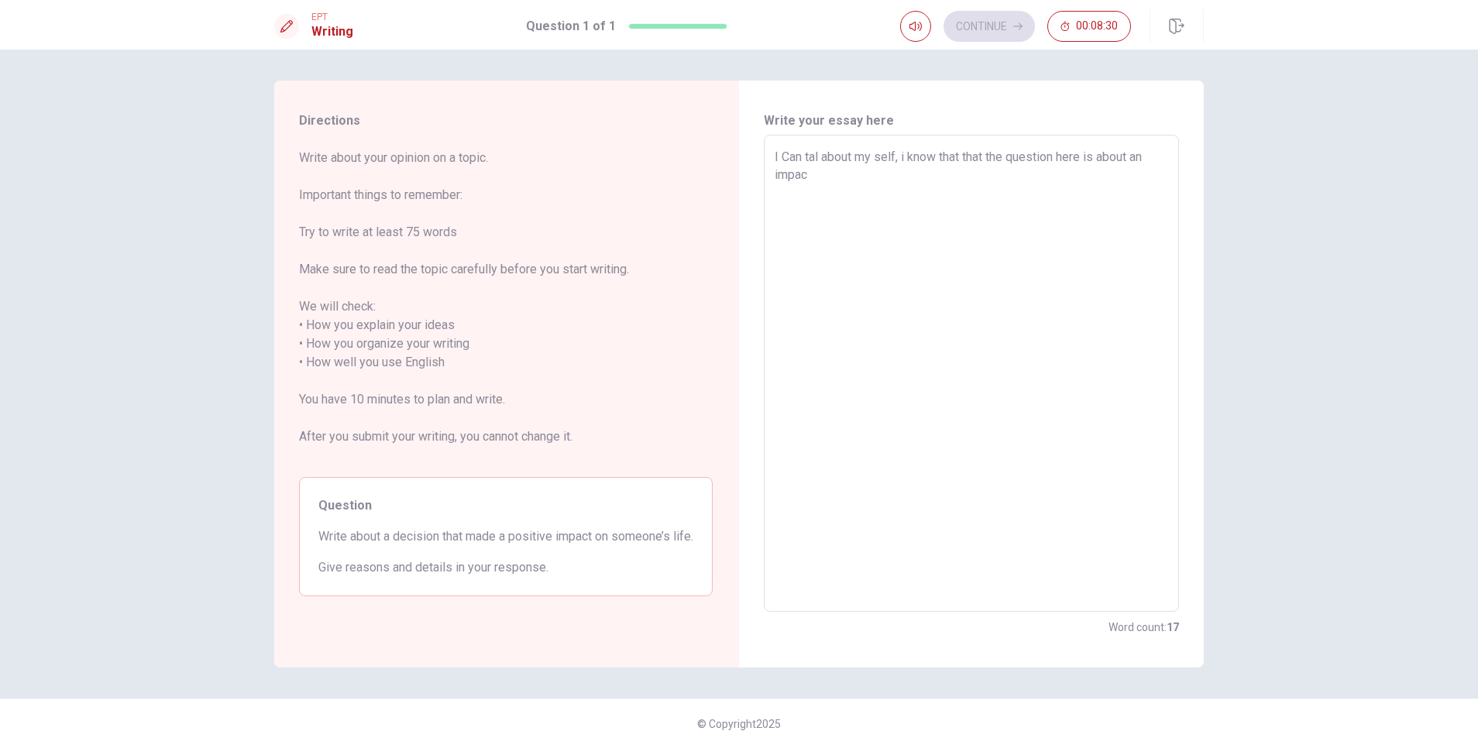
type textarea "I Can tal about my self, i know that that the question here is about an impact"
type textarea "x"
type textarea "I Can tal about my self, i know that that the question here is about an impact"
type textarea "x"
type textarea "I Can tal about my self, i know that that the question here is about an impact o"
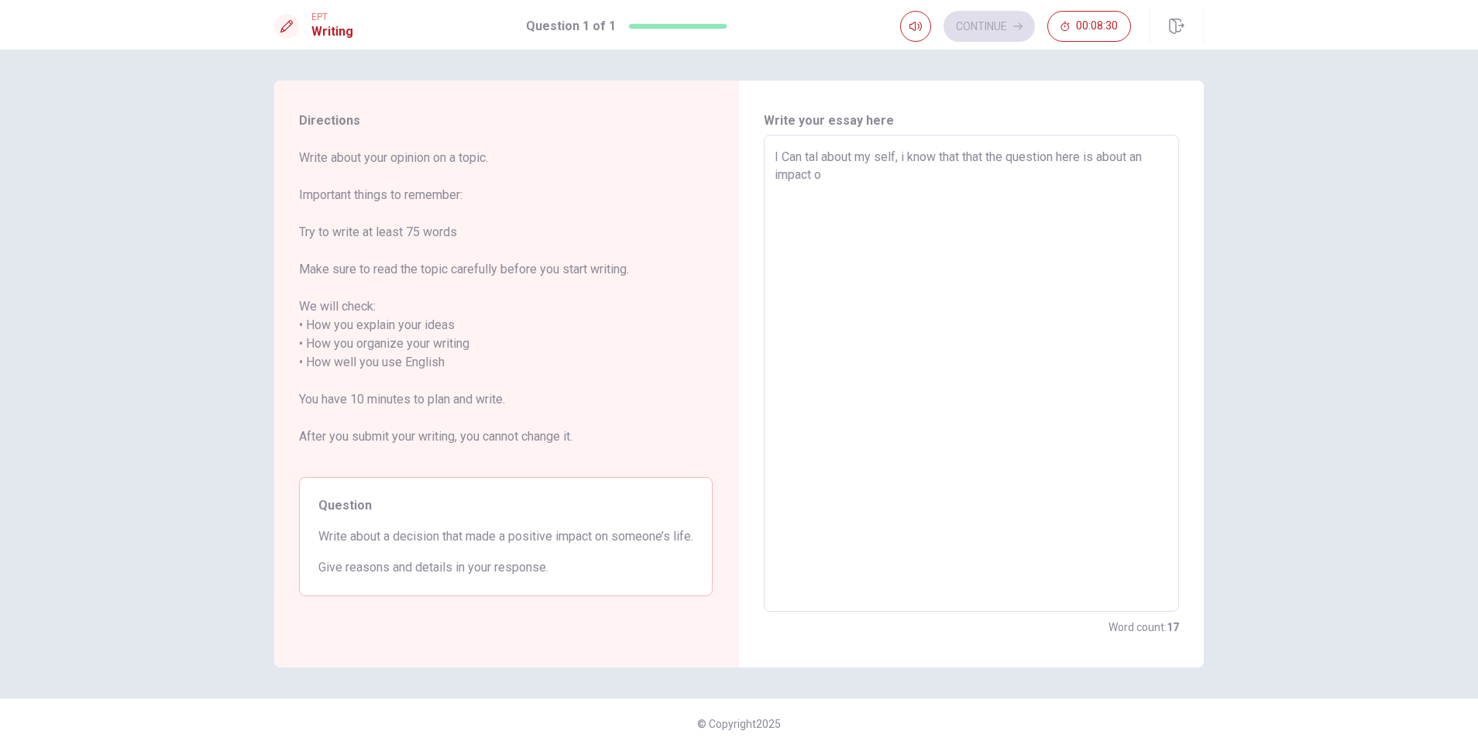
type textarea "x"
type textarea "I Can tal about my self, i know that that the question here is about an impact …"
type textarea "x"
type textarea "I Can tal about my self, i know that that the question here is about an impact …"
type textarea "x"
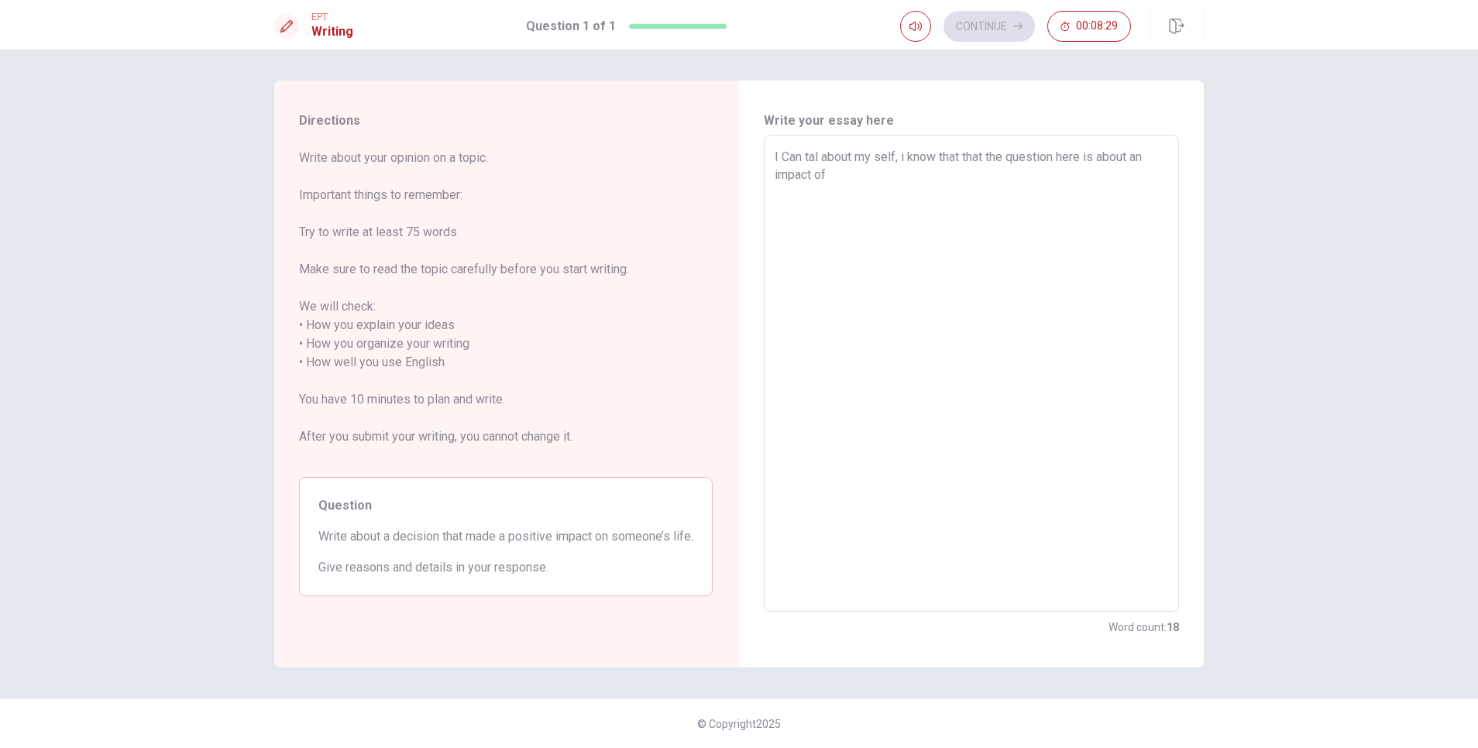
type textarea "I Can tal about my self, i know that that the question here is about an impact …"
type textarea "x"
type textarea "I Can tal about my self, i know that that the question here is about an impact …"
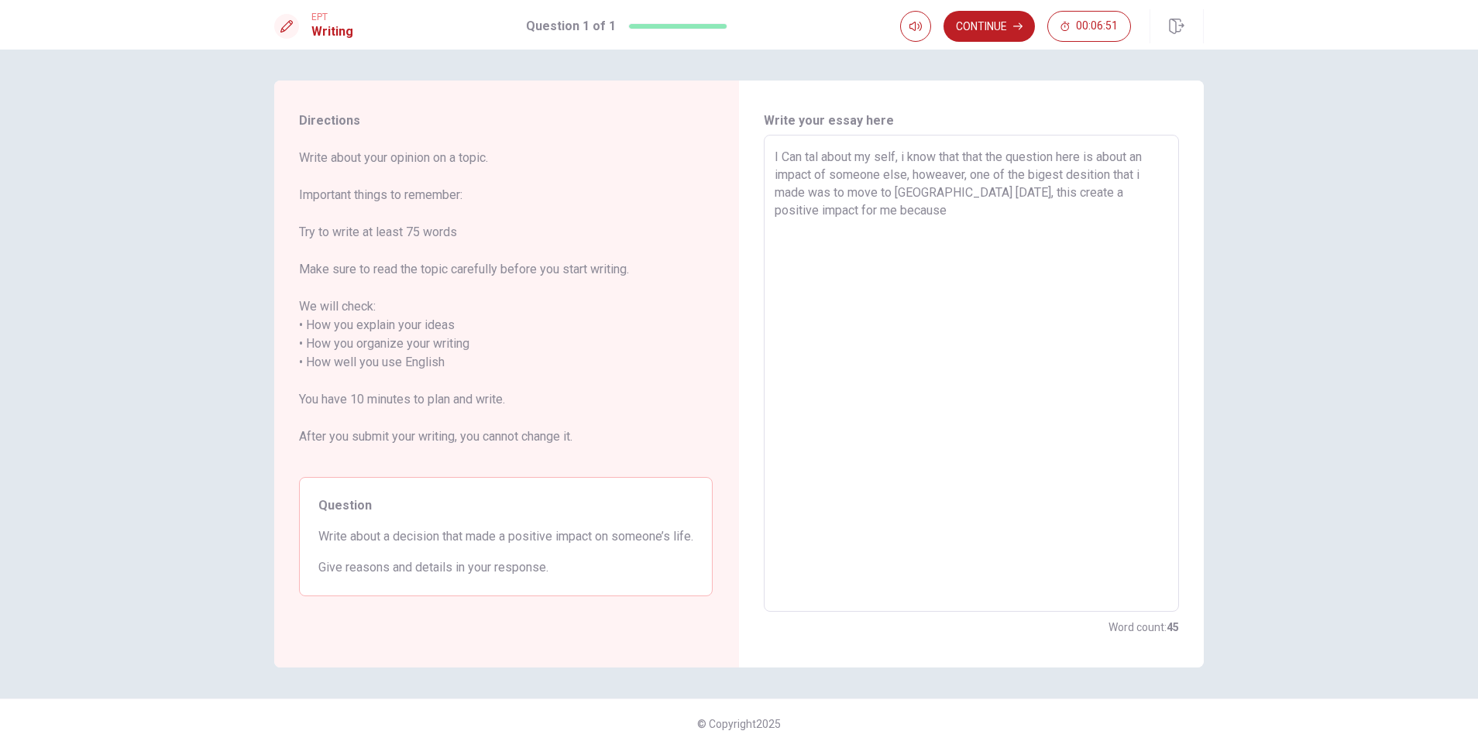
click at [911, 212] on textarea "I Can tal about my self, i know that that the question here is about an impact …" at bounding box center [971, 374] width 393 height 452
click at [984, 192] on textarea "I Can tal about my self, i know that that the question here is about an impact …" at bounding box center [971, 374] width 393 height 452
click at [984, 205] on textarea "I Can tal about my self, i know that that the question here is about an impact …" at bounding box center [971, 374] width 393 height 452
click at [983, 225] on textarea "I Can tal about my self, i know that that the question here is about an impact …" at bounding box center [971, 374] width 393 height 452
click at [930, 249] on textarea "I Can tal about my self, i know that that the question here is about an impact …" at bounding box center [971, 374] width 393 height 452
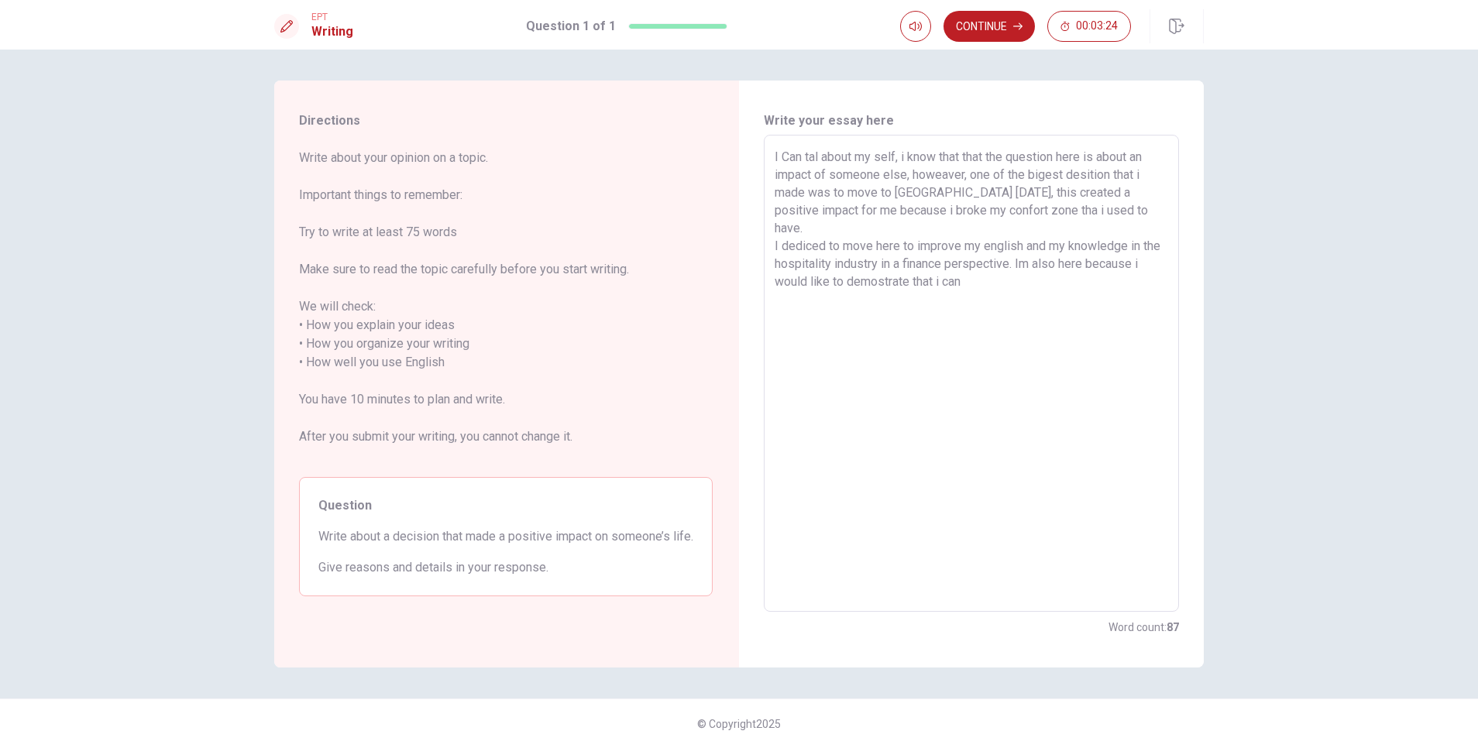
click at [820, 160] on textarea "I Can tal about my self, i know that that the question here is about an impact …" at bounding box center [971, 374] width 393 height 452
click at [785, 155] on textarea "I Can talk about my self, i know that that the question here is about an impact…" at bounding box center [971, 374] width 393 height 452
click at [984, 266] on textarea "I can talk about my self, i know that that the question here is about an impact…" at bounding box center [971, 374] width 393 height 452
click at [984, 194] on textarea "I can talk about my self, i know that that the question here is about an impact…" at bounding box center [971, 374] width 393 height 452
click at [984, 256] on textarea "I can talk about my self, i know that that the question here is about an impact…" at bounding box center [971, 374] width 393 height 452
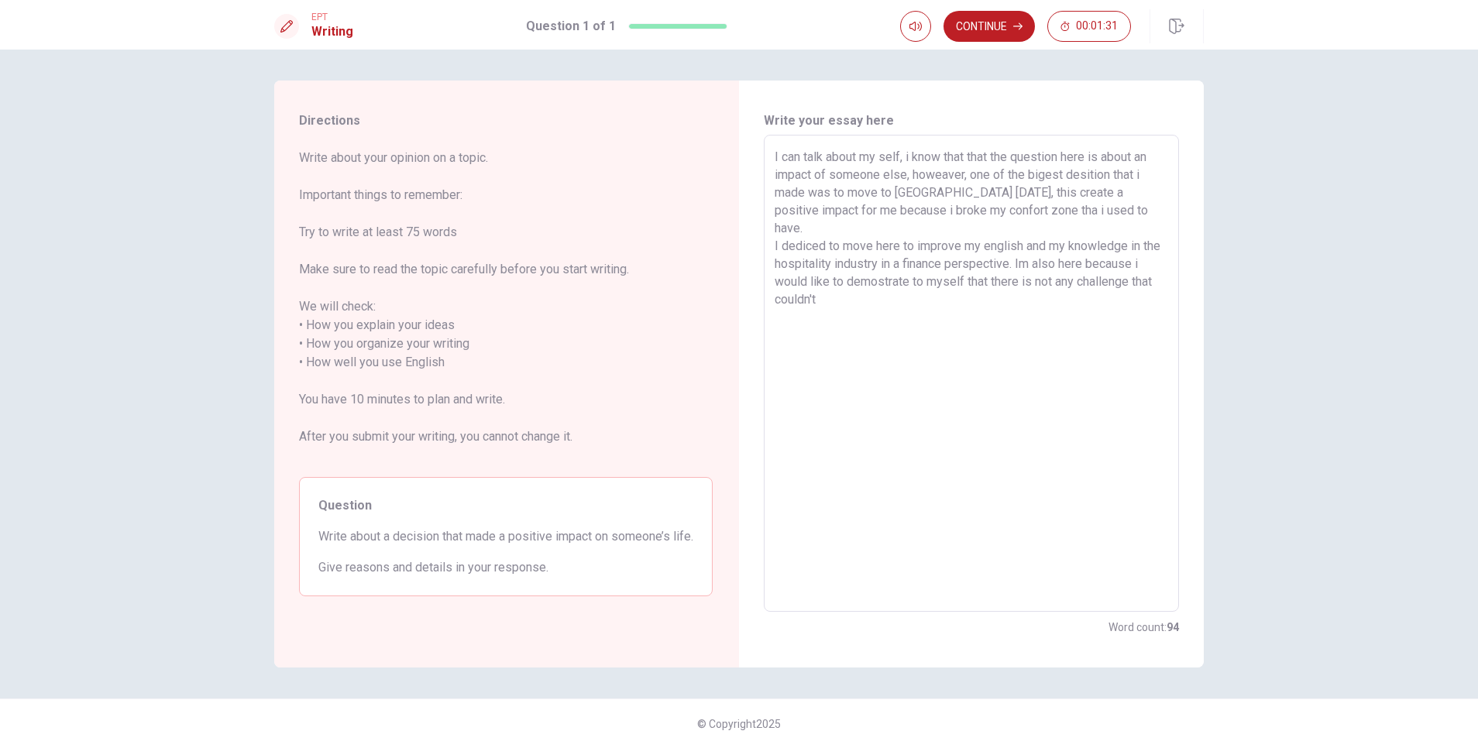
drag, startPoint x: 851, startPoint y: 263, endPoint x: 874, endPoint y: 286, distance: 31.8
click at [874, 286] on textarea "I can talk about my self, i know that that the question here is about an impact…" at bounding box center [971, 374] width 393 height 452
click at [984, 261] on textarea "I can talk about my self, i know that that the question here is about an impact…" at bounding box center [971, 374] width 393 height 452
click at [984, 266] on textarea "I can talk about my self, i know that that the question here is about an impact…" at bounding box center [971, 374] width 393 height 452
click at [797, 277] on textarea "I can talk about my self, i know that that the question here is about an impact…" at bounding box center [971, 374] width 393 height 452
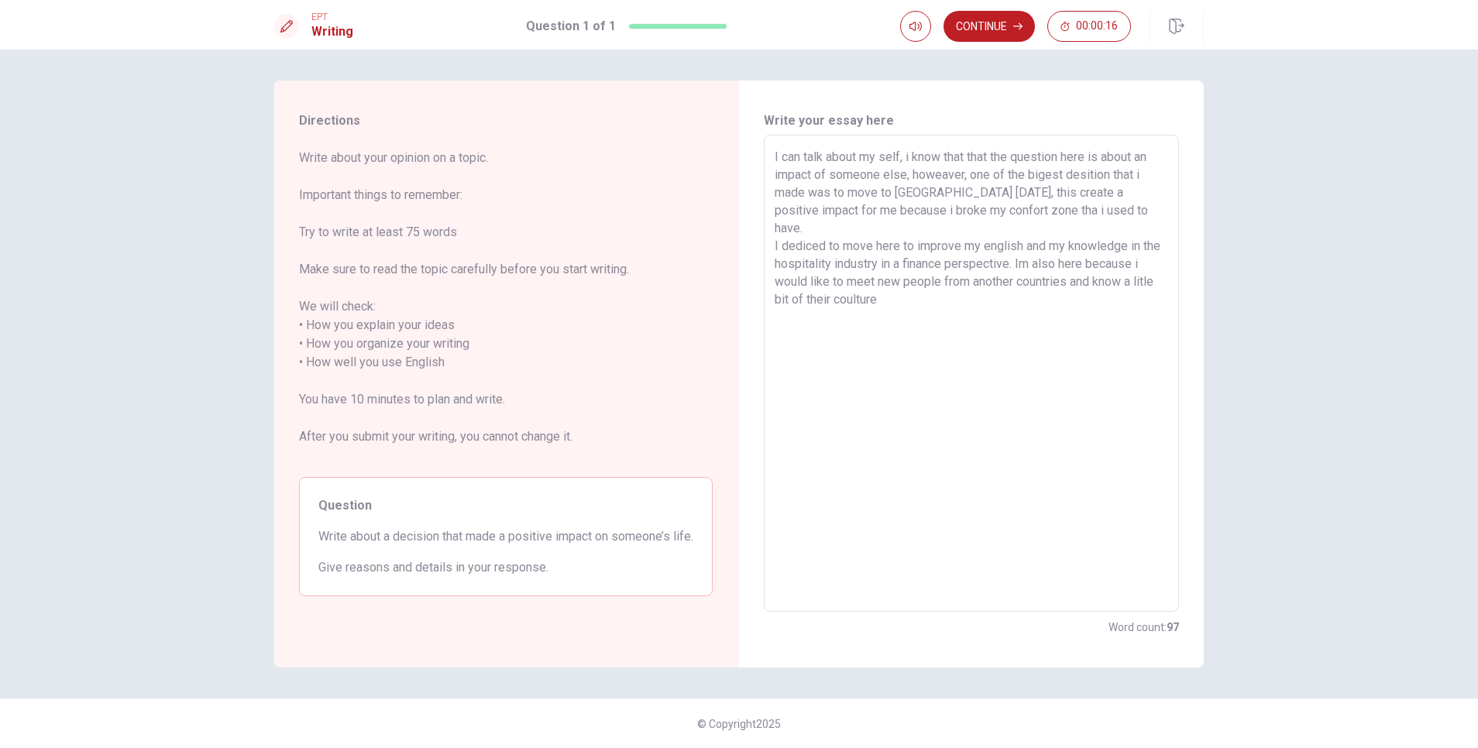
click at [791, 281] on textarea "I can talk about my self, i know that that the question here is about an impact…" at bounding box center [971, 374] width 393 height 452
click at [912, 278] on textarea "I can talk about my self, i know that that the question here is about an impact…" at bounding box center [971, 374] width 393 height 452
click at [873, 280] on textarea "I can talk about my self, i know that that the question here is about an impact…" at bounding box center [971, 374] width 393 height 452
click at [910, 286] on textarea "I can talk about my self, i know that that the question here is about an impact…" at bounding box center [971, 374] width 393 height 452
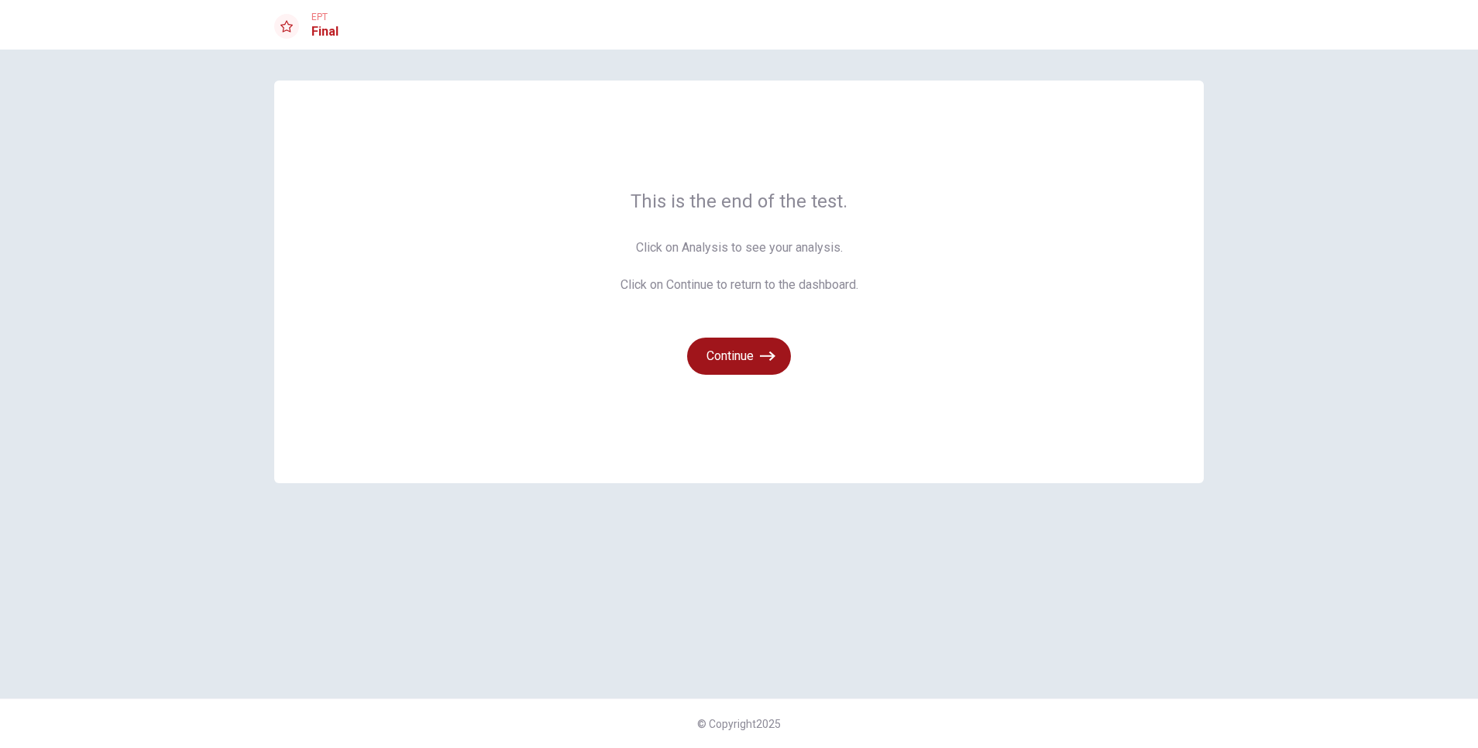
click at [738, 360] on button "Continue" at bounding box center [739, 356] width 104 height 37
